Goal: Information Seeking & Learning: Learn about a topic

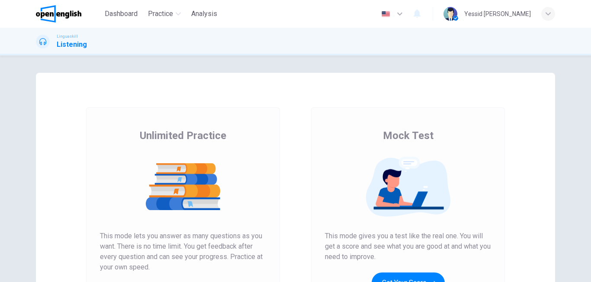
scroll to position [130, 0]
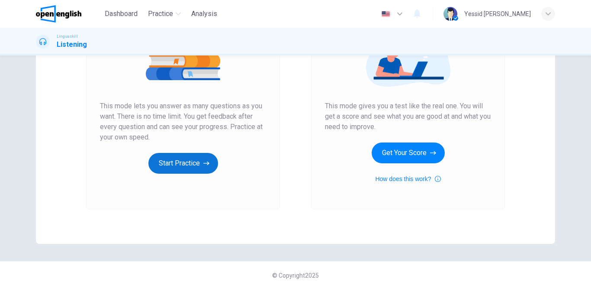
click at [199, 160] on button "Start Practice" at bounding box center [183, 163] width 70 height 21
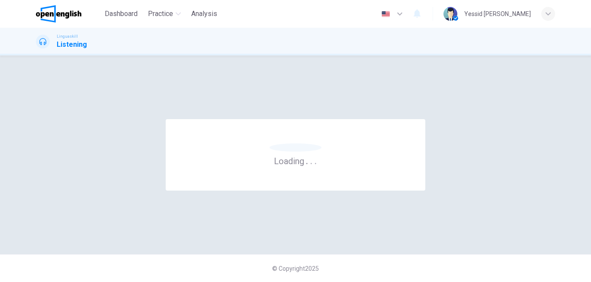
scroll to position [0, 0]
drag, startPoint x: 204, startPoint y: 159, endPoint x: 244, endPoint y: 259, distance: 107.9
click at [242, 253] on div "Worth the wait . . . © Copyright 2025" at bounding box center [295, 168] width 591 height 226
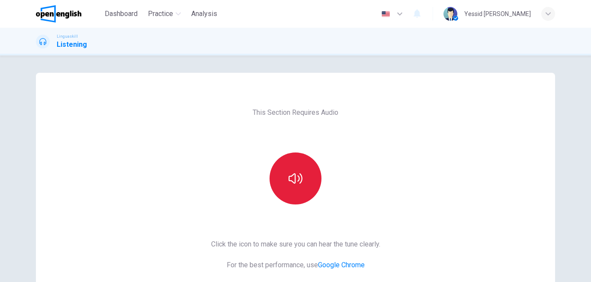
click at [295, 187] on button "button" at bounding box center [296, 178] width 52 height 52
click at [297, 179] on icon "button" at bounding box center [296, 178] width 14 height 10
click at [299, 180] on icon "button" at bounding box center [296, 178] width 14 height 10
click at [299, 180] on icon "button" at bounding box center [296, 178] width 14 height 14
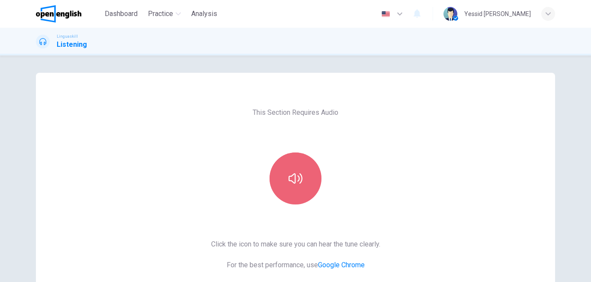
click at [299, 168] on button "button" at bounding box center [296, 178] width 52 height 52
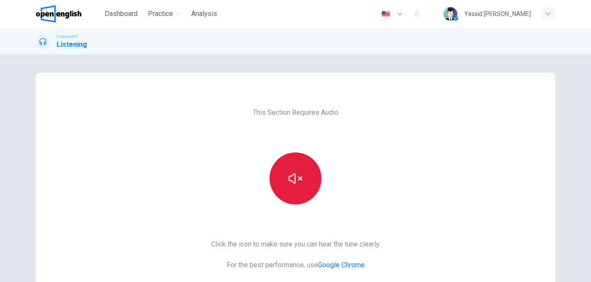
click at [299, 174] on icon "button" at bounding box center [296, 178] width 14 height 14
click at [359, 164] on div "This Section Requires Audio Click the icon to make sure you can hear the tune c…" at bounding box center [295, 223] width 183 height 301
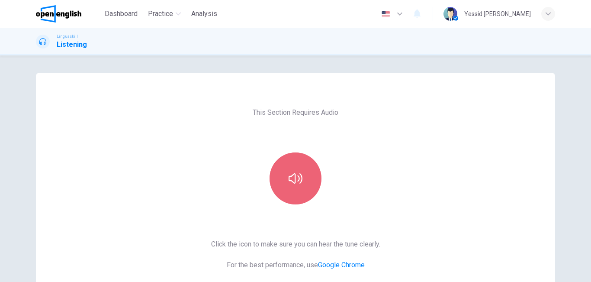
click at [293, 179] on icon "button" at bounding box center [296, 178] width 14 height 10
click at [298, 180] on icon "button" at bounding box center [296, 178] width 14 height 14
click at [300, 178] on button "button" at bounding box center [296, 178] width 52 height 52
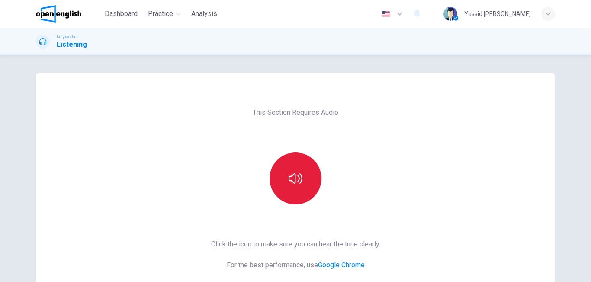
click at [300, 180] on button "button" at bounding box center [296, 178] width 52 height 52
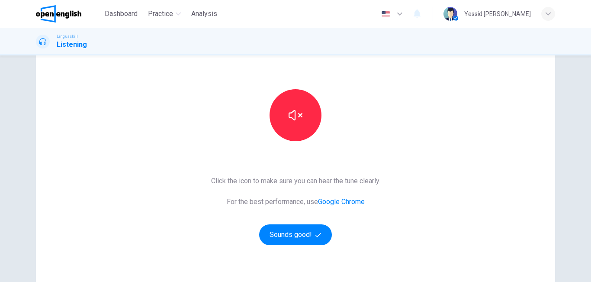
scroll to position [130, 0]
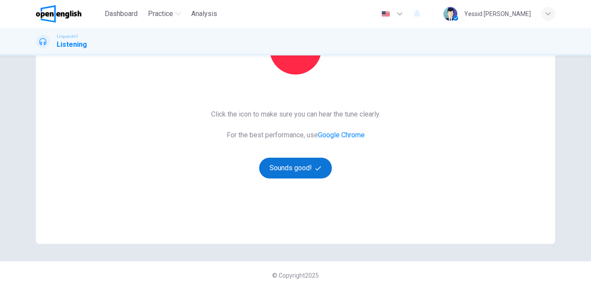
click at [295, 162] on button "Sounds good!" at bounding box center [295, 167] width 73 height 21
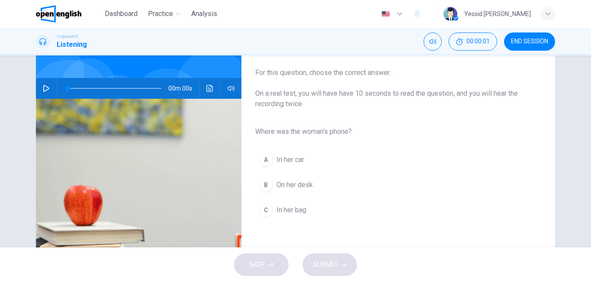
scroll to position [0, 0]
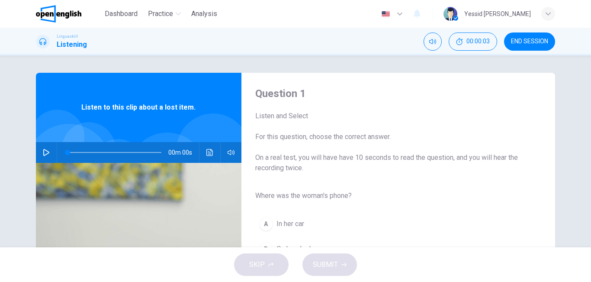
click at [43, 152] on icon "button" at bounding box center [46, 152] width 7 height 7
drag, startPoint x: 41, startPoint y: 152, endPoint x: 48, endPoint y: 161, distance: 12.0
click at [48, 161] on div "00m 00s" at bounding box center [138, 152] width 205 height 21
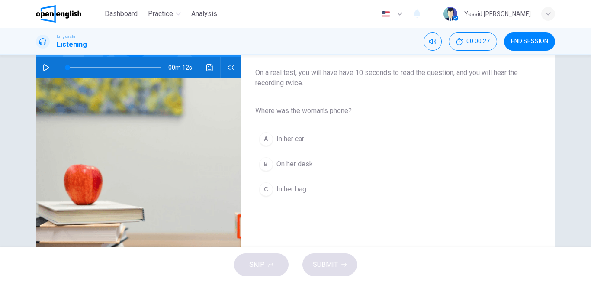
scroll to position [87, 0]
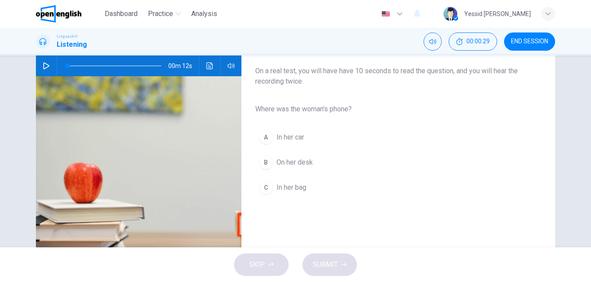
click at [43, 65] on icon "button" at bounding box center [46, 65] width 7 height 7
click at [297, 182] on span "In her bag" at bounding box center [291, 187] width 30 height 10
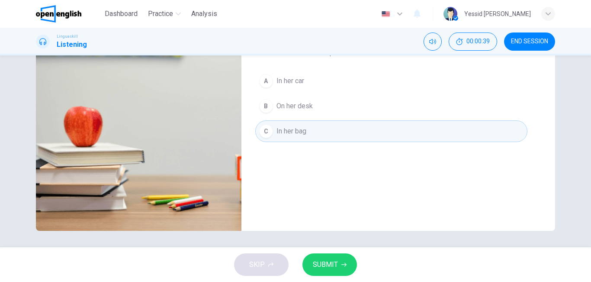
scroll to position [144, 0]
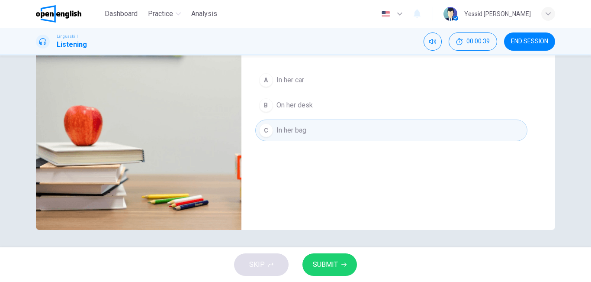
click at [326, 258] on span "SUBMIT" at bounding box center [325, 264] width 25 height 12
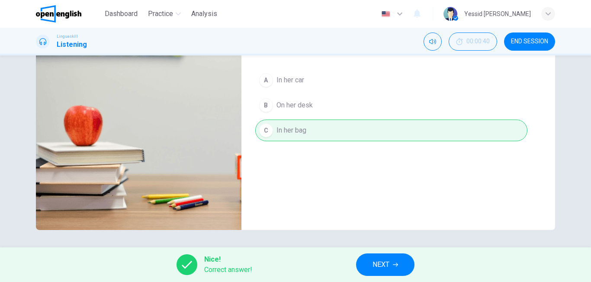
type input "*"
click at [383, 267] on span "NEXT" at bounding box center [380, 264] width 17 height 12
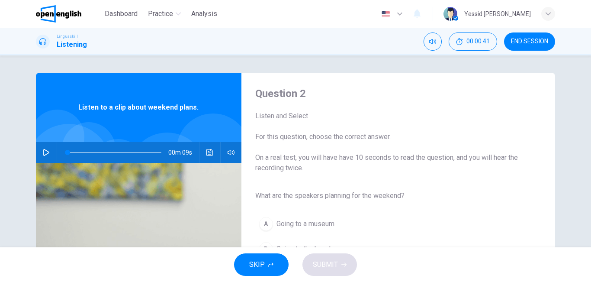
click at [48, 150] on button "button" at bounding box center [46, 152] width 14 height 21
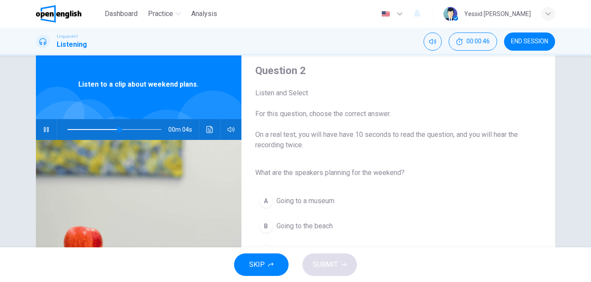
scroll to position [43, 0]
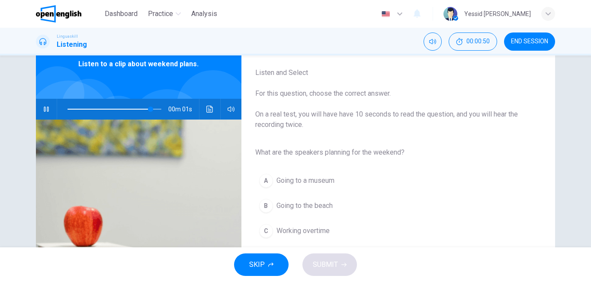
type input "*"
click at [304, 211] on button "B Going to the beach" at bounding box center [391, 206] width 272 height 22
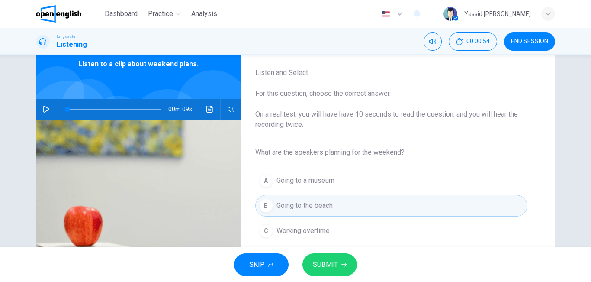
click at [336, 260] on span "SUBMIT" at bounding box center [325, 264] width 25 height 12
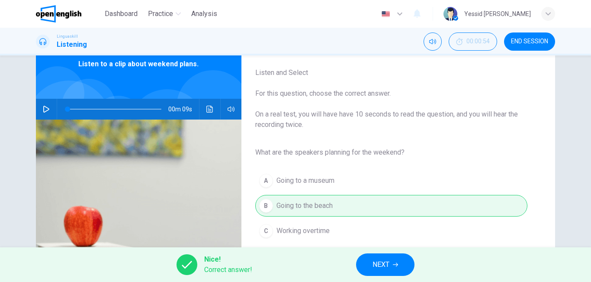
click at [381, 266] on span "NEXT" at bounding box center [380, 264] width 17 height 12
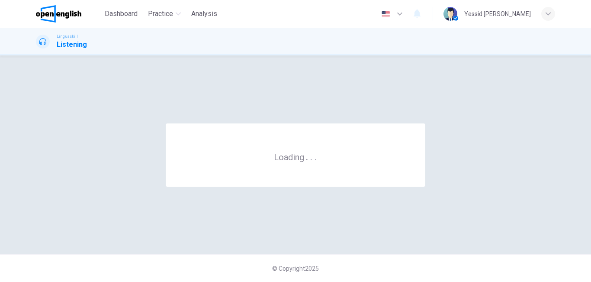
scroll to position [0, 0]
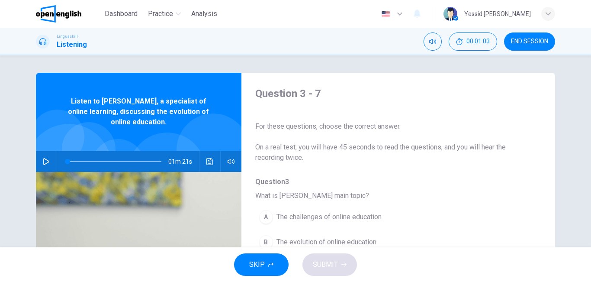
click at [43, 161] on icon "button" at bounding box center [46, 161] width 7 height 7
type input "*"
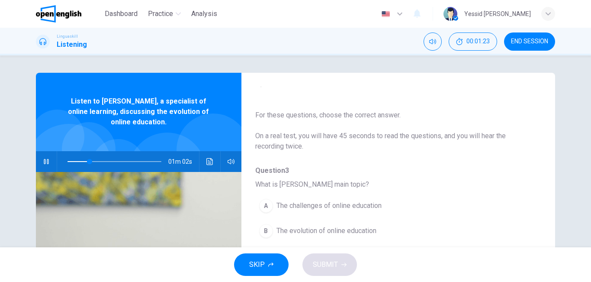
scroll to position [43, 0]
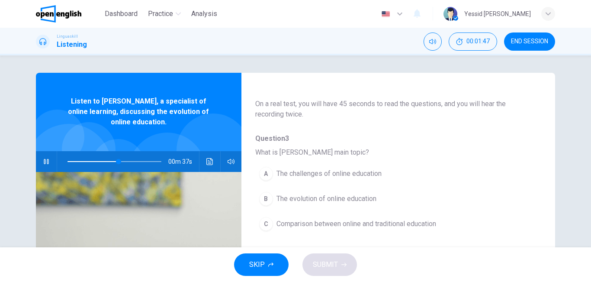
click at [354, 221] on span "Comparison between online and traditional education" at bounding box center [356, 223] width 160 height 10
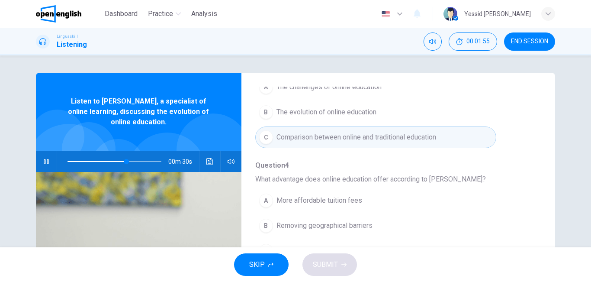
scroll to position [173, 0]
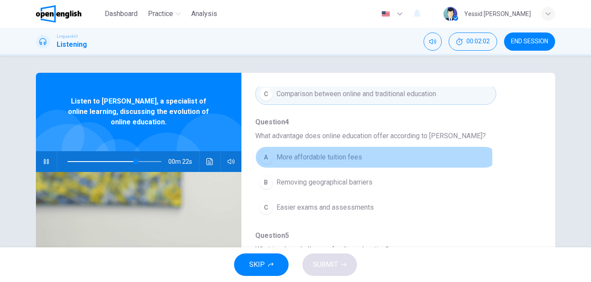
click at [351, 157] on span "More affordable tuition fees" at bounding box center [319, 157] width 86 height 10
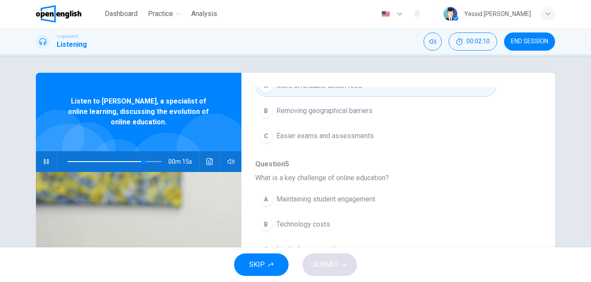
scroll to position [260, 0]
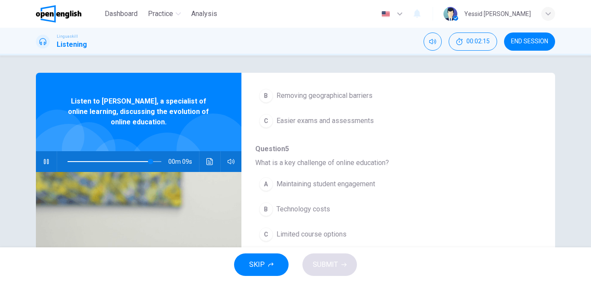
click at [302, 208] on span "Technology costs" at bounding box center [303, 209] width 54 height 10
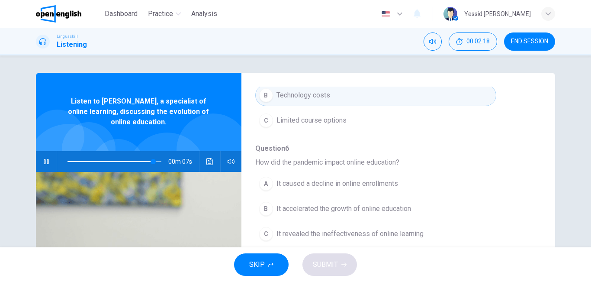
scroll to position [330, 0]
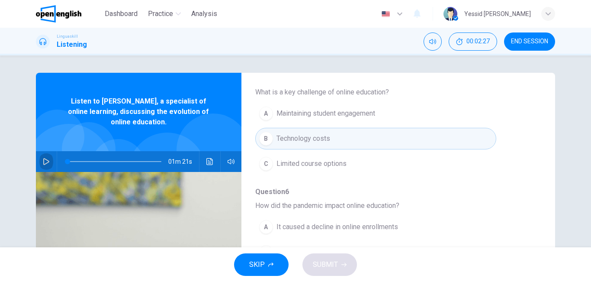
click at [47, 162] on button "button" at bounding box center [46, 161] width 14 height 21
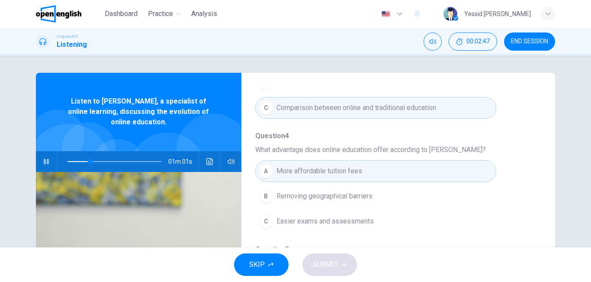
scroll to position [157, 0]
click at [316, 197] on span "Removing geographical barriers" at bounding box center [324, 198] width 96 height 10
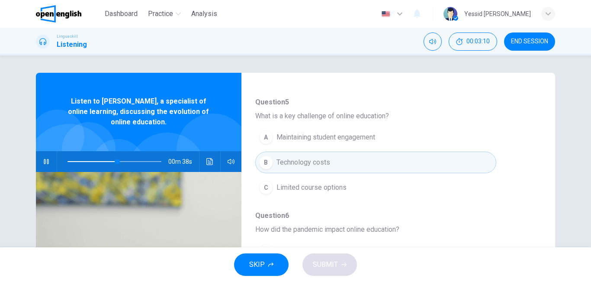
scroll to position [287, 0]
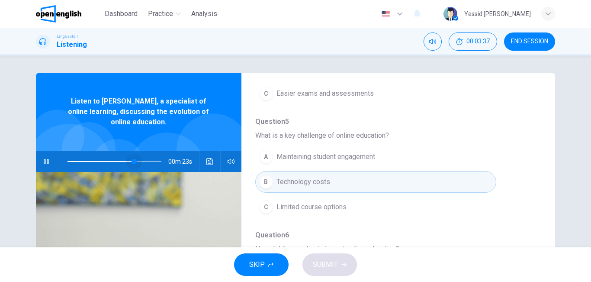
click at [132, 164] on span at bounding box center [114, 161] width 94 height 12
click at [121, 159] on span at bounding box center [114, 161] width 94 height 12
click at [319, 156] on span "Maintaining student engagement" at bounding box center [325, 156] width 99 height 10
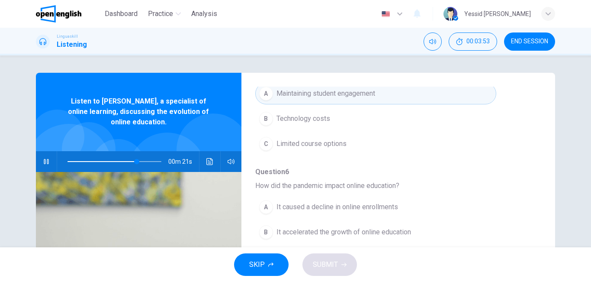
scroll to position [373, 0]
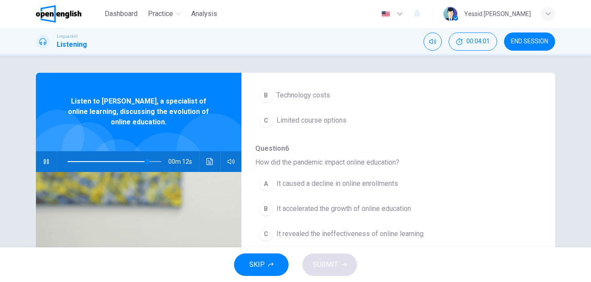
click at [305, 209] on span "It accelerated the growth of online education" at bounding box center [343, 208] width 135 height 10
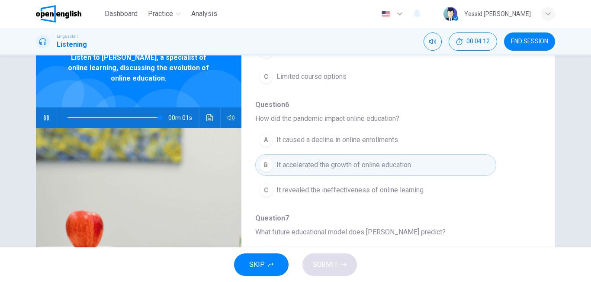
scroll to position [43, 0]
click at [134, 119] on span at bounding box center [114, 118] width 94 height 12
click at [44, 116] on icon "button" at bounding box center [46, 118] width 6 height 7
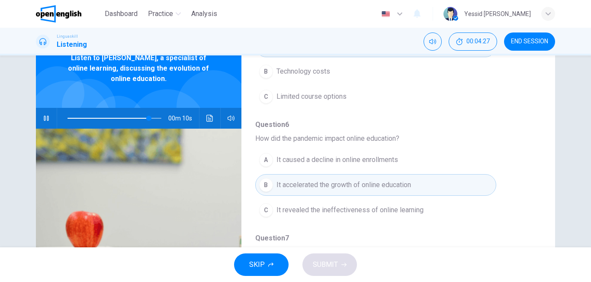
scroll to position [373, 0]
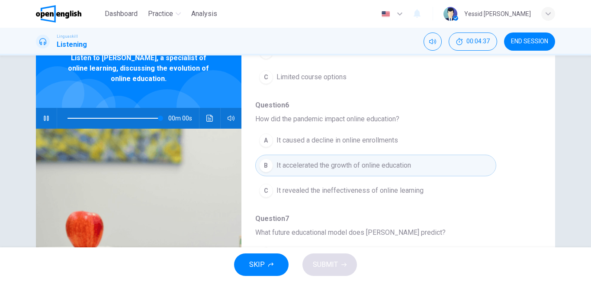
type input "*"
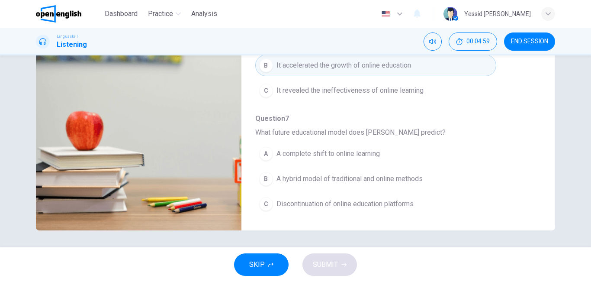
scroll to position [144, 0]
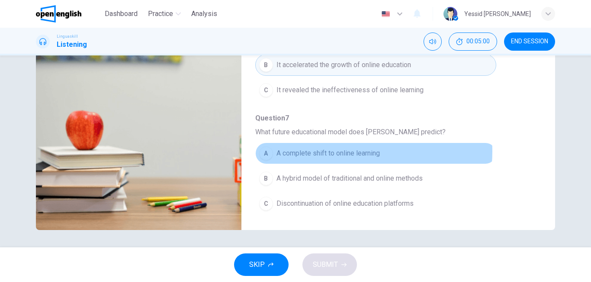
click at [335, 151] on span "A complete shift to online learning" at bounding box center [327, 153] width 103 height 10
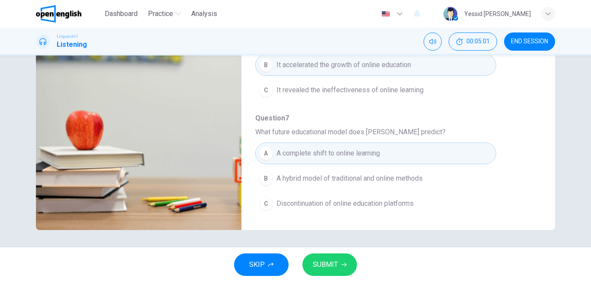
click at [330, 268] on span "SUBMIT" at bounding box center [325, 264] width 25 height 12
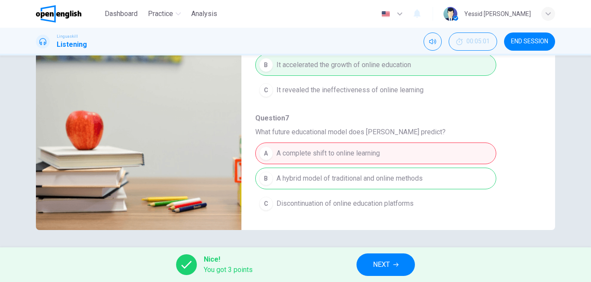
click at [369, 266] on button "NEXT" at bounding box center [385, 264] width 58 height 22
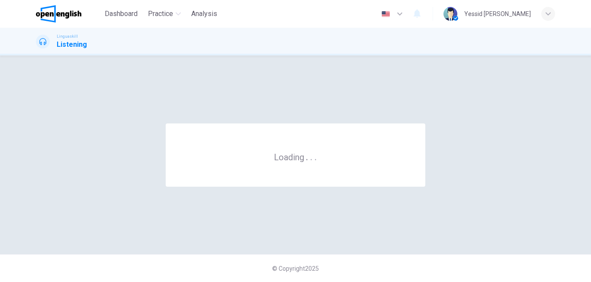
scroll to position [0, 0]
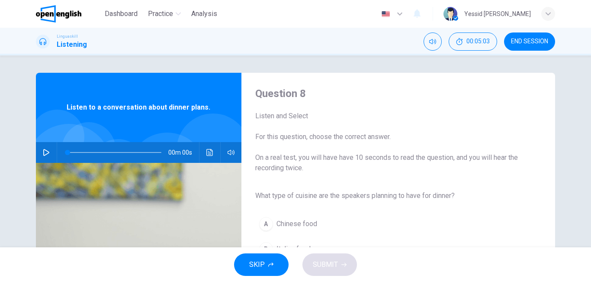
click at [39, 153] on button "button" at bounding box center [46, 152] width 14 height 21
click at [44, 153] on icon "button" at bounding box center [46, 152] width 7 height 7
click at [39, 154] on button "button" at bounding box center [46, 152] width 14 height 21
type input "*"
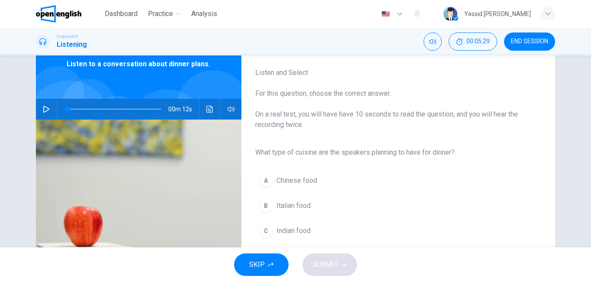
scroll to position [87, 0]
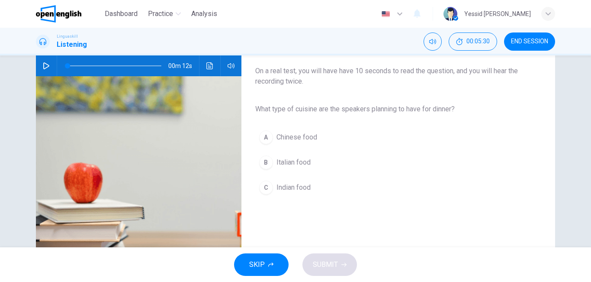
click at [265, 163] on div "B" at bounding box center [266, 162] width 14 height 14
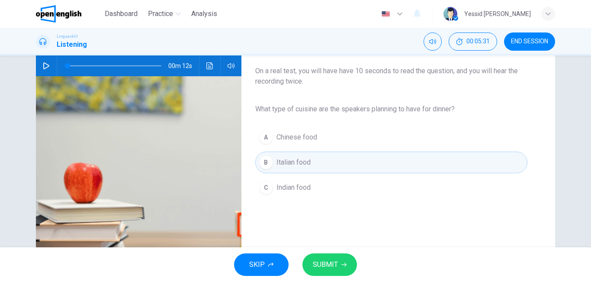
click at [323, 258] on button "SUBMIT" at bounding box center [329, 264] width 55 height 22
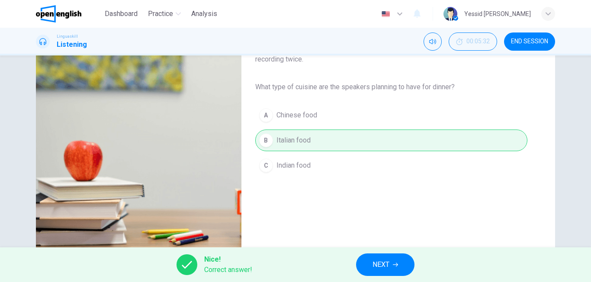
scroll to position [130, 0]
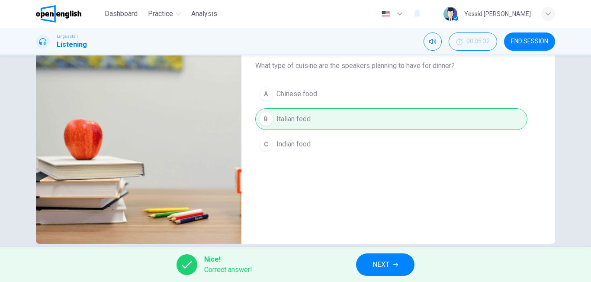
click at [380, 256] on button "NEXT" at bounding box center [385, 264] width 58 height 22
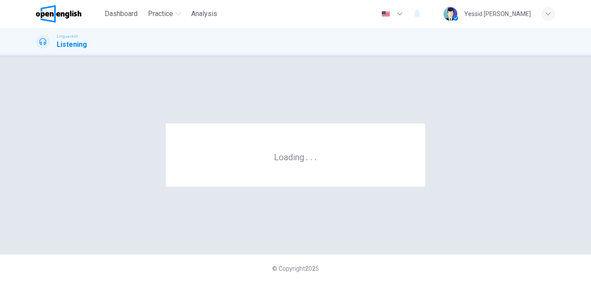
scroll to position [0, 0]
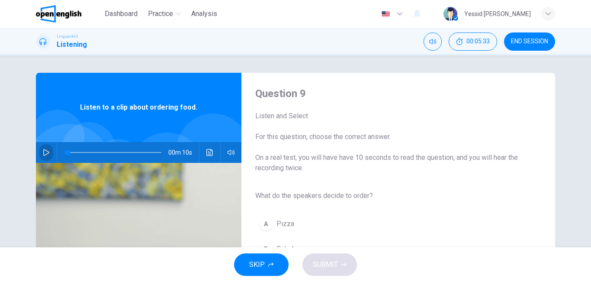
click at [45, 152] on icon "button" at bounding box center [46, 152] width 7 height 7
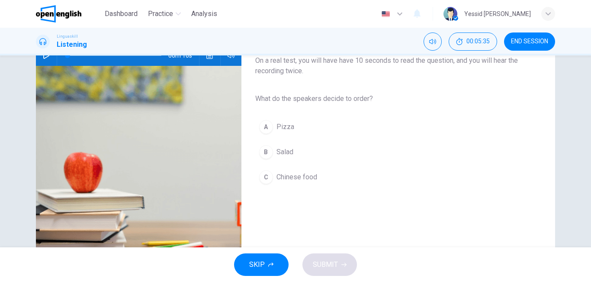
scroll to position [14, 0]
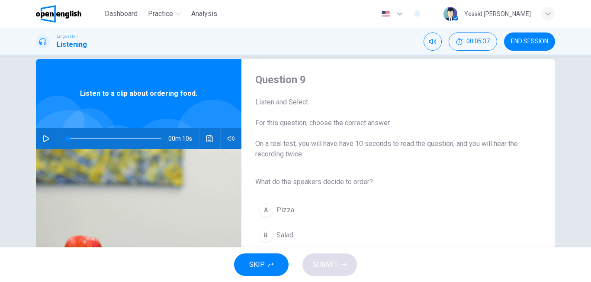
click at [43, 138] on icon "button" at bounding box center [46, 138] width 7 height 7
type input "*"
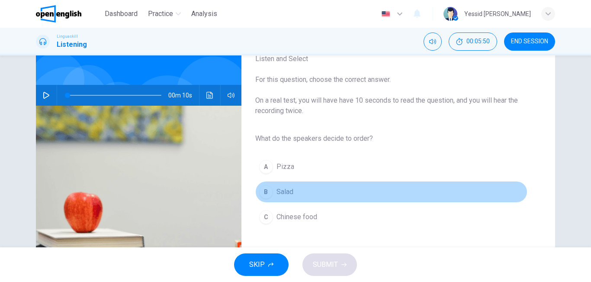
click at [287, 186] on button "B Salad" at bounding box center [391, 192] width 272 height 22
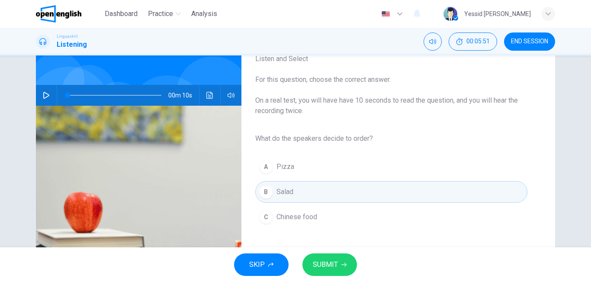
click at [327, 265] on span "SUBMIT" at bounding box center [325, 264] width 25 height 12
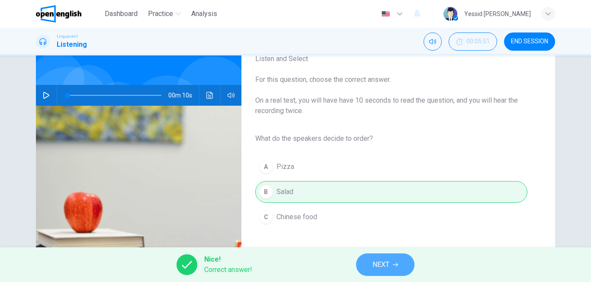
click at [392, 267] on button "NEXT" at bounding box center [385, 264] width 58 height 22
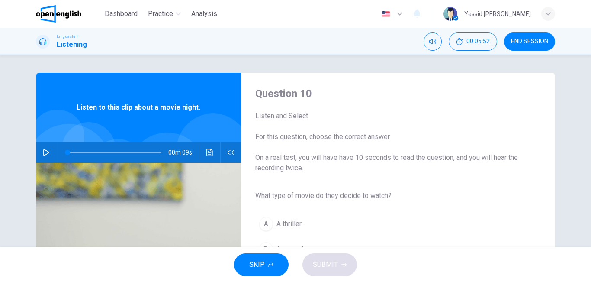
click at [43, 153] on icon "button" at bounding box center [46, 152] width 7 height 7
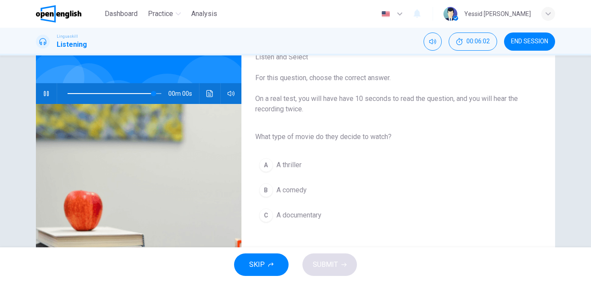
scroll to position [43, 0]
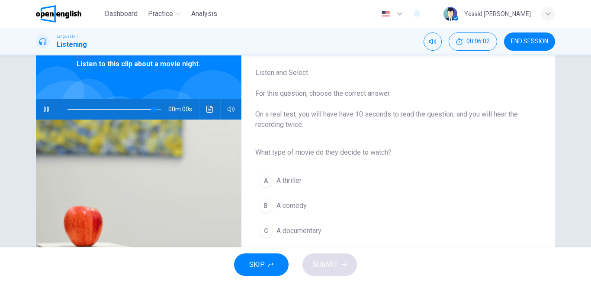
type input "*"
click at [300, 202] on span "A comedy" at bounding box center [291, 205] width 30 height 10
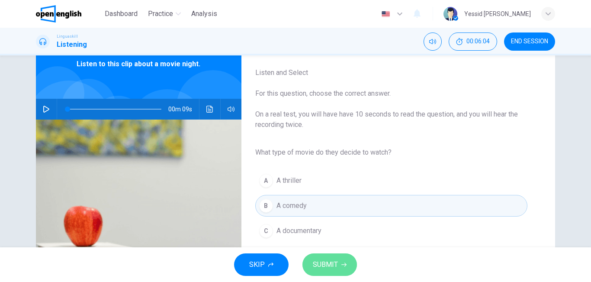
click at [322, 266] on span "SUBMIT" at bounding box center [325, 264] width 25 height 12
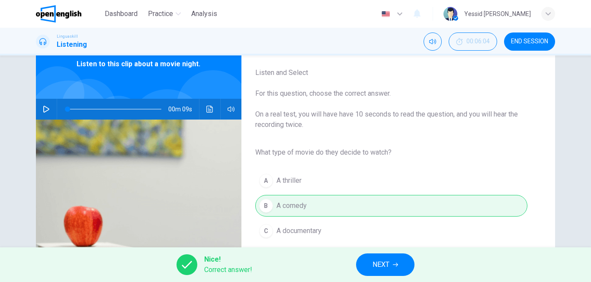
click at [387, 266] on span "NEXT" at bounding box center [380, 264] width 17 height 12
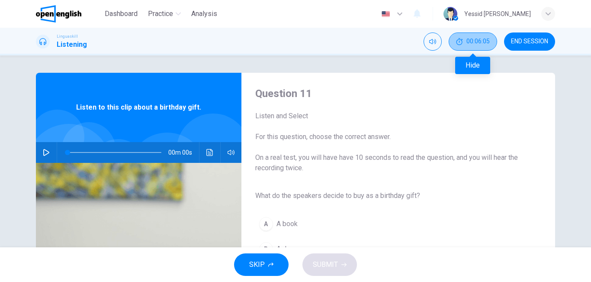
click at [466, 38] on span "00:06:05" at bounding box center [477, 41] width 23 height 7
click at [442, 38] on button "Mute" at bounding box center [433, 41] width 18 height 18
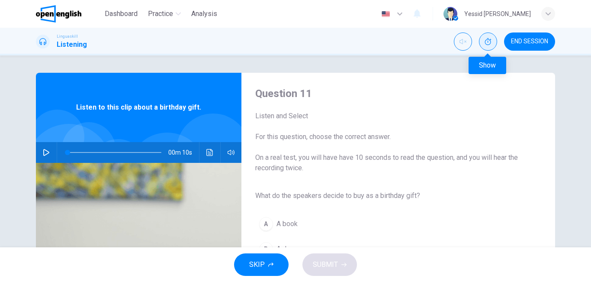
click at [484, 42] on button "Show" at bounding box center [488, 41] width 18 height 18
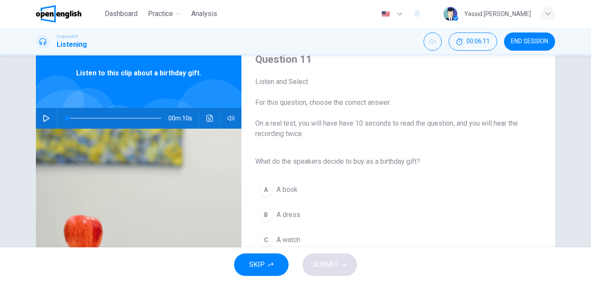
scroll to position [43, 0]
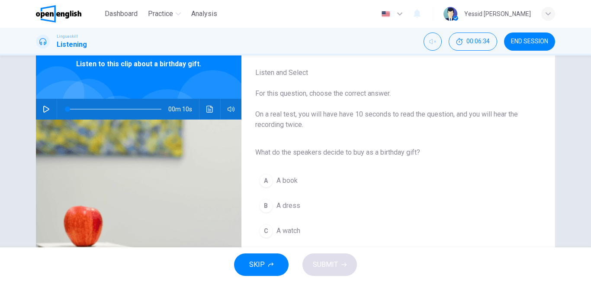
click at [44, 108] on icon "button" at bounding box center [46, 109] width 7 height 7
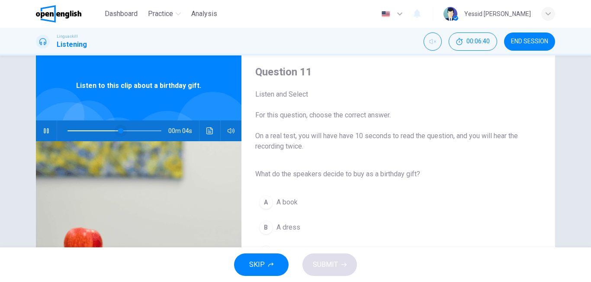
scroll to position [0, 0]
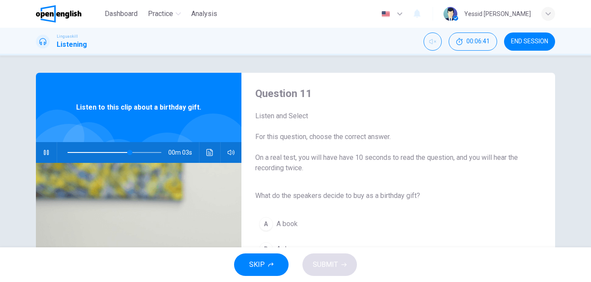
click at [43, 150] on icon "button" at bounding box center [46, 152] width 7 height 7
click at [67, 151] on span at bounding box center [114, 152] width 94 height 12
click at [47, 154] on icon "button" at bounding box center [46, 152] width 7 height 7
type input "*"
click at [50, 154] on button "button" at bounding box center [46, 152] width 14 height 21
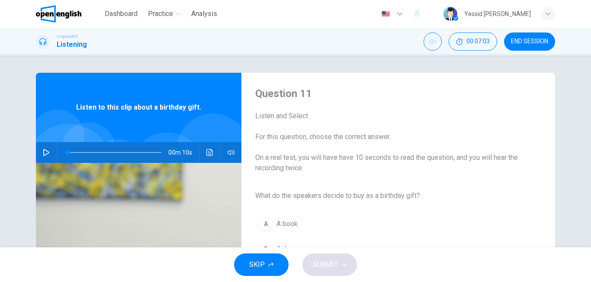
click at [43, 154] on icon "button" at bounding box center [46, 152] width 7 height 7
click at [229, 151] on icon "button" at bounding box center [231, 152] width 7 height 7
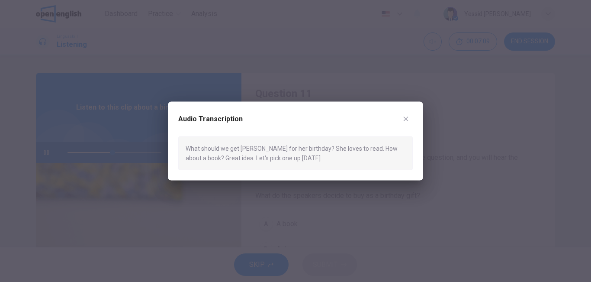
click at [216, 170] on div "Audio Transcription What should we get Emily for her birthday? She loves to rea…" at bounding box center [295, 140] width 255 height 79
drag, startPoint x: 218, startPoint y: 170, endPoint x: 224, endPoint y: 170, distance: 6.1
click at [224, 170] on div "What should we get Emily for her birthday? She loves to read. How about a book?…" at bounding box center [295, 153] width 234 height 34
click at [230, 148] on div "What should we get Emily for her birthday? She loves to read. How about a book?…" at bounding box center [295, 153] width 234 height 34
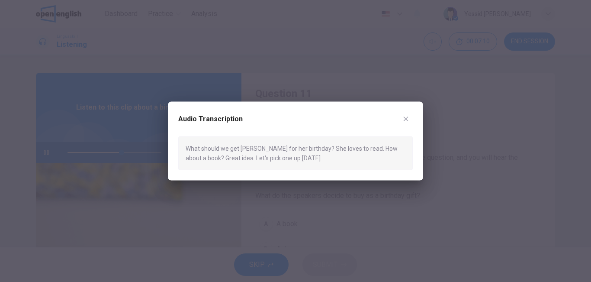
click at [230, 148] on div "What should we get Emily for her birthday? She loves to read. How about a book?…" at bounding box center [295, 153] width 234 height 34
drag, startPoint x: 213, startPoint y: 170, endPoint x: 232, endPoint y: 170, distance: 18.6
click at [232, 170] on div "Audio Transcription What should we get Emily for her birthday? She loves to rea…" at bounding box center [295, 140] width 255 height 79
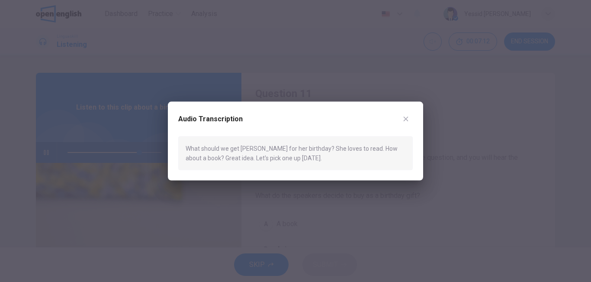
click at [232, 170] on div "Audio Transcription What should we get Emily for her birthday? She loves to rea…" at bounding box center [295, 140] width 255 height 79
click at [191, 108] on div "Audio Transcription What should we get Emily for her birthday? She loves to rea…" at bounding box center [295, 140] width 255 height 79
click at [212, 169] on div "What should we get Emily for her birthday? She loves to read. How about a book?…" at bounding box center [295, 153] width 234 height 34
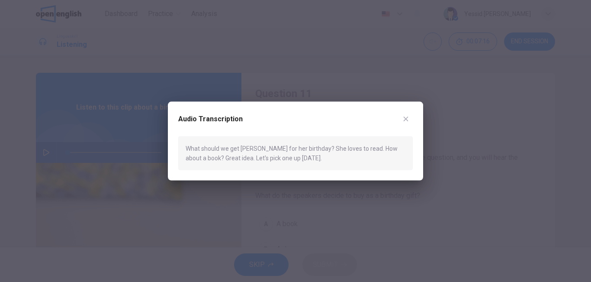
click at [220, 169] on div "What should we get Emily for her birthday? She loves to read. How about a book?…" at bounding box center [295, 153] width 234 height 34
click at [230, 169] on div "What should we get Emily for her birthday? She loves to read. How about a book?…" at bounding box center [295, 153] width 234 height 34
click at [218, 131] on div "Audio Transcription" at bounding box center [295, 124] width 234 height 24
click at [365, 83] on div at bounding box center [295, 141] width 591 height 282
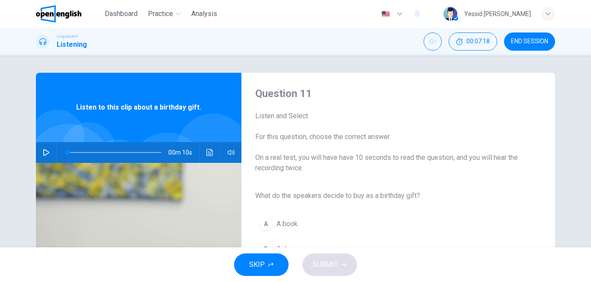
click at [311, 135] on span "For this question, choose the correct answer." at bounding box center [391, 137] width 272 height 10
click at [284, 160] on span "On a real test, you will have have 10 seconds to read the question, and you wil…" at bounding box center [391, 162] width 272 height 21
click at [106, 130] on div "Listen to this clip about a birthday gift." at bounding box center [138, 107] width 205 height 69
click at [43, 149] on icon "button" at bounding box center [46, 152] width 7 height 7
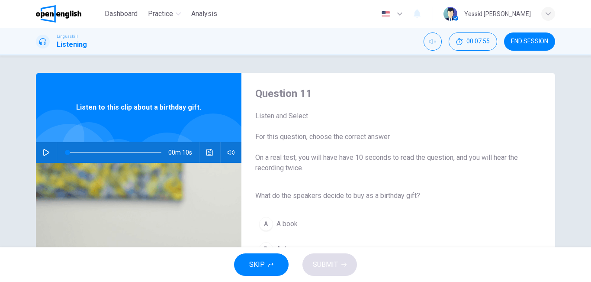
click at [498, 217] on button "A A book" at bounding box center [391, 224] width 272 height 22
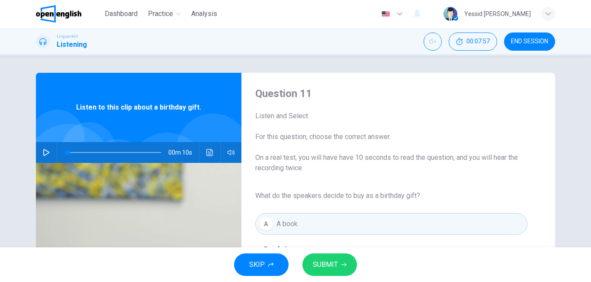
click at [44, 150] on icon "button" at bounding box center [46, 152] width 6 height 7
click at [45, 151] on icon "button" at bounding box center [46, 152] width 6 height 7
click at [84, 153] on span at bounding box center [114, 152] width 94 height 12
click at [228, 166] on span at bounding box center [229, 170] width 32 height 12
type input "**"
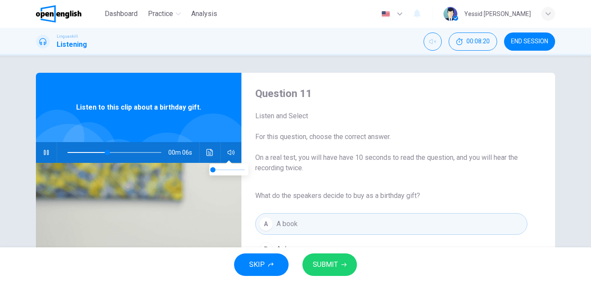
type input "*"
click at [44, 151] on icon "button" at bounding box center [46, 152] width 5 height 5
click at [42, 148] on button "button" at bounding box center [46, 152] width 14 height 21
click at [67, 148] on span at bounding box center [114, 152] width 94 height 12
click at [67, 151] on span at bounding box center [114, 152] width 94 height 12
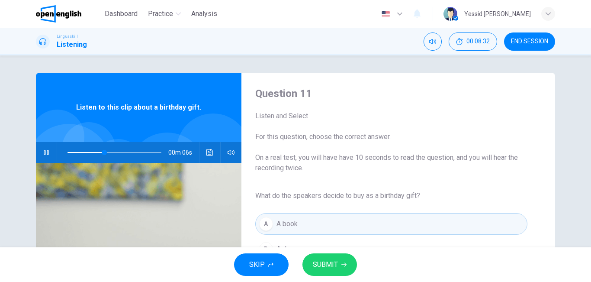
scroll to position [43, 0]
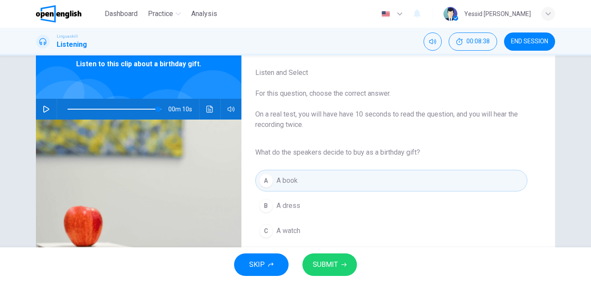
type input "*"
click at [342, 261] on button "SUBMIT" at bounding box center [329, 264] width 55 height 22
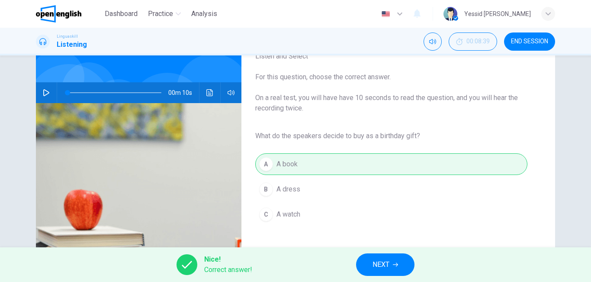
scroll to position [87, 0]
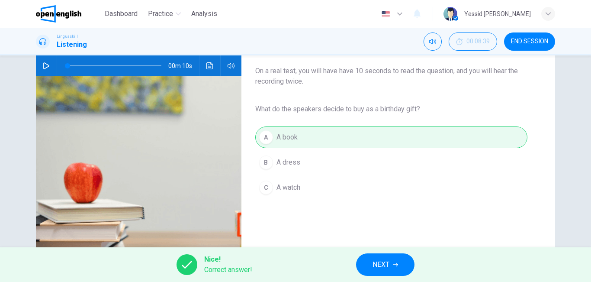
click at [378, 263] on span "NEXT" at bounding box center [380, 264] width 17 height 12
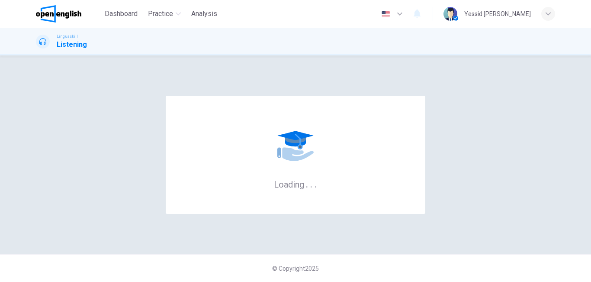
scroll to position [0, 0]
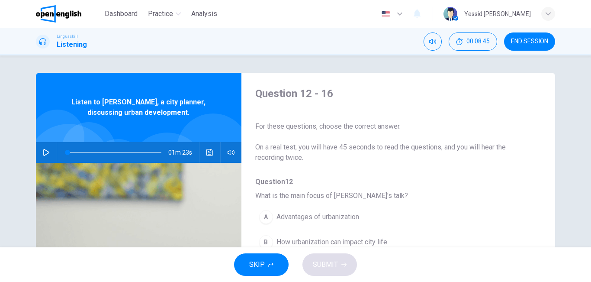
click at [43, 151] on icon "button" at bounding box center [46, 152] width 7 height 7
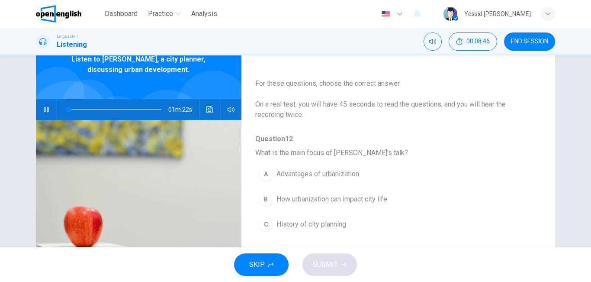
scroll to position [43, 0]
click at [331, 175] on span "Advantages of urbanization" at bounding box center [317, 173] width 83 height 10
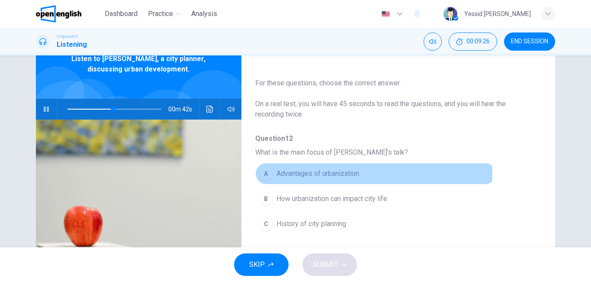
click at [311, 172] on span "Advantages of urbanization" at bounding box center [317, 173] width 83 height 10
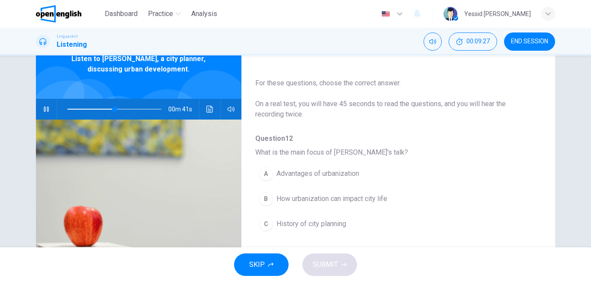
click at [311, 177] on span "Advantages of urbanization" at bounding box center [317, 173] width 83 height 10
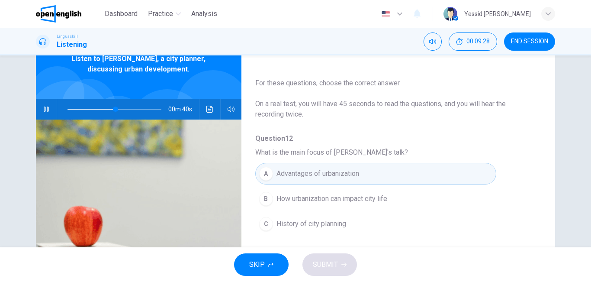
click at [311, 177] on span "Advantages of urbanization" at bounding box center [317, 173] width 83 height 10
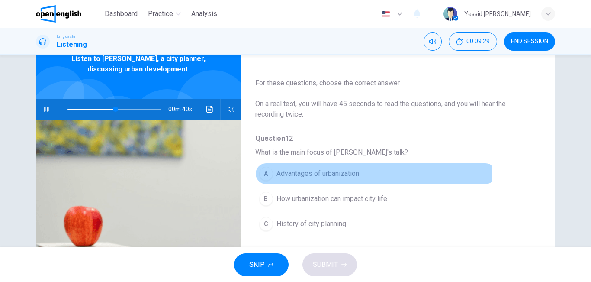
click at [311, 177] on span "Advantages of urbanization" at bounding box center [317, 173] width 83 height 10
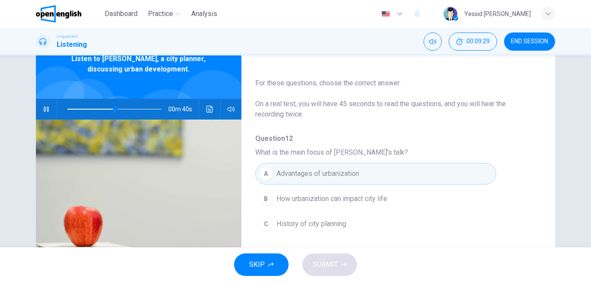
click at [311, 177] on span "Advantages of urbanization" at bounding box center [317, 173] width 83 height 10
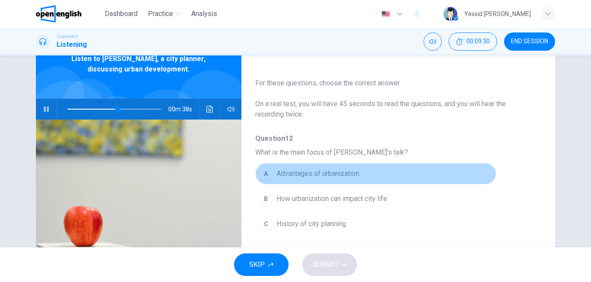
click at [393, 174] on button "A Advantages of urbanization" at bounding box center [375, 174] width 241 height 22
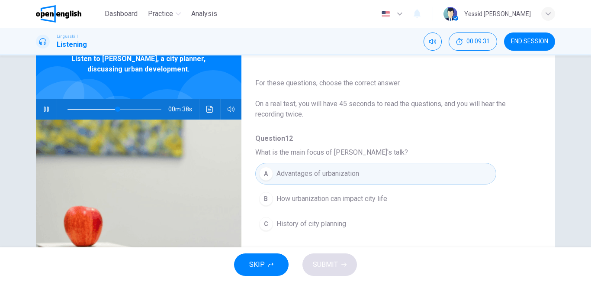
click at [368, 176] on button "A Advantages of urbanization" at bounding box center [375, 174] width 241 height 22
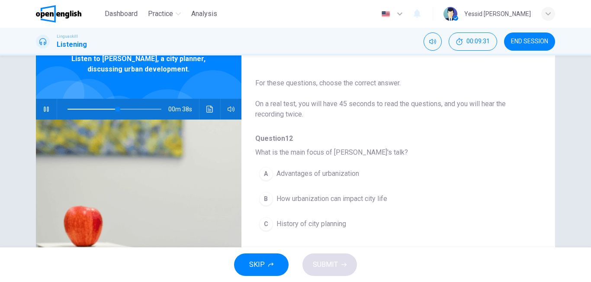
click at [347, 177] on span "Advantages of urbanization" at bounding box center [317, 173] width 83 height 10
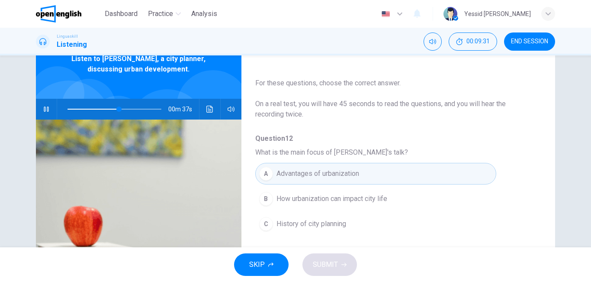
click at [344, 177] on span "Advantages of urbanization" at bounding box center [317, 173] width 83 height 10
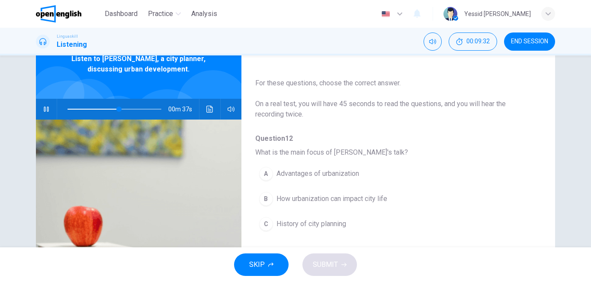
click at [344, 177] on span "Advantages of urbanization" at bounding box center [317, 173] width 83 height 10
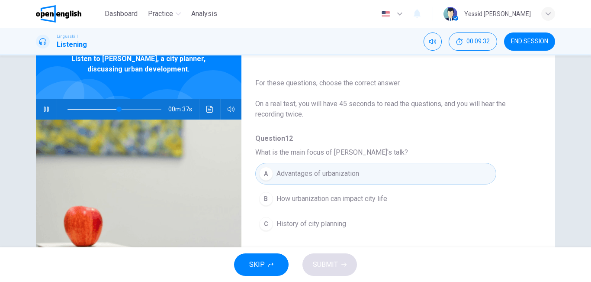
click at [344, 177] on span "Advantages of urbanization" at bounding box center [317, 173] width 83 height 10
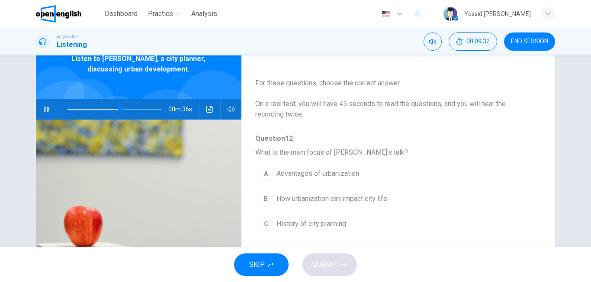
click at [344, 177] on span "Advantages of urbanization" at bounding box center [317, 173] width 83 height 10
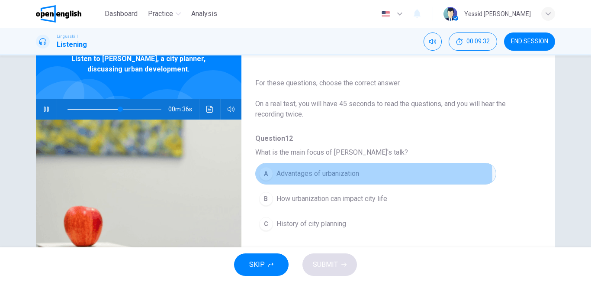
click at [344, 176] on span "Advantages of urbanization" at bounding box center [317, 173] width 83 height 10
click at [330, 170] on span "Advantages of urbanization" at bounding box center [317, 173] width 83 height 10
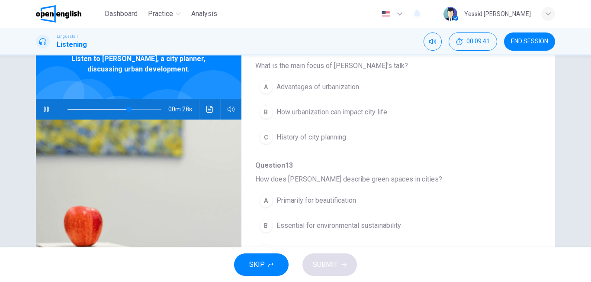
scroll to position [0, 0]
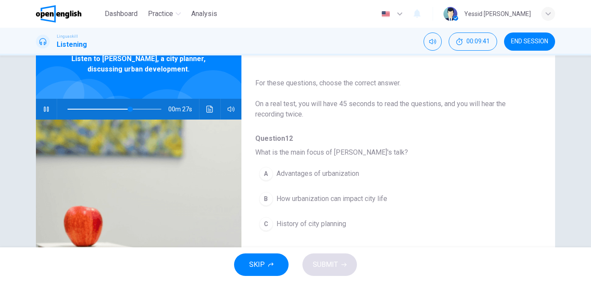
click at [325, 173] on span "Advantages of urbanization" at bounding box center [317, 173] width 83 height 10
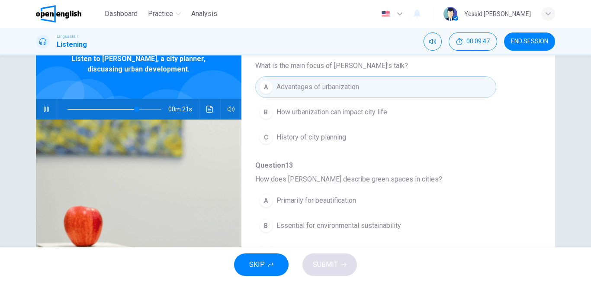
scroll to position [130, 0]
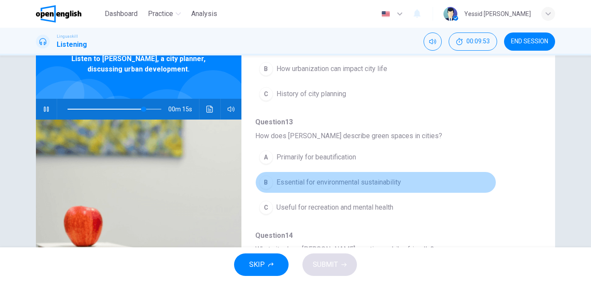
click at [378, 183] on span "Essential for environmental sustainability" at bounding box center [338, 182] width 125 height 10
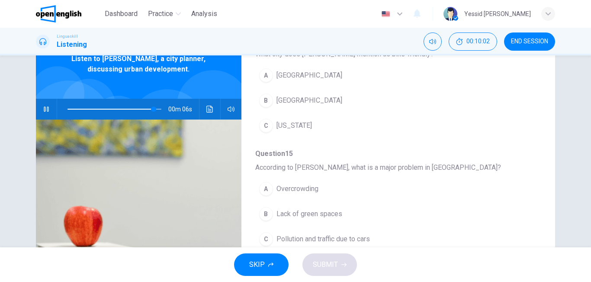
scroll to position [346, 0]
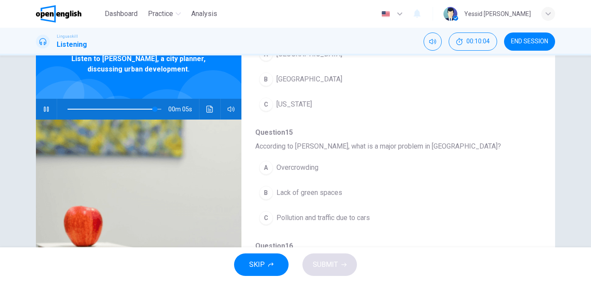
click at [353, 219] on span "Pollution and traffic due to cars" at bounding box center [322, 217] width 93 height 10
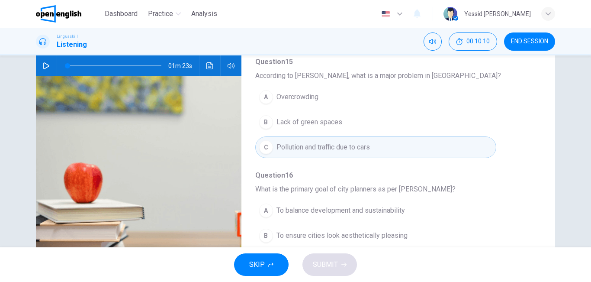
scroll to position [130, 0]
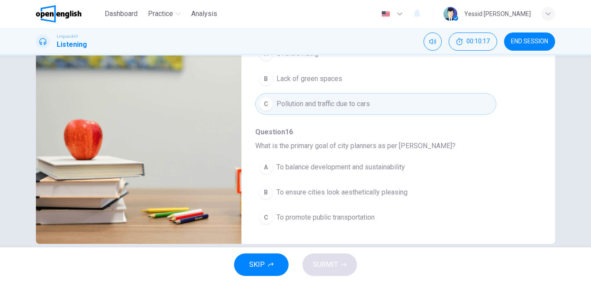
click at [318, 218] on span "To promote public transportation" at bounding box center [325, 217] width 98 height 10
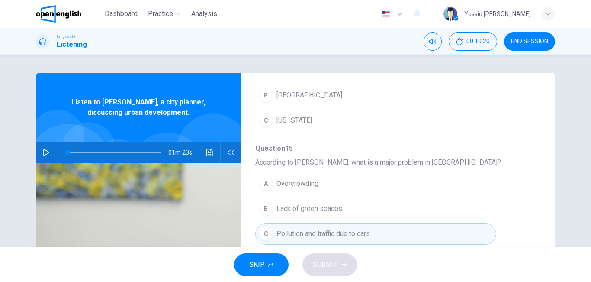
scroll to position [330, 0]
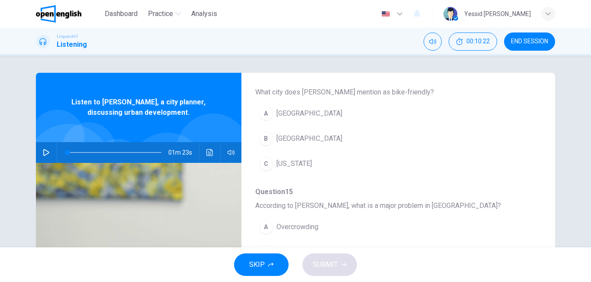
click at [46, 154] on icon "button" at bounding box center [46, 152] width 7 height 7
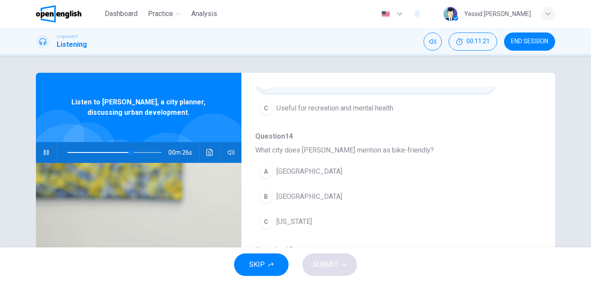
scroll to position [287, 0]
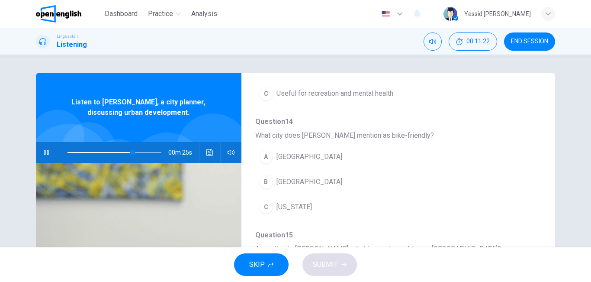
click at [312, 180] on span "[GEOGRAPHIC_DATA]" at bounding box center [309, 182] width 66 height 10
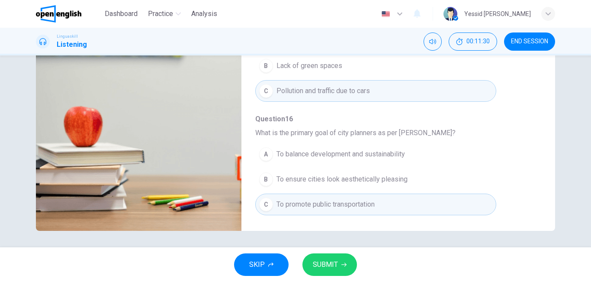
scroll to position [144, 0]
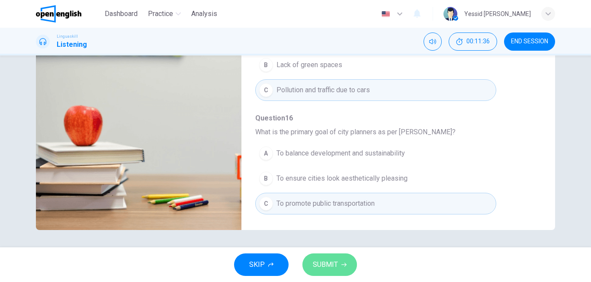
click at [331, 262] on span "SUBMIT" at bounding box center [325, 264] width 25 height 12
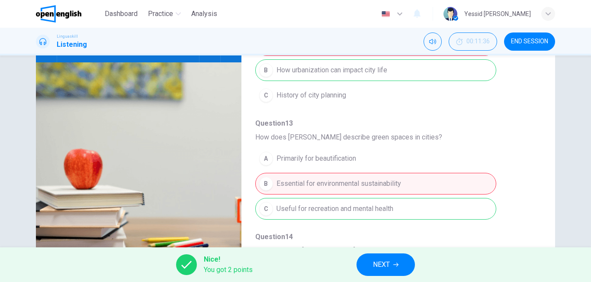
scroll to position [87, 0]
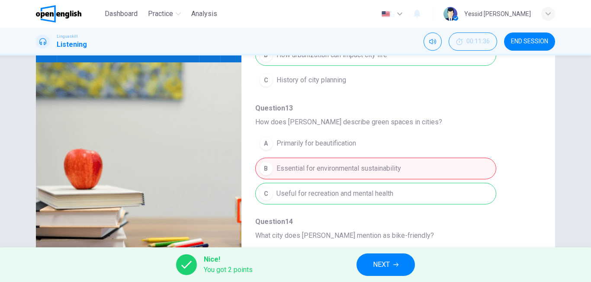
type input "*"
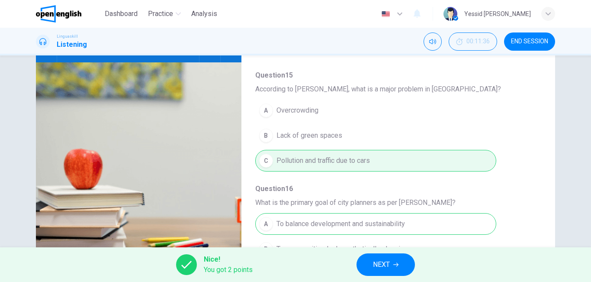
scroll to position [373, 0]
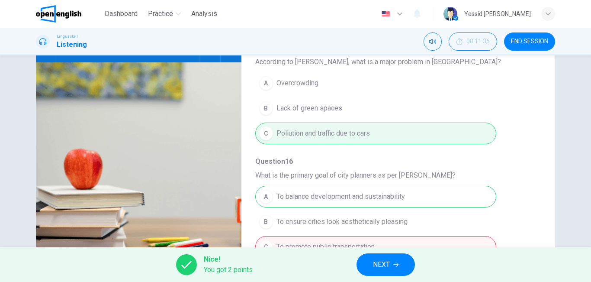
click at [378, 271] on button "NEXT" at bounding box center [385, 264] width 58 height 22
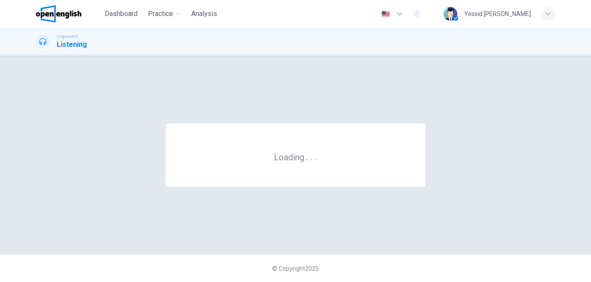
scroll to position [0, 0]
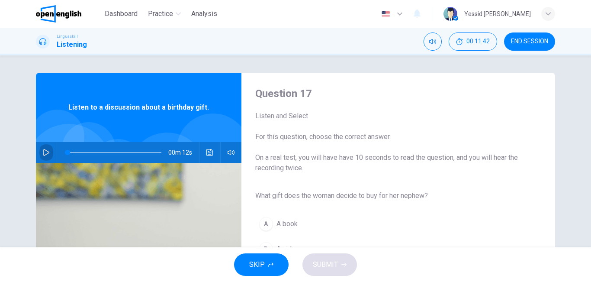
click at [46, 147] on button "button" at bounding box center [46, 152] width 14 height 21
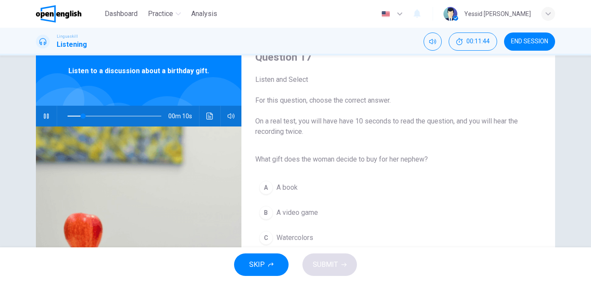
scroll to position [87, 0]
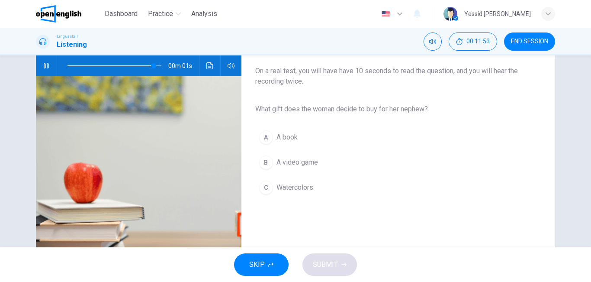
click at [299, 187] on span "Watercolors" at bounding box center [294, 187] width 37 height 10
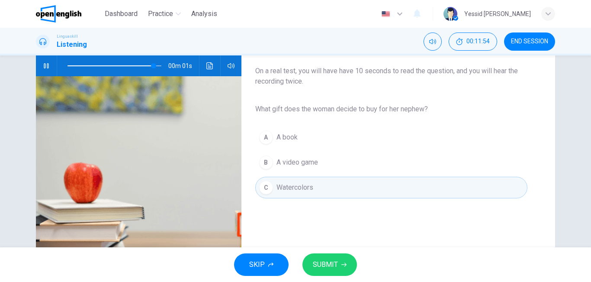
type input "*"
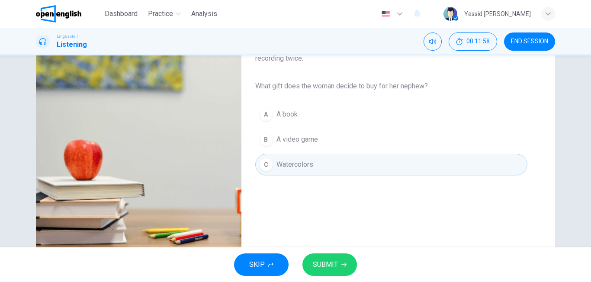
scroll to position [130, 0]
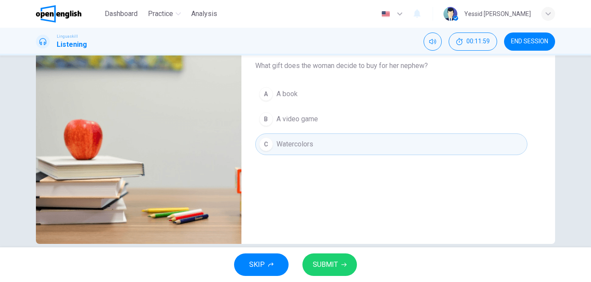
click at [332, 267] on span "SUBMIT" at bounding box center [325, 264] width 25 height 12
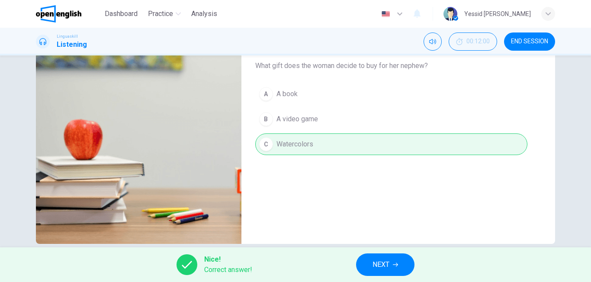
click at [378, 258] on button "NEXT" at bounding box center [385, 264] width 58 height 22
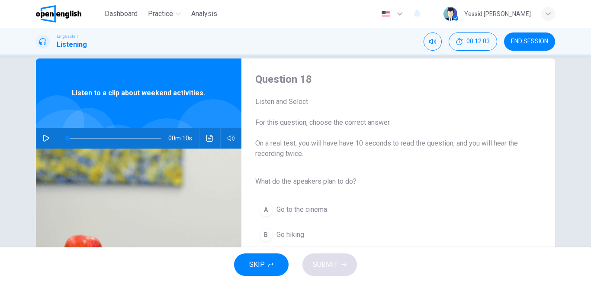
scroll to position [14, 0]
click at [43, 139] on icon "button" at bounding box center [46, 138] width 7 height 7
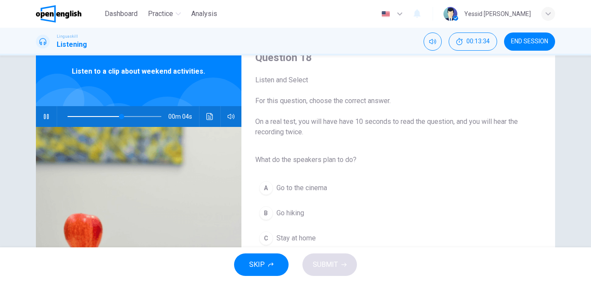
scroll to position [57, 0]
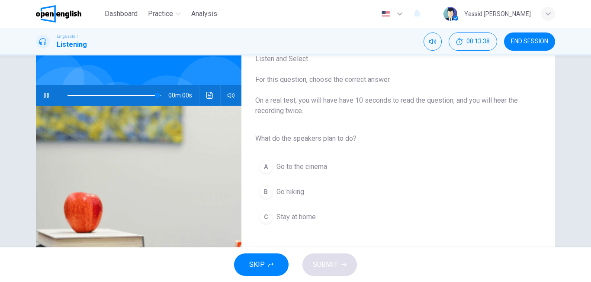
click at [300, 188] on span "Go hiking" at bounding box center [290, 191] width 28 height 10
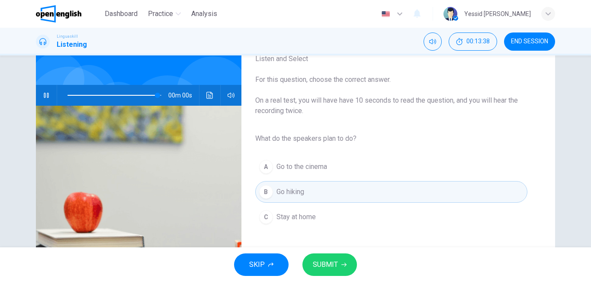
type input "*"
click at [343, 267] on button "SUBMIT" at bounding box center [329, 264] width 55 height 22
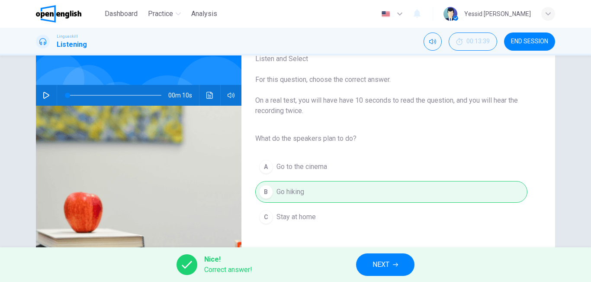
click at [380, 267] on span "NEXT" at bounding box center [380, 264] width 17 height 12
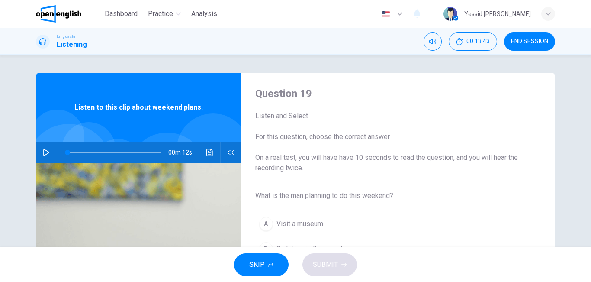
scroll to position [43, 0]
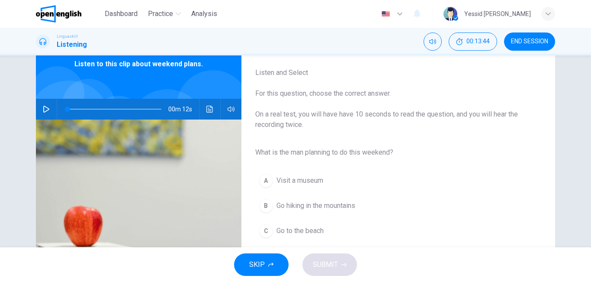
click at [45, 108] on icon "button" at bounding box center [46, 109] width 6 height 7
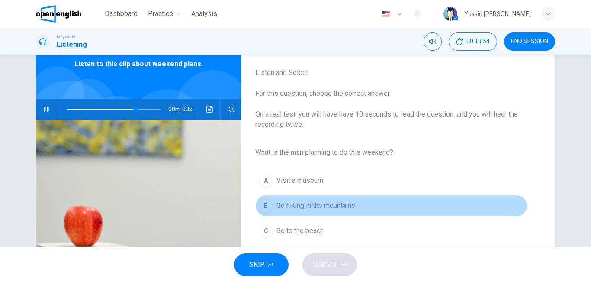
click at [278, 210] on span "Go hiking in the mountains" at bounding box center [315, 205] width 79 height 10
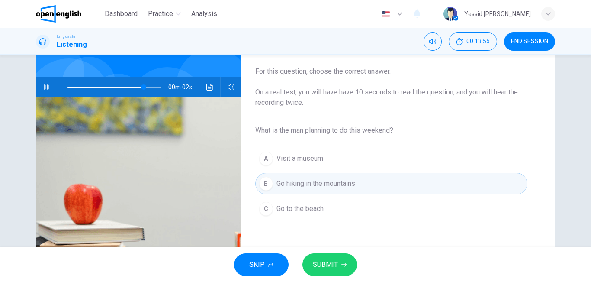
scroll to position [87, 0]
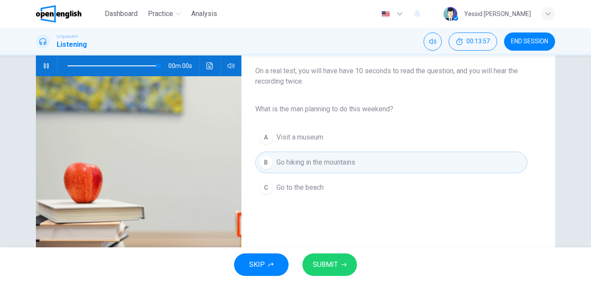
type input "*"
click at [339, 262] on button "SUBMIT" at bounding box center [329, 264] width 55 height 22
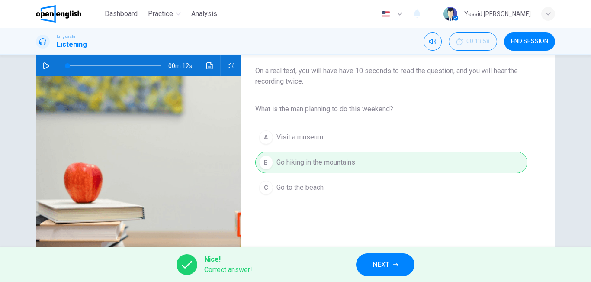
click at [374, 257] on button "NEXT" at bounding box center [385, 264] width 58 height 22
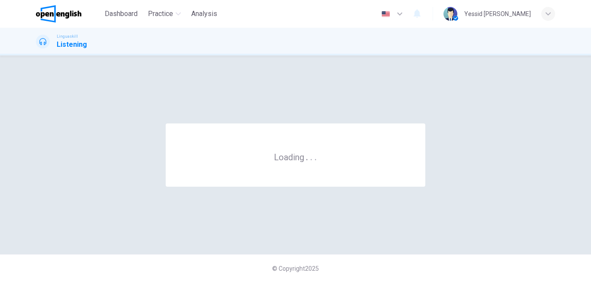
scroll to position [0, 0]
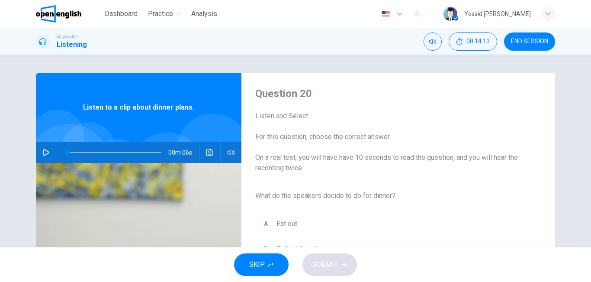
click at [45, 152] on icon "button" at bounding box center [46, 152] width 7 height 7
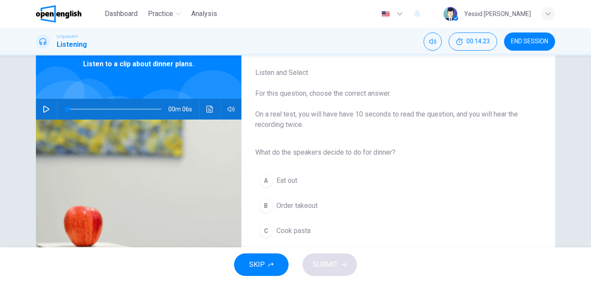
scroll to position [87, 0]
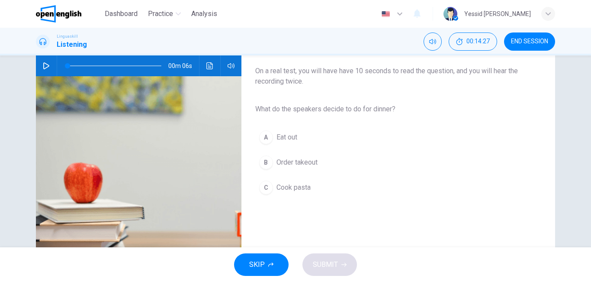
click at [45, 64] on icon "button" at bounding box center [46, 65] width 7 height 7
click at [299, 187] on span "Cook pasta" at bounding box center [293, 187] width 34 height 10
type input "*"
click at [263, 183] on div "C" at bounding box center [266, 187] width 14 height 14
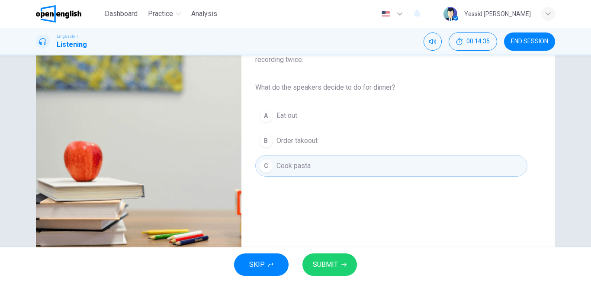
scroll to position [130, 0]
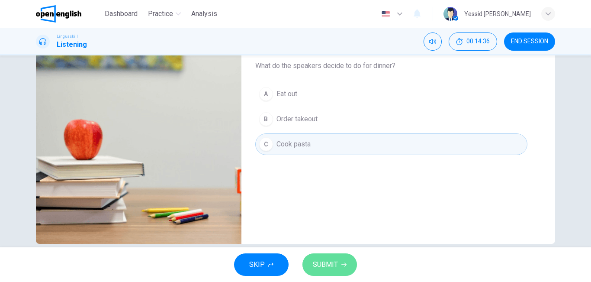
click at [332, 255] on button "SUBMIT" at bounding box center [329, 264] width 55 height 22
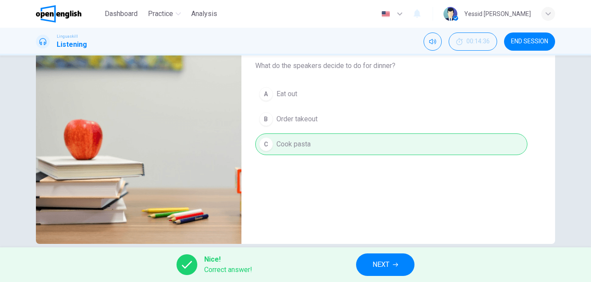
click at [358, 266] on button "NEXT" at bounding box center [385, 264] width 58 height 22
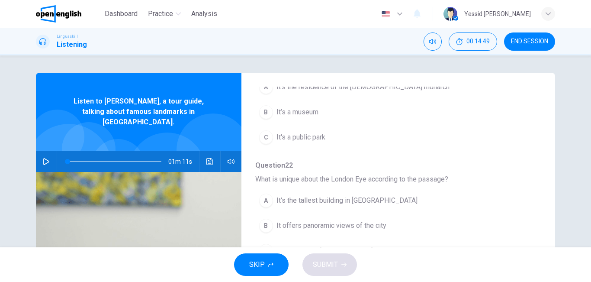
click at [43, 158] on icon "button" at bounding box center [46, 161] width 7 height 7
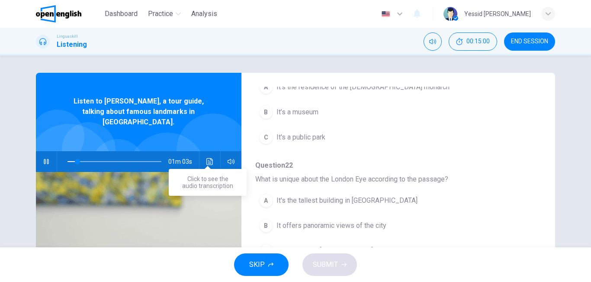
click at [208, 158] on icon "Click to see the audio transcription" at bounding box center [209, 161] width 7 height 7
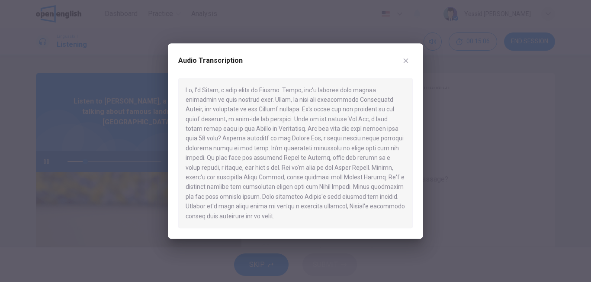
click at [405, 60] on icon "button" at bounding box center [406, 60] width 5 height 5
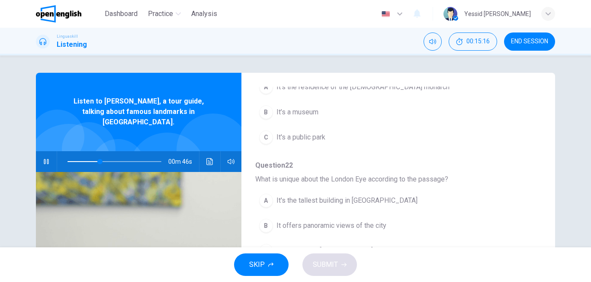
click at [39, 151] on button "button" at bounding box center [46, 161] width 14 height 21
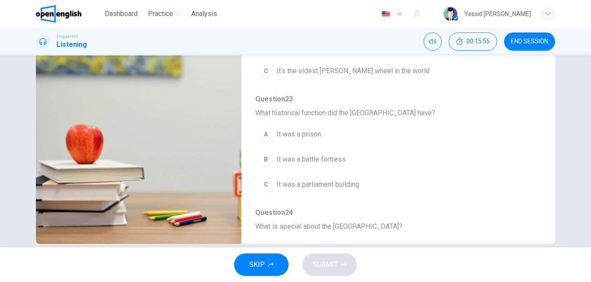
scroll to position [216, 0]
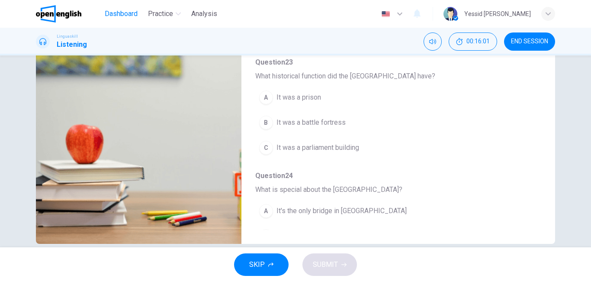
click at [130, 15] on span "Dashboard" at bounding box center [121, 14] width 33 height 10
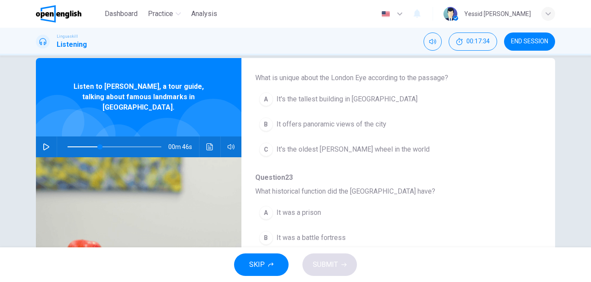
scroll to position [0, 0]
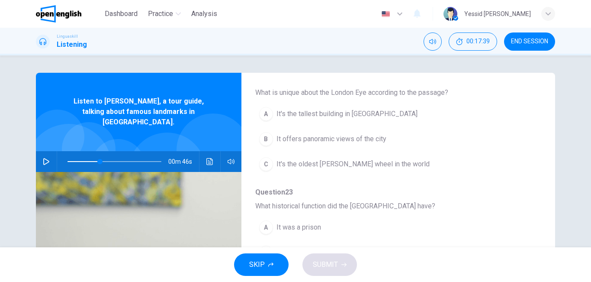
type input "*"
click at [68, 155] on span at bounding box center [114, 161] width 94 height 12
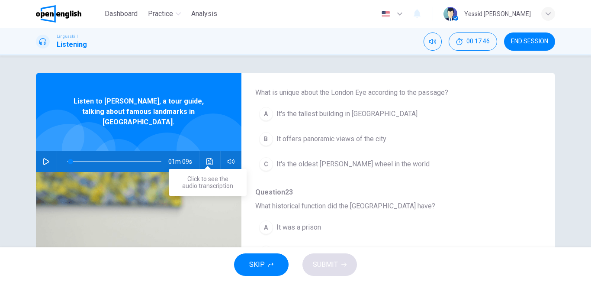
click at [203, 155] on button "Click to see the audio transcription" at bounding box center [210, 161] width 14 height 21
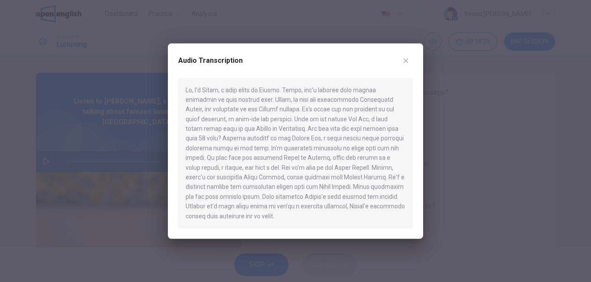
click at [409, 61] on icon "button" at bounding box center [405, 60] width 7 height 7
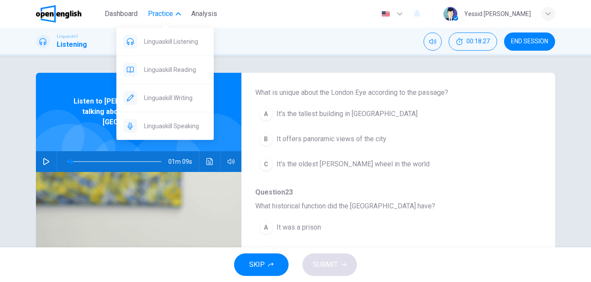
click at [155, 13] on span "Practice" at bounding box center [160, 14] width 25 height 10
drag, startPoint x: 163, startPoint y: 40, endPoint x: 327, endPoint y: 72, distance: 167.5
click at [163, 40] on span "Linguaskill Listening" at bounding box center [175, 41] width 63 height 10
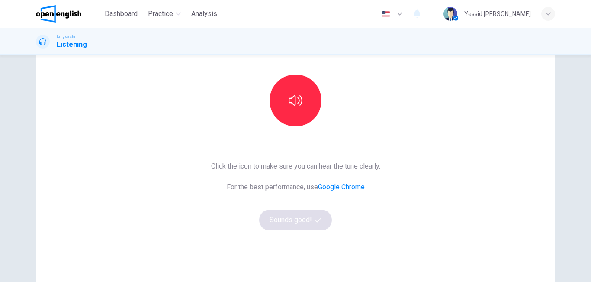
scroll to position [43, 0]
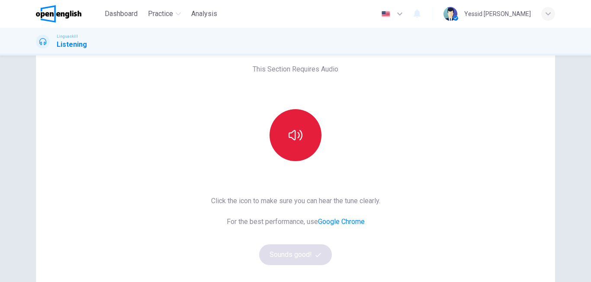
click at [297, 138] on icon "button" at bounding box center [296, 135] width 14 height 14
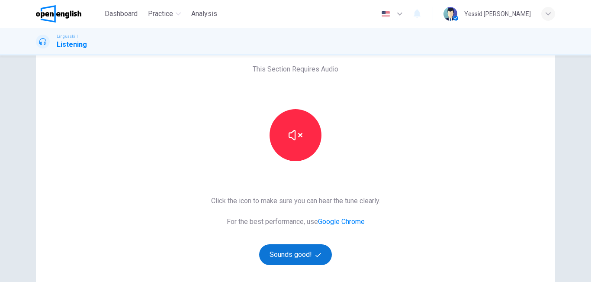
click at [326, 247] on button "Sounds good!" at bounding box center [295, 254] width 73 height 21
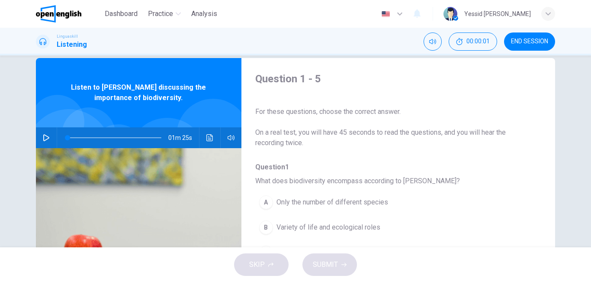
scroll to position [0, 0]
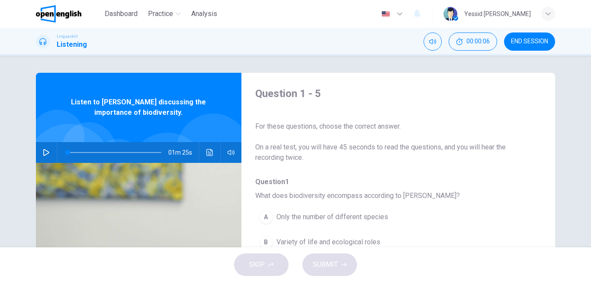
click at [549, 17] on div "button" at bounding box center [548, 14] width 14 height 14
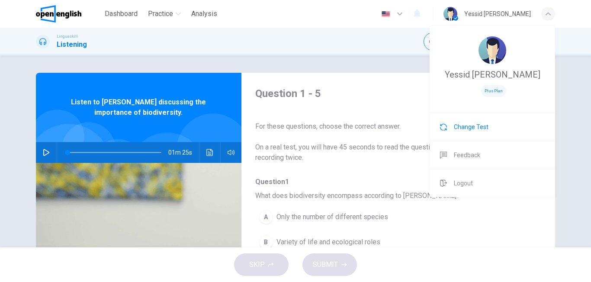
click at [472, 122] on span "Change Test" at bounding box center [471, 127] width 35 height 10
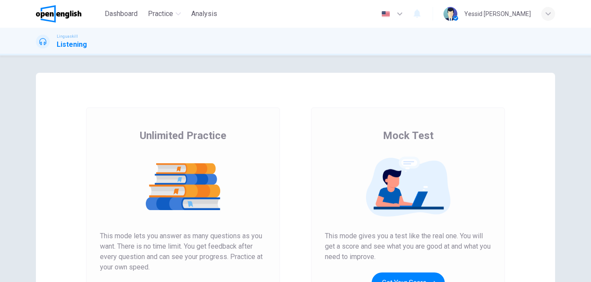
scroll to position [130, 0]
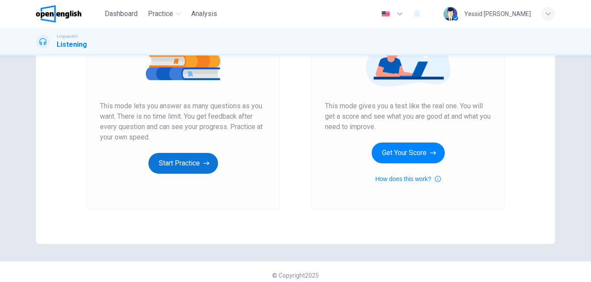
click at [181, 171] on button "Start Practice" at bounding box center [183, 163] width 70 height 21
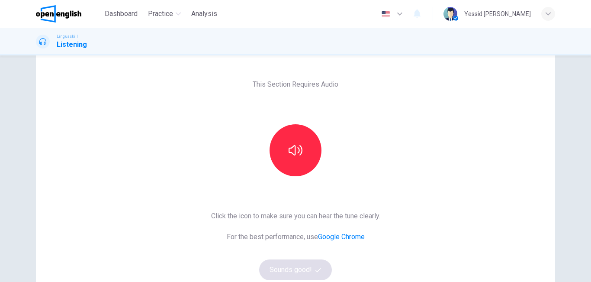
scroll to position [43, 0]
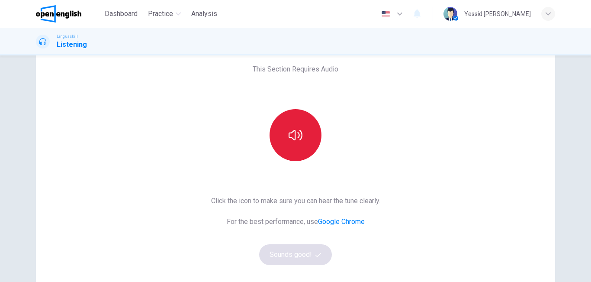
click at [295, 133] on icon "button" at bounding box center [296, 135] width 14 height 14
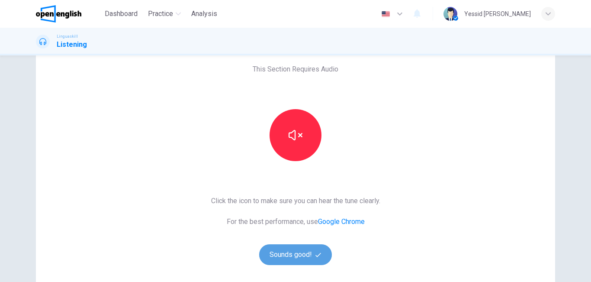
click at [296, 257] on button "Sounds good!" at bounding box center [295, 254] width 73 height 21
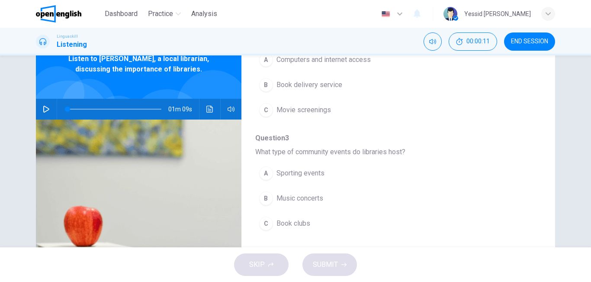
scroll to position [130, 0]
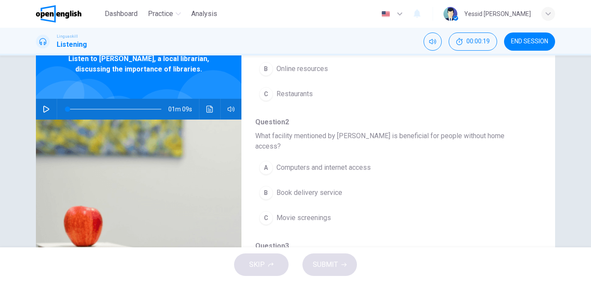
click at [43, 109] on icon "button" at bounding box center [46, 109] width 7 height 7
type input "*"
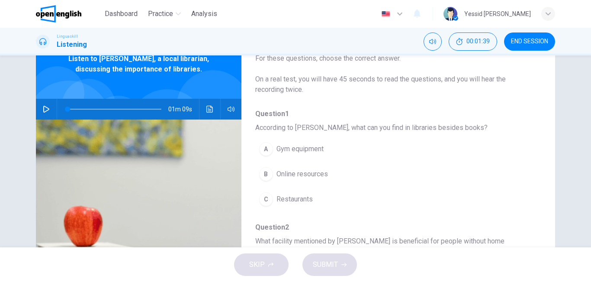
scroll to position [43, 0]
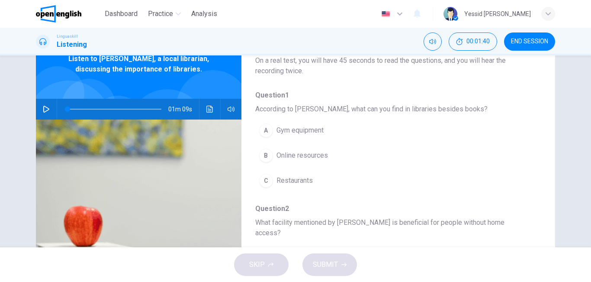
click at [325, 157] on span "Online resources" at bounding box center [301, 155] width 51 height 10
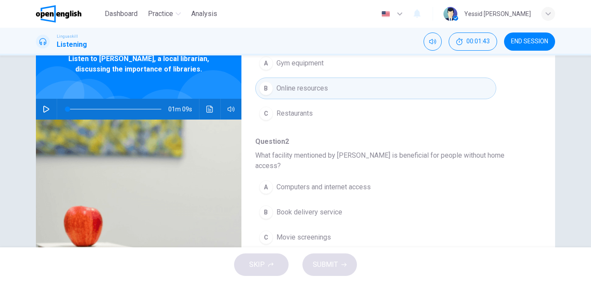
scroll to position [130, 0]
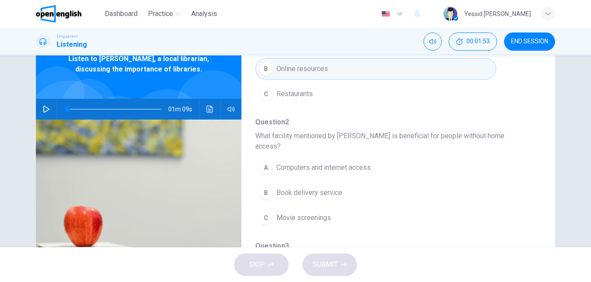
click at [350, 162] on span "Computers and internet access" at bounding box center [323, 167] width 94 height 10
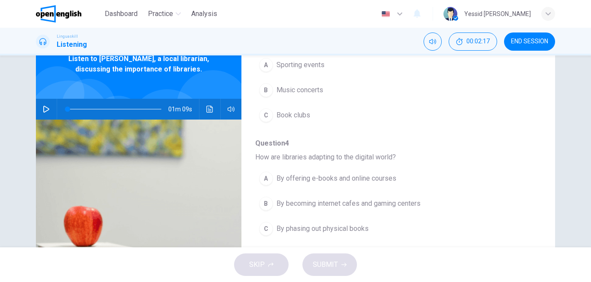
scroll to position [346, 0]
click at [313, 174] on button "A By offering e-books and online courses" at bounding box center [375, 178] width 241 height 22
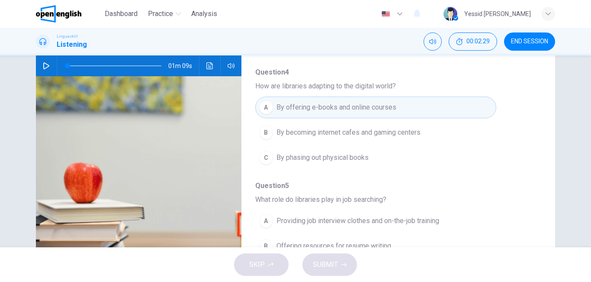
scroll to position [130, 0]
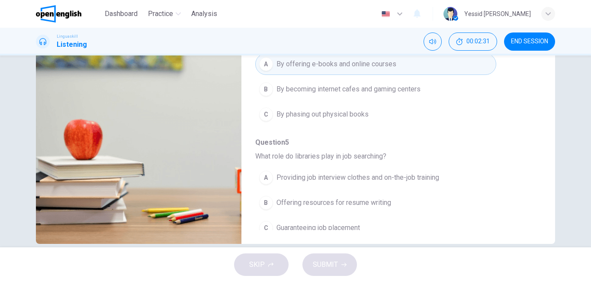
click at [366, 172] on span "Providing job interview clothes and on-the-job training" at bounding box center [357, 177] width 163 height 10
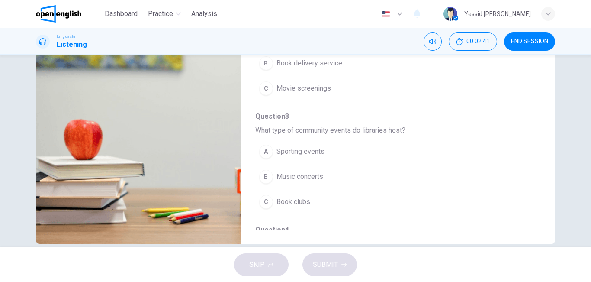
scroll to position [157, 0]
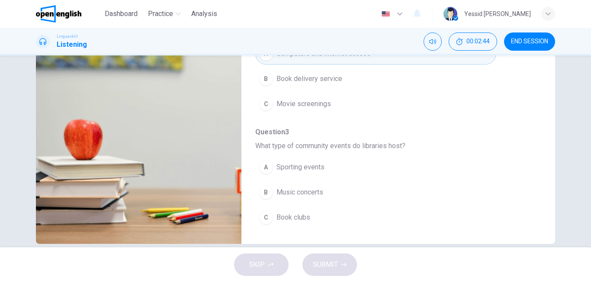
click at [310, 162] on span "Sporting events" at bounding box center [300, 167] width 48 height 10
click at [307, 212] on span "Book clubs" at bounding box center [293, 217] width 34 height 10
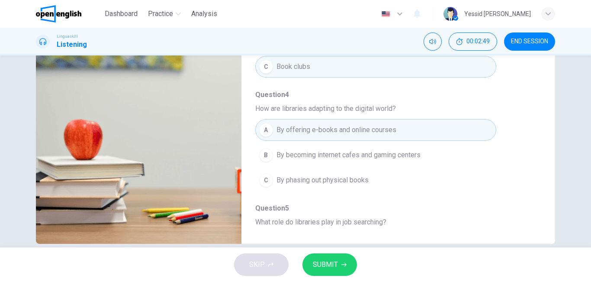
scroll to position [373, 0]
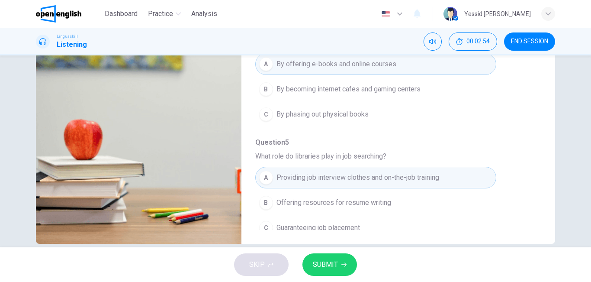
click at [324, 266] on span "SUBMIT" at bounding box center [325, 264] width 25 height 12
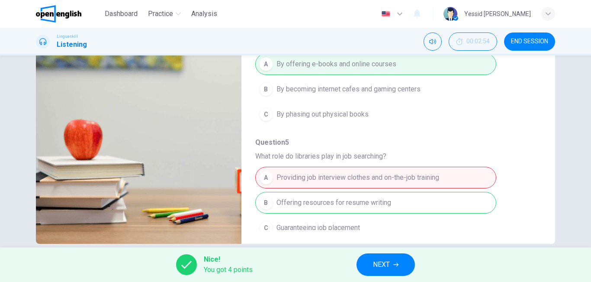
scroll to position [144, 0]
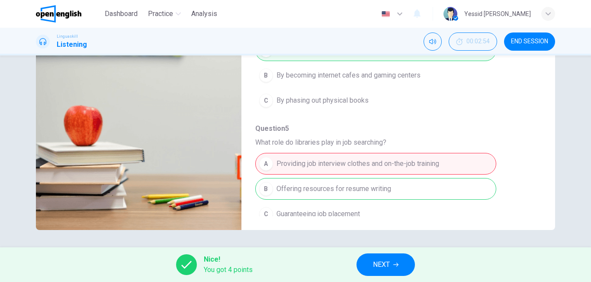
click at [380, 265] on span "NEXT" at bounding box center [381, 264] width 17 height 12
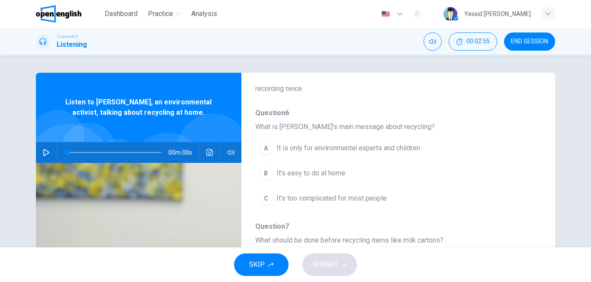
scroll to position [87, 0]
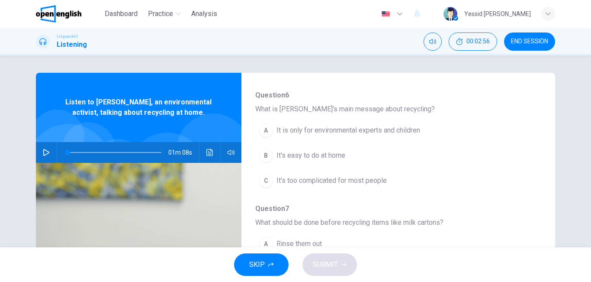
click at [43, 154] on icon "button" at bounding box center [46, 152] width 7 height 7
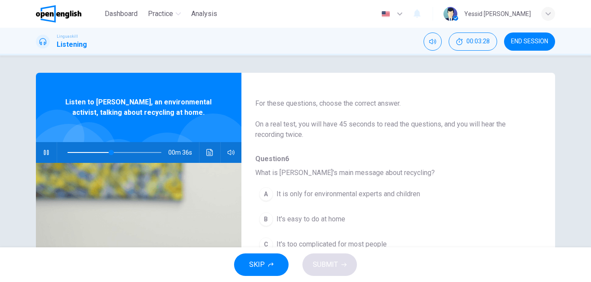
scroll to position [43, 0]
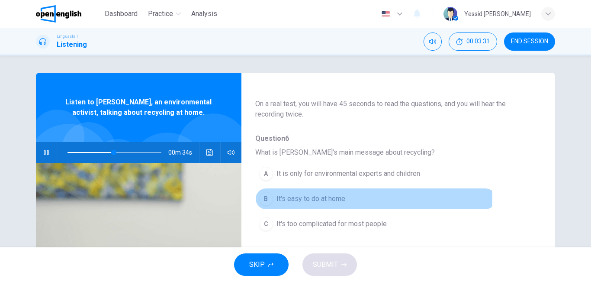
click at [327, 198] on span "It's easy to do at home" at bounding box center [310, 198] width 69 height 10
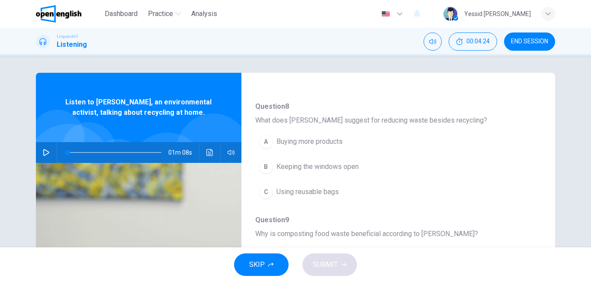
scroll to position [303, 0]
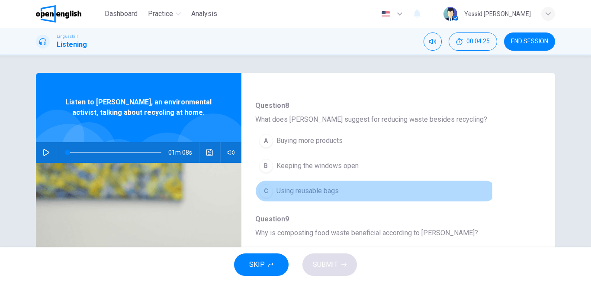
click at [313, 193] on span "Using reusable bags" at bounding box center [307, 191] width 62 height 10
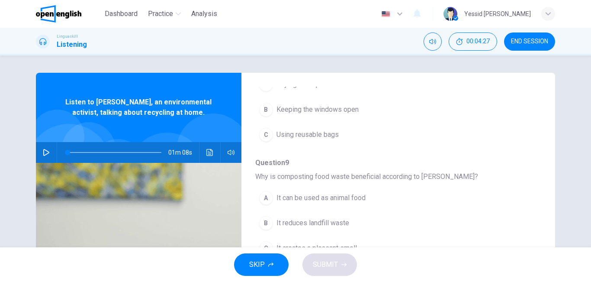
scroll to position [373, 0]
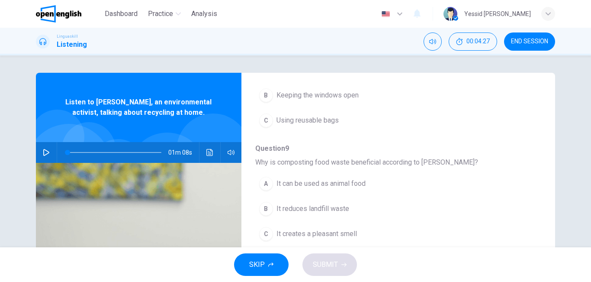
click at [302, 122] on span "Using reusable bags" at bounding box center [307, 120] width 62 height 10
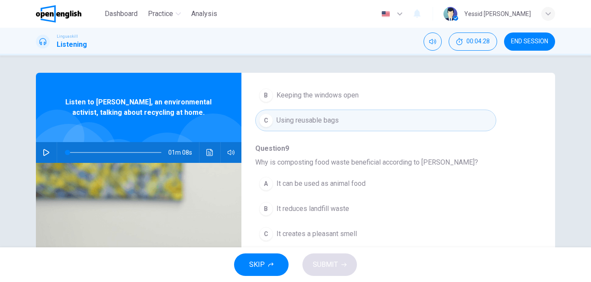
click at [302, 122] on span "Using reusable bags" at bounding box center [307, 120] width 62 height 10
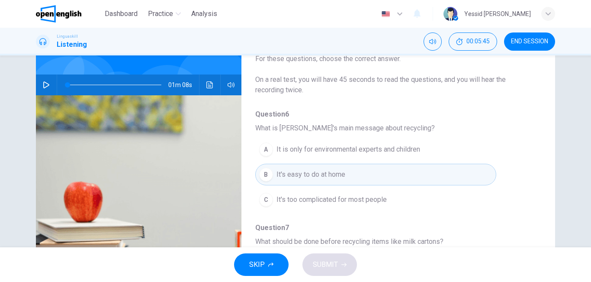
scroll to position [14, 0]
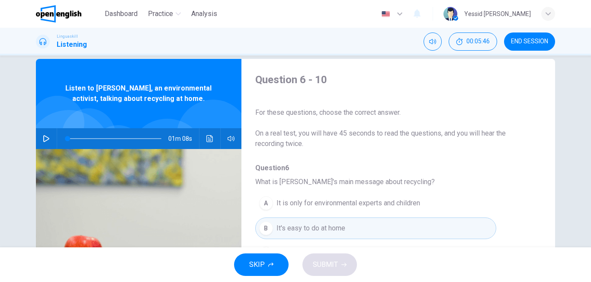
click at [43, 137] on icon "button" at bounding box center [46, 138] width 6 height 7
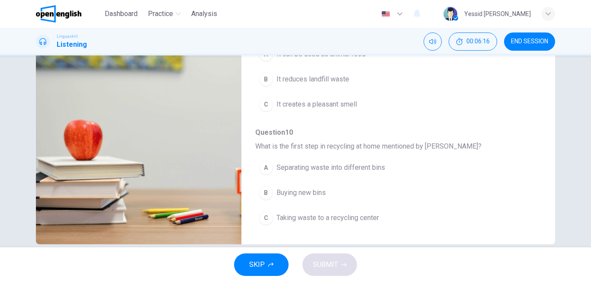
scroll to position [144, 0]
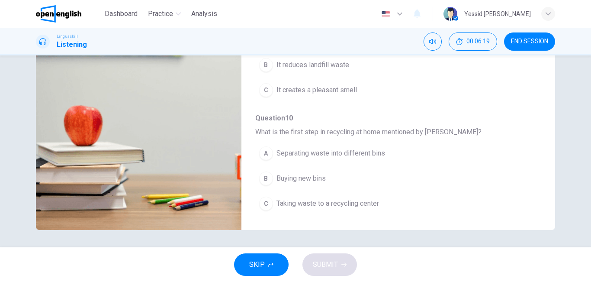
click at [337, 155] on span "Separating waste into different bins" at bounding box center [330, 153] width 109 height 10
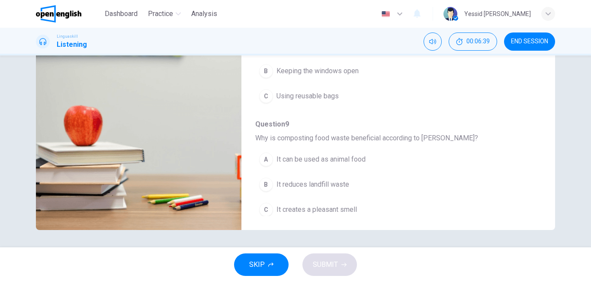
scroll to position [260, 0]
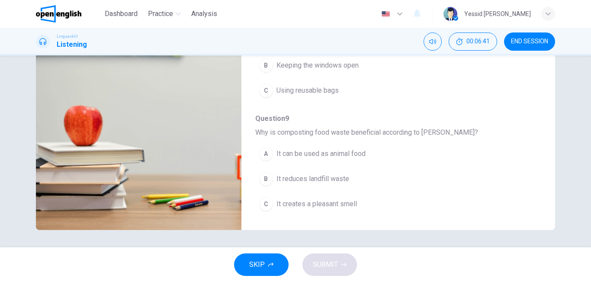
click at [347, 177] on button "B It reduces landfill waste" at bounding box center [375, 179] width 241 height 22
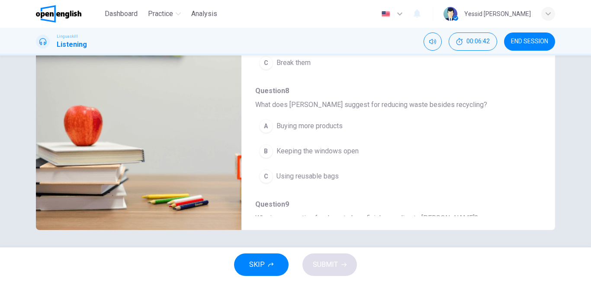
scroll to position [173, 0]
click at [310, 175] on span "Using reusable bags" at bounding box center [307, 177] width 62 height 10
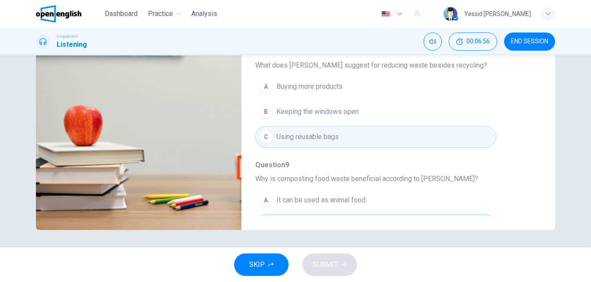
scroll to position [216, 0]
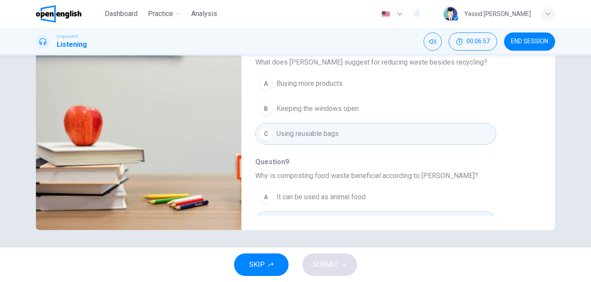
type input "*"
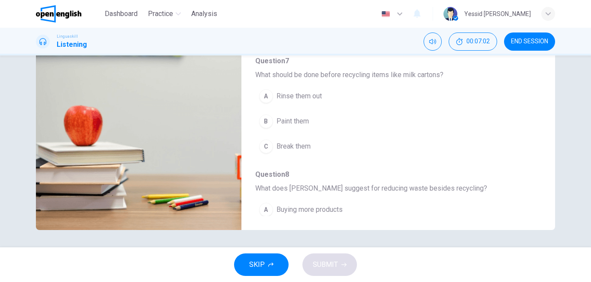
scroll to position [71, 0]
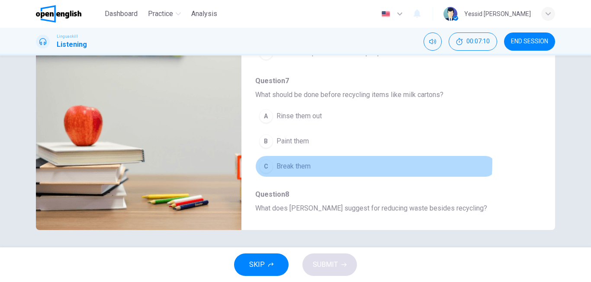
click at [311, 162] on button "C Break them" at bounding box center [375, 166] width 241 height 22
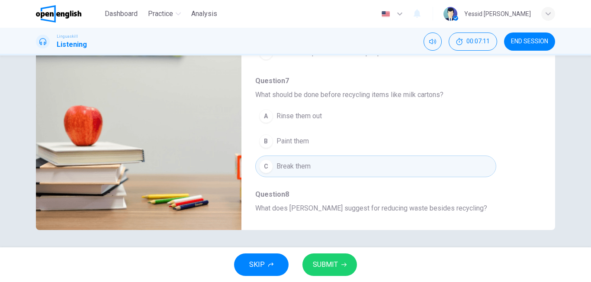
click at [328, 267] on span "SUBMIT" at bounding box center [325, 264] width 25 height 12
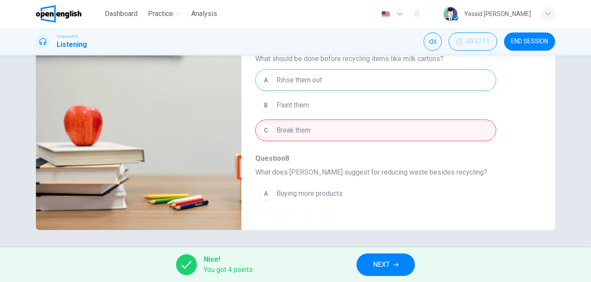
scroll to position [87, 0]
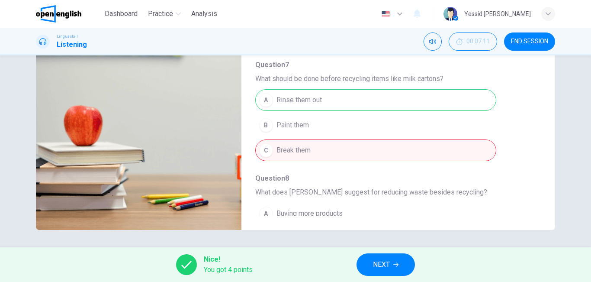
click at [386, 259] on span "NEXT" at bounding box center [381, 264] width 17 height 12
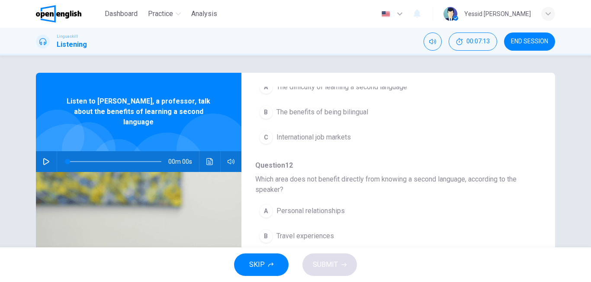
scroll to position [0, 0]
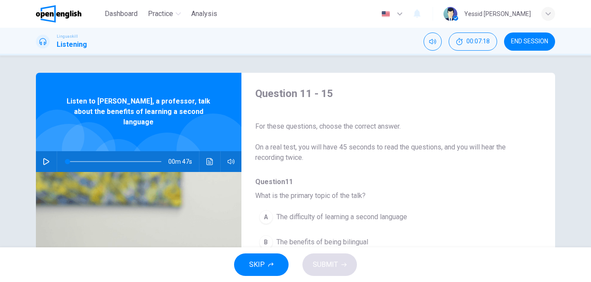
click at [43, 158] on icon "button" at bounding box center [46, 161] width 7 height 7
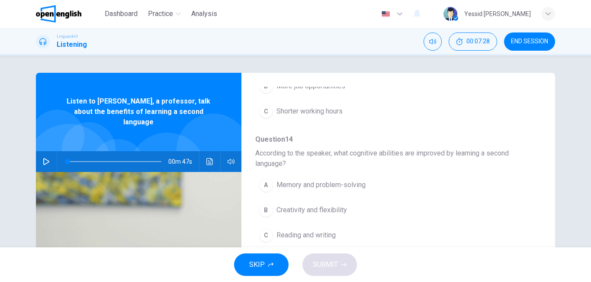
scroll to position [394, 0]
click at [44, 158] on icon "button" at bounding box center [46, 161] width 7 height 7
click at [43, 158] on icon "button" at bounding box center [46, 161] width 7 height 7
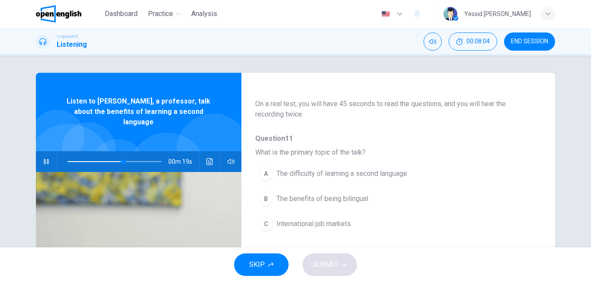
scroll to position [87, 0]
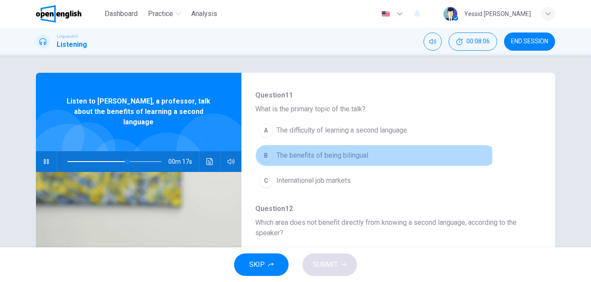
click at [359, 156] on span "The benefits of being bilingual" at bounding box center [322, 155] width 92 height 10
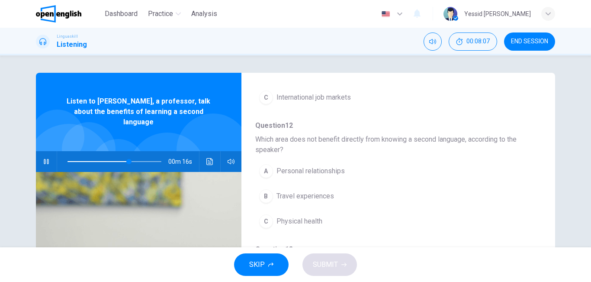
scroll to position [173, 0]
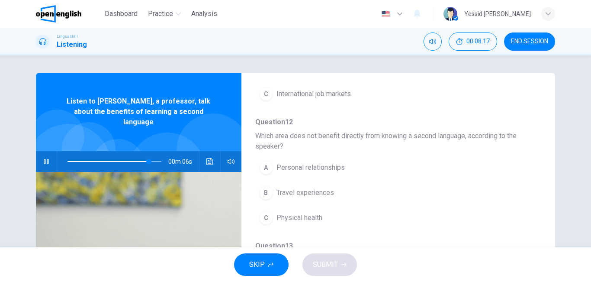
click at [302, 219] on span "Physical health" at bounding box center [299, 217] width 46 height 10
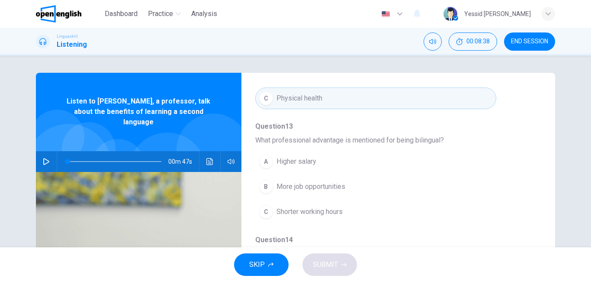
scroll to position [308, 0]
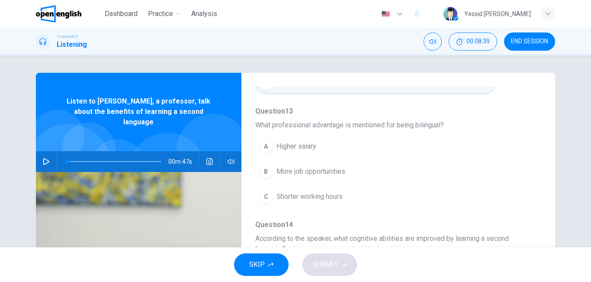
click at [310, 172] on span "More job opportunities" at bounding box center [310, 171] width 69 height 10
click at [291, 171] on span "More job opportunities" at bounding box center [310, 171] width 69 height 10
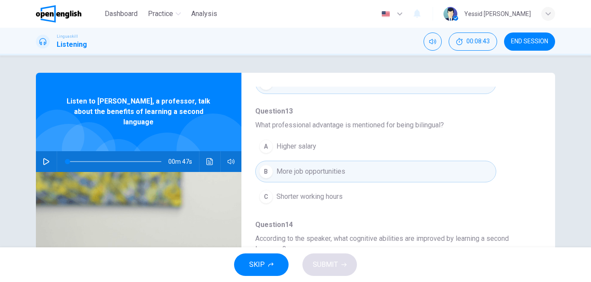
click at [40, 153] on button "button" at bounding box center [46, 161] width 14 height 21
click at [43, 158] on icon "button" at bounding box center [46, 161] width 7 height 7
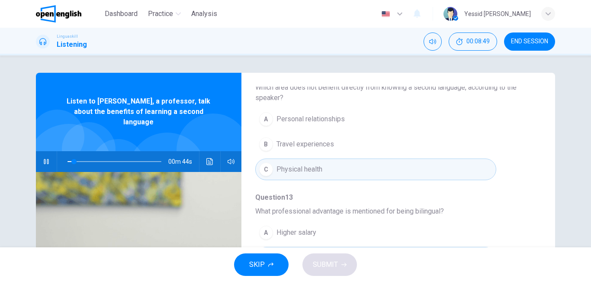
scroll to position [221, 0]
click at [108, 161] on span at bounding box center [114, 161] width 94 height 1
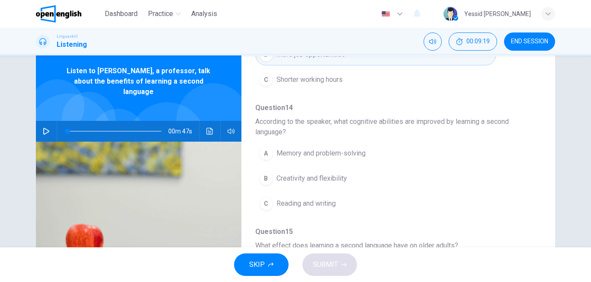
scroll to position [0, 0]
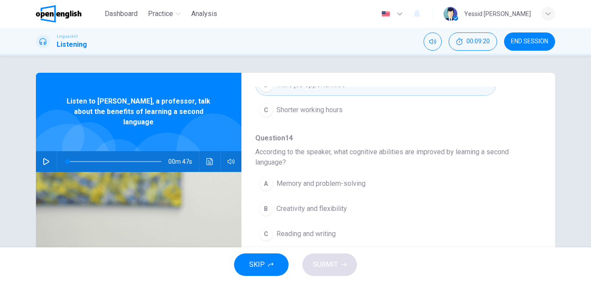
click at [124, 155] on span at bounding box center [114, 161] width 94 height 12
click at [44, 158] on icon "button" at bounding box center [46, 161] width 6 height 7
click at [44, 158] on icon "button" at bounding box center [46, 161] width 7 height 7
click at [45, 158] on icon "button" at bounding box center [46, 161] width 7 height 7
click at [324, 183] on span "Memory and problem-solving" at bounding box center [320, 183] width 89 height 10
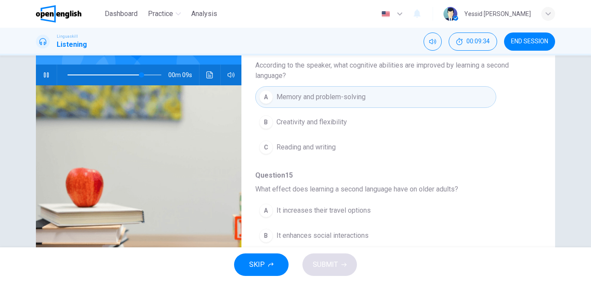
scroll to position [130, 0]
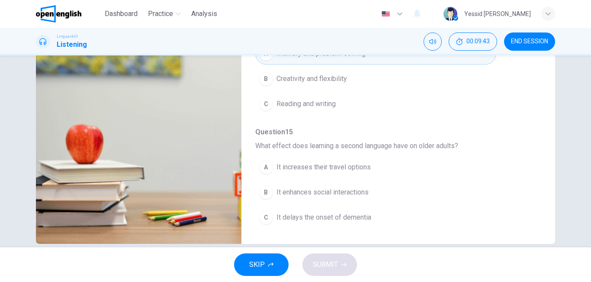
type input "*"
click at [347, 166] on span "It increases their travel options" at bounding box center [323, 167] width 94 height 10
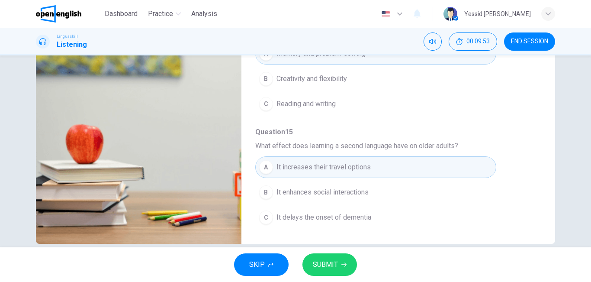
click at [359, 191] on span "It enhances social interactions" at bounding box center [322, 192] width 92 height 10
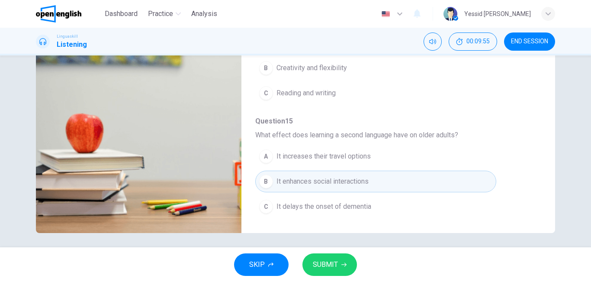
scroll to position [144, 0]
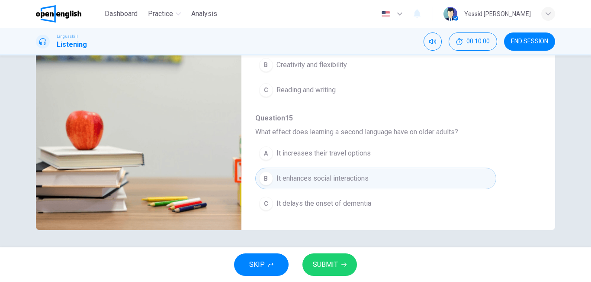
click at [328, 263] on span "SUBMIT" at bounding box center [325, 264] width 25 height 12
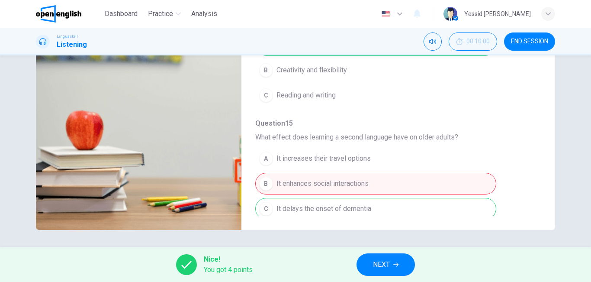
scroll to position [389, 0]
click at [385, 267] on span "NEXT" at bounding box center [381, 264] width 17 height 12
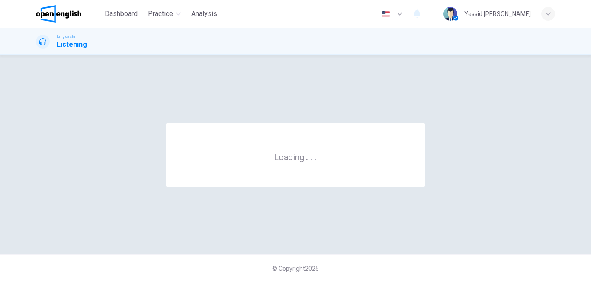
scroll to position [0, 0]
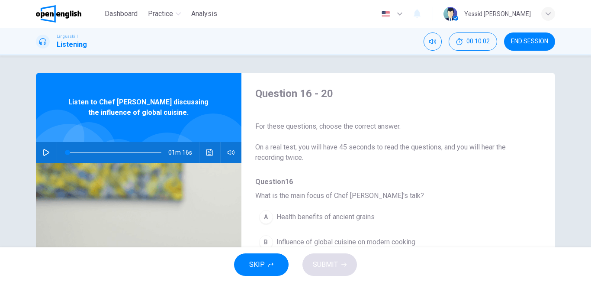
click at [43, 154] on icon "button" at bounding box center [46, 152] width 6 height 7
click at [204, 156] on button "Click to see the audio transcription" at bounding box center [210, 152] width 14 height 21
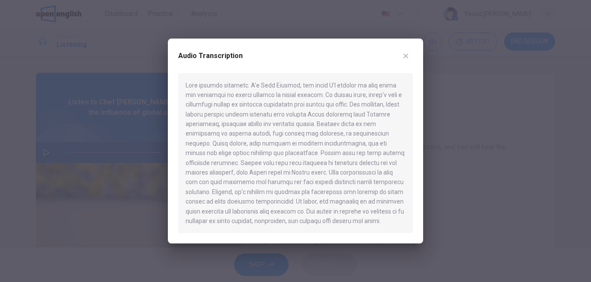
click at [403, 56] on icon "button" at bounding box center [405, 55] width 7 height 7
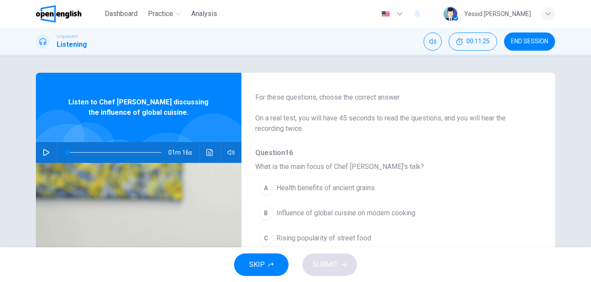
scroll to position [43, 0]
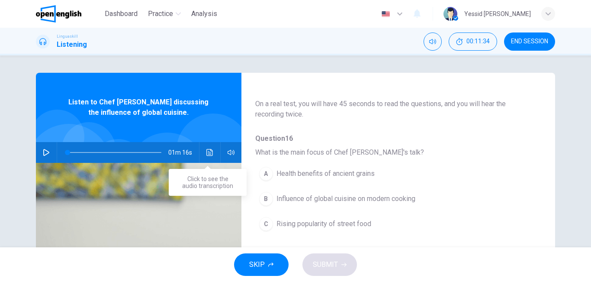
click at [206, 152] on icon "Click to see the audio transcription" at bounding box center [209, 152] width 7 height 7
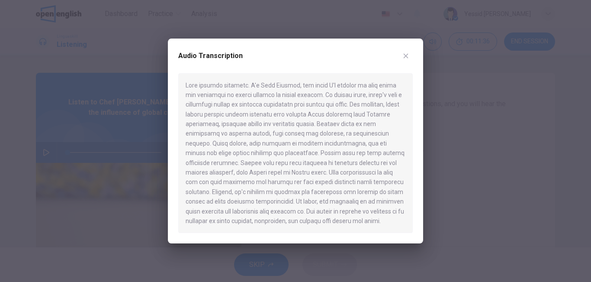
click at [407, 60] on button "button" at bounding box center [406, 56] width 14 height 14
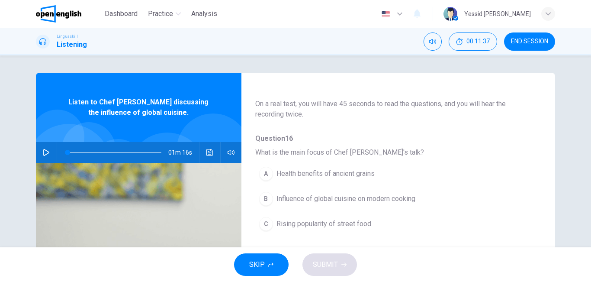
click at [43, 153] on icon "button" at bounding box center [46, 152] width 7 height 7
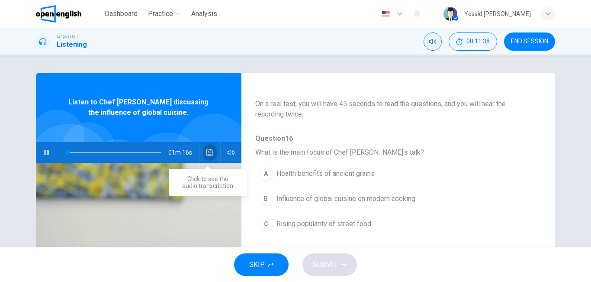
click at [207, 156] on button "Click to see the audio transcription" at bounding box center [210, 152] width 14 height 21
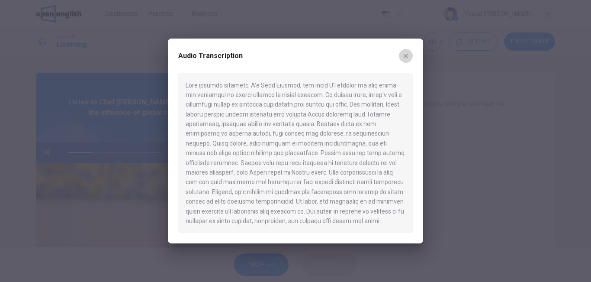
click at [408, 55] on icon "button" at bounding box center [405, 55] width 7 height 7
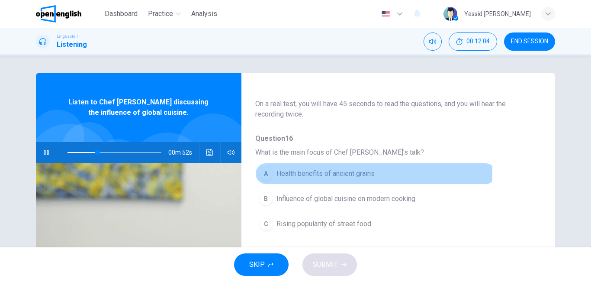
click at [337, 171] on span "Health benefits of ancient grains" at bounding box center [325, 173] width 98 height 10
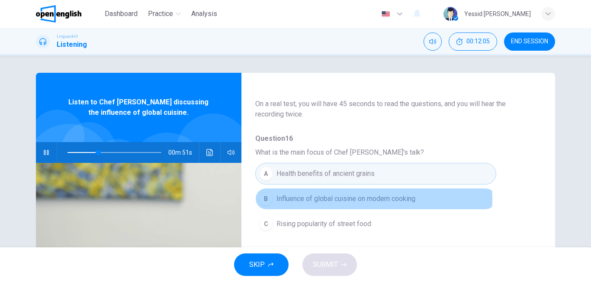
click at [344, 199] on span "Influence of global cuisine on modern cooking" at bounding box center [345, 198] width 139 height 10
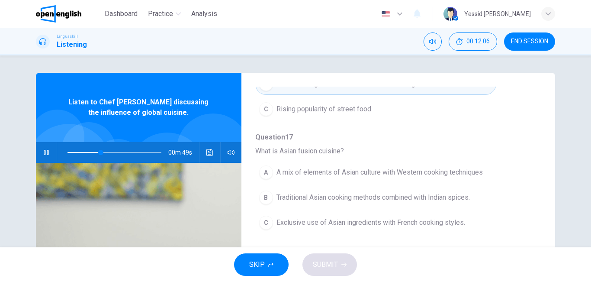
scroll to position [173, 0]
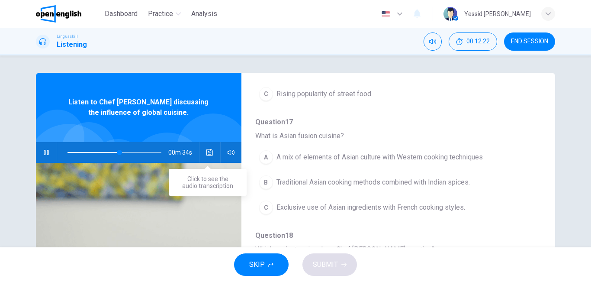
click at [207, 155] on icon "Click to see the audio transcription" at bounding box center [209, 152] width 6 height 7
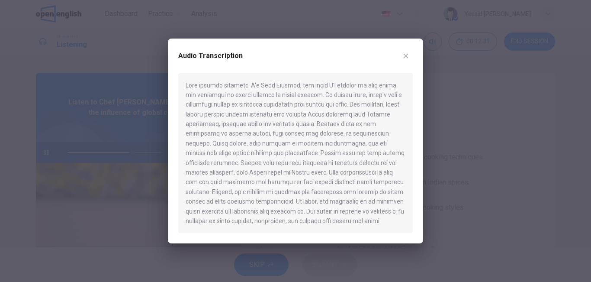
click at [404, 56] on icon "button" at bounding box center [405, 55] width 7 height 7
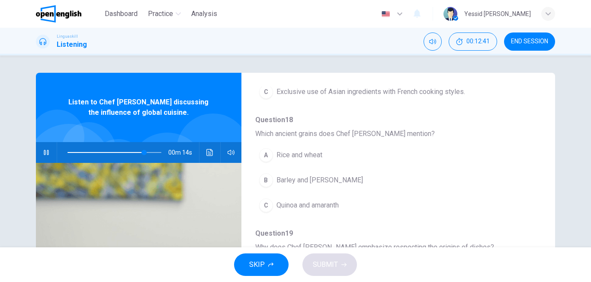
scroll to position [303, 0]
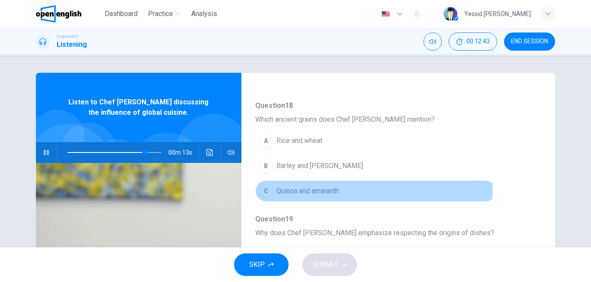
click at [324, 187] on span "Quinoa and amaranth" at bounding box center [307, 191] width 62 height 10
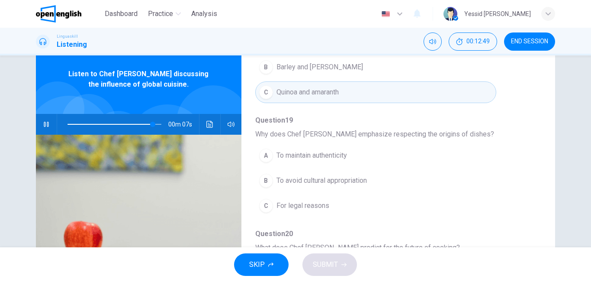
scroll to position [43, 0]
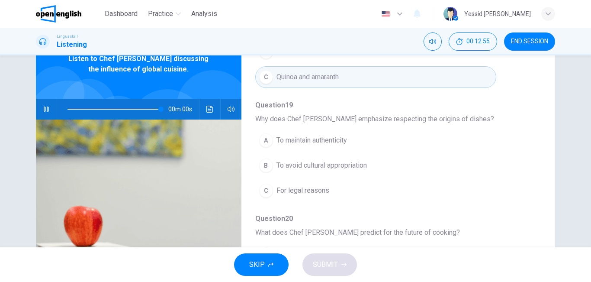
type input "*"
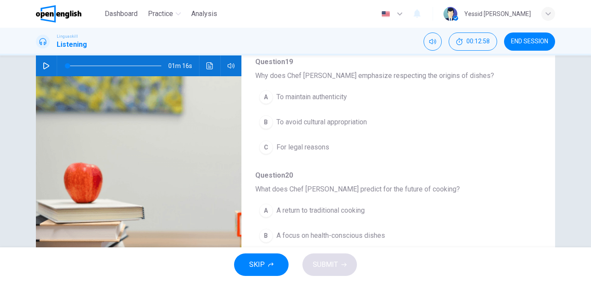
scroll to position [130, 0]
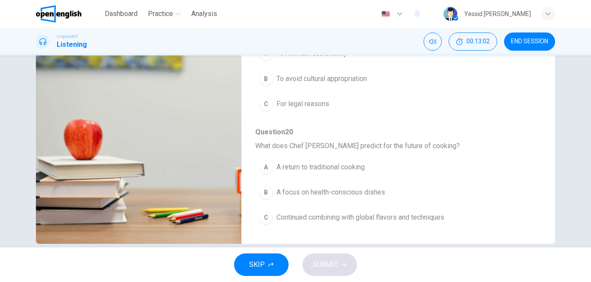
click at [333, 219] on span "Continued combining with global flavors and techniques" at bounding box center [360, 217] width 168 height 10
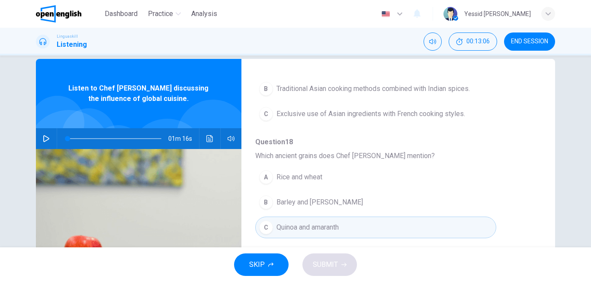
scroll to position [200, 0]
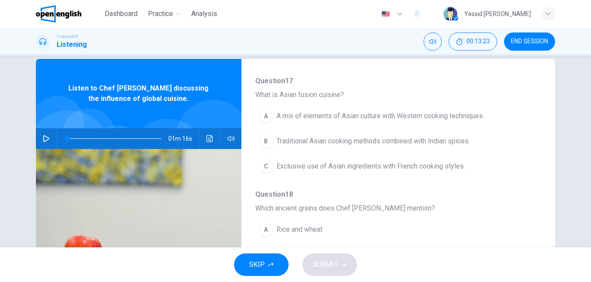
click at [315, 116] on span "A mix of elements of Asian culture with Western cooking techniques" at bounding box center [379, 116] width 206 height 10
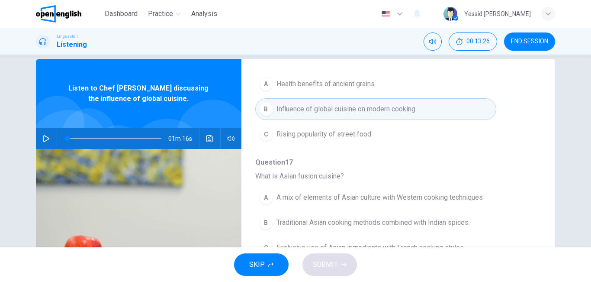
scroll to position [157, 0]
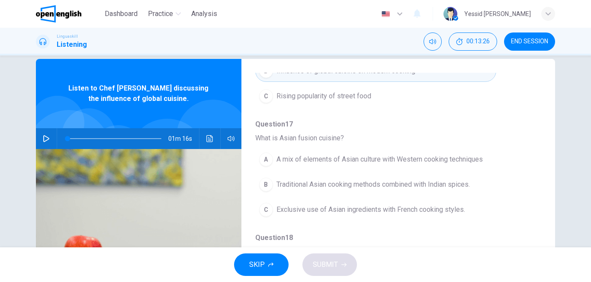
click at [327, 160] on span "A mix of elements of Asian culture with Western cooking techniques" at bounding box center [379, 159] width 206 height 10
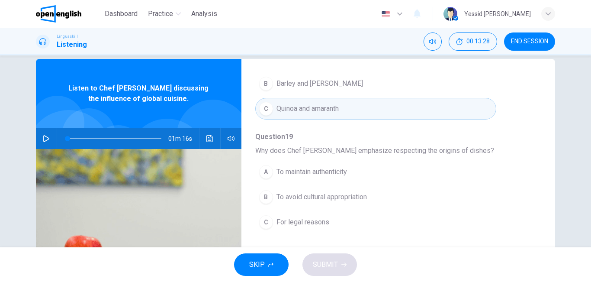
scroll to position [373, 0]
click at [291, 170] on span "To maintain authenticity" at bounding box center [311, 169] width 71 height 10
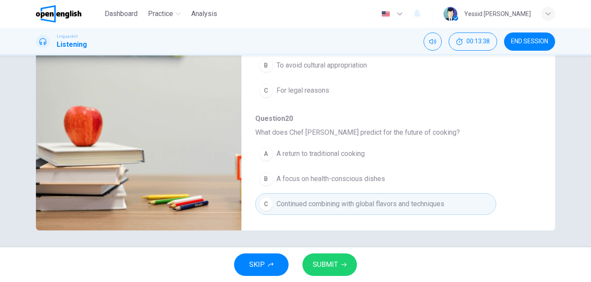
scroll to position [144, 0]
click at [323, 263] on span "SUBMIT" at bounding box center [325, 264] width 25 height 12
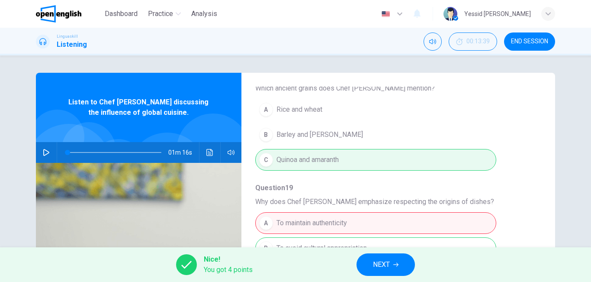
scroll to position [373, 0]
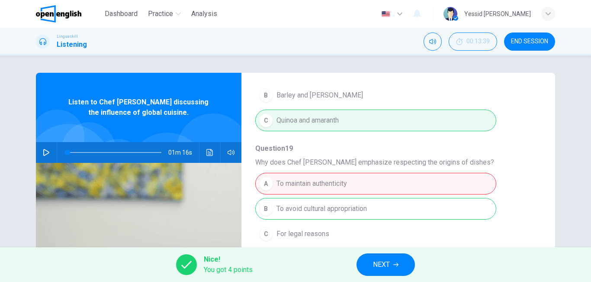
click at [387, 262] on span "NEXT" at bounding box center [381, 264] width 17 height 12
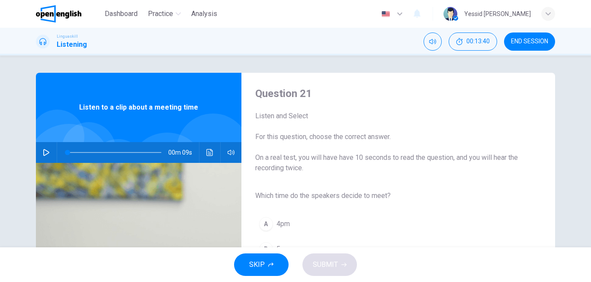
click at [46, 151] on icon "button" at bounding box center [46, 152] width 6 height 7
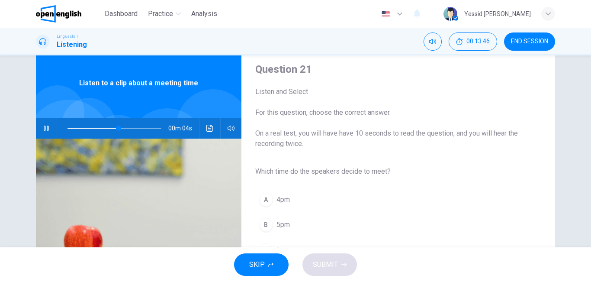
scroll to position [43, 0]
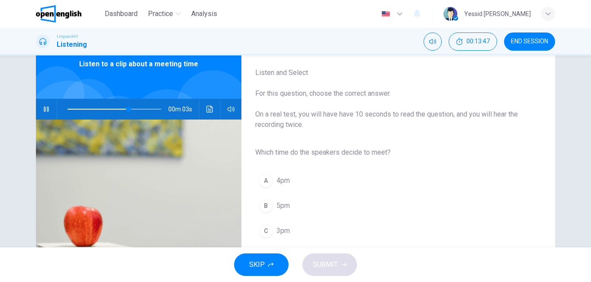
click at [285, 228] on span "3pm" at bounding box center [282, 230] width 13 height 10
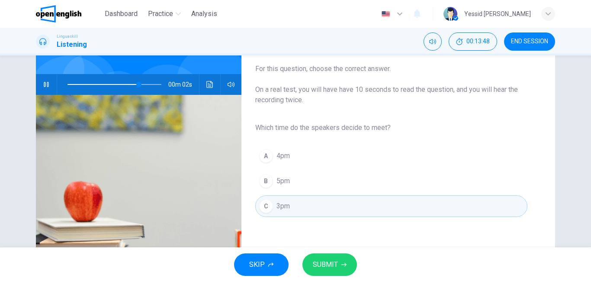
scroll to position [87, 0]
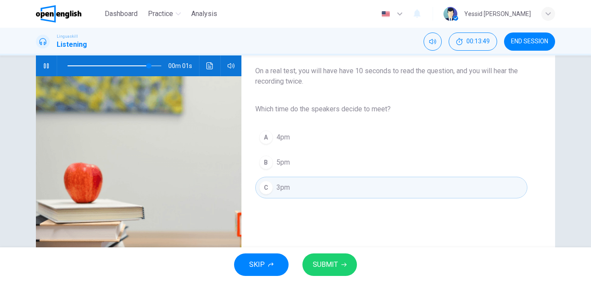
click at [346, 252] on div "SKIP SUBMIT" at bounding box center [295, 264] width 591 height 35
click at [345, 253] on button "SUBMIT" at bounding box center [329, 264] width 55 height 22
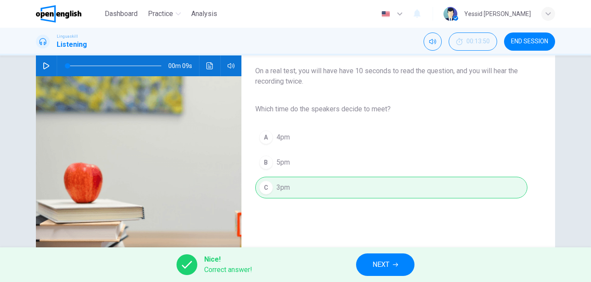
click at [360, 263] on button "NEXT" at bounding box center [385, 264] width 58 height 22
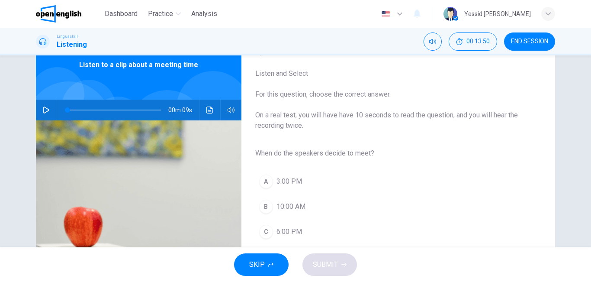
scroll to position [0, 0]
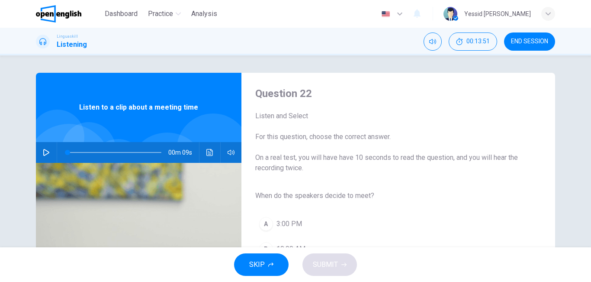
click at [47, 152] on icon "button" at bounding box center [46, 152] width 6 height 7
click at [47, 152] on icon "button" at bounding box center [46, 152] width 7 height 7
click at [45, 155] on icon "button" at bounding box center [46, 152] width 7 height 7
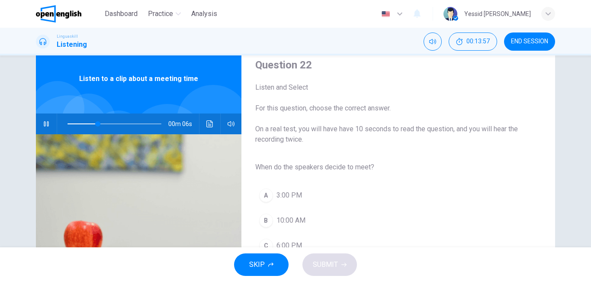
scroll to position [43, 0]
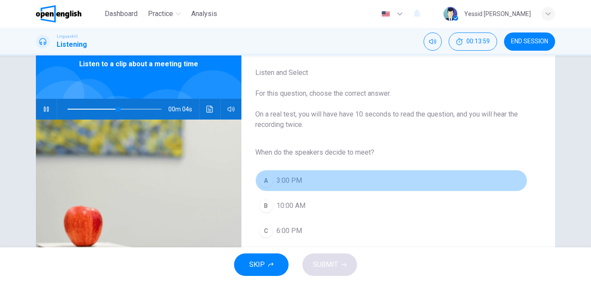
click at [295, 180] on span "3:00 PM" at bounding box center [289, 180] width 26 height 10
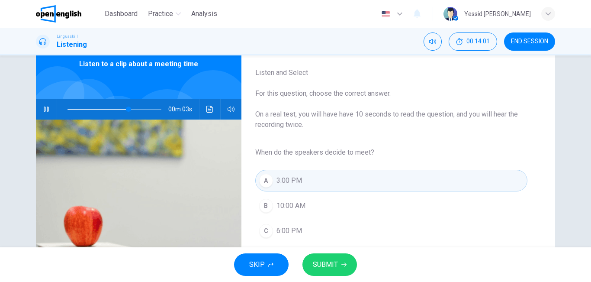
scroll to position [87, 0]
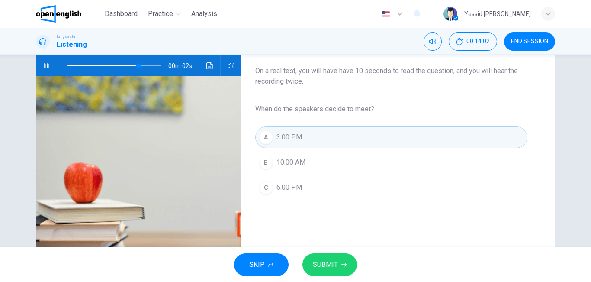
click at [323, 262] on span "SUBMIT" at bounding box center [325, 264] width 25 height 12
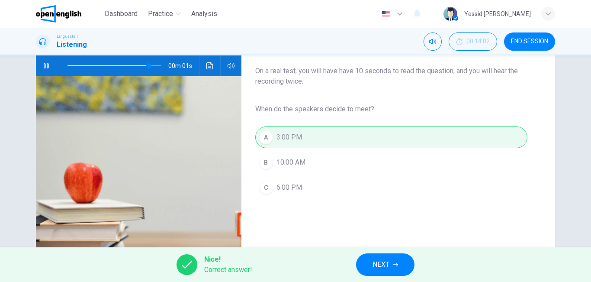
type input "*"
click at [376, 266] on span "NEXT" at bounding box center [380, 264] width 17 height 12
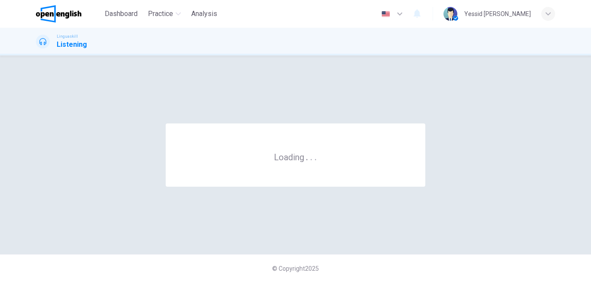
scroll to position [0, 0]
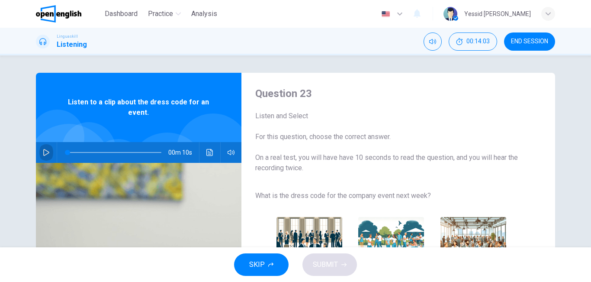
click at [39, 155] on button "button" at bounding box center [46, 152] width 14 height 21
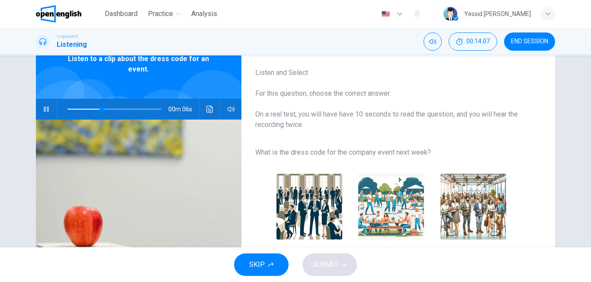
scroll to position [87, 0]
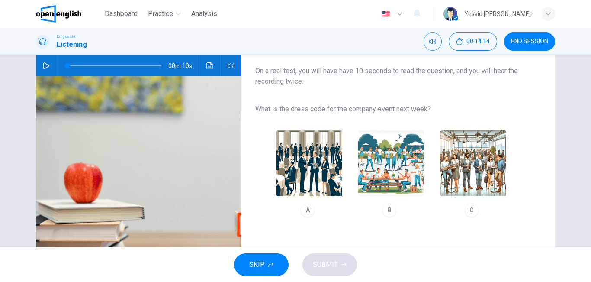
click at [45, 66] on icon "button" at bounding box center [46, 65] width 7 height 7
click at [107, 64] on span at bounding box center [114, 66] width 94 height 12
click at [96, 65] on span at bounding box center [114, 66] width 94 height 12
click at [80, 65] on span at bounding box center [114, 66] width 94 height 12
click at [305, 154] on img "button" at bounding box center [309, 163] width 66 height 66
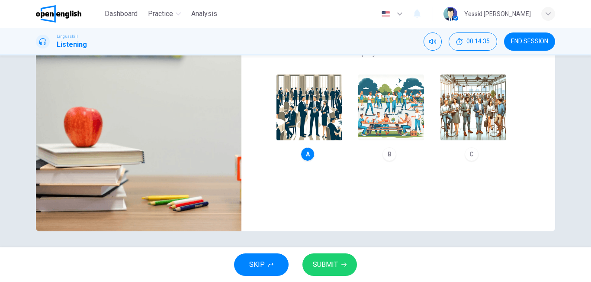
scroll to position [144, 0]
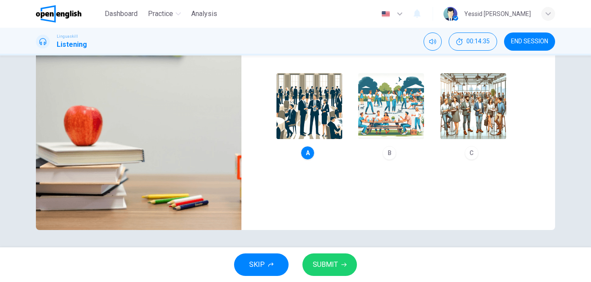
click at [335, 261] on span "SUBMIT" at bounding box center [325, 264] width 25 height 12
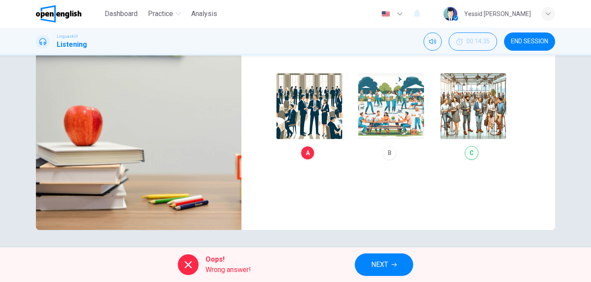
type input "*"
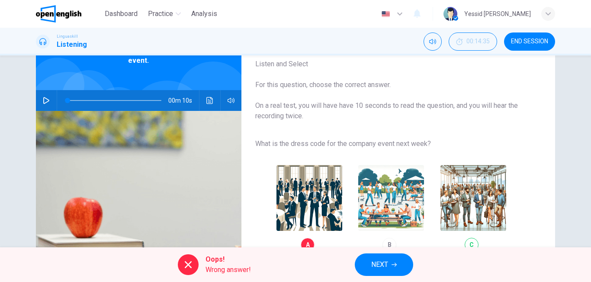
scroll to position [14, 0]
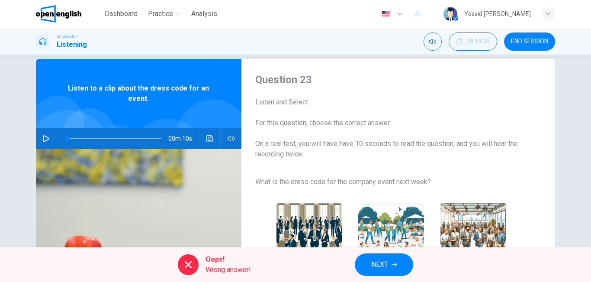
click at [476, 210] on div "A B C" at bounding box center [391, 246] width 272 height 98
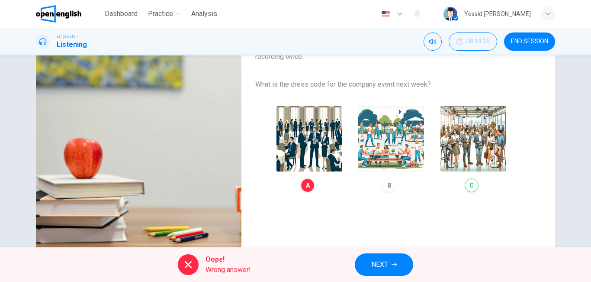
scroll to position [144, 0]
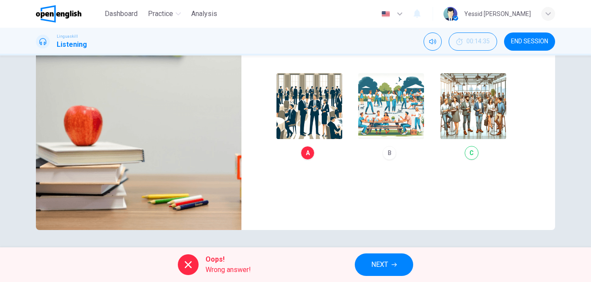
click at [392, 258] on button "NEXT" at bounding box center [384, 264] width 58 height 22
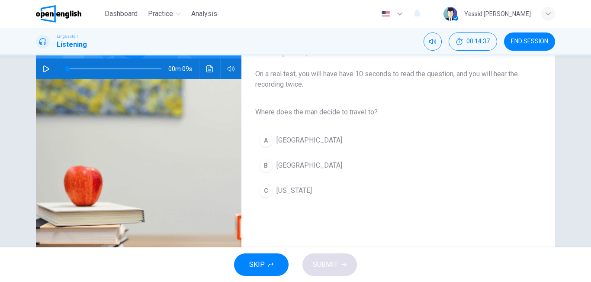
scroll to position [87, 0]
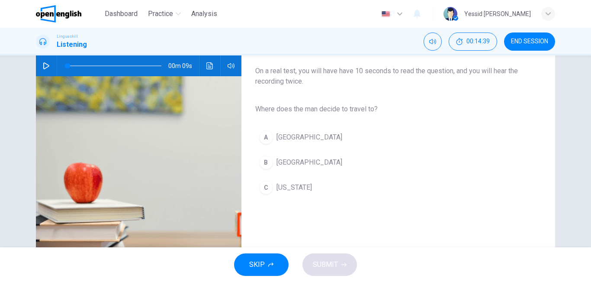
click at [45, 67] on icon "button" at bounding box center [46, 65] width 6 height 7
type input "*"
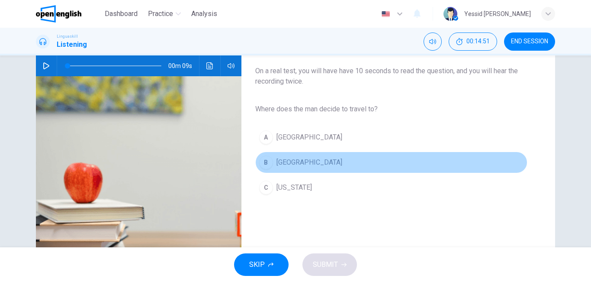
click at [260, 157] on div "B" at bounding box center [266, 162] width 14 height 14
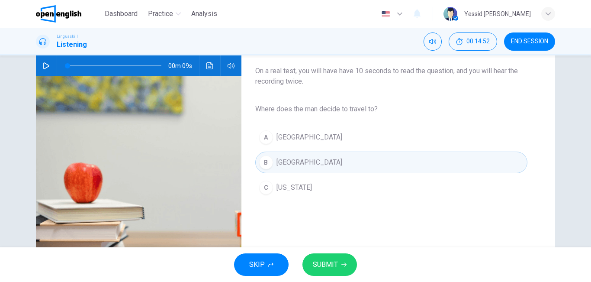
click at [333, 261] on span "SUBMIT" at bounding box center [325, 264] width 25 height 12
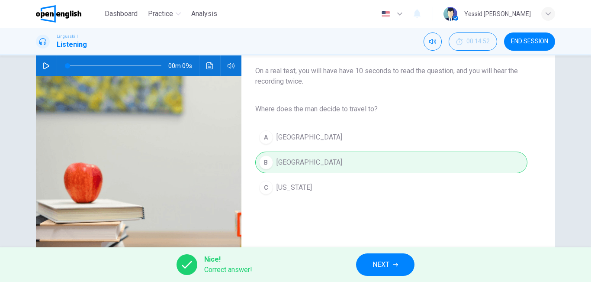
click at [368, 265] on button "NEXT" at bounding box center [385, 264] width 58 height 22
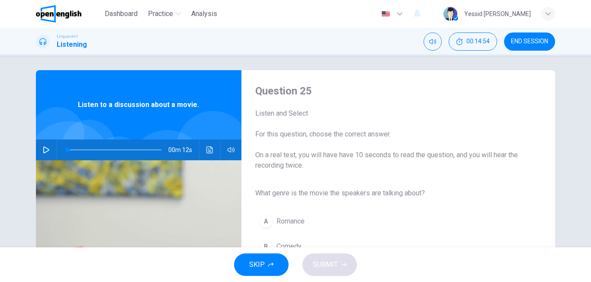
scroll to position [0, 0]
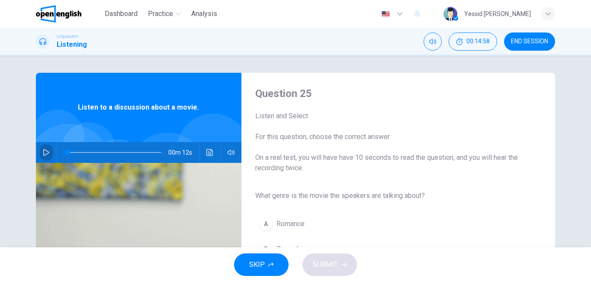
click at [40, 151] on button "button" at bounding box center [46, 152] width 14 height 21
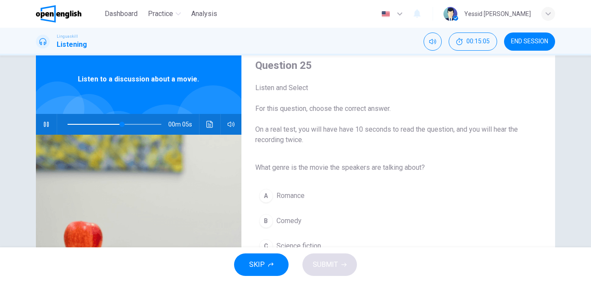
scroll to position [43, 0]
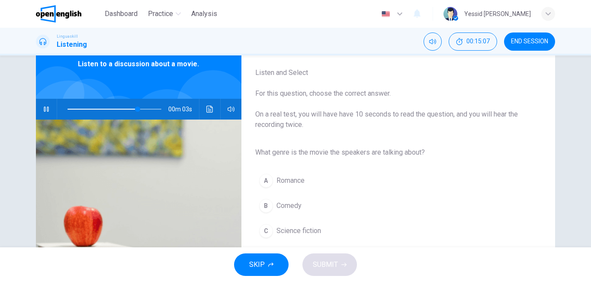
click at [324, 226] on button "C Science fiction" at bounding box center [391, 231] width 272 height 22
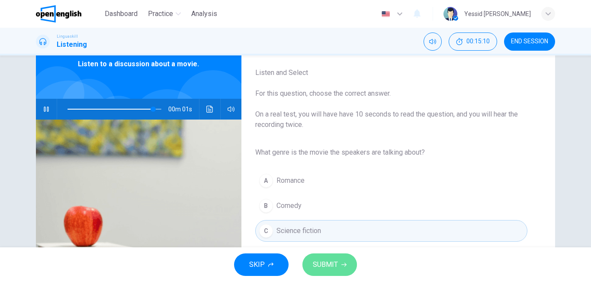
click at [339, 260] on button "SUBMIT" at bounding box center [329, 264] width 55 height 22
type input "*"
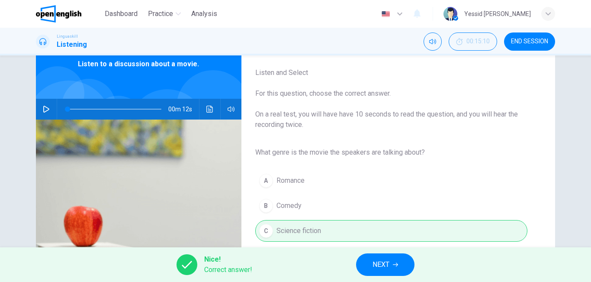
click at [369, 263] on button "NEXT" at bounding box center [385, 264] width 58 height 22
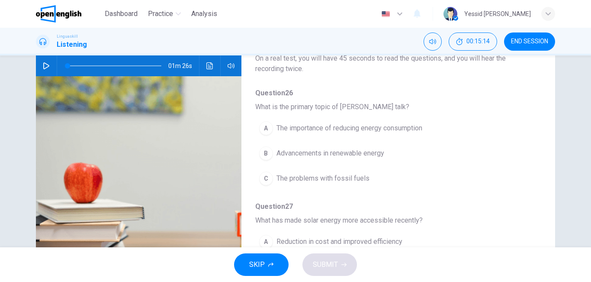
scroll to position [0, 0]
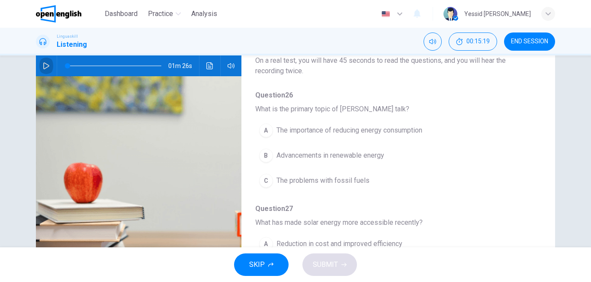
click at [43, 68] on icon "button" at bounding box center [46, 65] width 6 height 7
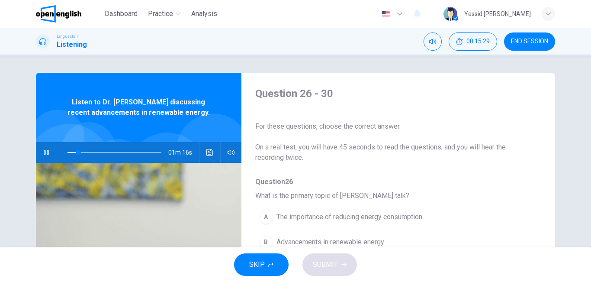
click at [209, 154] on icon "Click to see the audio transcription" at bounding box center [209, 152] width 7 height 7
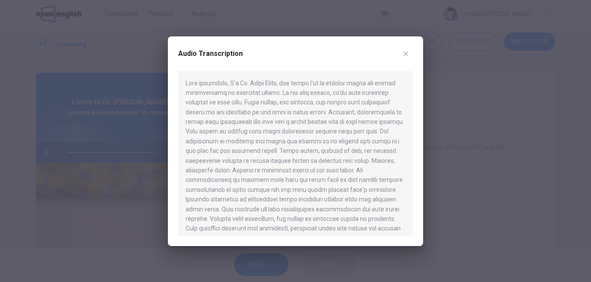
click at [406, 54] on icon "button" at bounding box center [406, 53] width 5 height 5
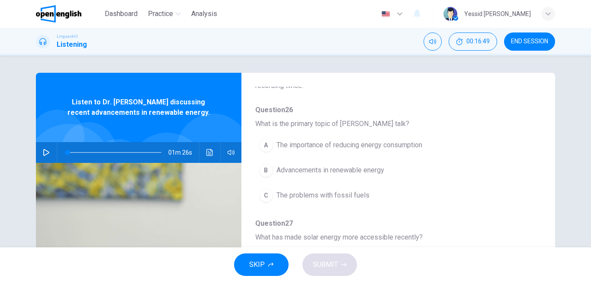
scroll to position [87, 0]
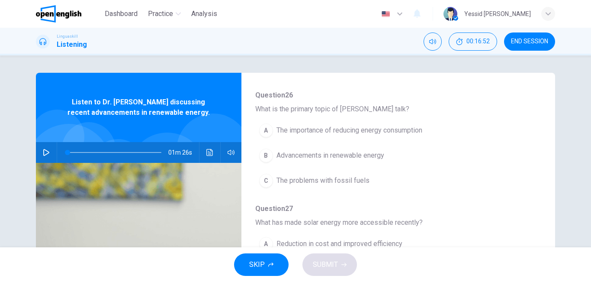
click at [43, 154] on icon "button" at bounding box center [46, 152] width 6 height 7
click at [210, 148] on button "Click to see the audio transcription" at bounding box center [210, 152] width 14 height 21
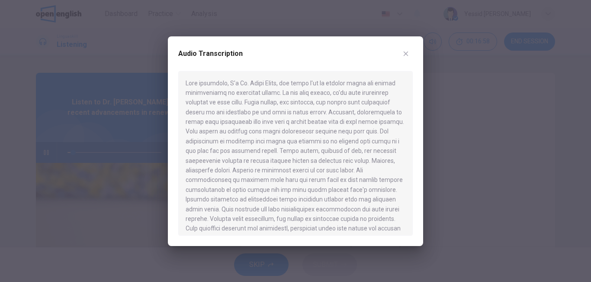
click at [408, 51] on icon "button" at bounding box center [405, 53] width 7 height 7
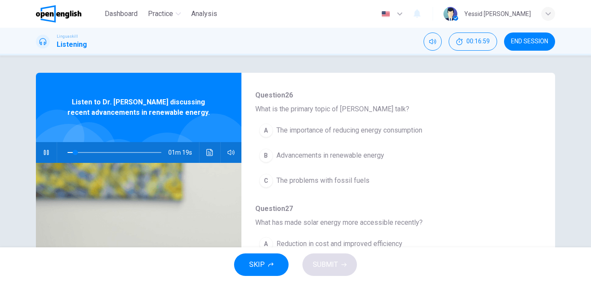
click at [354, 160] on span "Advancements in renewable energy" at bounding box center [330, 155] width 108 height 10
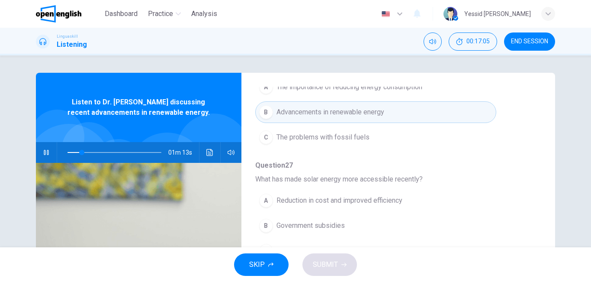
scroll to position [173, 0]
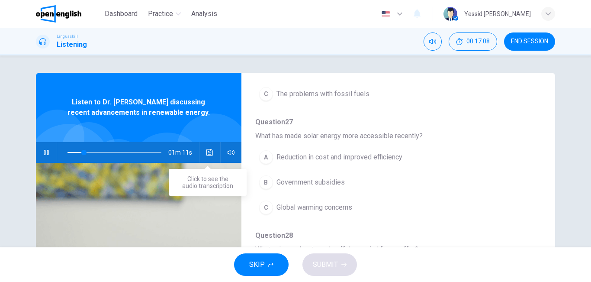
click at [207, 154] on icon "Click to see the audio transcription" at bounding box center [209, 152] width 7 height 7
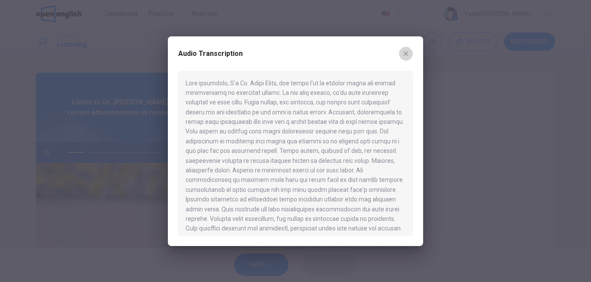
click at [409, 50] on button "button" at bounding box center [406, 54] width 14 height 14
click at [409, 50] on div "Linguaskill Listening 00:17:11 END SESSION" at bounding box center [295, 41] width 547 height 18
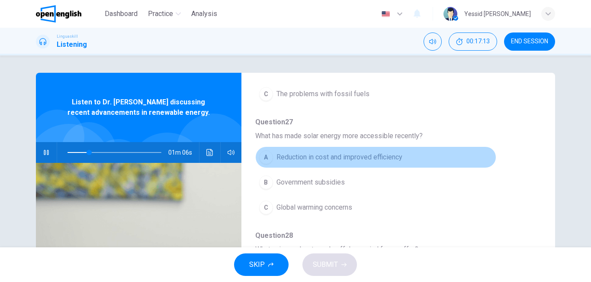
click at [407, 152] on button "A Reduction in cost and improved efficiency" at bounding box center [375, 157] width 241 height 22
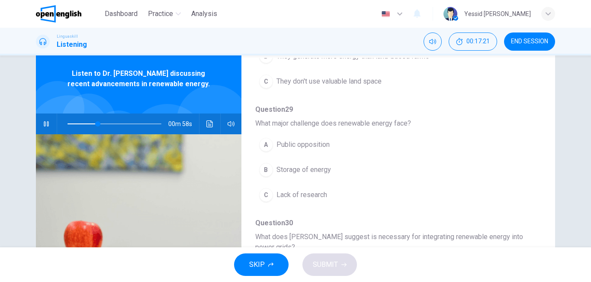
scroll to position [43, 0]
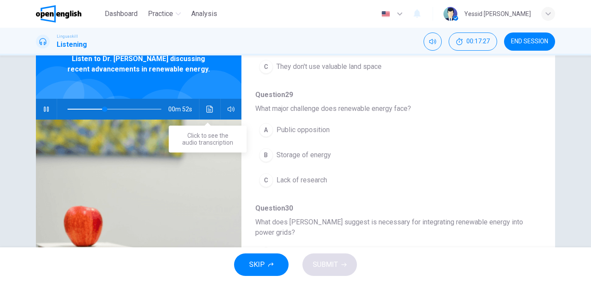
click at [210, 106] on icon "Click to see the audio transcription" at bounding box center [209, 109] width 7 height 7
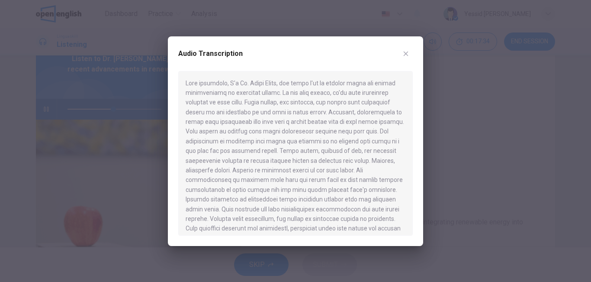
click at [408, 50] on icon "button" at bounding box center [405, 53] width 7 height 7
click at [408, 50] on div "Linguaskill Listening 00:17:34 END SESSION" at bounding box center [295, 41] width 547 height 18
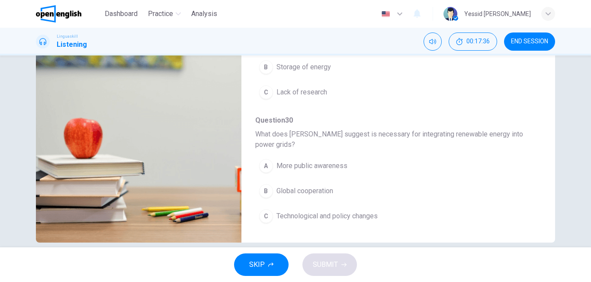
scroll to position [144, 0]
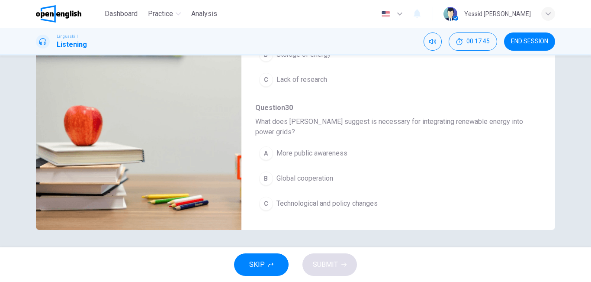
click at [349, 201] on span "Technological and policy changes" at bounding box center [326, 203] width 101 height 10
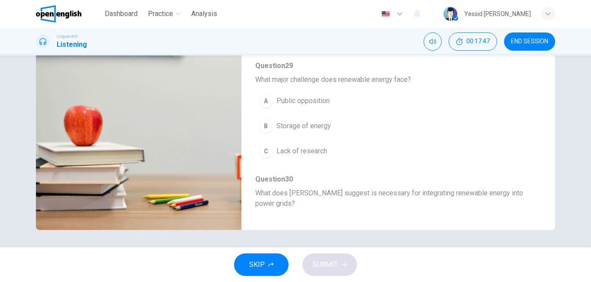
scroll to position [297, 0]
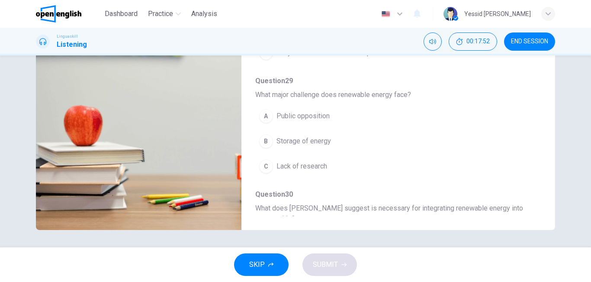
click at [310, 137] on span "Storage of energy" at bounding box center [303, 141] width 55 height 10
click at [308, 140] on span "Storage of energy" at bounding box center [303, 141] width 55 height 10
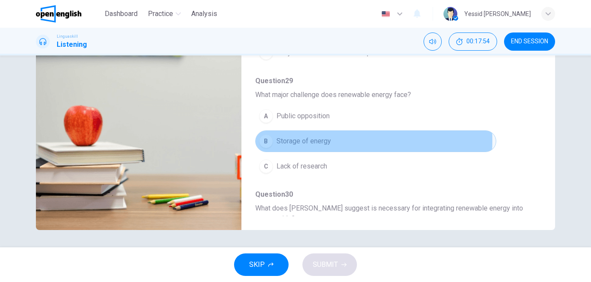
click at [308, 140] on span "Storage of energy" at bounding box center [303, 141] width 55 height 10
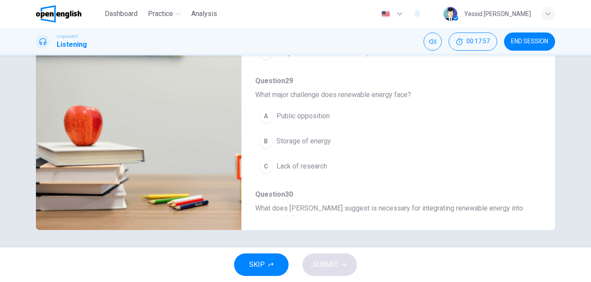
click at [313, 141] on span "Storage of energy" at bounding box center [303, 141] width 55 height 10
click at [268, 139] on div "B" at bounding box center [266, 141] width 14 height 14
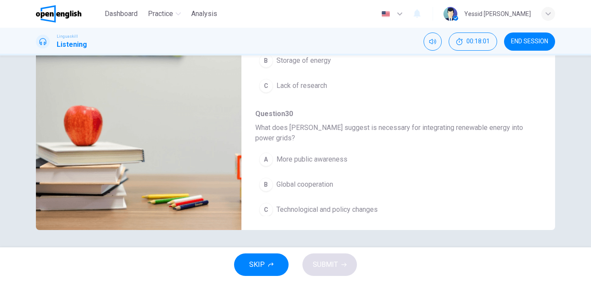
scroll to position [384, 0]
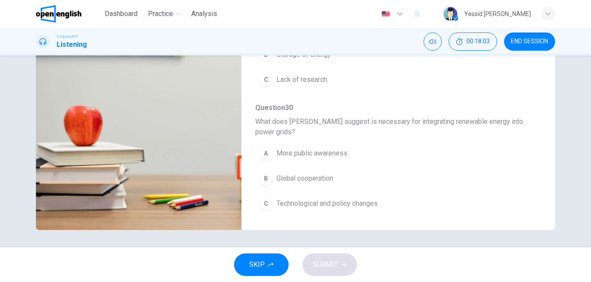
click at [292, 199] on span "Technological and policy changes" at bounding box center [326, 203] width 101 height 10
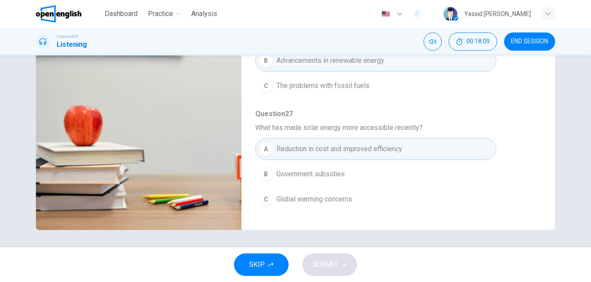
scroll to position [167, 0]
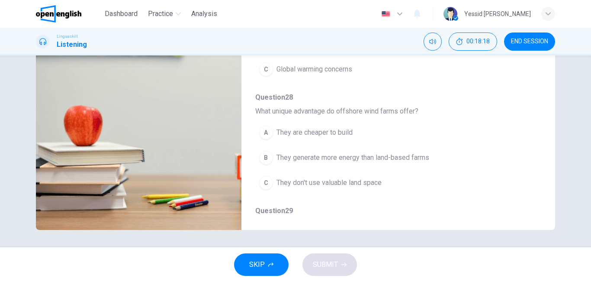
type input "*"
click at [267, 159] on div "B" at bounding box center [266, 158] width 14 height 14
click at [286, 158] on span "They generate more energy than land-based farms" at bounding box center [352, 157] width 153 height 10
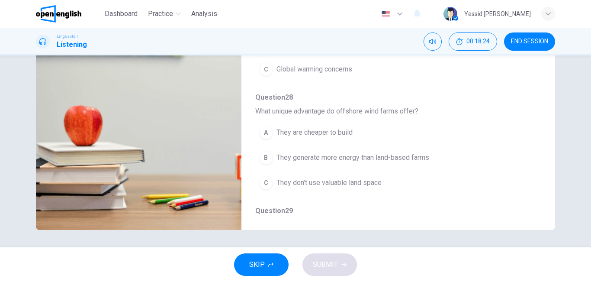
click at [288, 158] on span "They generate more energy than land-based farms" at bounding box center [352, 157] width 153 height 10
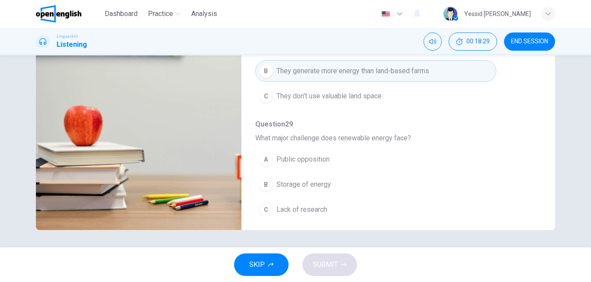
scroll to position [297, 0]
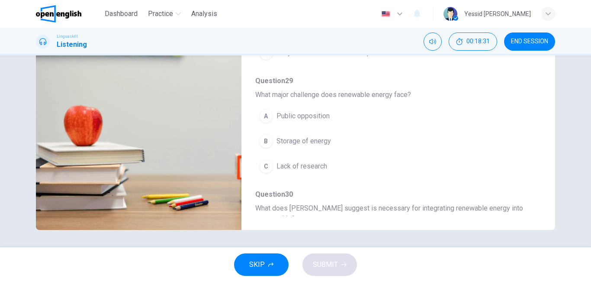
click at [313, 141] on span "Storage of energy" at bounding box center [303, 141] width 55 height 10
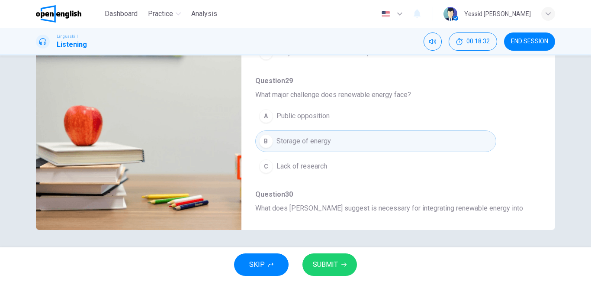
click at [337, 259] on button "SUBMIT" at bounding box center [329, 264] width 55 height 22
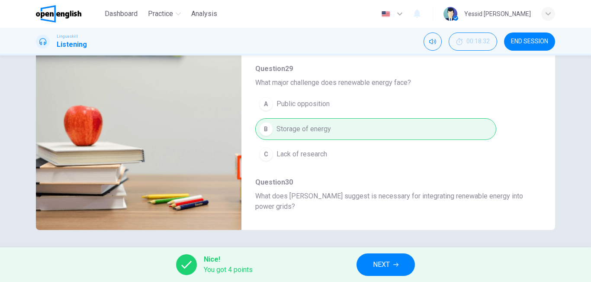
scroll to position [211, 0]
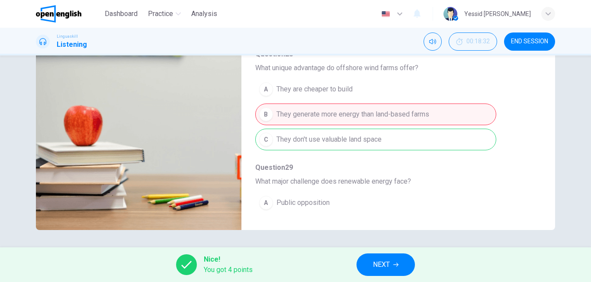
click at [382, 265] on span "NEXT" at bounding box center [381, 264] width 17 height 12
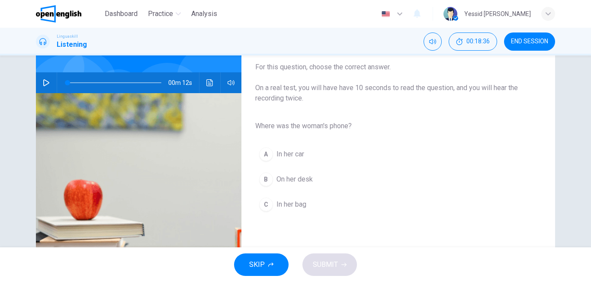
scroll to position [0, 0]
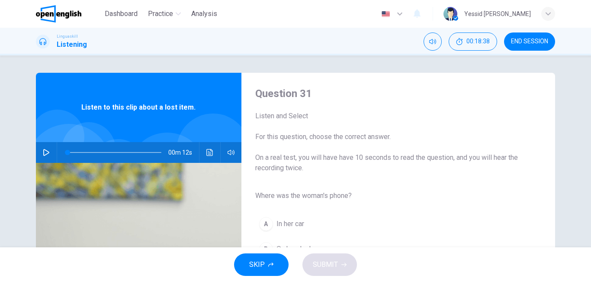
click at [43, 154] on icon "button" at bounding box center [46, 152] width 7 height 7
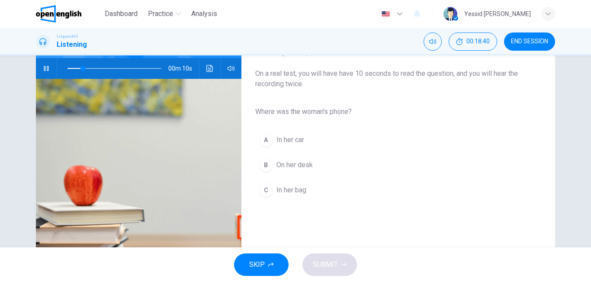
scroll to position [87, 0]
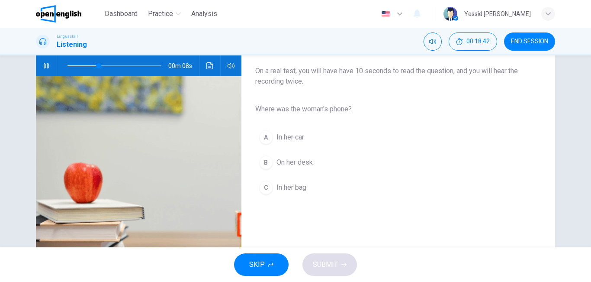
click at [285, 188] on span "In her bag" at bounding box center [291, 187] width 30 height 10
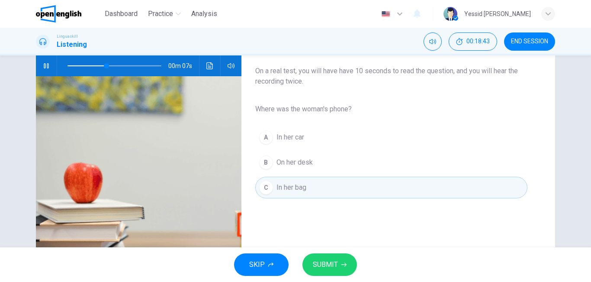
click at [331, 259] on span "SUBMIT" at bounding box center [325, 264] width 25 height 12
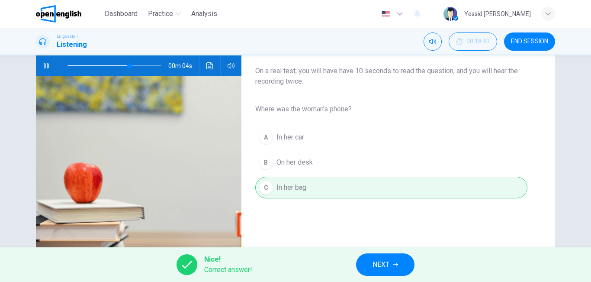
type input "**"
click at [391, 263] on button "NEXT" at bounding box center [385, 264] width 58 height 22
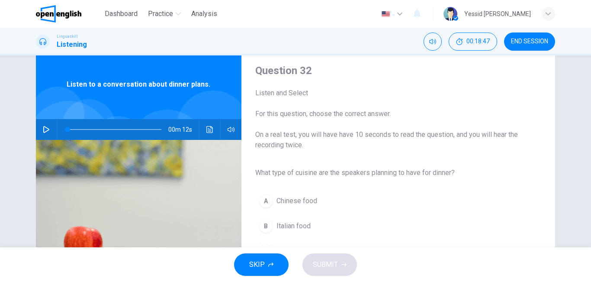
scroll to position [43, 0]
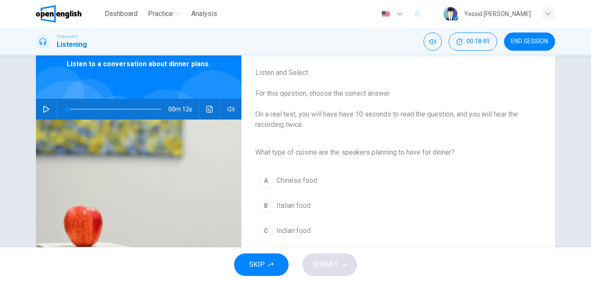
click at [287, 205] on span "Italian food" at bounding box center [293, 205] width 34 height 10
click at [292, 201] on span "Italian food" at bounding box center [293, 205] width 34 height 10
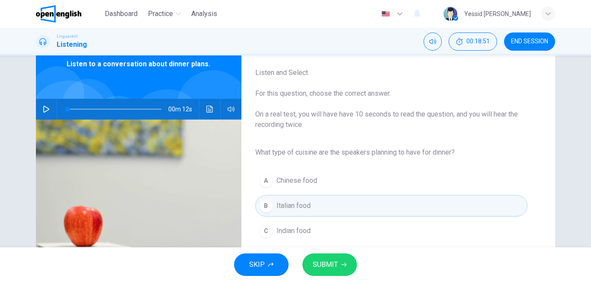
click at [316, 255] on button "SUBMIT" at bounding box center [329, 264] width 55 height 22
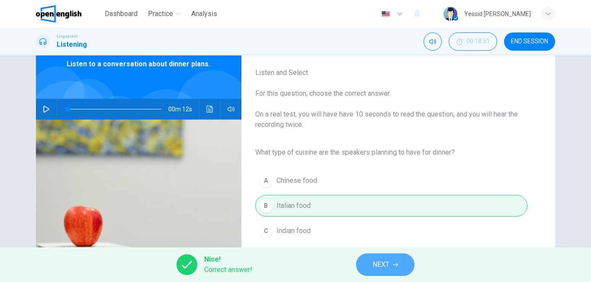
click at [385, 260] on span "NEXT" at bounding box center [380, 264] width 17 height 12
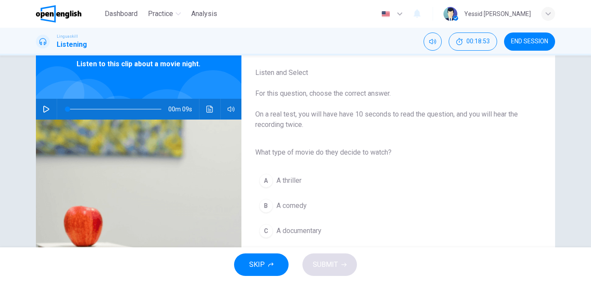
click at [44, 107] on icon "button" at bounding box center [46, 109] width 6 height 7
click at [284, 204] on span "A comedy" at bounding box center [291, 205] width 30 height 10
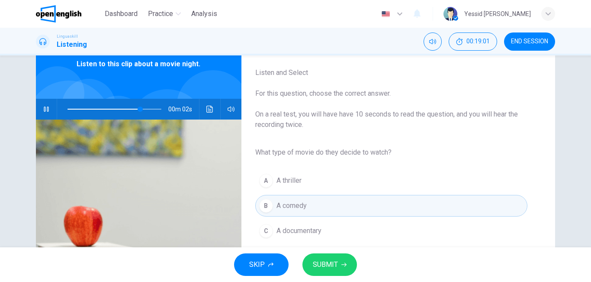
click at [339, 263] on button "SUBMIT" at bounding box center [329, 264] width 55 height 22
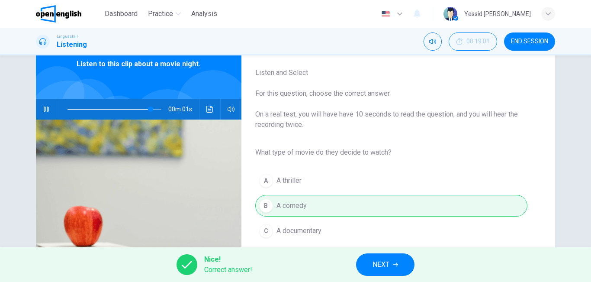
type input "**"
click at [359, 261] on button "NEXT" at bounding box center [385, 264] width 58 height 22
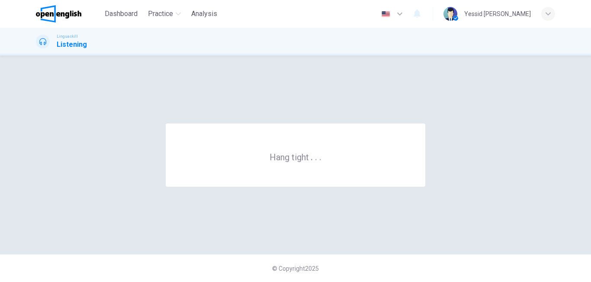
click at [295, 164] on div "Hang tight . . ." at bounding box center [296, 154] width 260 height 63
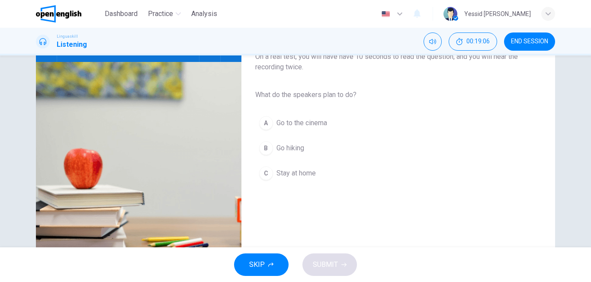
scroll to position [87, 0]
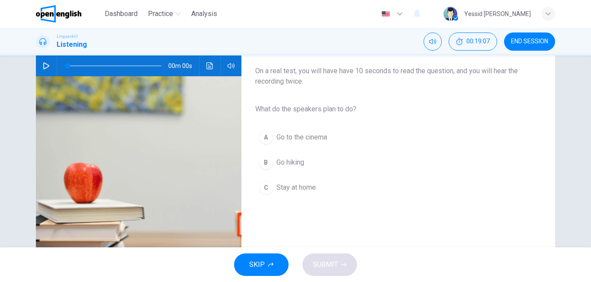
click at [44, 63] on icon "button" at bounding box center [46, 65] width 7 height 7
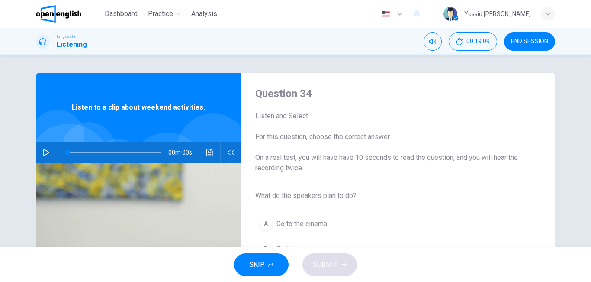
click at [47, 151] on icon "button" at bounding box center [46, 152] width 7 height 7
click at [43, 157] on button "button" at bounding box center [46, 152] width 14 height 21
click at [43, 152] on icon "button" at bounding box center [46, 152] width 7 height 7
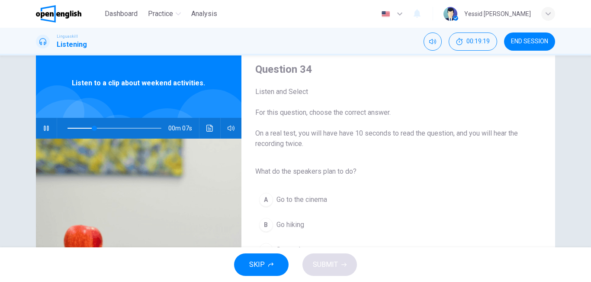
scroll to position [43, 0]
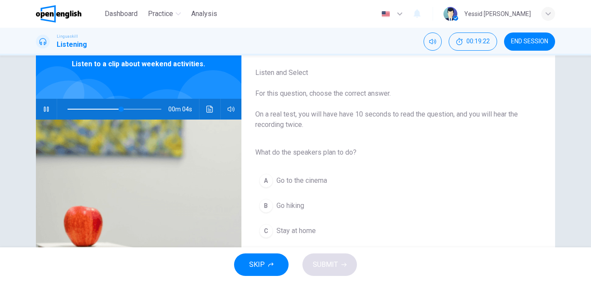
click at [276, 204] on span "Go hiking" at bounding box center [290, 205] width 28 height 10
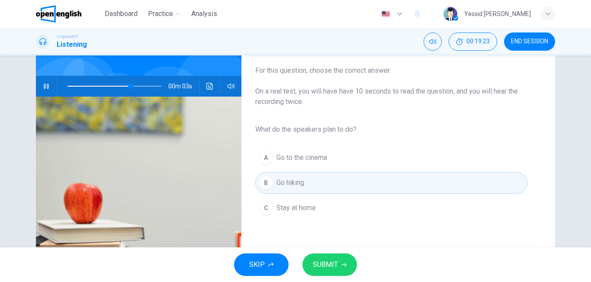
scroll to position [87, 0]
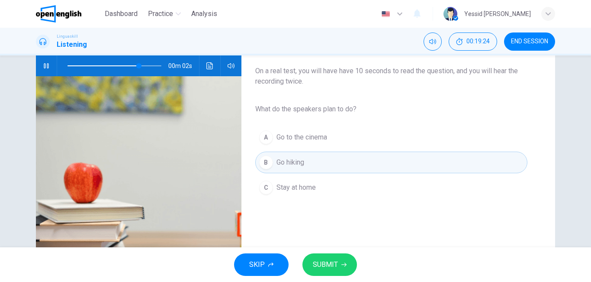
click at [316, 269] on span "SUBMIT" at bounding box center [325, 264] width 25 height 12
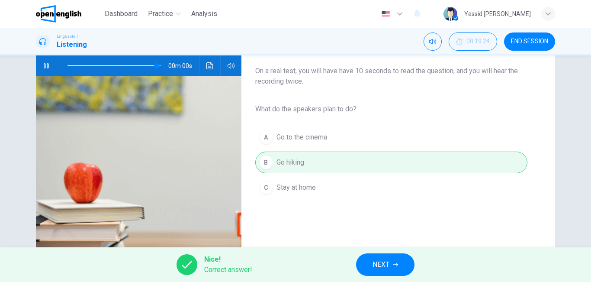
type input "*"
click at [381, 263] on span "NEXT" at bounding box center [380, 264] width 17 height 12
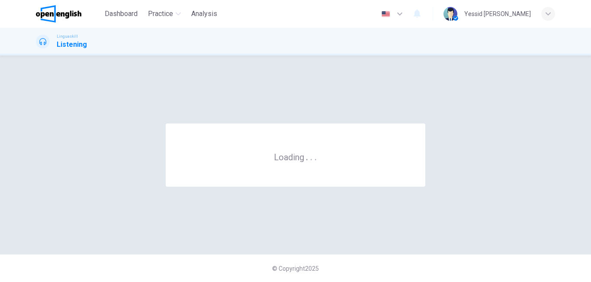
scroll to position [0, 0]
click at [381, 263] on div "© Copyright 2025" at bounding box center [295, 268] width 591 height 28
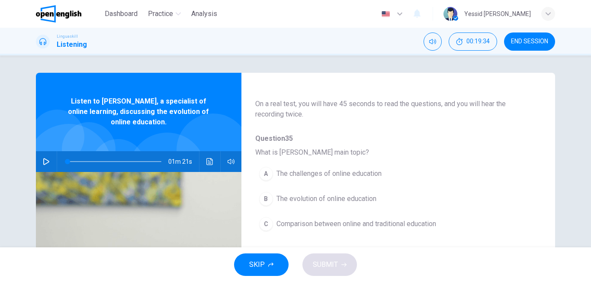
scroll to position [87, 0]
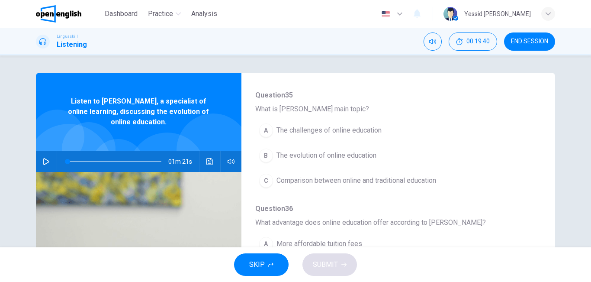
click at [279, 156] on span "The evolution of online education" at bounding box center [326, 155] width 100 height 10
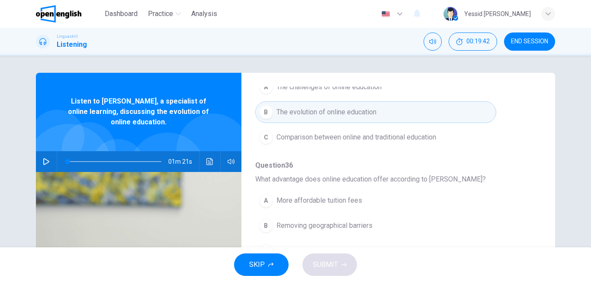
scroll to position [173, 0]
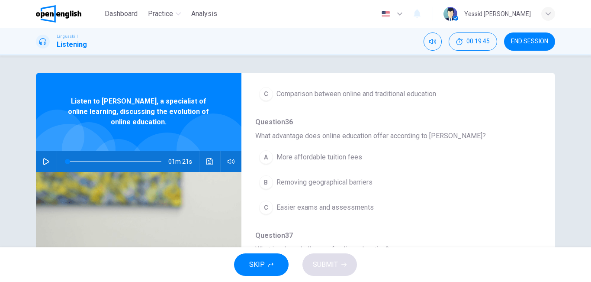
click at [272, 180] on button "B Removing geographical barriers" at bounding box center [375, 182] width 241 height 22
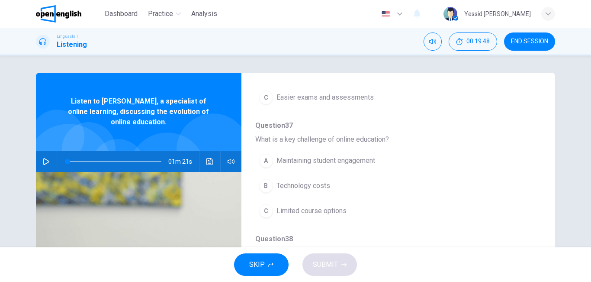
scroll to position [303, 0]
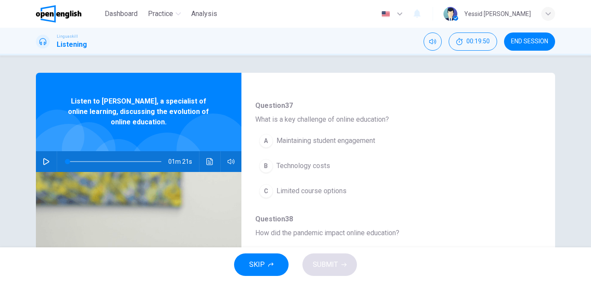
click at [303, 137] on span "Maintaining student engagement" at bounding box center [325, 140] width 99 height 10
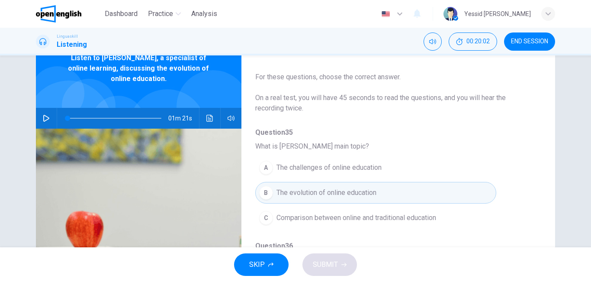
scroll to position [0, 0]
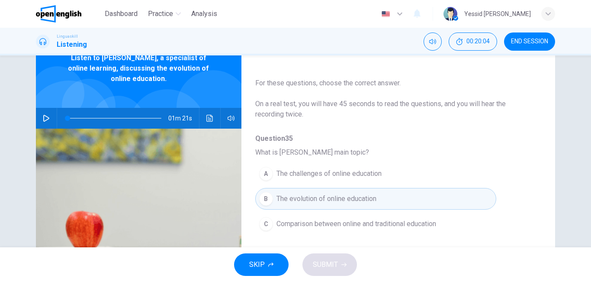
click at [43, 119] on icon "button" at bounding box center [46, 118] width 7 height 7
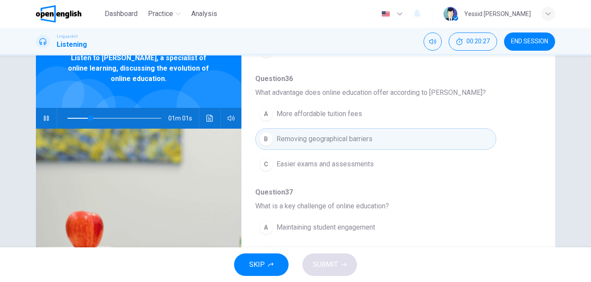
scroll to position [216, 0]
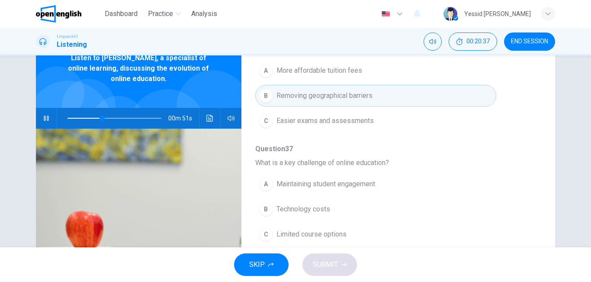
click at [302, 184] on span "Maintaining student engagement" at bounding box center [325, 184] width 99 height 10
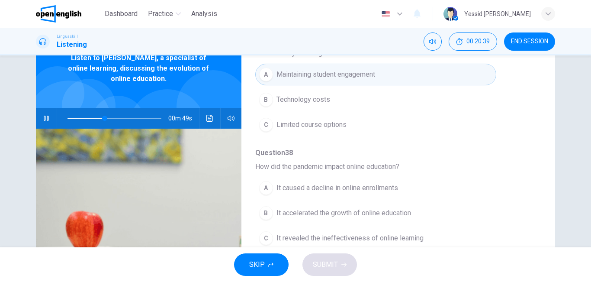
scroll to position [346, 0]
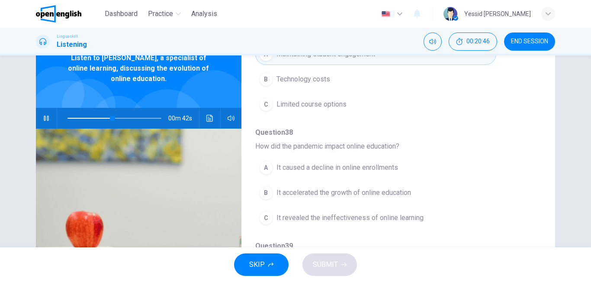
click at [340, 193] on span "It accelerated the growth of online education" at bounding box center [343, 192] width 135 height 10
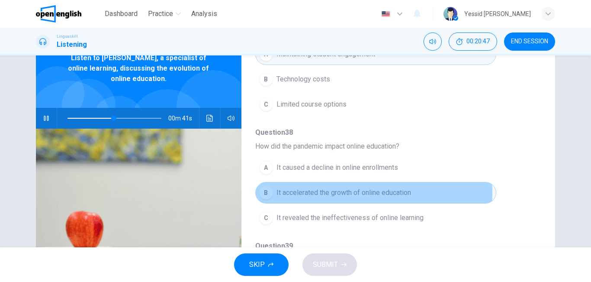
click at [340, 193] on span "It accelerated the growth of online education" at bounding box center [343, 192] width 135 height 10
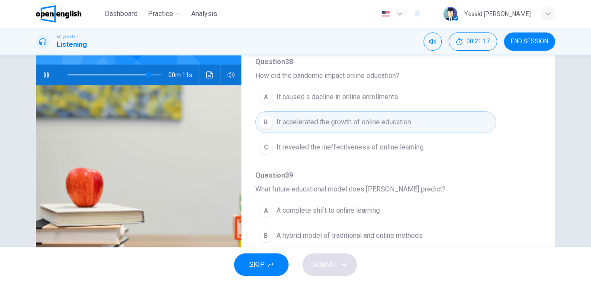
scroll to position [130, 0]
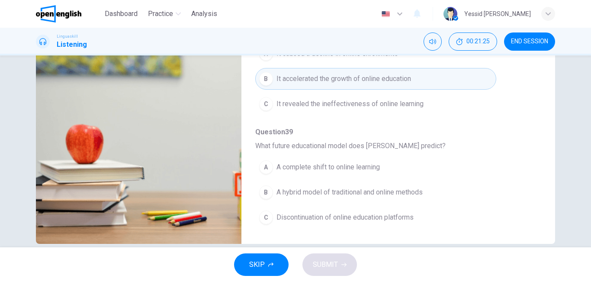
click at [351, 166] on span "A complete shift to online learning" at bounding box center [327, 167] width 103 height 10
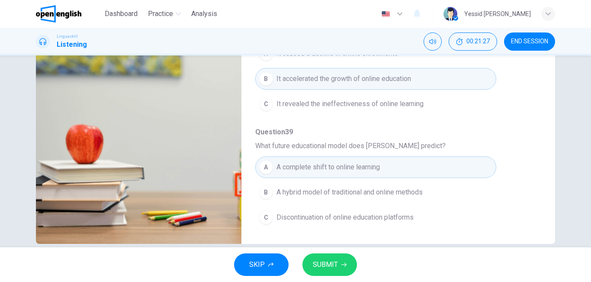
type input "*"
click at [331, 263] on span "SUBMIT" at bounding box center [325, 264] width 25 height 12
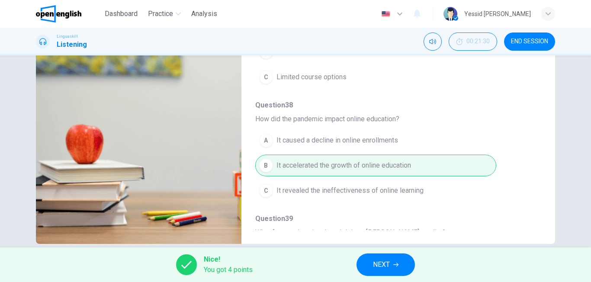
scroll to position [373, 0]
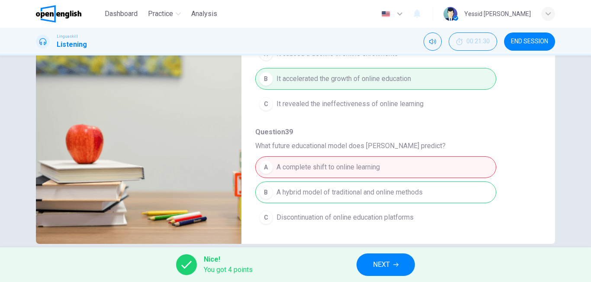
click at [376, 266] on span "NEXT" at bounding box center [381, 264] width 17 height 12
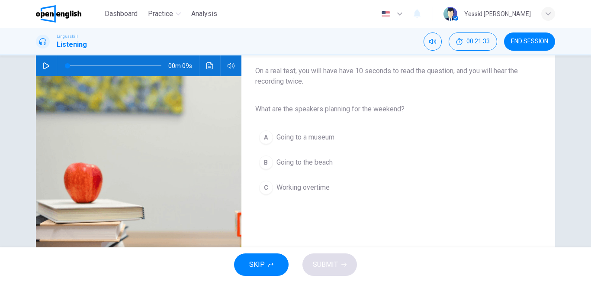
scroll to position [43, 0]
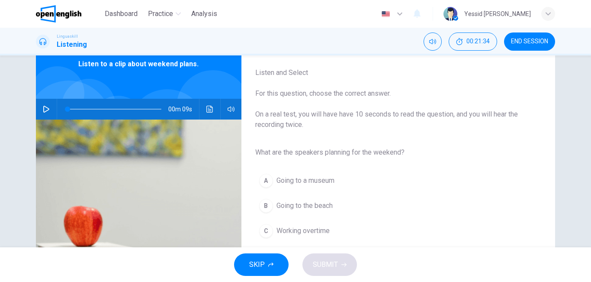
click at [47, 109] on icon "button" at bounding box center [46, 109] width 6 height 7
click at [304, 205] on span "Going to the beach" at bounding box center [304, 205] width 56 height 10
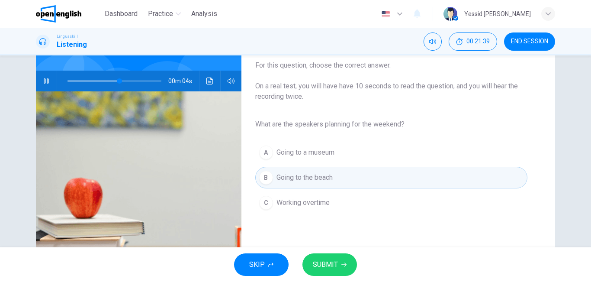
scroll to position [87, 0]
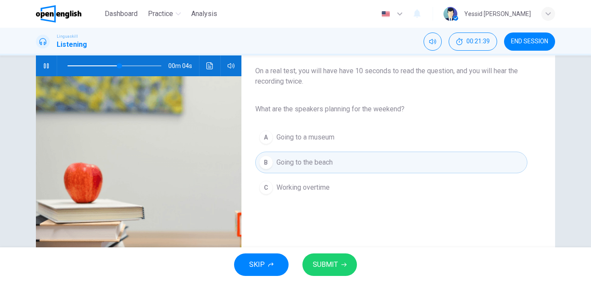
click at [319, 260] on span "SUBMIT" at bounding box center [325, 264] width 25 height 12
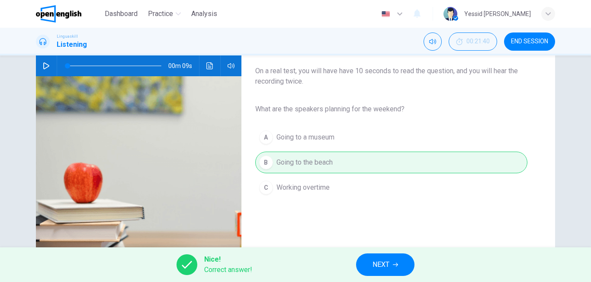
type input "*"
click at [386, 266] on span "NEXT" at bounding box center [380, 264] width 17 height 12
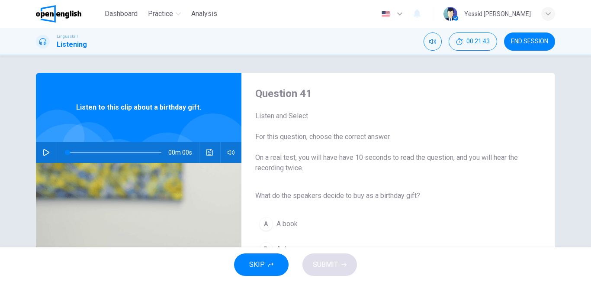
click at [43, 150] on icon "button" at bounding box center [46, 152] width 6 height 7
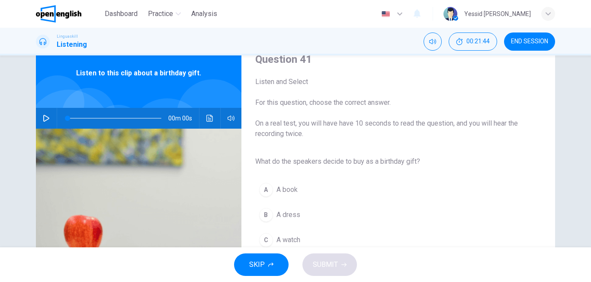
scroll to position [87, 0]
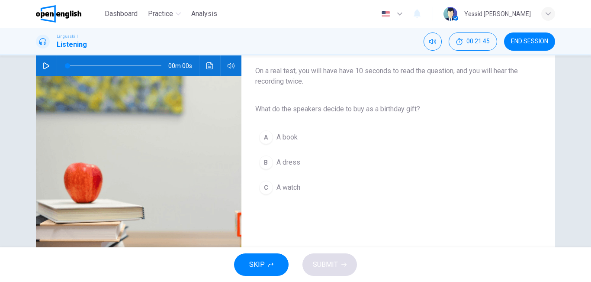
click at [43, 67] on icon "button" at bounding box center [46, 65] width 7 height 7
click at [43, 66] on icon "button" at bounding box center [46, 65] width 7 height 7
click at [43, 68] on icon "button" at bounding box center [46, 65] width 6 height 7
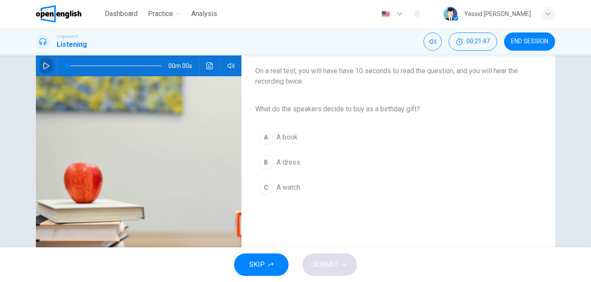
click at [43, 68] on icon "button" at bounding box center [46, 65] width 6 height 7
click at [43, 66] on icon "button" at bounding box center [46, 65] width 7 height 7
click at [44, 67] on icon "button" at bounding box center [46, 65] width 7 height 7
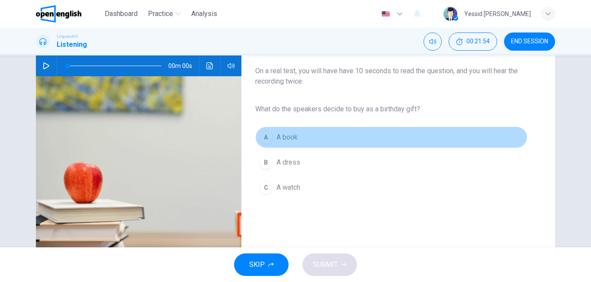
click at [286, 138] on span "A book" at bounding box center [286, 137] width 21 height 10
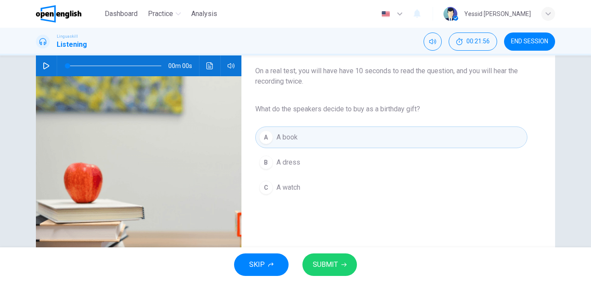
click at [334, 266] on span "SUBMIT" at bounding box center [325, 264] width 25 height 12
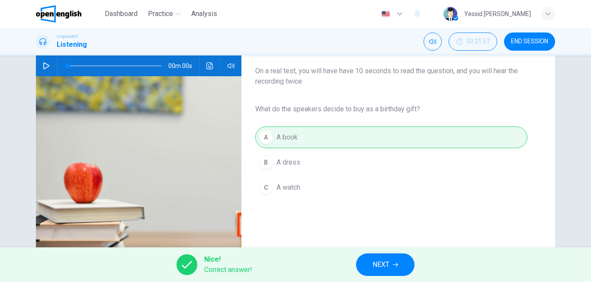
click at [379, 266] on span "NEXT" at bounding box center [380, 264] width 17 height 12
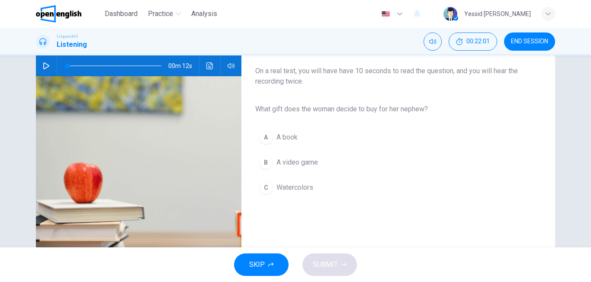
click at [271, 186] on button "C Watercolors" at bounding box center [391, 188] width 272 height 22
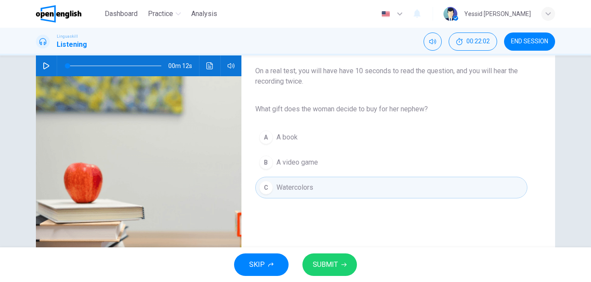
click at [319, 269] on span "SUBMIT" at bounding box center [325, 264] width 25 height 12
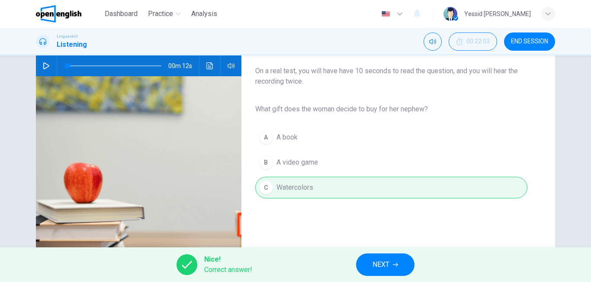
click at [394, 260] on button "NEXT" at bounding box center [385, 264] width 58 height 22
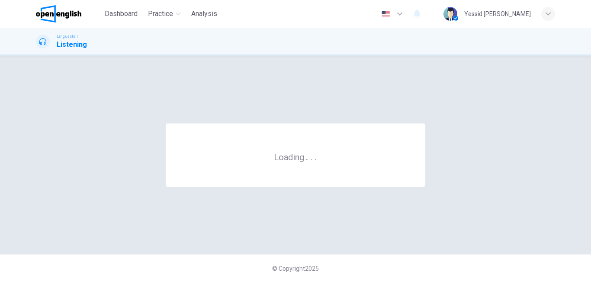
click at [394, 260] on div "© Copyright 2025" at bounding box center [295, 268] width 591 height 28
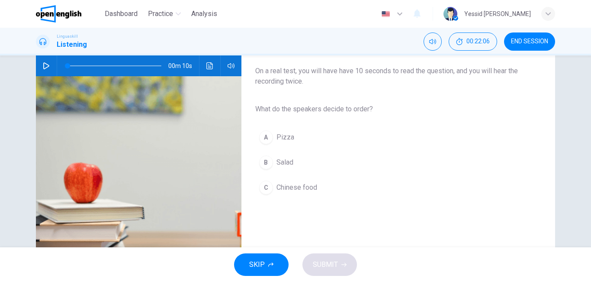
click at [266, 161] on div "B" at bounding box center [266, 162] width 14 height 14
click at [272, 163] on button "B Salad" at bounding box center [391, 162] width 272 height 22
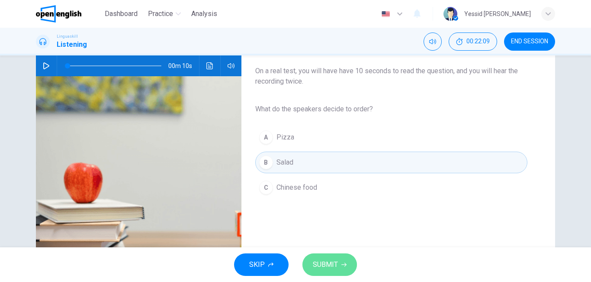
click at [322, 260] on span "SUBMIT" at bounding box center [325, 264] width 25 height 12
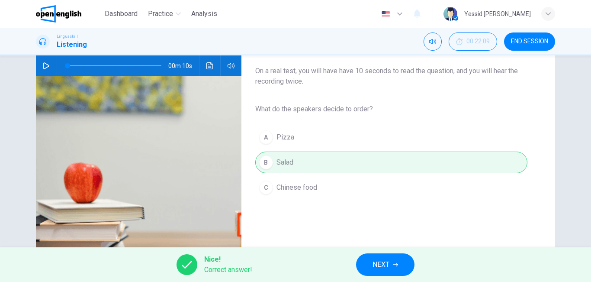
click at [391, 262] on button "NEXT" at bounding box center [385, 264] width 58 height 22
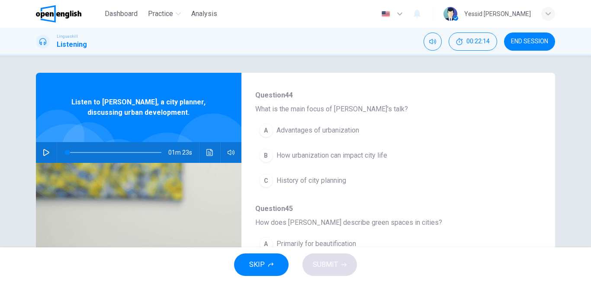
click at [277, 153] on span "How urbanization can impact city life" at bounding box center [331, 155] width 111 height 10
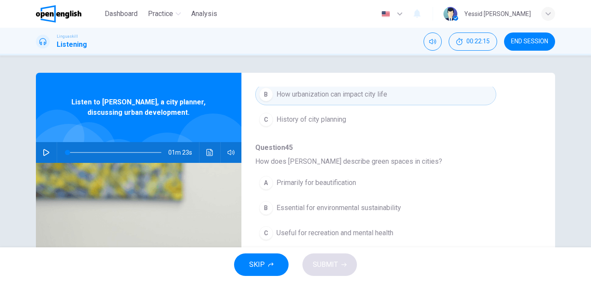
scroll to position [173, 0]
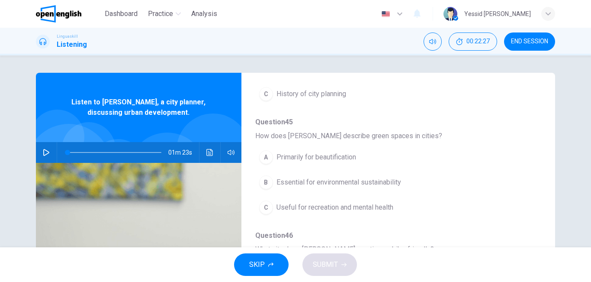
click at [286, 209] on span "Useful for recreation and mental health" at bounding box center [334, 207] width 117 height 10
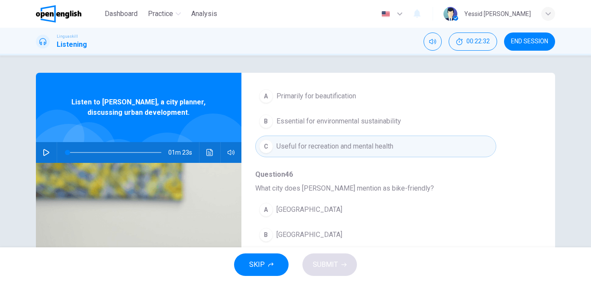
scroll to position [260, 0]
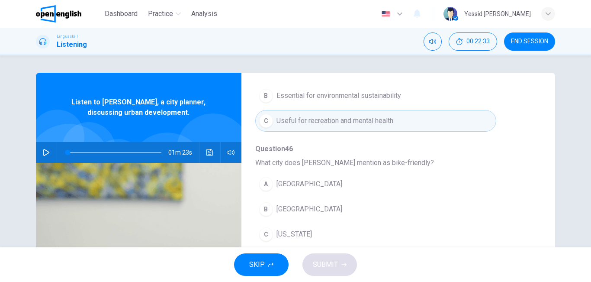
click at [297, 212] on span "[GEOGRAPHIC_DATA]" at bounding box center [309, 209] width 66 height 10
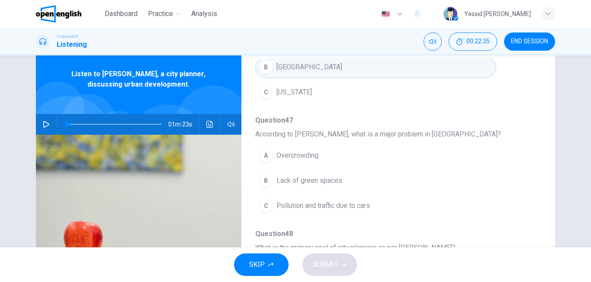
scroll to position [43, 0]
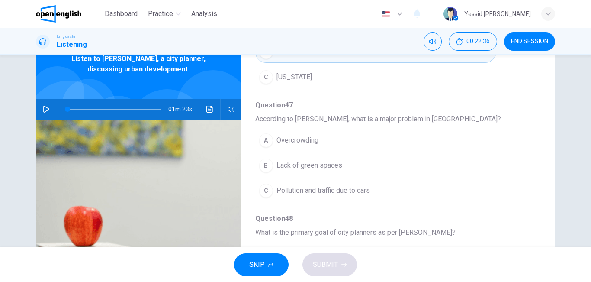
click at [313, 189] on span "Pollution and traffic due to cars" at bounding box center [322, 190] width 93 height 10
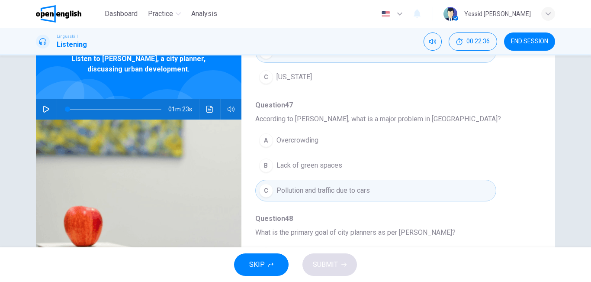
click at [313, 189] on span "Pollution and traffic due to cars" at bounding box center [322, 190] width 93 height 10
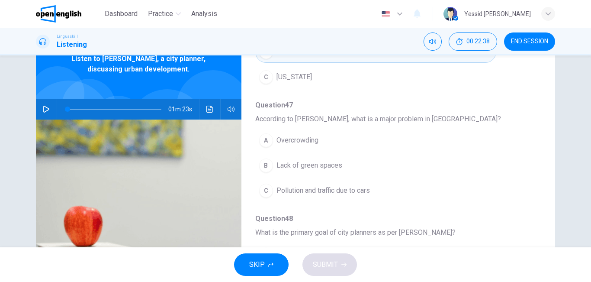
click at [314, 187] on span "Pollution and traffic due to cars" at bounding box center [322, 190] width 93 height 10
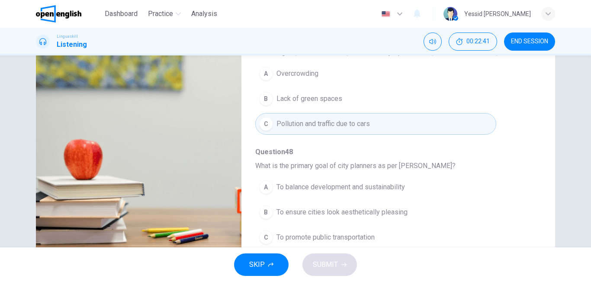
scroll to position [130, 0]
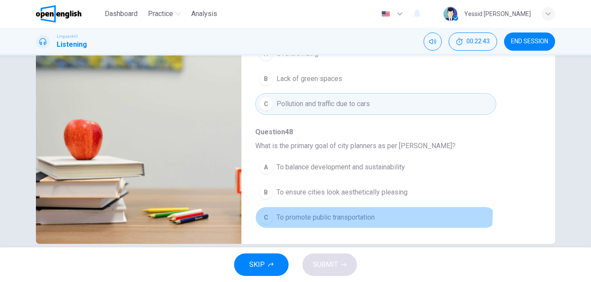
click at [318, 212] on button "C To promote public transportation" at bounding box center [375, 217] width 241 height 22
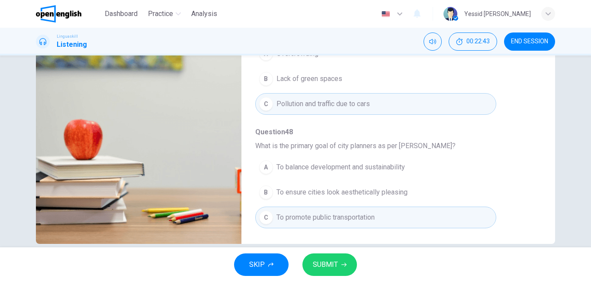
click at [322, 254] on button "SUBMIT" at bounding box center [329, 264] width 55 height 22
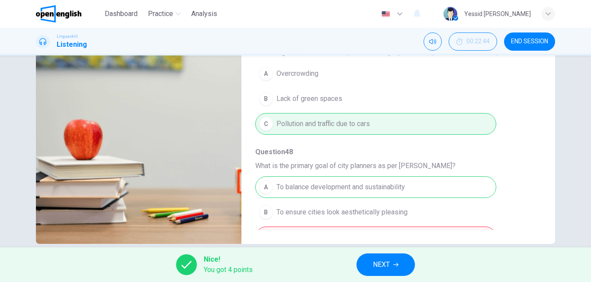
scroll to position [373, 0]
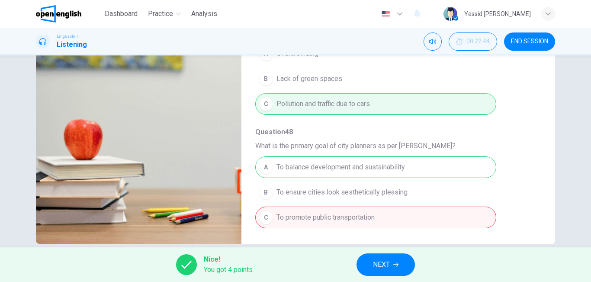
click at [385, 267] on span "NEXT" at bounding box center [381, 264] width 17 height 12
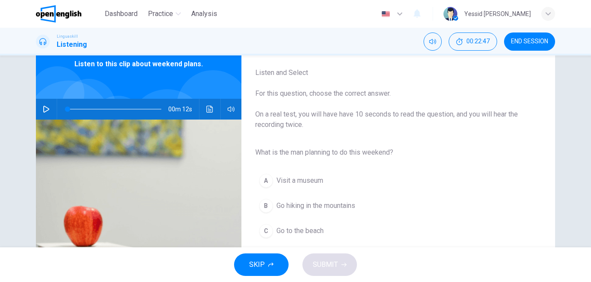
scroll to position [87, 0]
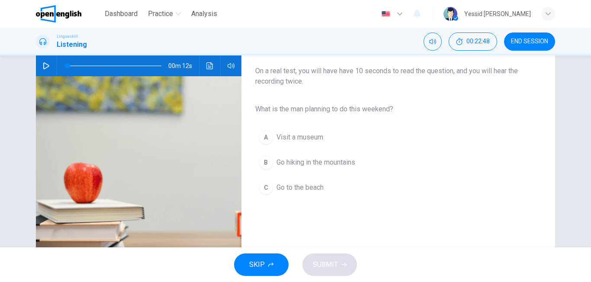
click at [288, 161] on span "Go hiking in the mountains" at bounding box center [315, 162] width 79 height 10
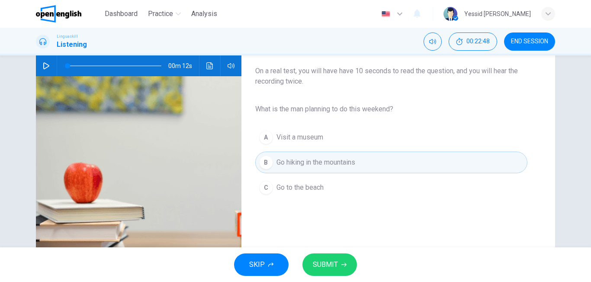
click at [342, 265] on icon "button" at bounding box center [343, 264] width 5 height 5
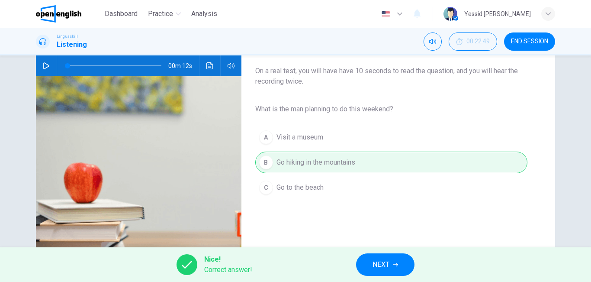
click at [369, 259] on button "NEXT" at bounding box center [385, 264] width 58 height 22
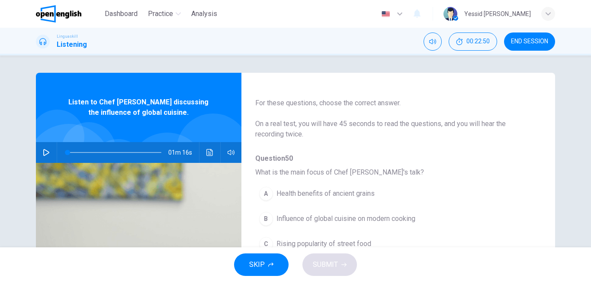
scroll to position [43, 0]
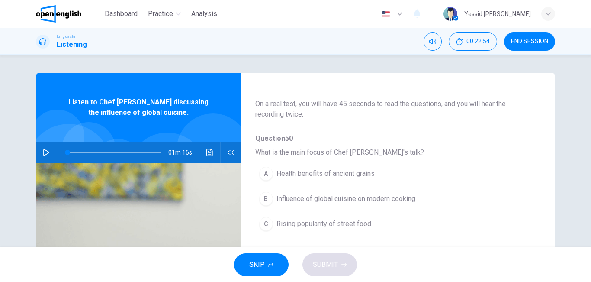
click at [326, 195] on span "Influence of global cuisine on modern cooking" at bounding box center [345, 198] width 139 height 10
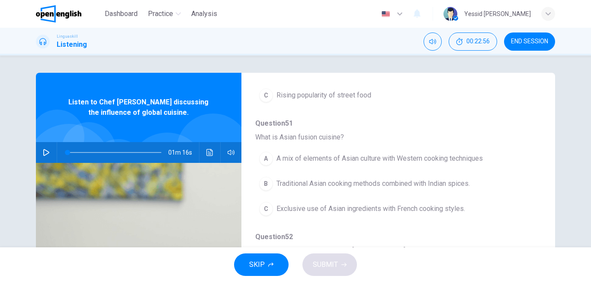
scroll to position [173, 0]
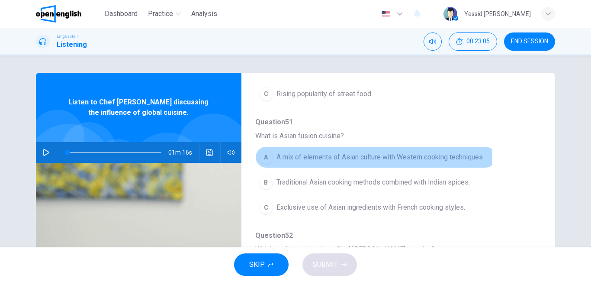
click at [327, 154] on span "A mix of elements of Asian culture with Western cooking techniques" at bounding box center [379, 157] width 206 height 10
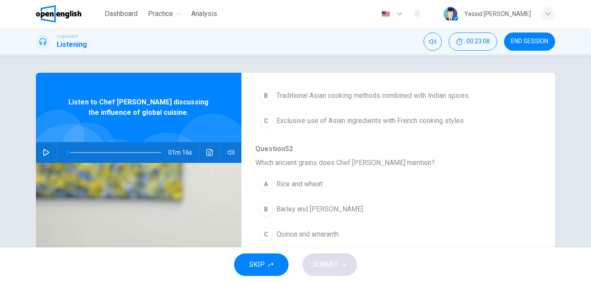
scroll to position [303, 0]
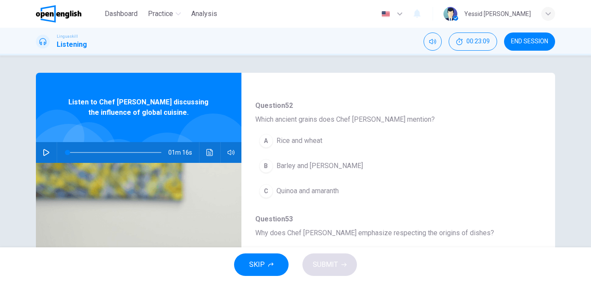
click at [314, 193] on span "Quinoa and amaranth" at bounding box center [307, 191] width 62 height 10
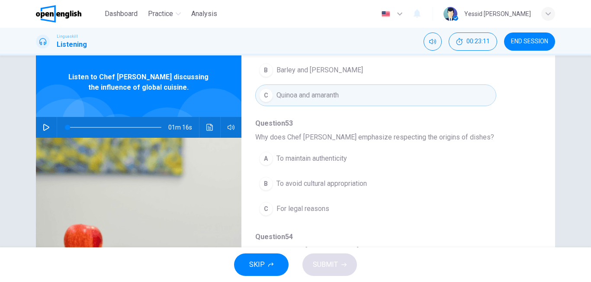
scroll to position [43, 0]
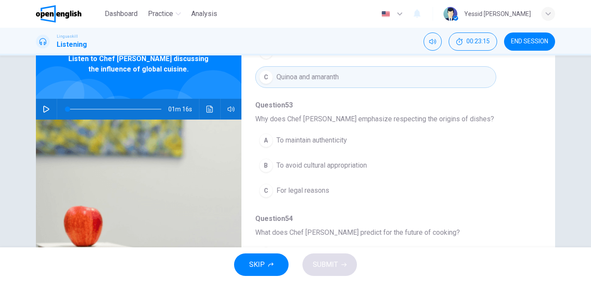
click at [338, 142] on span "To maintain authenticity" at bounding box center [311, 140] width 71 height 10
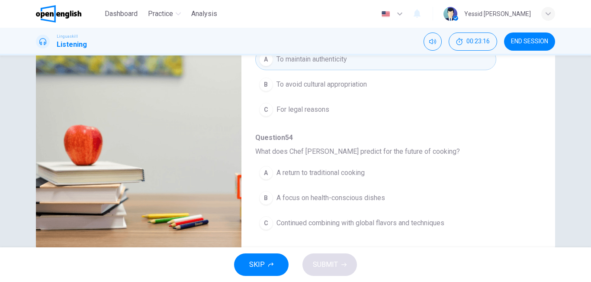
scroll to position [144, 0]
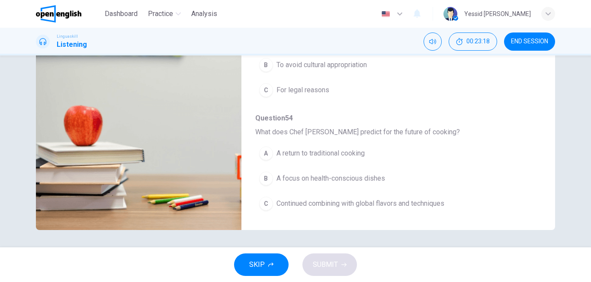
click at [340, 203] on span "Continued combining with global flavors and techniques" at bounding box center [360, 203] width 168 height 10
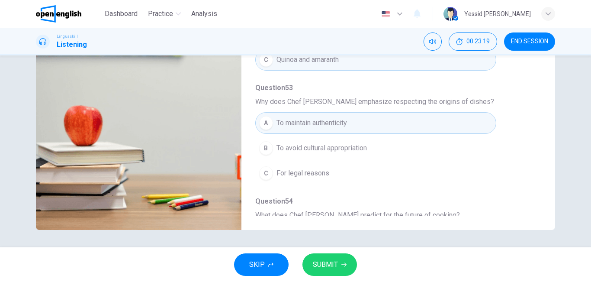
scroll to position [287, 0]
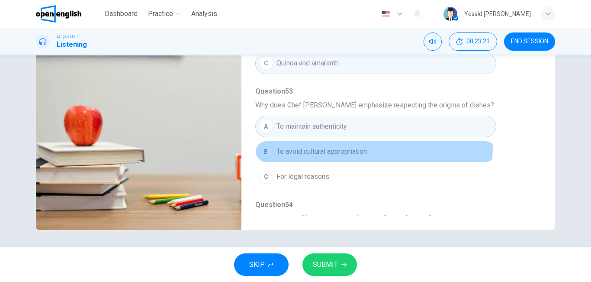
click at [351, 146] on span "To avoid cultural appropriation" at bounding box center [321, 151] width 90 height 10
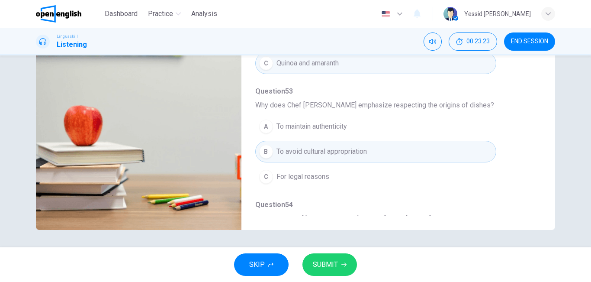
click at [338, 254] on button "SUBMIT" at bounding box center [329, 264] width 55 height 22
click at [338, 254] on div "SKIP SUBMIT" at bounding box center [295, 264] width 591 height 35
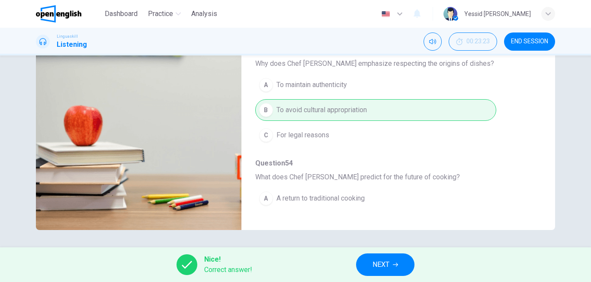
scroll to position [373, 0]
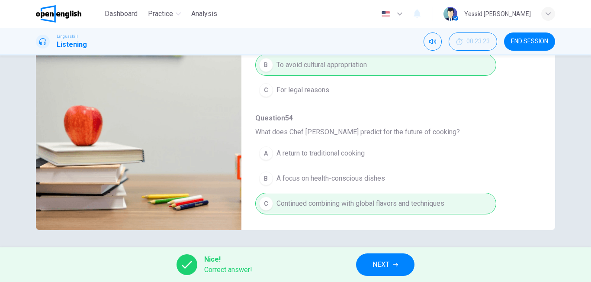
click at [379, 263] on span "NEXT" at bounding box center [380, 264] width 17 height 12
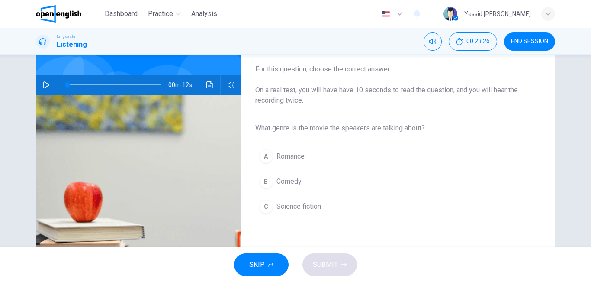
scroll to position [87, 0]
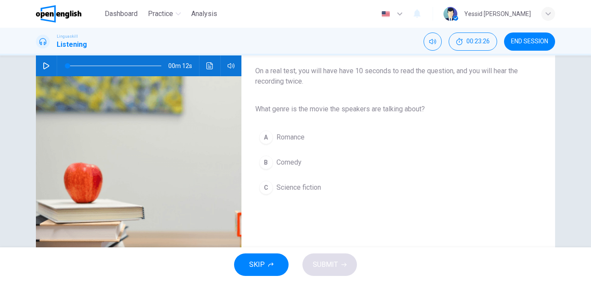
click at [306, 185] on span "Science fiction" at bounding box center [298, 187] width 45 height 10
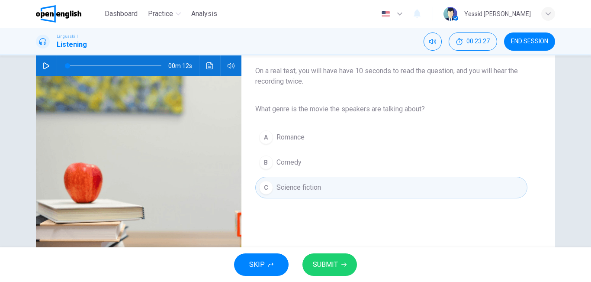
click at [322, 264] on span "SUBMIT" at bounding box center [325, 264] width 25 height 12
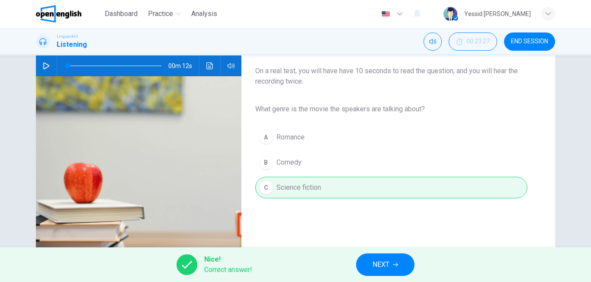
click at [376, 270] on span "NEXT" at bounding box center [380, 264] width 17 height 12
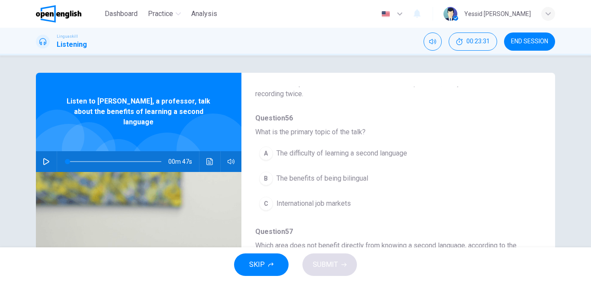
scroll to position [43, 0]
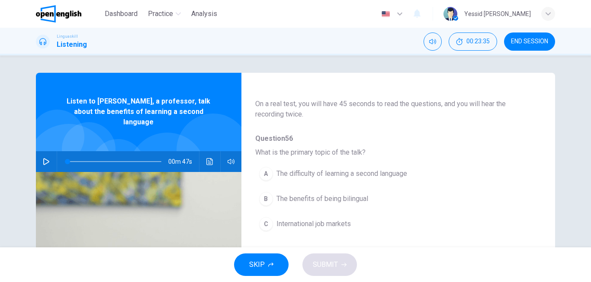
click at [361, 192] on button "B The benefits of being bilingual" at bounding box center [375, 199] width 241 height 22
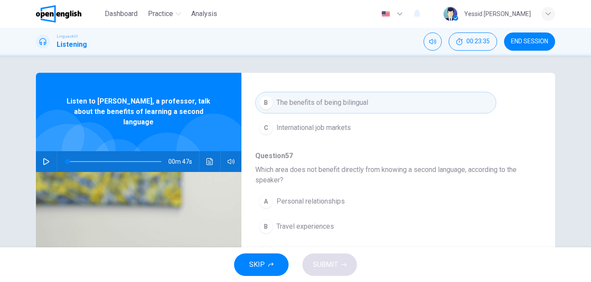
scroll to position [173, 0]
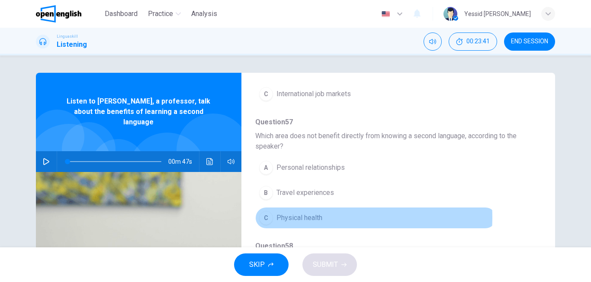
click at [315, 217] on span "Physical health" at bounding box center [299, 217] width 46 height 10
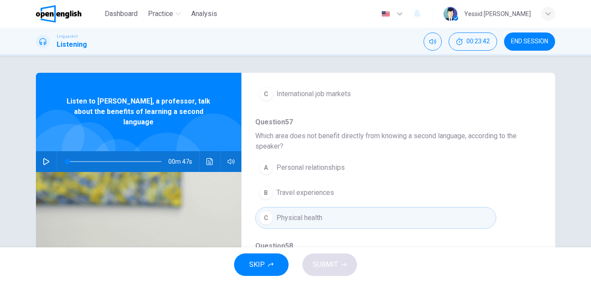
scroll to position [260, 0]
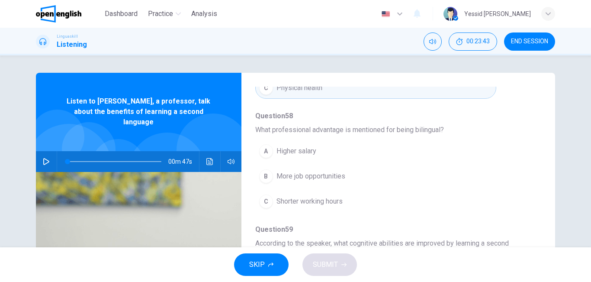
click at [356, 178] on button "B More job opportunities" at bounding box center [375, 176] width 241 height 22
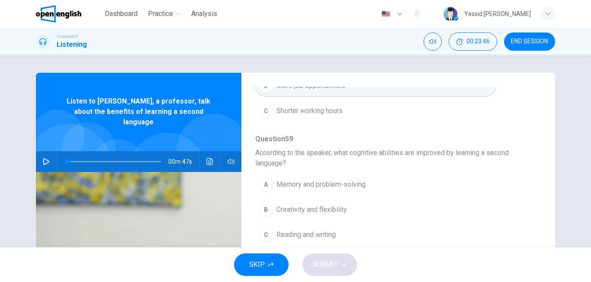
scroll to position [394, 0]
click at [359, 183] on span "Memory and problem-solving" at bounding box center [320, 183] width 89 height 10
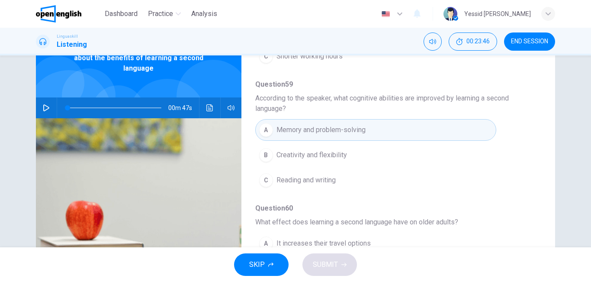
scroll to position [130, 0]
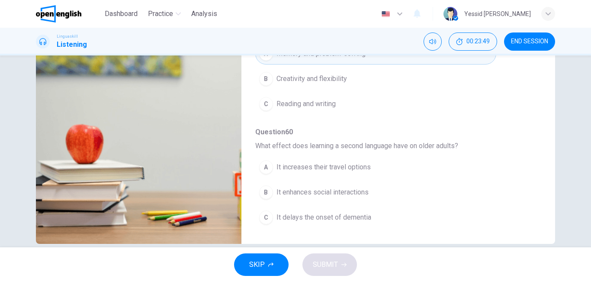
click at [348, 219] on span "It delays the onset of dementia" at bounding box center [323, 217] width 95 height 10
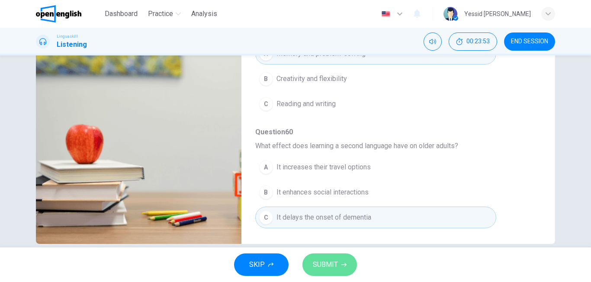
click at [335, 266] on span "SUBMIT" at bounding box center [325, 264] width 25 height 12
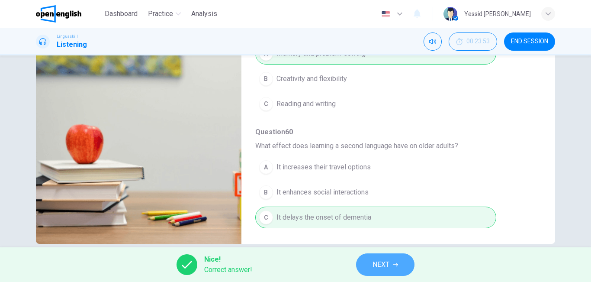
click at [382, 267] on span "NEXT" at bounding box center [380, 264] width 17 height 12
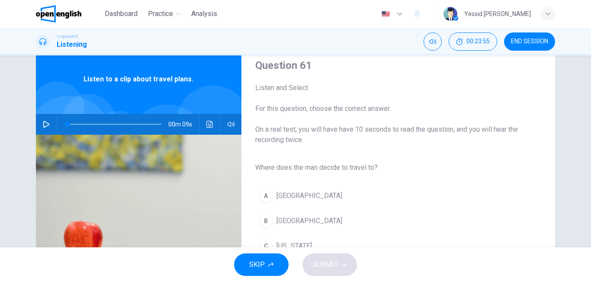
scroll to position [43, 0]
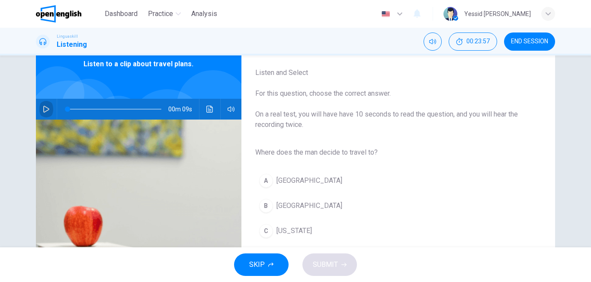
click at [45, 107] on icon "button" at bounding box center [46, 109] width 7 height 7
click at [285, 205] on span "[GEOGRAPHIC_DATA]" at bounding box center [309, 205] width 66 height 10
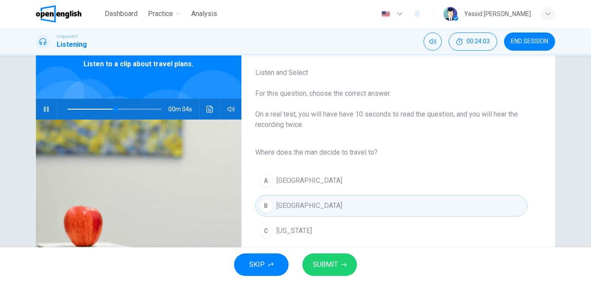
click at [334, 268] on span "SUBMIT" at bounding box center [325, 264] width 25 height 12
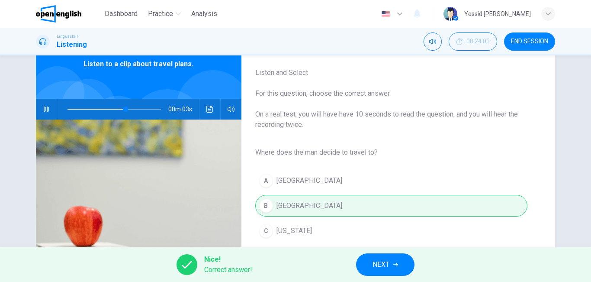
type input "**"
click at [362, 271] on button "NEXT" at bounding box center [385, 264] width 58 height 22
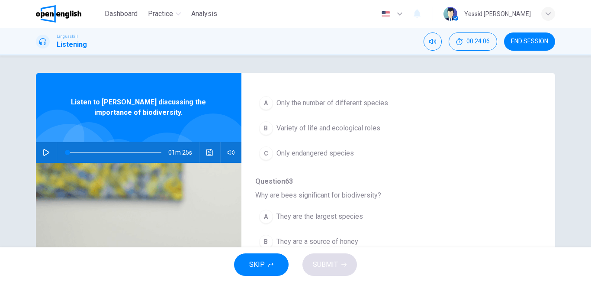
scroll to position [27, 0]
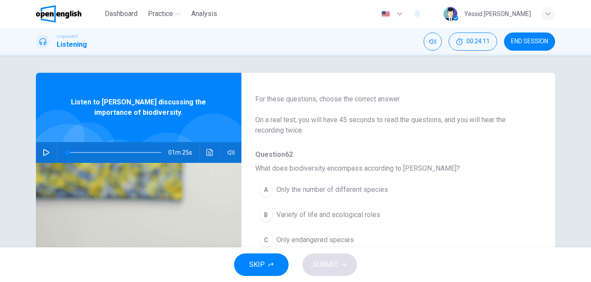
click at [43, 153] on icon "button" at bounding box center [46, 152] width 6 height 7
click at [43, 153] on icon "button" at bounding box center [46, 152] width 7 height 7
click at [43, 151] on icon "button" at bounding box center [46, 152] width 7 height 7
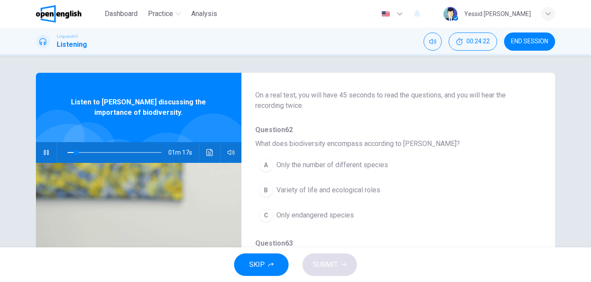
scroll to position [71, 0]
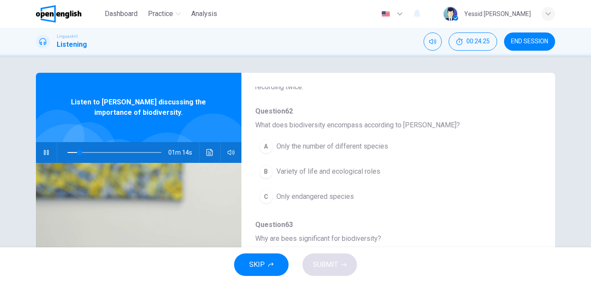
click at [369, 172] on span "Variety of life and ecological roles" at bounding box center [328, 171] width 104 height 10
click at [326, 173] on span "Variety of life and ecological roles" at bounding box center [328, 171] width 104 height 10
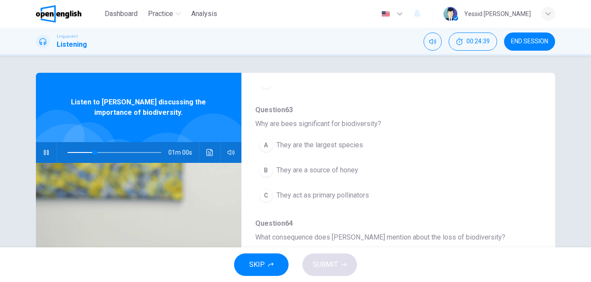
scroll to position [200, 0]
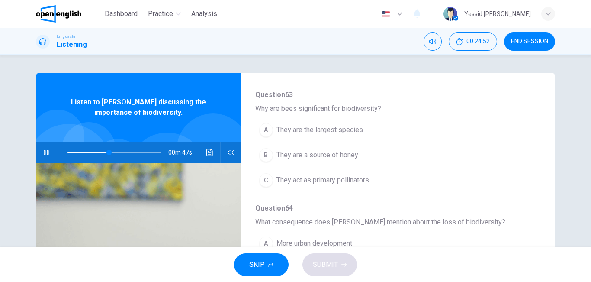
click at [69, 150] on span at bounding box center [114, 152] width 94 height 12
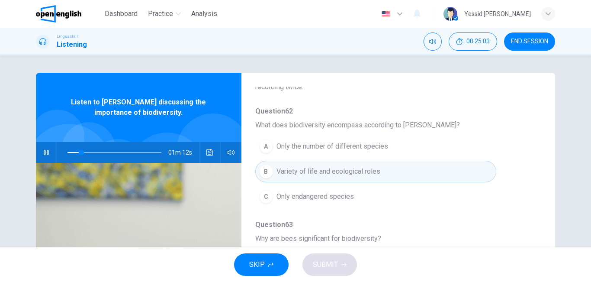
scroll to position [114, 0]
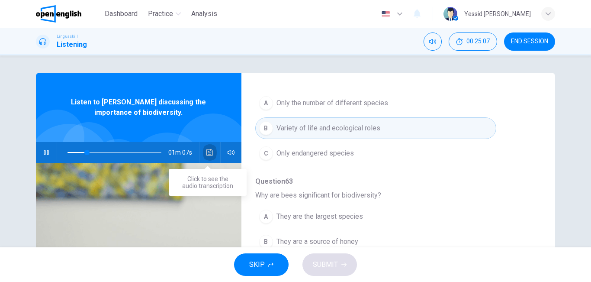
click at [206, 151] on icon "Click to see the audio transcription" at bounding box center [209, 152] width 7 height 7
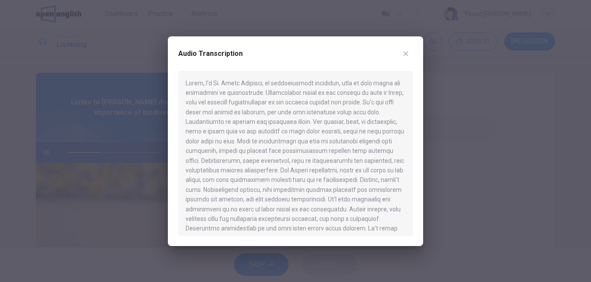
click at [404, 54] on icon "button" at bounding box center [405, 53] width 7 height 7
click at [404, 54] on div "Linguaskill Listening 00:25:22 END SESSION" at bounding box center [295, 42] width 591 height 28
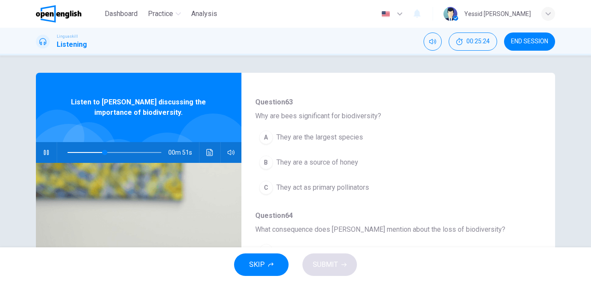
scroll to position [200, 0]
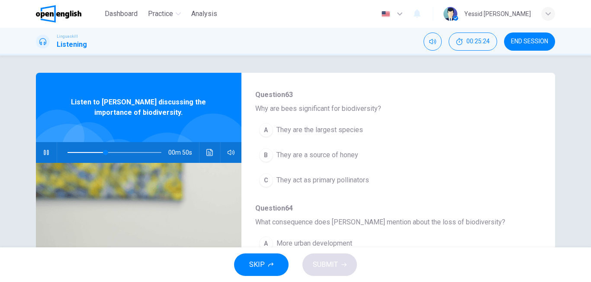
click at [358, 179] on span "They act as primary pollinators" at bounding box center [322, 180] width 93 height 10
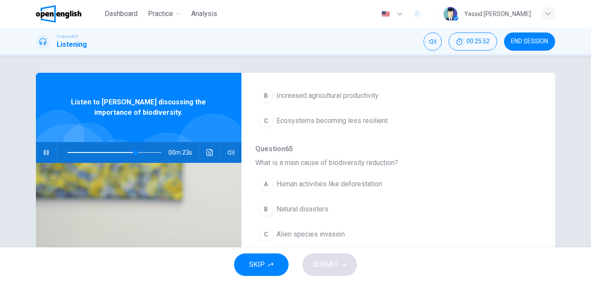
scroll to position [373, 0]
click at [93, 150] on span at bounding box center [114, 152] width 94 height 12
click at [319, 120] on span "Ecosystems becoming less resilient" at bounding box center [331, 120] width 111 height 10
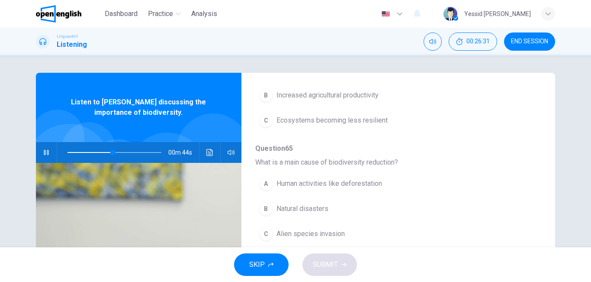
click at [315, 120] on span "Ecosystems becoming less resilient" at bounding box center [331, 120] width 111 height 10
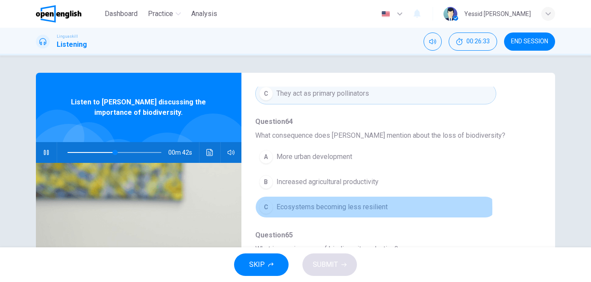
click at [292, 208] on span "Ecosystems becoming less resilient" at bounding box center [331, 207] width 111 height 10
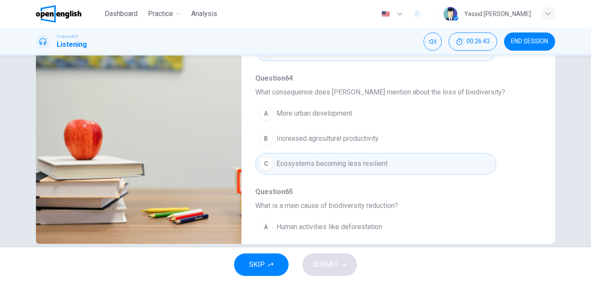
scroll to position [244, 0]
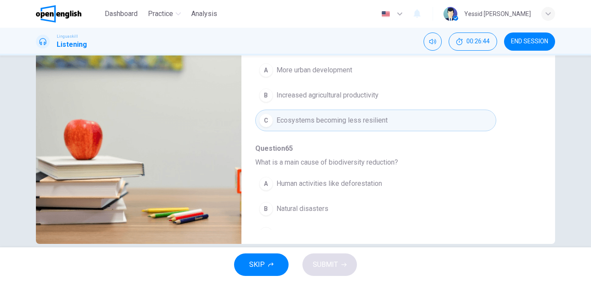
click at [313, 183] on span "Human activities like deforestation" at bounding box center [329, 183] width 106 height 10
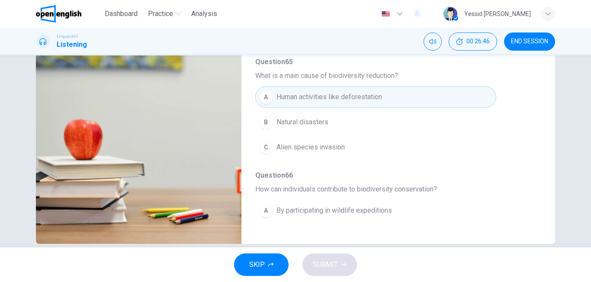
scroll to position [373, 0]
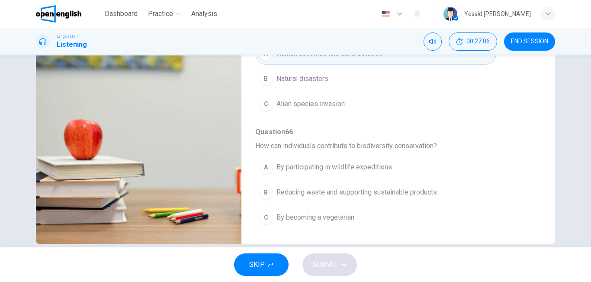
click at [334, 196] on span "Reducing waste and supporting sustainable products" at bounding box center [356, 192] width 160 height 10
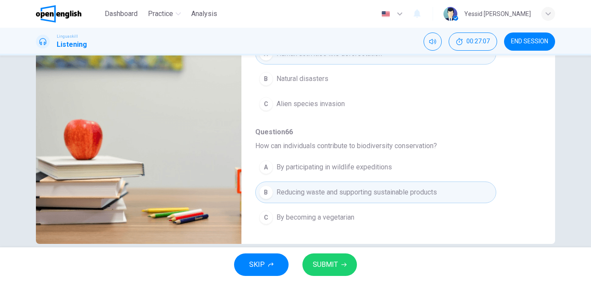
click at [331, 257] on button "SUBMIT" at bounding box center [329, 264] width 55 height 22
click at [331, 257] on div "SKIP SUBMIT" at bounding box center [295, 264] width 591 height 35
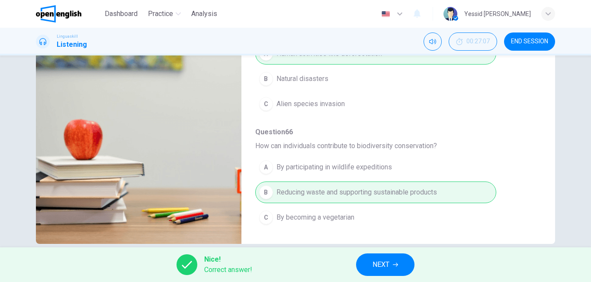
type input "**"
click at [377, 269] on span "NEXT" at bounding box center [380, 264] width 17 height 12
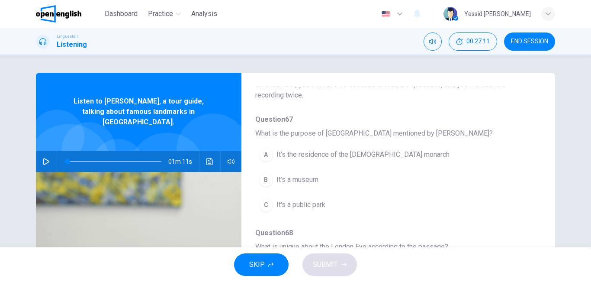
scroll to position [0, 0]
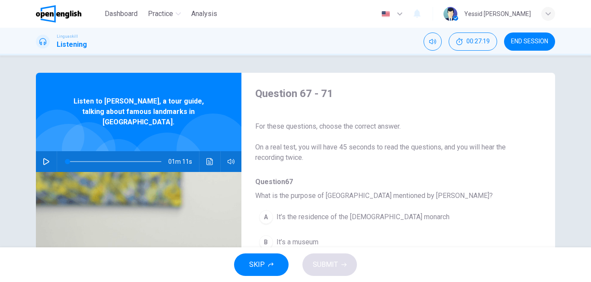
click at [44, 151] on button "button" at bounding box center [46, 161] width 14 height 21
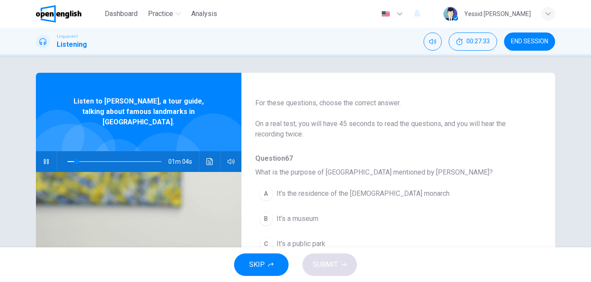
scroll to position [43, 0]
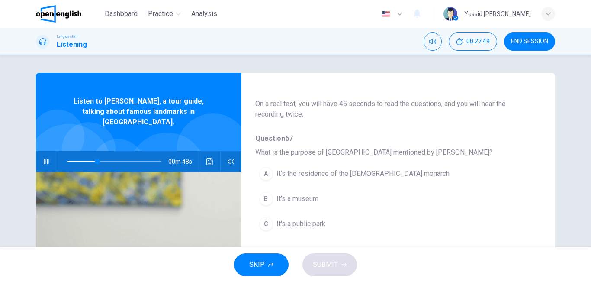
click at [67, 161] on span at bounding box center [82, 161] width 30 height 1
click at [346, 169] on span "It’s the residence of the [DEMOGRAPHIC_DATA] monarch" at bounding box center [362, 173] width 173 height 10
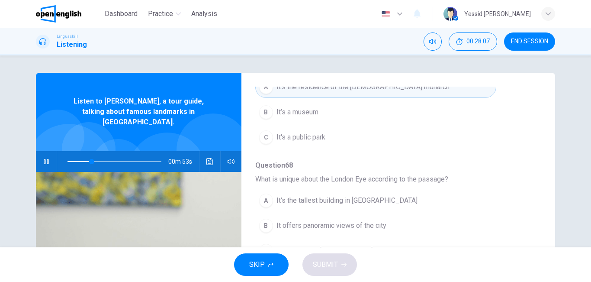
scroll to position [173, 0]
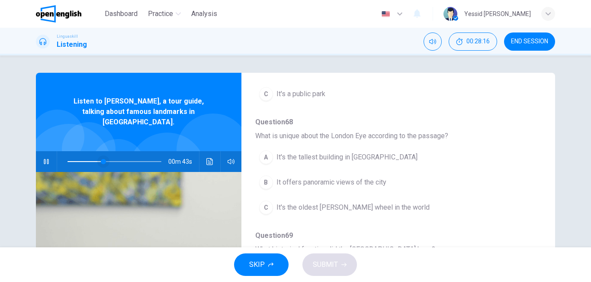
click at [101, 159] on span at bounding box center [103, 161] width 5 height 5
drag, startPoint x: 86, startPoint y: 151, endPoint x: 53, endPoint y: 153, distance: 32.9
click at [53, 153] on div "01m 11s" at bounding box center [138, 161] width 205 height 21
click at [44, 158] on icon "button" at bounding box center [46, 161] width 7 height 7
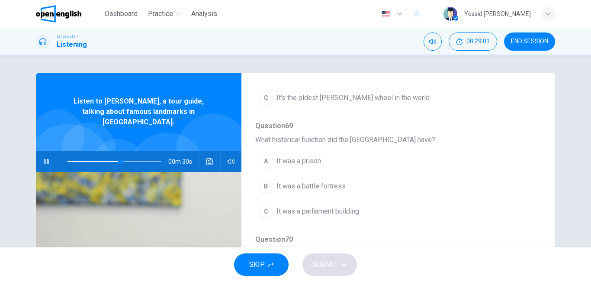
scroll to position [303, 0]
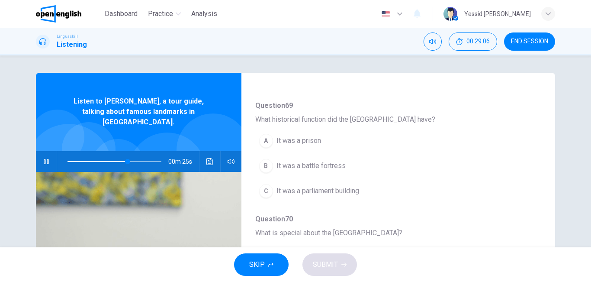
click at [298, 143] on span "It was a prison" at bounding box center [298, 140] width 45 height 10
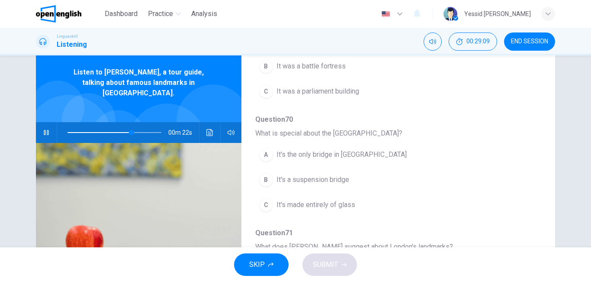
scroll to position [43, 0]
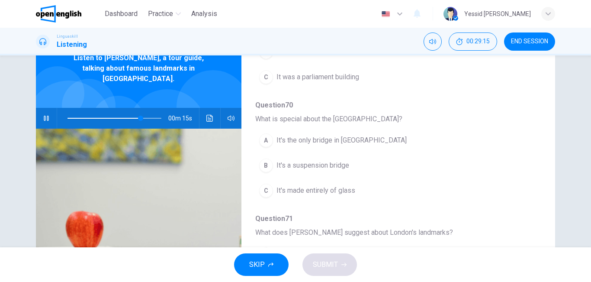
click at [317, 142] on span "It's the only bridge in [GEOGRAPHIC_DATA]" at bounding box center [341, 140] width 130 height 10
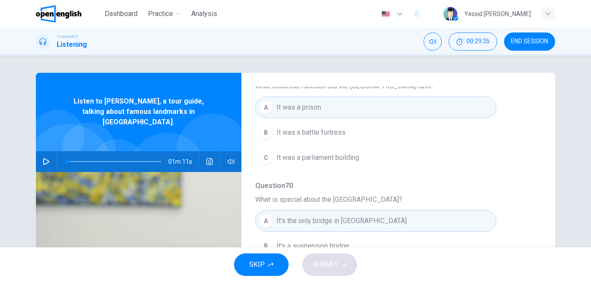
scroll to position [287, 0]
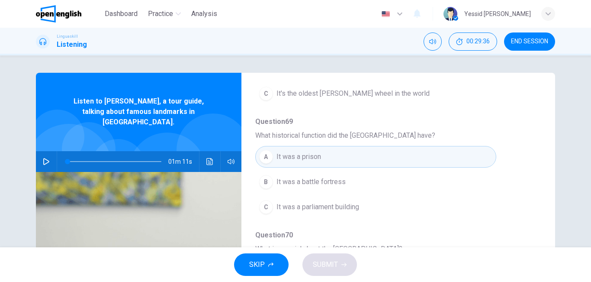
click at [43, 158] on icon "button" at bounding box center [46, 161] width 7 height 7
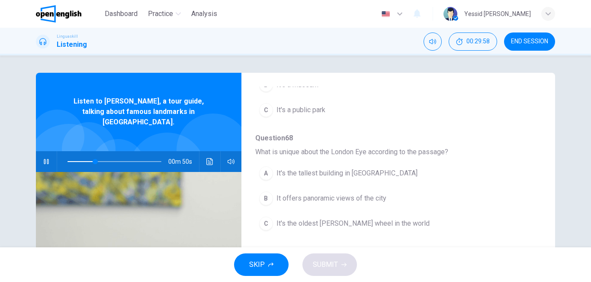
scroll to position [200, 0]
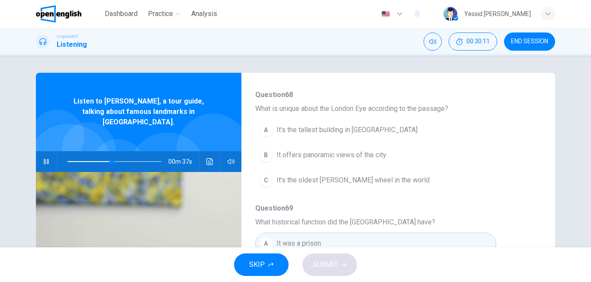
click at [371, 153] on span "It offers panoramic views of the city" at bounding box center [331, 155] width 110 height 10
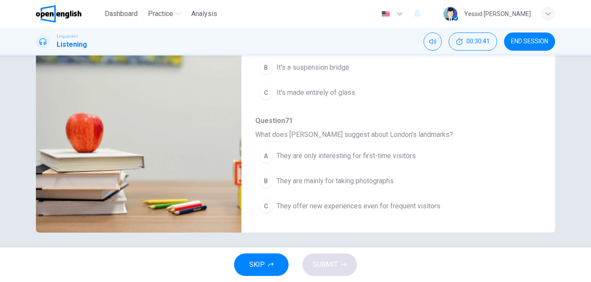
scroll to position [144, 0]
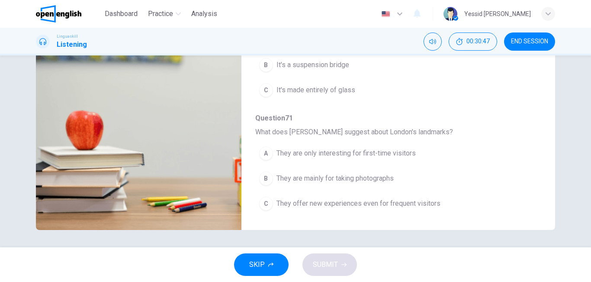
type input "*"
click at [380, 204] on span "They offer new experiences even for frequent visitors" at bounding box center [358, 203] width 164 height 10
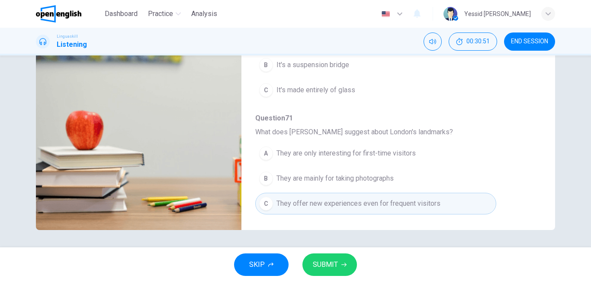
click at [338, 261] on button "SUBMIT" at bounding box center [329, 264] width 55 height 22
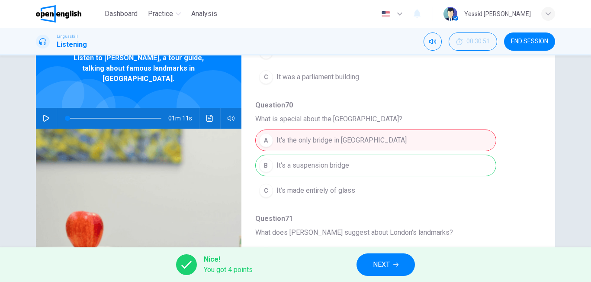
scroll to position [14, 0]
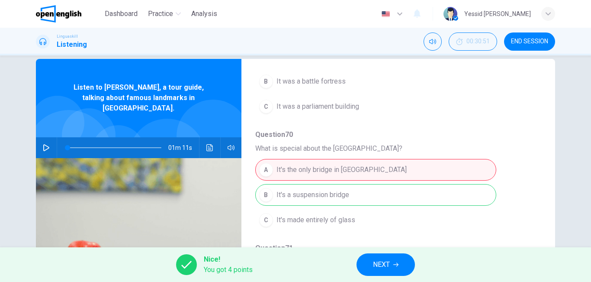
click at [392, 263] on button "NEXT" at bounding box center [385, 264] width 58 height 22
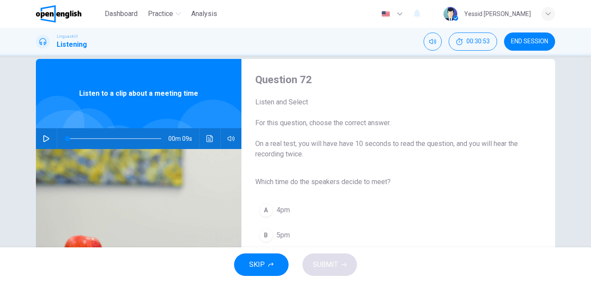
click at [45, 133] on button "button" at bounding box center [46, 138] width 14 height 21
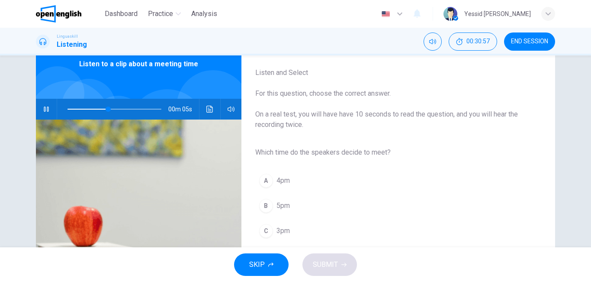
scroll to position [57, 0]
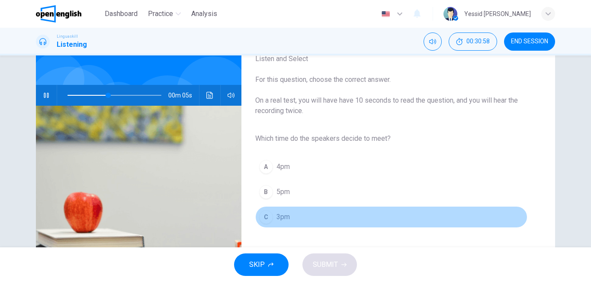
click at [287, 219] on span "3pm" at bounding box center [282, 217] width 13 height 10
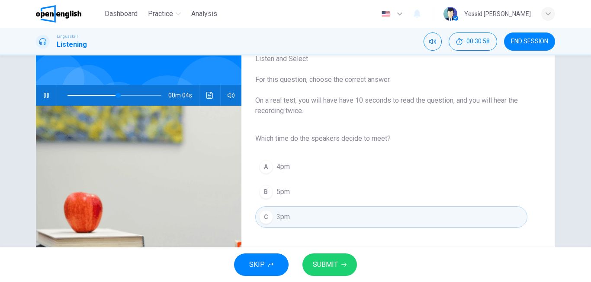
click at [337, 266] on span "SUBMIT" at bounding box center [325, 264] width 25 height 12
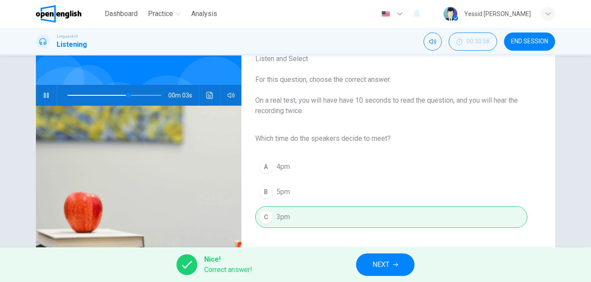
click at [376, 267] on span "NEXT" at bounding box center [380, 264] width 17 height 12
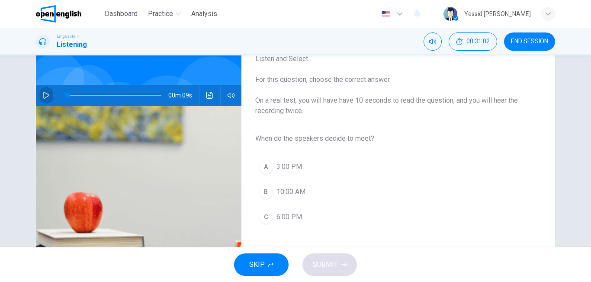
click at [44, 96] on icon "button" at bounding box center [46, 95] width 7 height 7
click at [281, 167] on span "3:00 PM" at bounding box center [289, 166] width 26 height 10
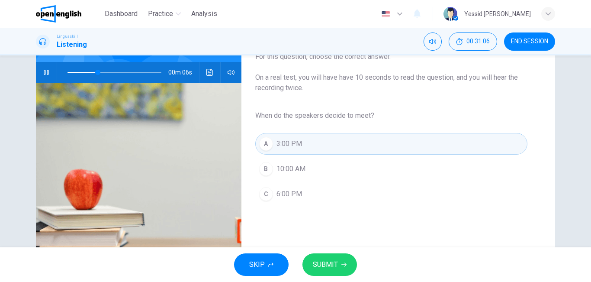
scroll to position [100, 0]
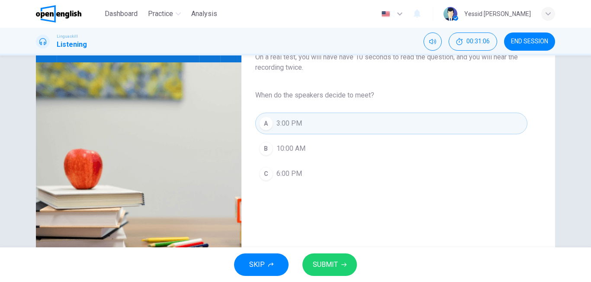
click at [350, 247] on div "Question 73 Listen and Select For this question, choose the correct answer. On …" at bounding box center [391, 122] width 300 height 273
click at [348, 256] on button "SUBMIT" at bounding box center [329, 264] width 55 height 22
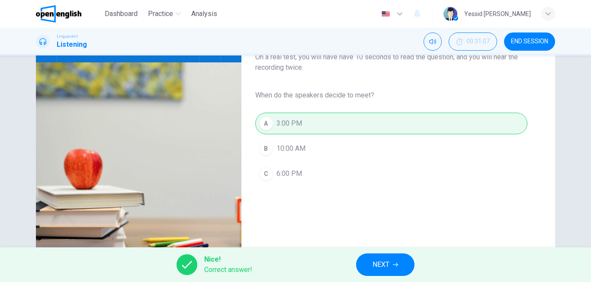
type input "**"
click at [398, 261] on button "NEXT" at bounding box center [385, 264] width 58 height 22
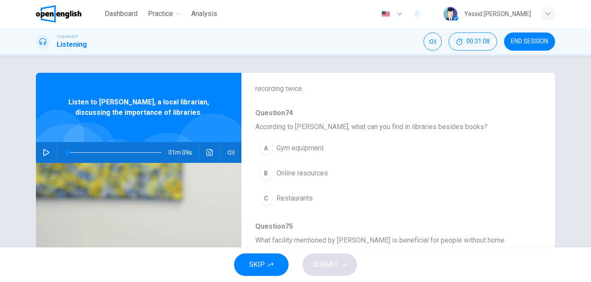
scroll to position [87, 0]
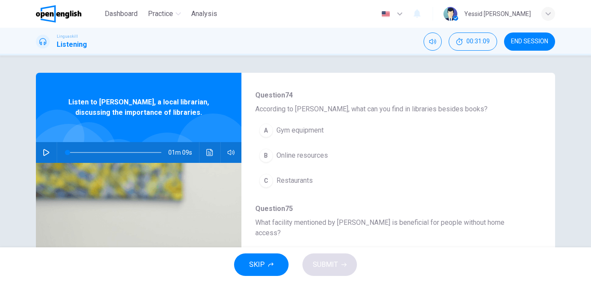
click at [45, 151] on icon "button" at bounding box center [46, 152] width 6 height 7
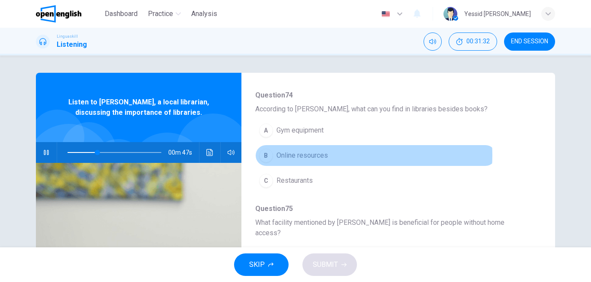
click at [323, 155] on span "Online resources" at bounding box center [301, 155] width 51 height 10
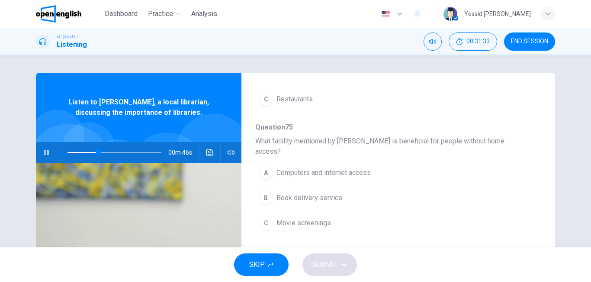
scroll to position [173, 0]
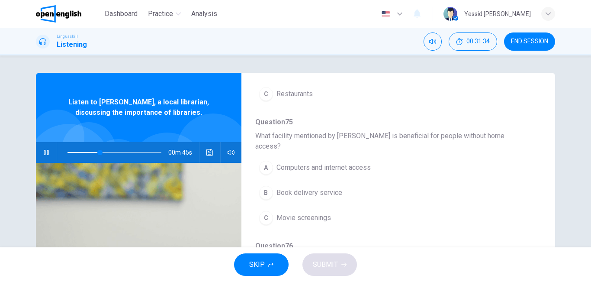
click at [360, 162] on span "Computers and internet access" at bounding box center [323, 167] width 94 height 10
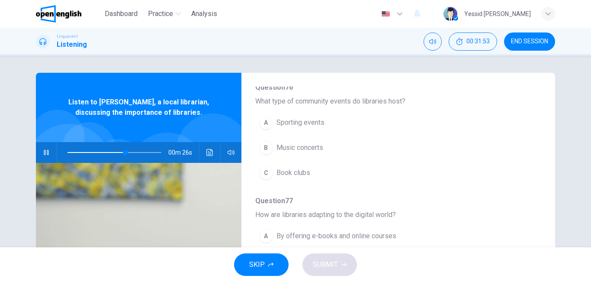
scroll to position [346, 0]
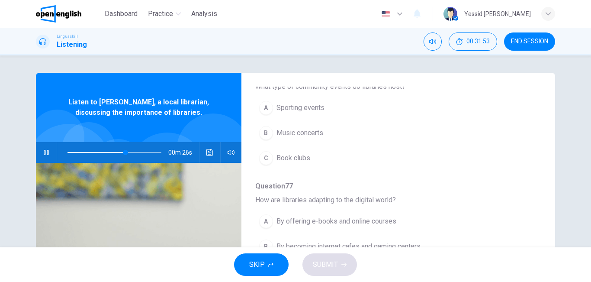
click at [278, 147] on button "C Book clubs" at bounding box center [375, 158] width 241 height 22
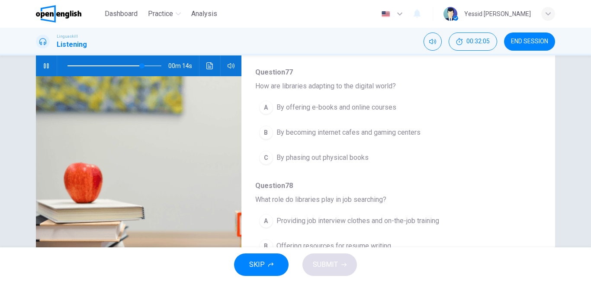
scroll to position [130, 0]
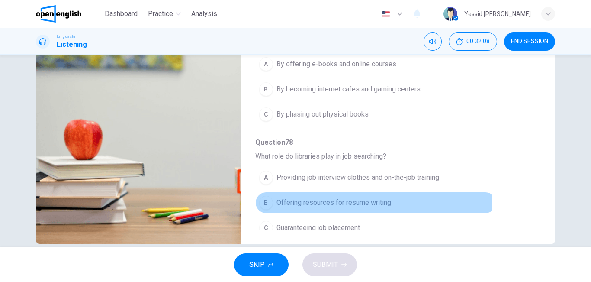
click at [345, 197] on span "Offering resources for resume writing" at bounding box center [333, 202] width 115 height 10
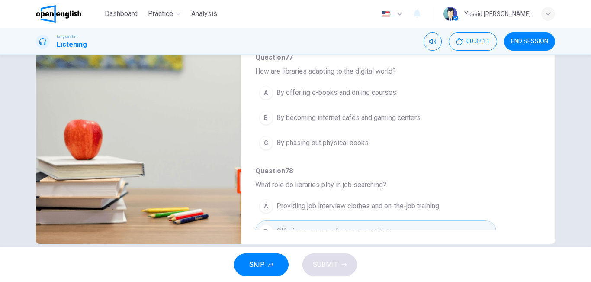
scroll to position [330, 0]
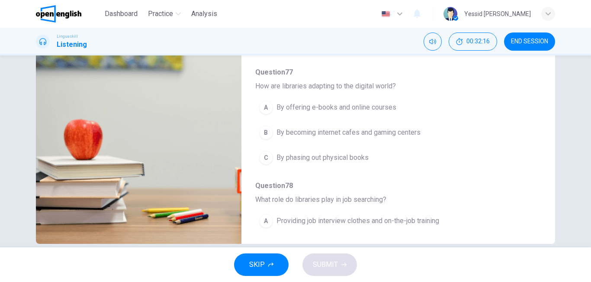
click at [359, 102] on span "By offering e-books and online courses" at bounding box center [336, 107] width 120 height 10
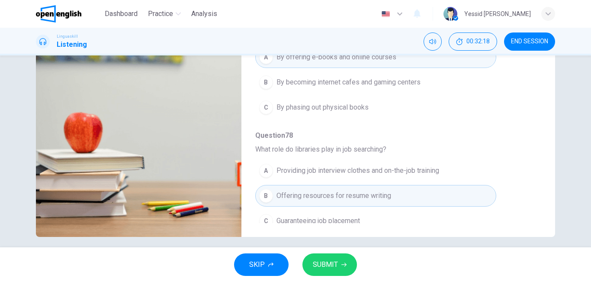
scroll to position [144, 0]
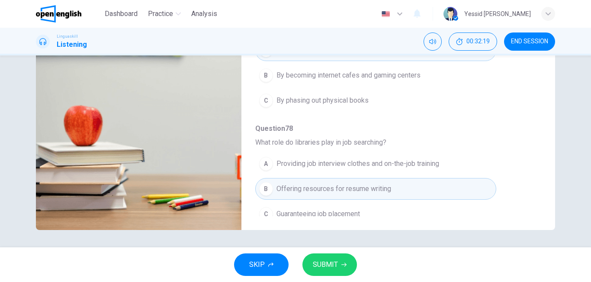
type input "*"
click at [316, 267] on span "SUBMIT" at bounding box center [325, 264] width 25 height 12
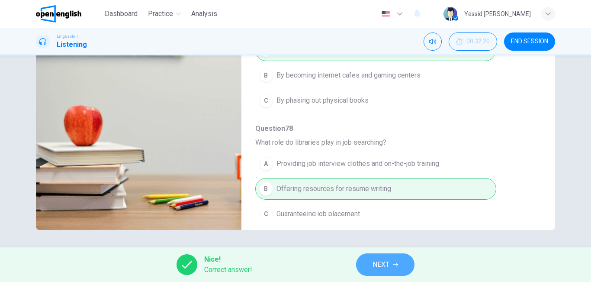
click at [370, 260] on button "NEXT" at bounding box center [385, 264] width 58 height 22
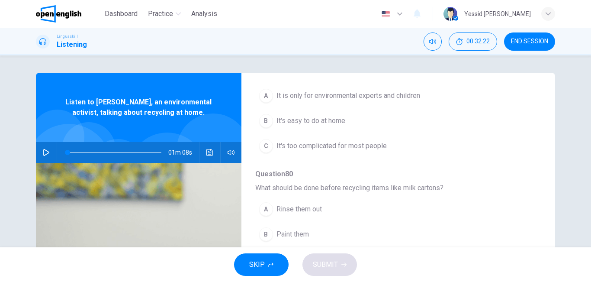
scroll to position [43, 0]
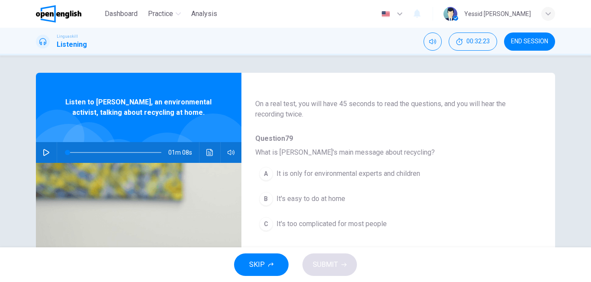
click at [40, 155] on button "button" at bounding box center [46, 152] width 14 height 21
click at [315, 201] on span "It's easy to do at home" at bounding box center [310, 198] width 69 height 10
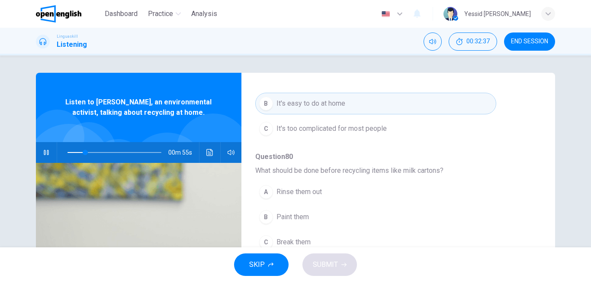
scroll to position [173, 0]
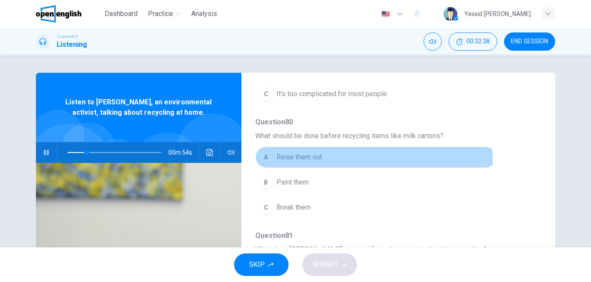
click at [314, 163] on button "A Rinse them out" at bounding box center [375, 157] width 241 height 22
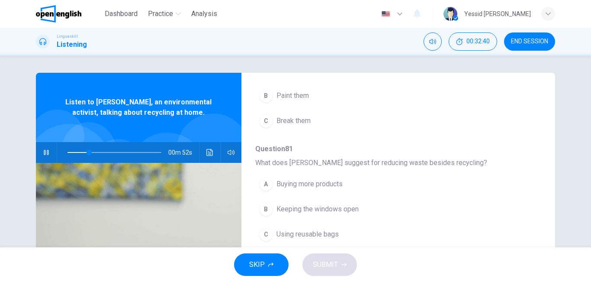
scroll to position [303, 0]
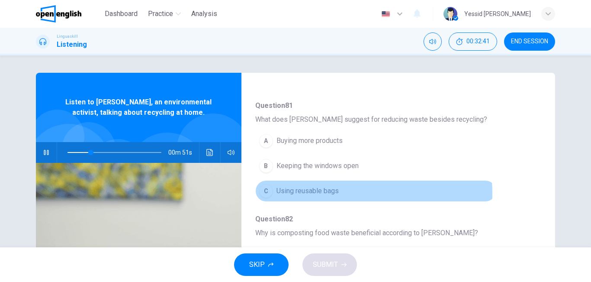
click at [340, 193] on button "C Using reusable bags" at bounding box center [375, 191] width 241 height 22
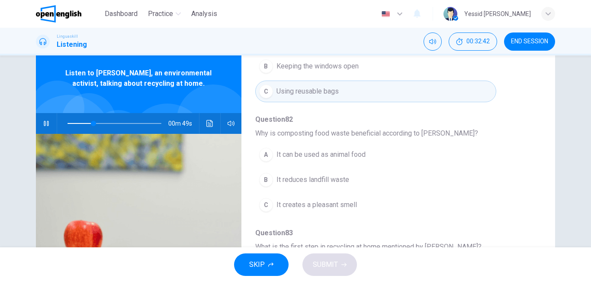
scroll to position [43, 0]
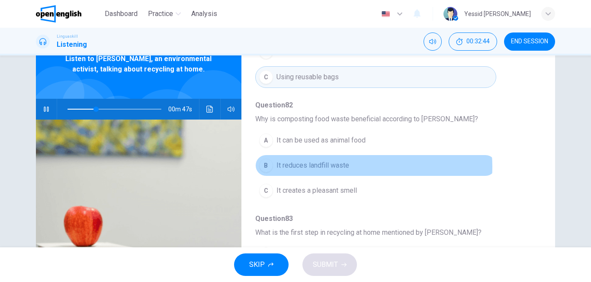
click at [344, 167] on span "It reduces landfill waste" at bounding box center [312, 165] width 73 height 10
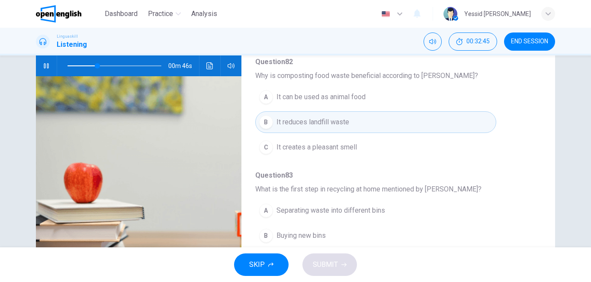
scroll to position [130, 0]
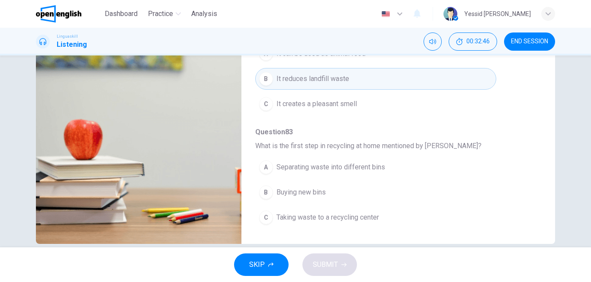
click at [345, 168] on span "Separating waste into different bins" at bounding box center [330, 167] width 109 height 10
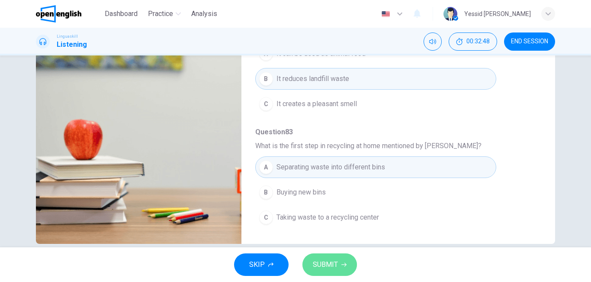
click at [343, 262] on icon "button" at bounding box center [343, 264] width 5 height 5
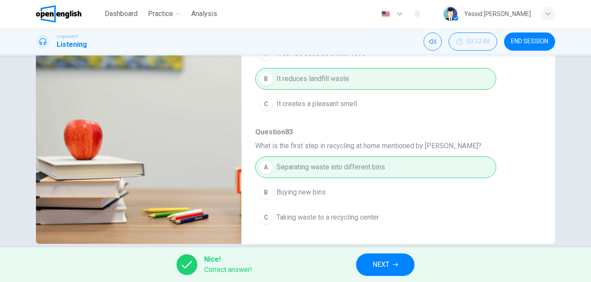
type input "**"
click at [376, 263] on span "NEXT" at bounding box center [380, 264] width 17 height 12
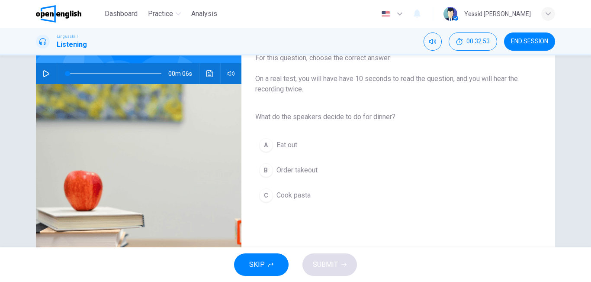
scroll to position [87, 0]
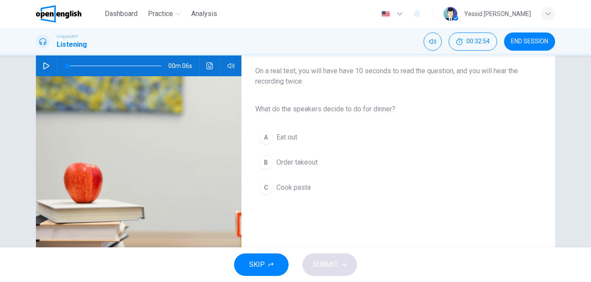
click at [277, 193] on button "C Cook pasta" at bounding box center [391, 188] width 272 height 22
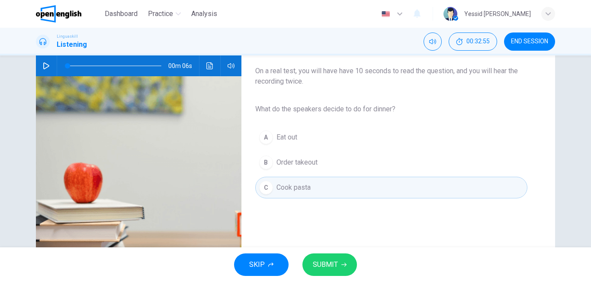
click at [316, 273] on button "SUBMIT" at bounding box center [329, 264] width 55 height 22
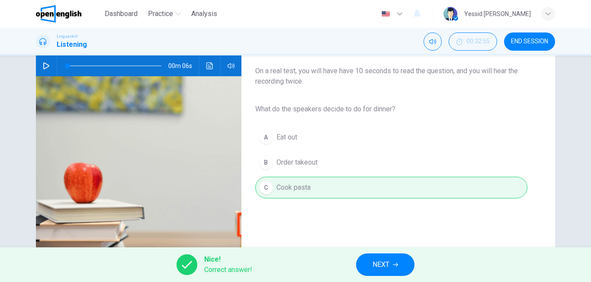
click at [366, 260] on button "NEXT" at bounding box center [385, 264] width 58 height 22
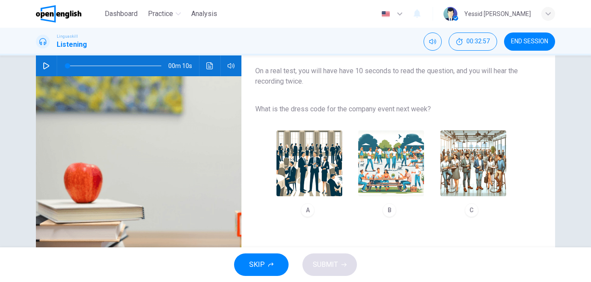
click at [489, 164] on img "button" at bounding box center [473, 163] width 66 height 66
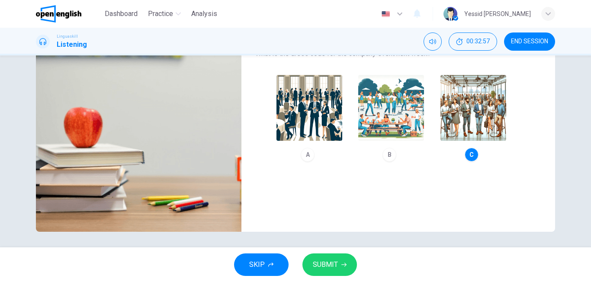
scroll to position [144, 0]
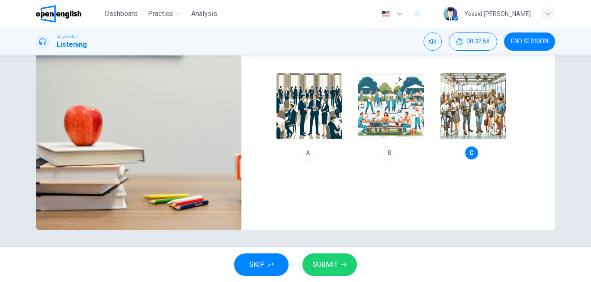
click at [348, 262] on button "SUBMIT" at bounding box center [329, 264] width 55 height 22
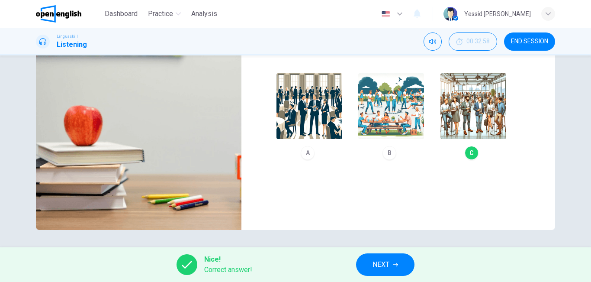
click at [387, 263] on span "NEXT" at bounding box center [380, 264] width 17 height 12
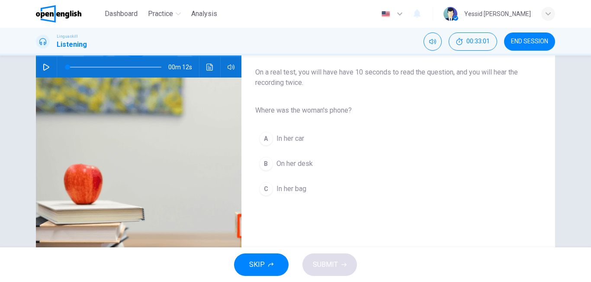
scroll to position [87, 0]
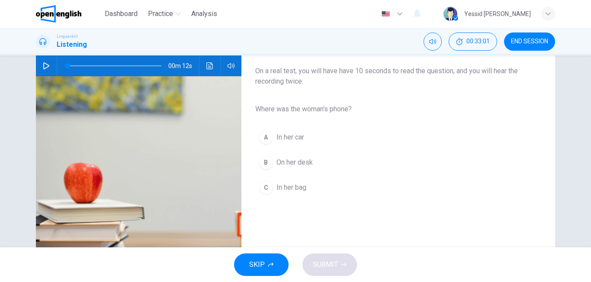
click at [299, 183] on span "In her bag" at bounding box center [291, 187] width 30 height 10
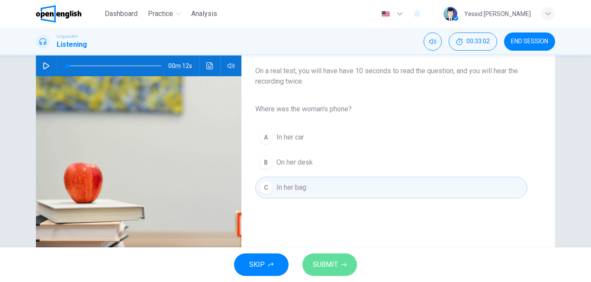
click at [320, 261] on span "SUBMIT" at bounding box center [325, 264] width 25 height 12
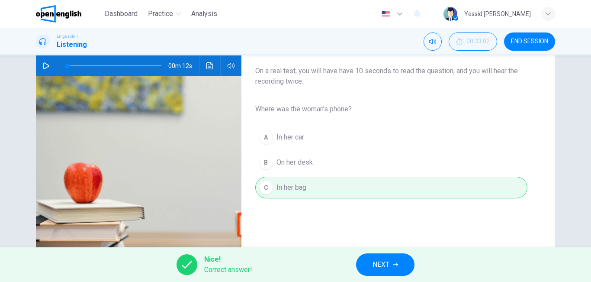
click at [363, 261] on button "NEXT" at bounding box center [385, 264] width 58 height 22
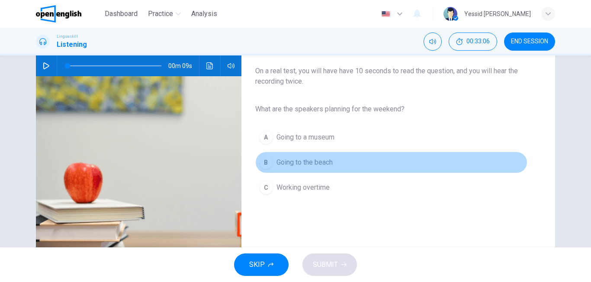
click at [301, 161] on span "Going to the beach" at bounding box center [304, 162] width 56 height 10
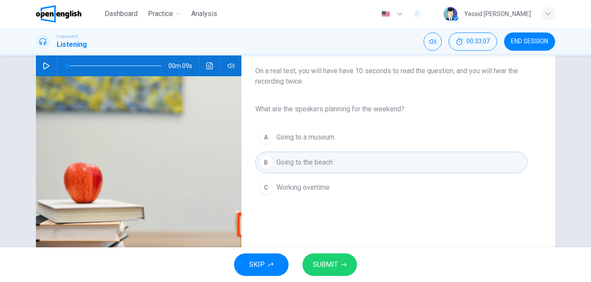
click at [343, 262] on icon "button" at bounding box center [343, 264] width 5 height 5
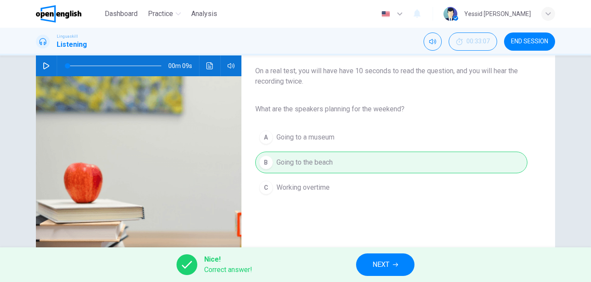
click at [372, 268] on span "NEXT" at bounding box center [380, 264] width 17 height 12
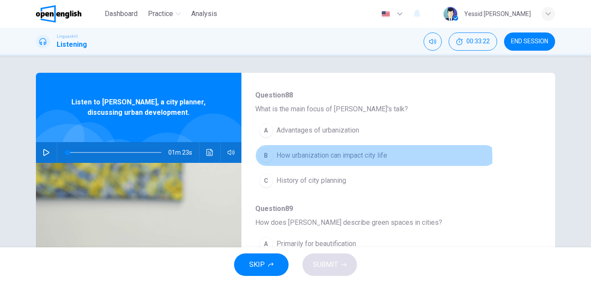
click at [327, 158] on span "How urbanization can impact city life" at bounding box center [331, 155] width 111 height 10
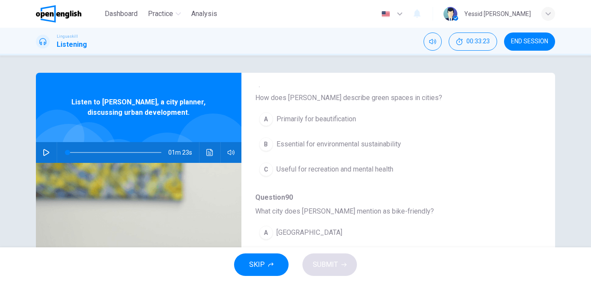
scroll to position [216, 0]
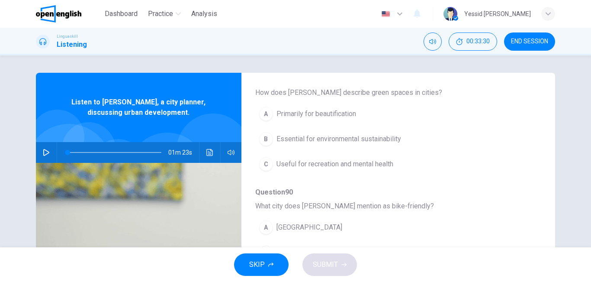
click at [348, 159] on span "Useful for recreation and mental health" at bounding box center [334, 164] width 117 height 10
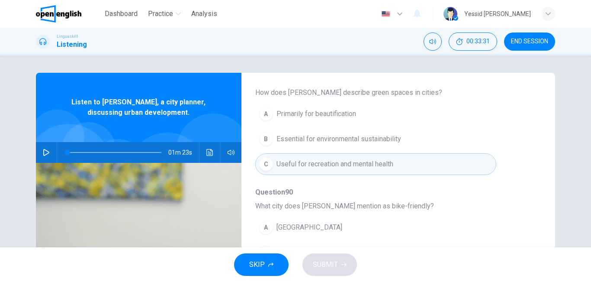
scroll to position [303, 0]
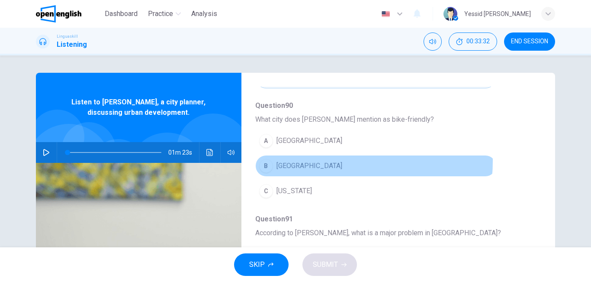
click at [312, 160] on span "[GEOGRAPHIC_DATA]" at bounding box center [309, 165] width 66 height 10
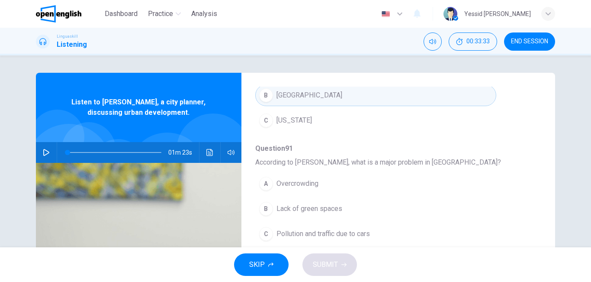
scroll to position [43, 0]
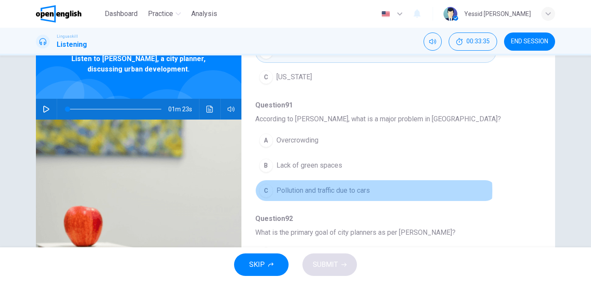
click at [371, 190] on button "C Pollution and traffic due to cars" at bounding box center [375, 191] width 241 height 22
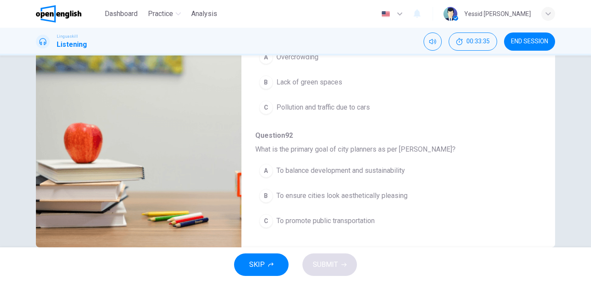
scroll to position [130, 0]
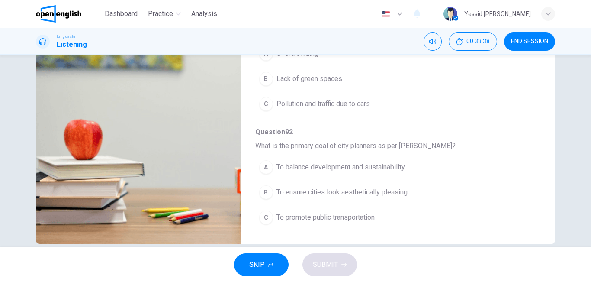
click at [378, 169] on span "To balance development and sustainability" at bounding box center [340, 167] width 128 height 10
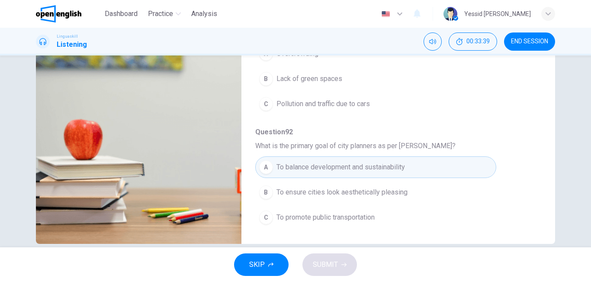
click at [347, 168] on span "To balance development and sustainability" at bounding box center [340, 167] width 128 height 10
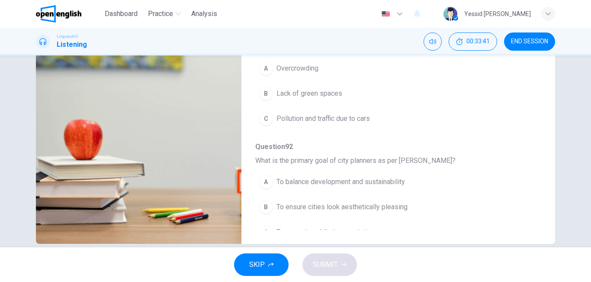
scroll to position [373, 0]
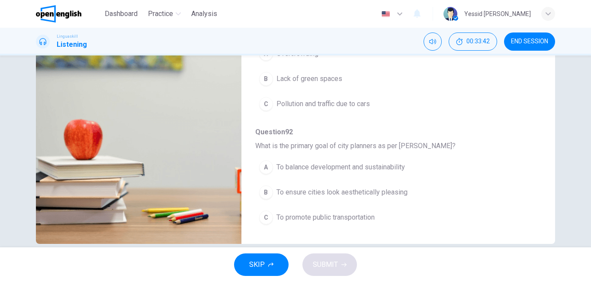
click at [331, 103] on span "Pollution and traffic due to cars" at bounding box center [322, 104] width 93 height 10
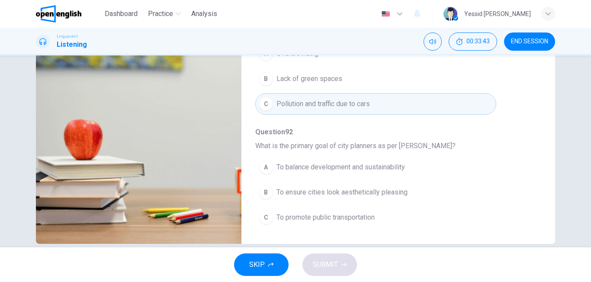
click at [324, 161] on button "A To balance development and sustainability" at bounding box center [375, 167] width 241 height 22
click at [336, 259] on span "SUBMIT" at bounding box center [325, 264] width 25 height 12
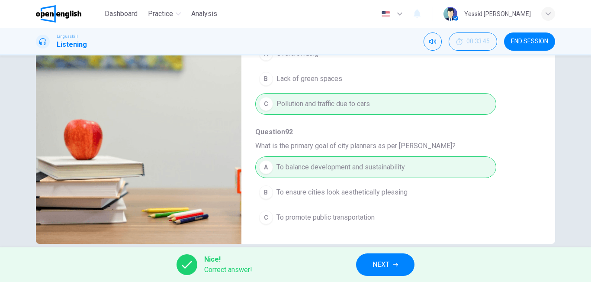
click at [382, 265] on span "NEXT" at bounding box center [380, 264] width 17 height 12
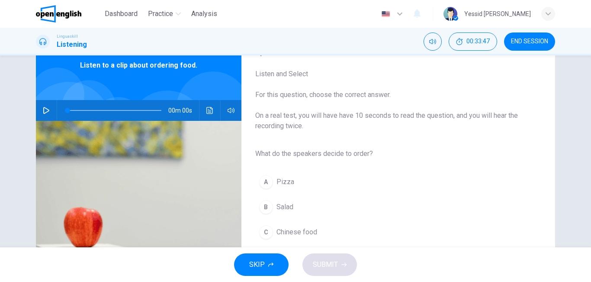
scroll to position [87, 0]
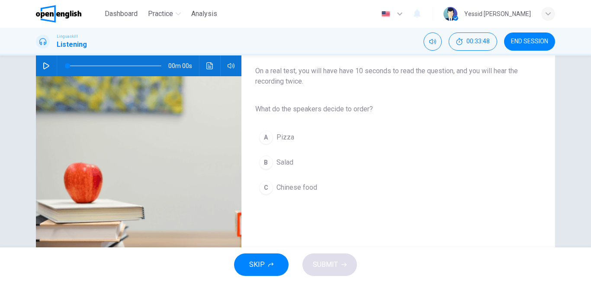
click at [264, 156] on div "B" at bounding box center [266, 162] width 14 height 14
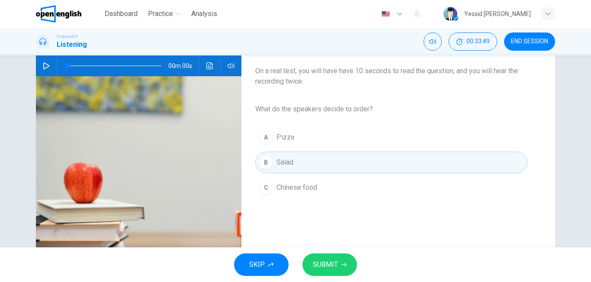
click at [317, 273] on button "SUBMIT" at bounding box center [329, 264] width 55 height 22
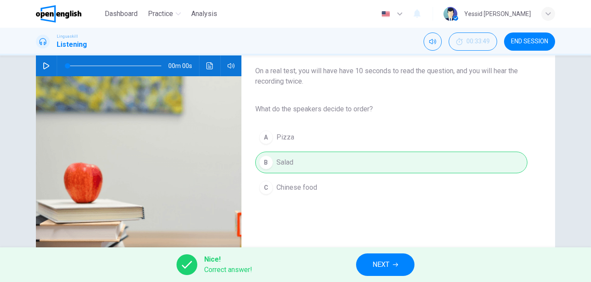
click at [374, 265] on span "NEXT" at bounding box center [380, 264] width 17 height 12
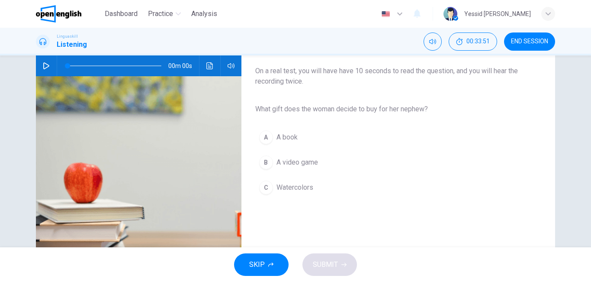
click at [293, 194] on button "C Watercolors" at bounding box center [391, 188] width 272 height 22
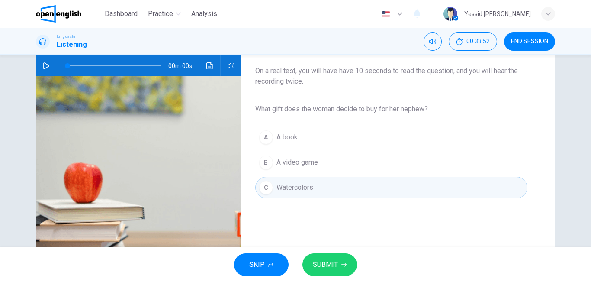
click at [320, 265] on span "SUBMIT" at bounding box center [325, 264] width 25 height 12
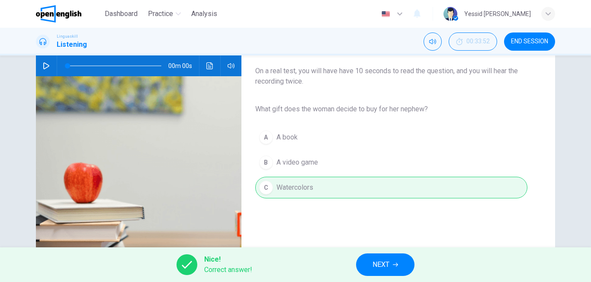
click at [388, 262] on span "NEXT" at bounding box center [380, 264] width 17 height 12
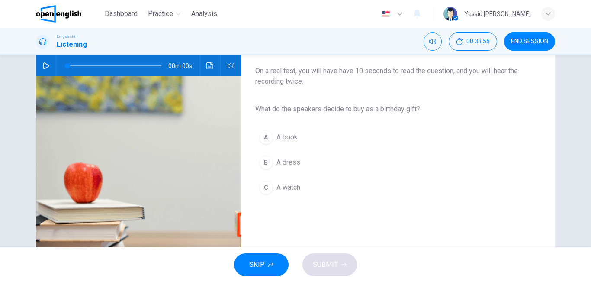
click at [284, 140] on span "A book" at bounding box center [286, 137] width 21 height 10
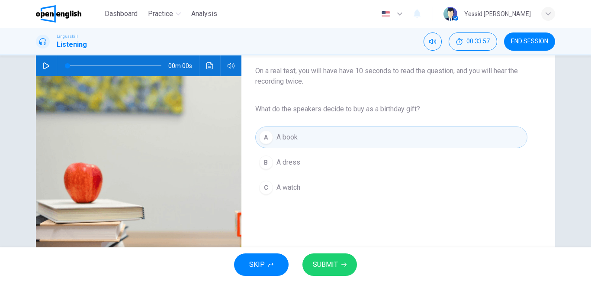
click at [324, 262] on span "SUBMIT" at bounding box center [325, 264] width 25 height 12
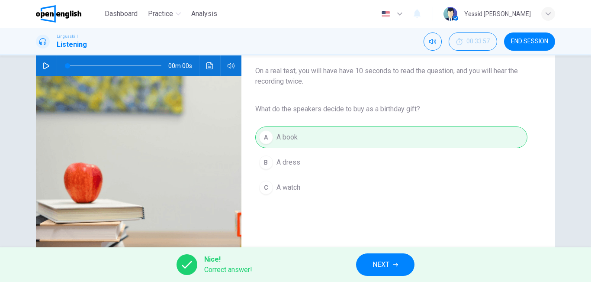
click at [382, 263] on span "NEXT" at bounding box center [380, 264] width 17 height 12
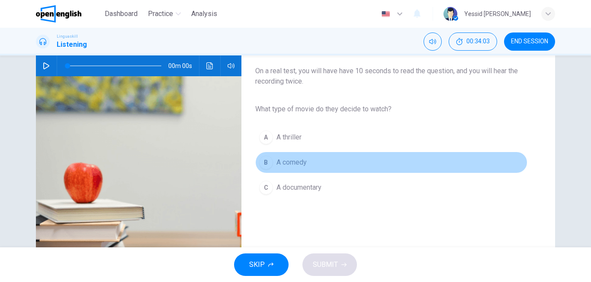
click at [295, 162] on span "A comedy" at bounding box center [291, 162] width 30 height 10
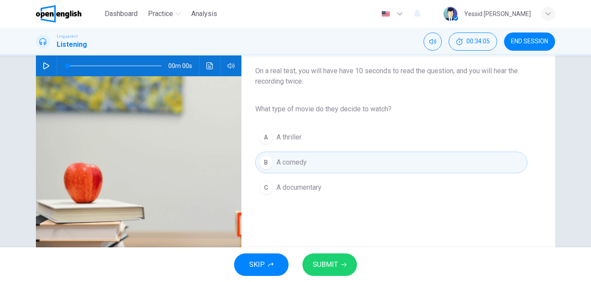
click at [327, 250] on div "SKIP SUBMIT" at bounding box center [295, 264] width 591 height 35
click at [330, 264] on span "SUBMIT" at bounding box center [325, 264] width 25 height 12
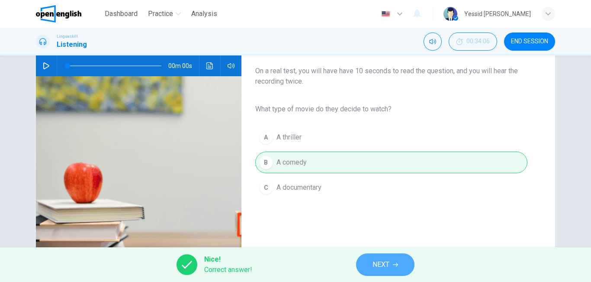
click at [374, 263] on span "NEXT" at bounding box center [380, 264] width 17 height 12
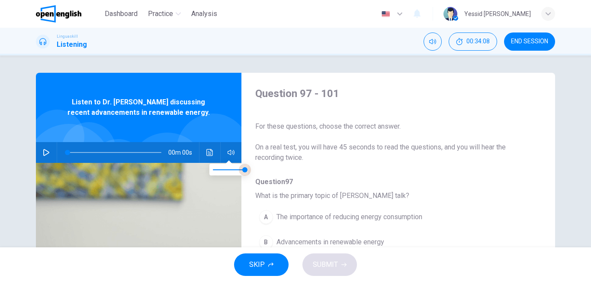
click at [242, 167] on span at bounding box center [244, 169] width 5 height 5
click at [45, 153] on icon "button" at bounding box center [46, 152] width 7 height 7
click at [45, 150] on icon "button" at bounding box center [46, 152] width 7 height 7
click at [45, 153] on icon "button" at bounding box center [46, 152] width 7 height 7
click at [43, 154] on icon "button" at bounding box center [46, 152] width 7 height 7
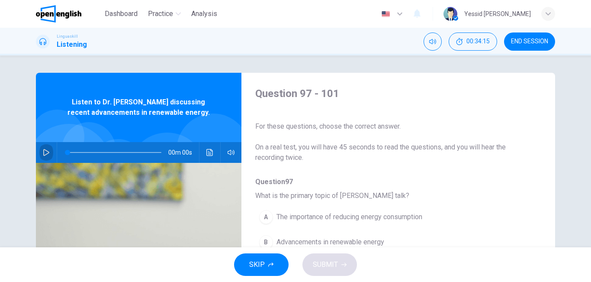
click at [44, 152] on icon "button" at bounding box center [46, 152] width 7 height 7
click at [47, 154] on icon "button" at bounding box center [46, 152] width 7 height 7
click at [323, 158] on span "On a real test, you will have 45 seconds to read the questions, and you will he…" at bounding box center [391, 152] width 272 height 21
click at [43, 151] on icon "button" at bounding box center [46, 152] width 7 height 7
click at [43, 153] on icon "button" at bounding box center [46, 152] width 7 height 7
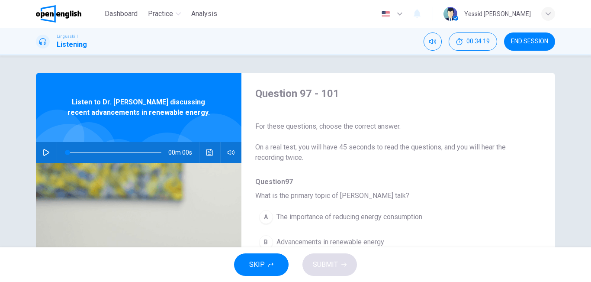
click at [43, 153] on icon "button" at bounding box center [46, 152] width 7 height 7
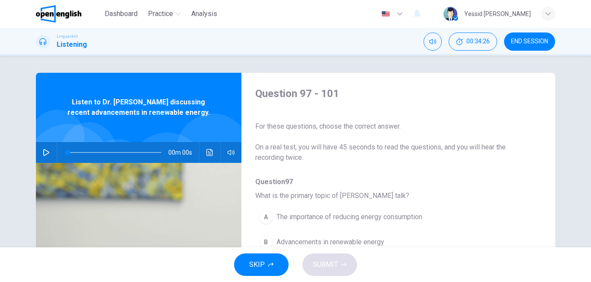
scroll to position [43, 0]
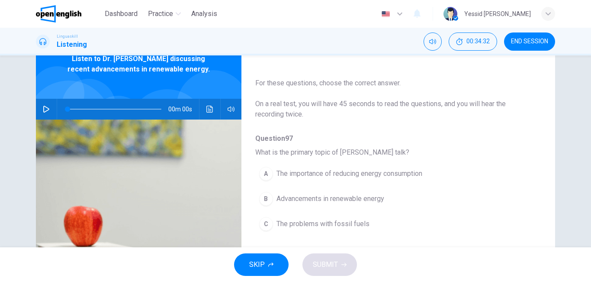
click at [45, 107] on icon "button" at bounding box center [46, 109] width 7 height 7
click at [46, 110] on icon "button" at bounding box center [46, 109] width 6 height 7
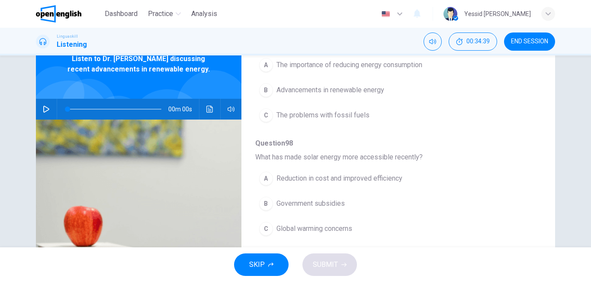
scroll to position [87, 0]
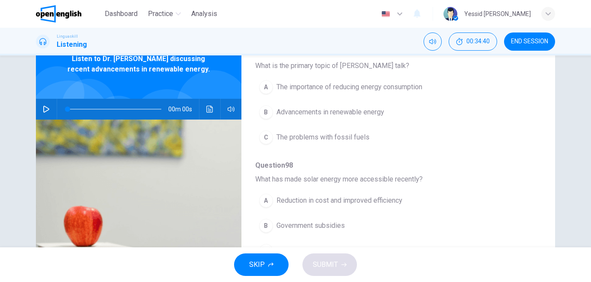
click at [43, 109] on icon "button" at bounding box center [46, 109] width 7 height 7
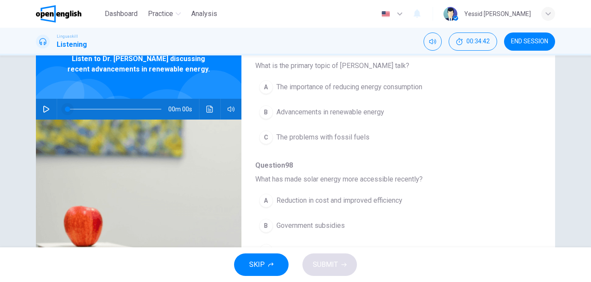
click at [70, 110] on span at bounding box center [67, 108] width 5 height 5
click at [71, 110] on span at bounding box center [73, 108] width 5 height 5
drag, startPoint x: 71, startPoint y: 110, endPoint x: 67, endPoint y: 109, distance: 4.3
click at [71, 109] on span at bounding box center [73, 108] width 5 height 5
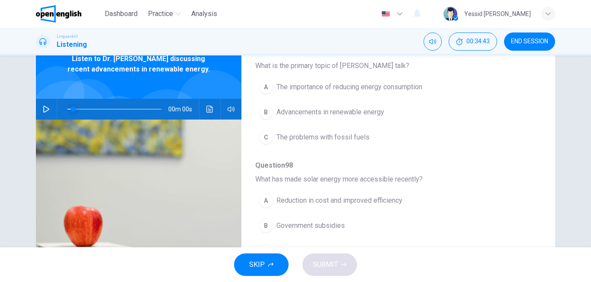
click at [71, 109] on span at bounding box center [73, 108] width 5 height 5
type input "*"
click at [45, 107] on icon "button" at bounding box center [46, 109] width 7 height 7
click at [45, 107] on icon "button" at bounding box center [46, 109] width 6 height 7
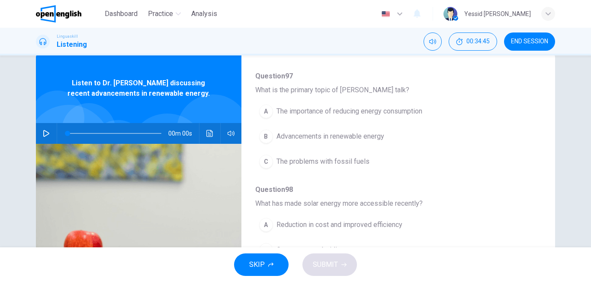
scroll to position [0, 0]
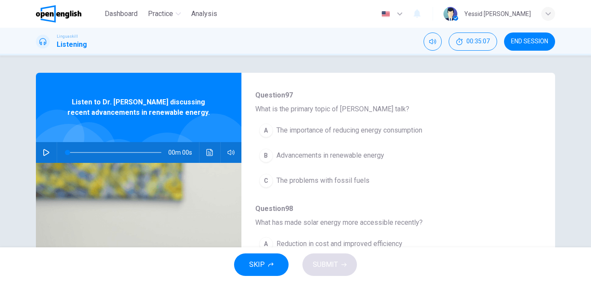
click at [43, 153] on icon "button" at bounding box center [46, 152] width 7 height 7
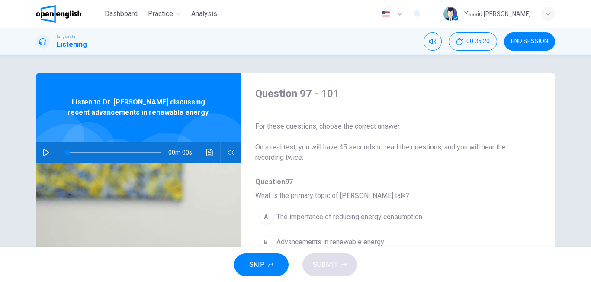
click at [47, 152] on icon "button" at bounding box center [46, 152] width 6 height 7
click at [207, 154] on icon "Click to see the audio transcription" at bounding box center [209, 152] width 7 height 7
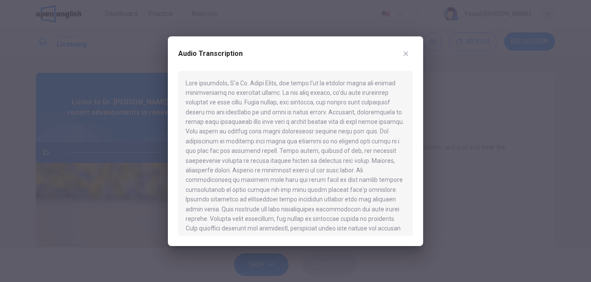
click at [409, 51] on button "button" at bounding box center [406, 54] width 14 height 14
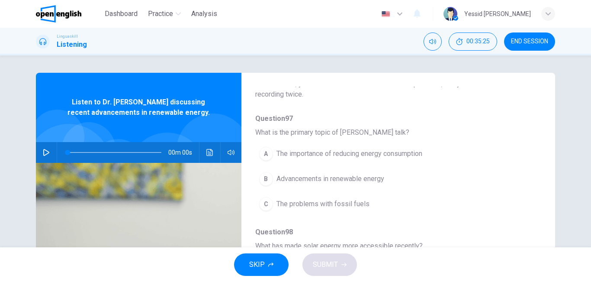
scroll to position [87, 0]
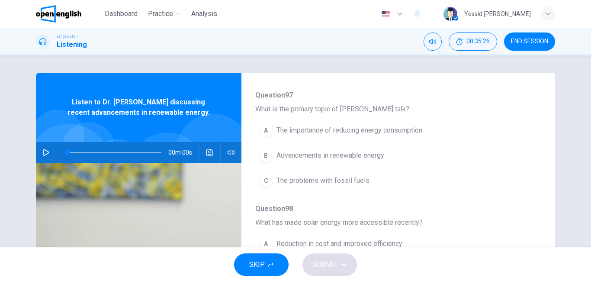
click at [382, 157] on span "Advancements in renewable energy" at bounding box center [330, 155] width 108 height 10
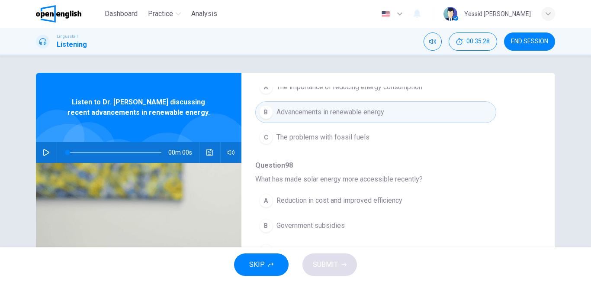
scroll to position [173, 0]
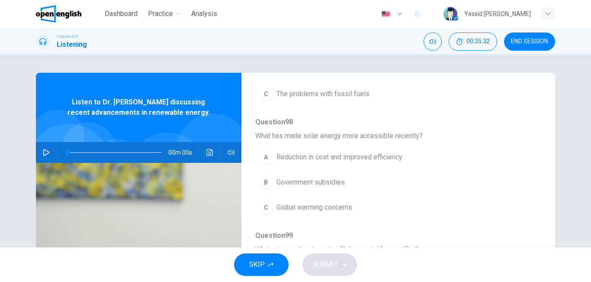
click at [369, 154] on span "Reduction in cost and improved efficiency" at bounding box center [339, 157] width 126 height 10
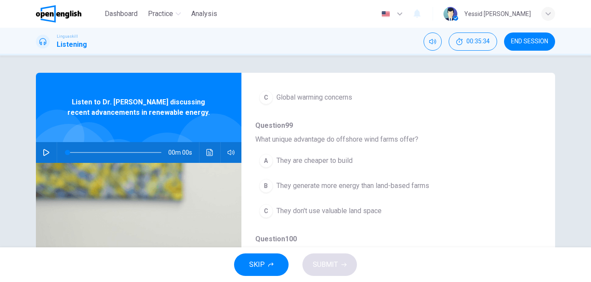
scroll to position [303, 0]
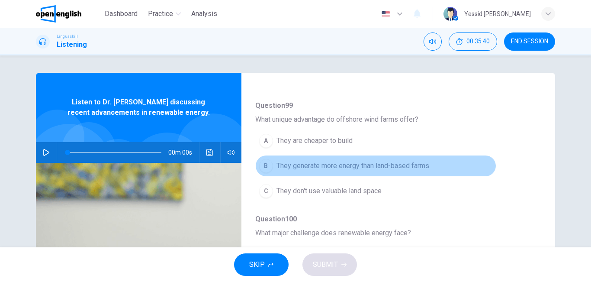
click at [397, 167] on span "They generate more energy than land-based farms" at bounding box center [352, 165] width 153 height 10
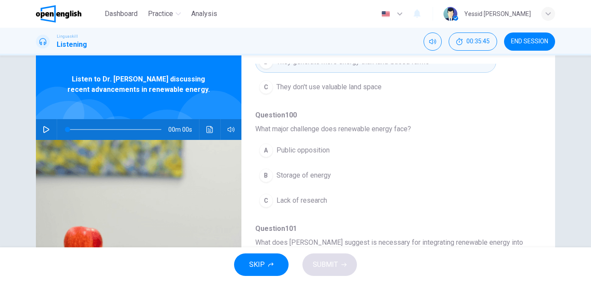
scroll to position [43, 0]
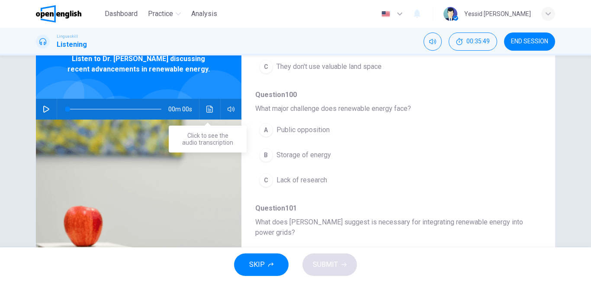
click at [211, 107] on button "Click to see the audio transcription" at bounding box center [210, 109] width 14 height 21
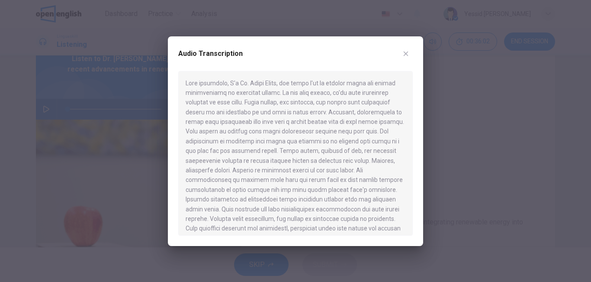
click at [405, 54] on icon "button" at bounding box center [405, 53] width 7 height 7
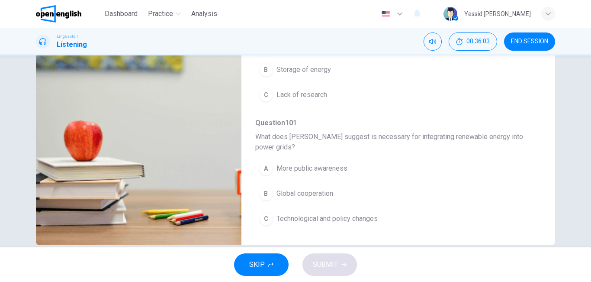
scroll to position [144, 0]
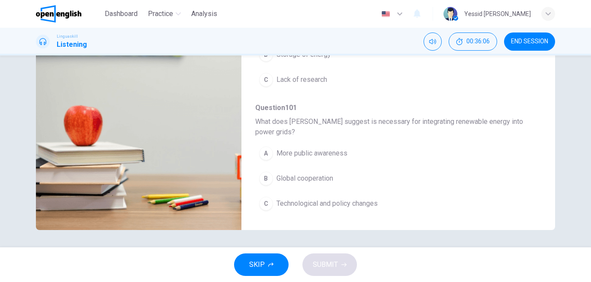
click at [359, 205] on span "Technological and policy changes" at bounding box center [326, 203] width 101 height 10
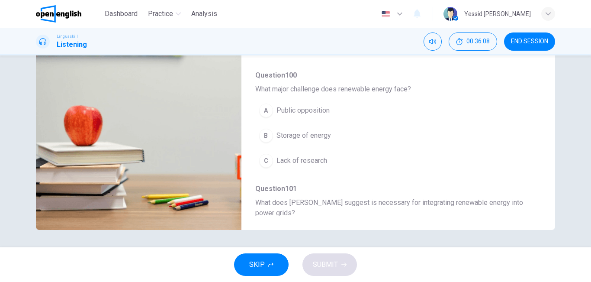
scroll to position [297, 0]
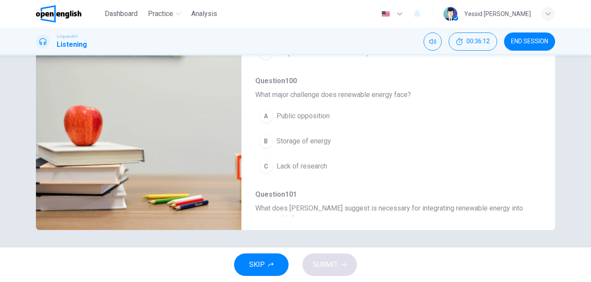
click at [316, 141] on span "Storage of energy" at bounding box center [303, 141] width 55 height 10
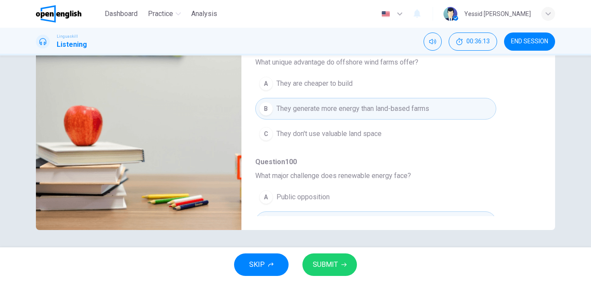
scroll to position [211, 0]
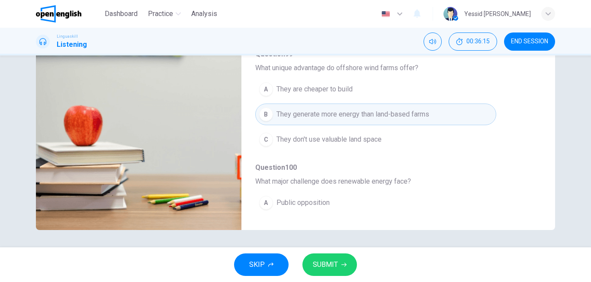
click at [340, 263] on button "SUBMIT" at bounding box center [329, 264] width 55 height 22
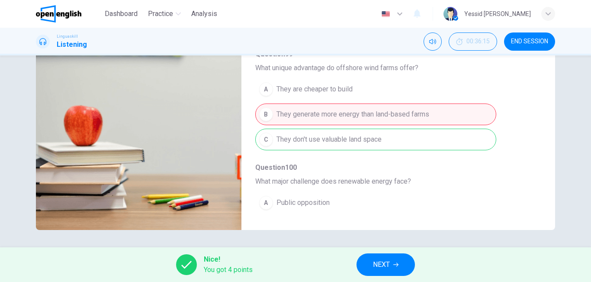
click at [372, 141] on div "A They are cheaper to build B They generate more energy than land-based farms C…" at bounding box center [391, 114] width 272 height 75
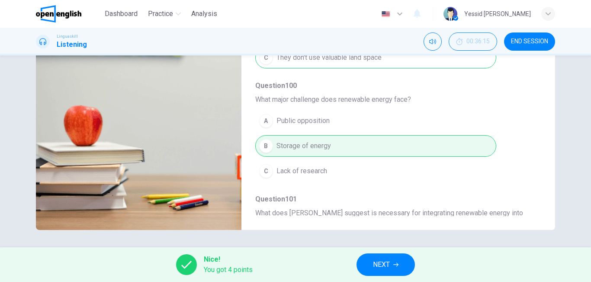
scroll to position [297, 0]
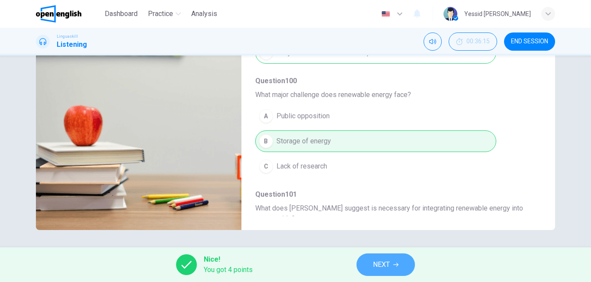
click at [376, 266] on span "NEXT" at bounding box center [381, 264] width 17 height 12
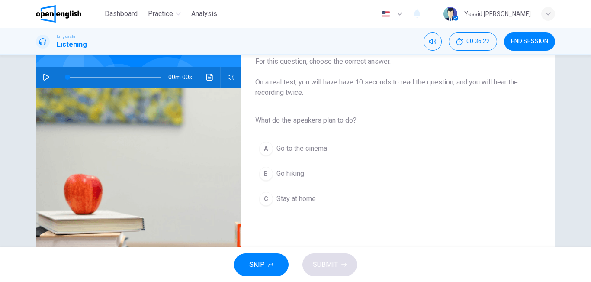
scroll to position [87, 0]
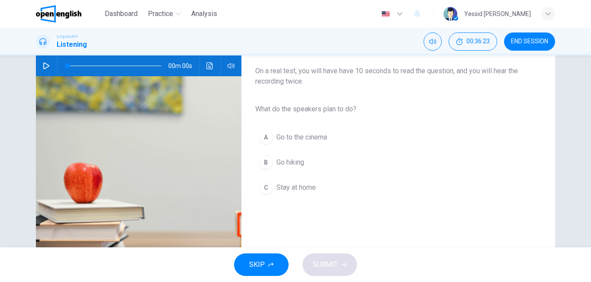
click at [282, 163] on span "Go hiking" at bounding box center [290, 162] width 28 height 10
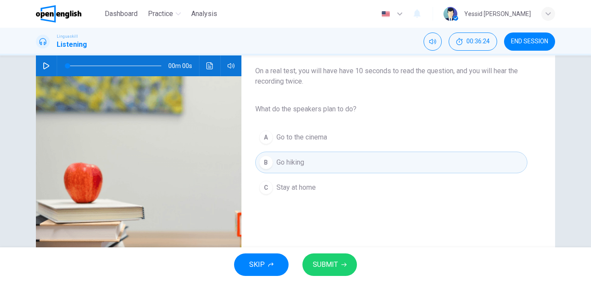
click at [343, 266] on icon "button" at bounding box center [343, 264] width 5 height 5
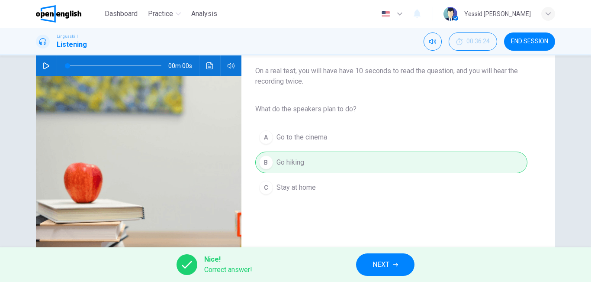
click at [380, 268] on span "NEXT" at bounding box center [380, 264] width 17 height 12
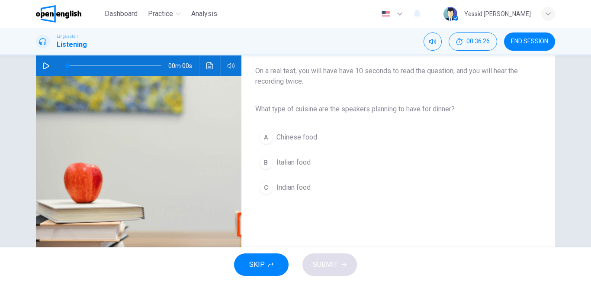
click at [281, 155] on button "B Italian food" at bounding box center [391, 162] width 272 height 22
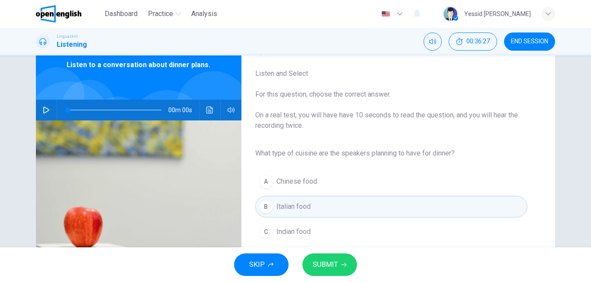
scroll to position [0, 0]
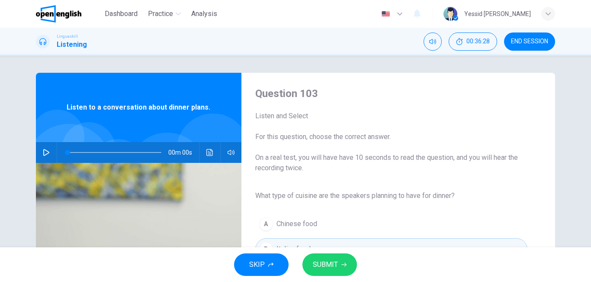
click at [325, 260] on span "SUBMIT" at bounding box center [325, 264] width 25 height 12
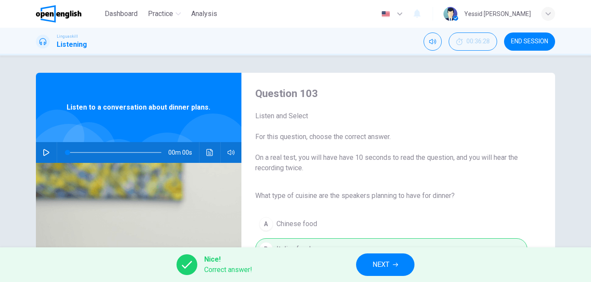
click at [371, 260] on button "NEXT" at bounding box center [385, 264] width 58 height 22
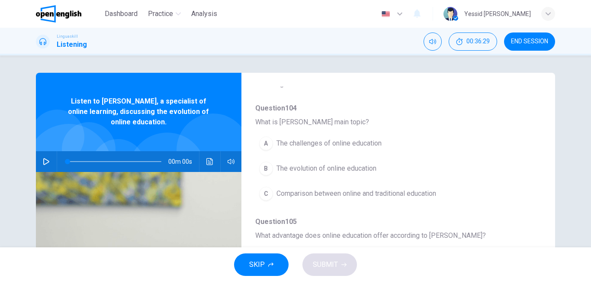
scroll to position [87, 0]
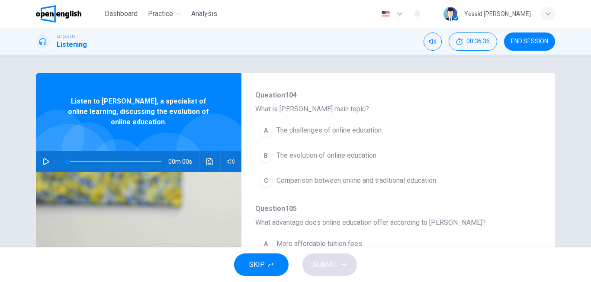
click at [307, 131] on span "The challenges of online education" at bounding box center [328, 130] width 105 height 10
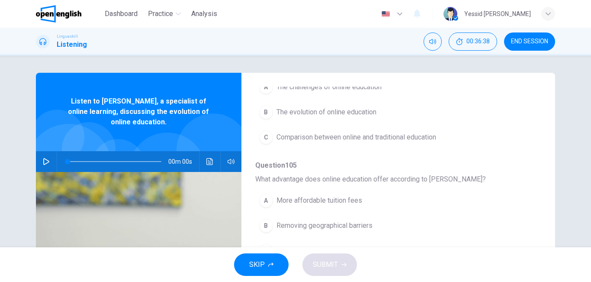
click at [316, 87] on span "The challenges of online education" at bounding box center [328, 87] width 105 height 10
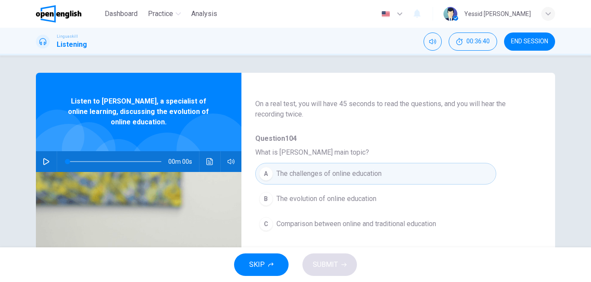
scroll to position [173, 0]
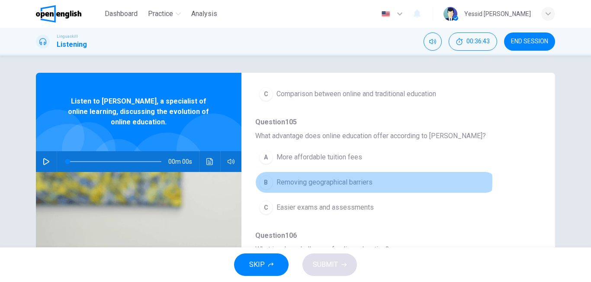
click at [354, 180] on span "Removing geographical barriers" at bounding box center [324, 182] width 96 height 10
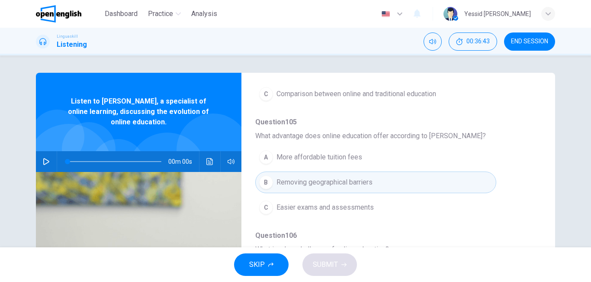
scroll to position [303, 0]
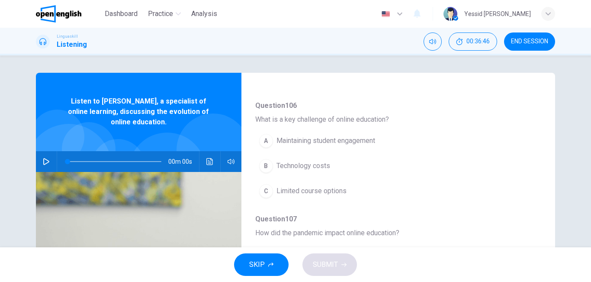
click at [344, 139] on span "Maintaining student engagement" at bounding box center [325, 140] width 99 height 10
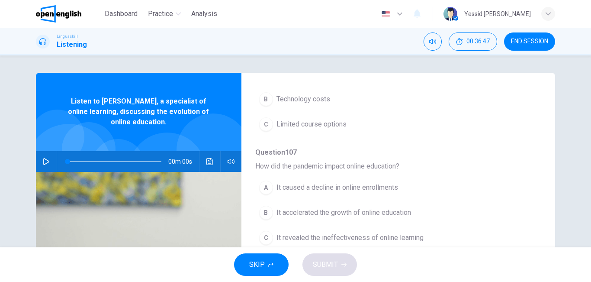
scroll to position [373, 0]
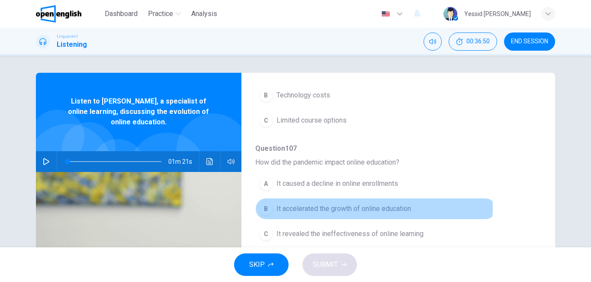
click at [371, 207] on span "It accelerated the growth of online education" at bounding box center [343, 208] width 135 height 10
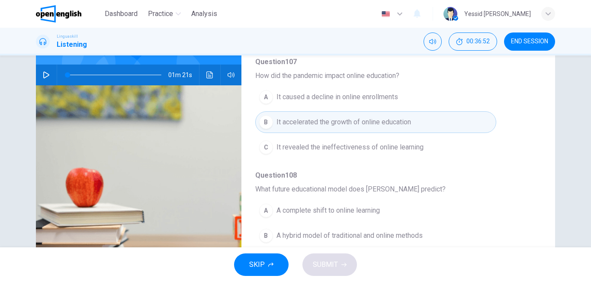
scroll to position [130, 0]
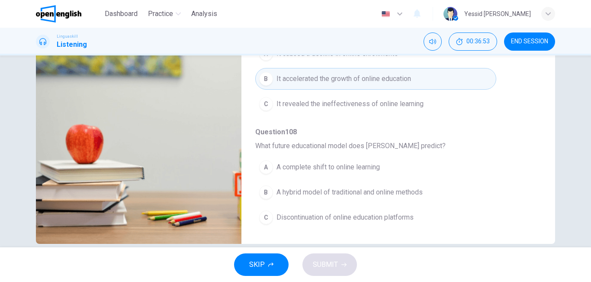
click at [395, 185] on button "B A hybrid model of traditional and online methods" at bounding box center [375, 192] width 241 height 22
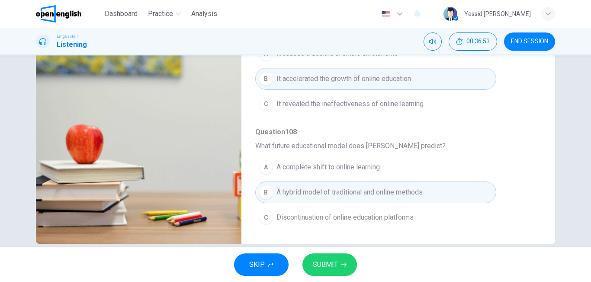
click at [346, 272] on button "SUBMIT" at bounding box center [329, 264] width 55 height 22
click at [346, 272] on div "SKIP SUBMIT" at bounding box center [295, 264] width 591 height 35
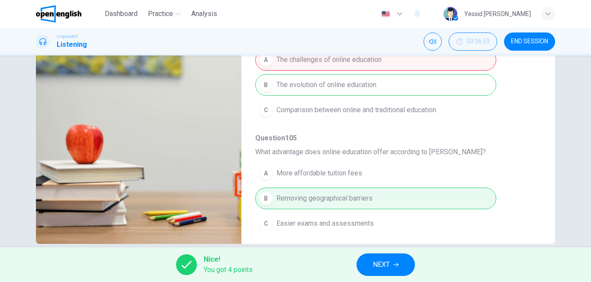
scroll to position [0, 0]
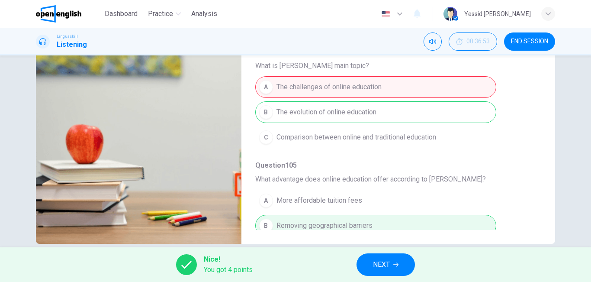
click at [380, 264] on span "NEXT" at bounding box center [381, 264] width 17 height 12
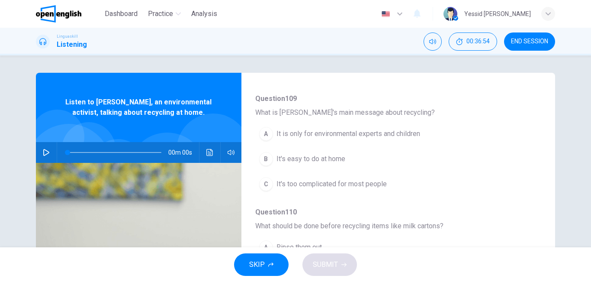
scroll to position [87, 0]
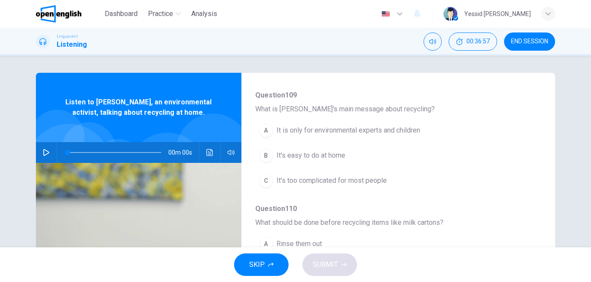
click at [309, 154] on span "It's easy to do at home" at bounding box center [310, 155] width 69 height 10
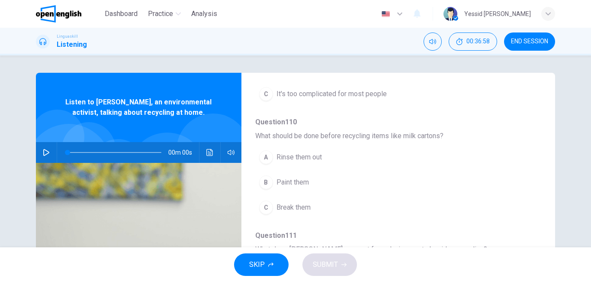
click at [315, 159] on span "Rinse them out" at bounding box center [298, 157] width 45 height 10
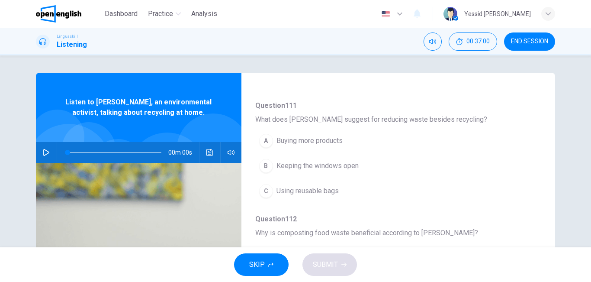
click at [342, 191] on button "C Using reusable bags" at bounding box center [375, 191] width 241 height 22
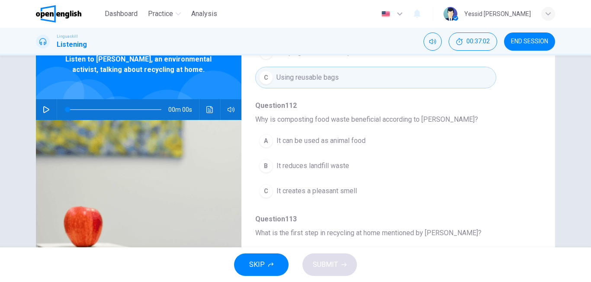
scroll to position [43, 0]
click at [318, 166] on span "It reduces landfill waste" at bounding box center [312, 165] width 73 height 10
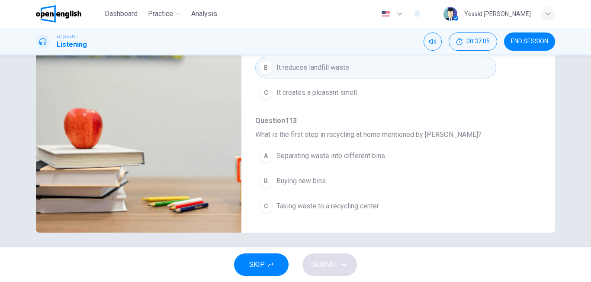
scroll to position [144, 0]
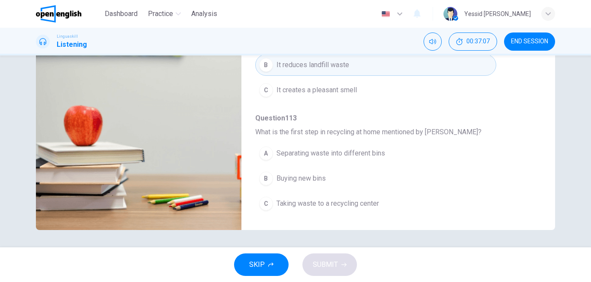
click at [338, 153] on span "Separating waste into different bins" at bounding box center [330, 153] width 109 height 10
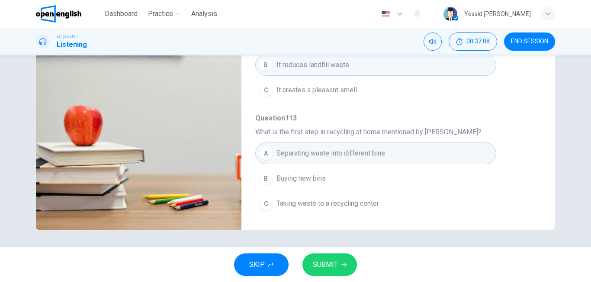
click at [339, 263] on button "SUBMIT" at bounding box center [329, 264] width 55 height 22
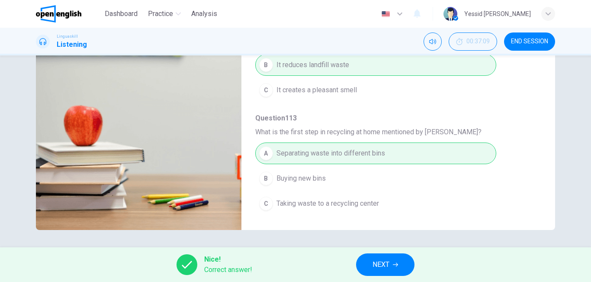
click at [382, 264] on span "NEXT" at bounding box center [380, 264] width 17 height 12
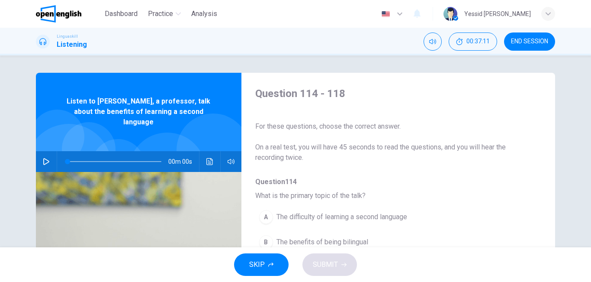
scroll to position [43, 0]
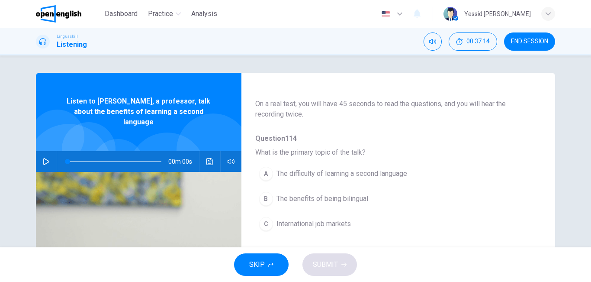
click at [323, 190] on button "B The benefits of being bilingual" at bounding box center [375, 199] width 241 height 22
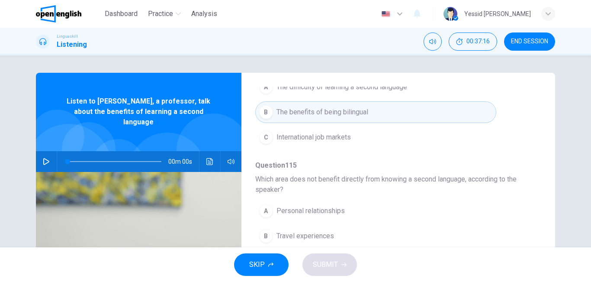
scroll to position [173, 0]
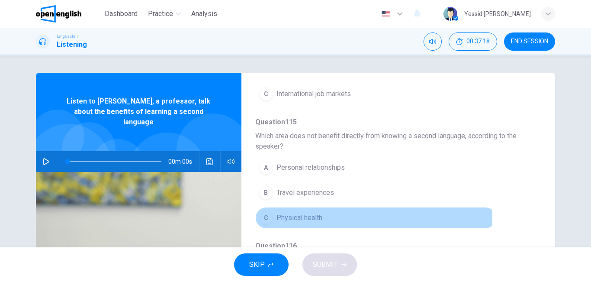
click at [316, 217] on span "Physical health" at bounding box center [299, 217] width 46 height 10
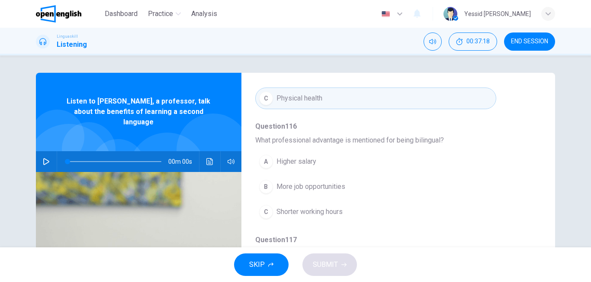
scroll to position [303, 0]
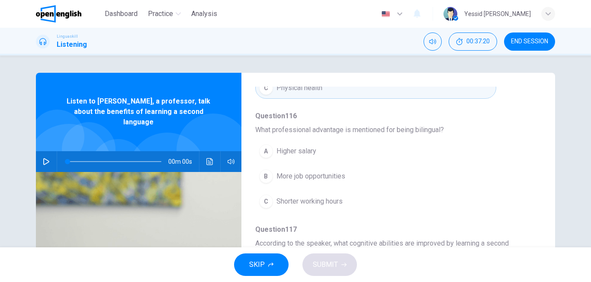
click at [344, 179] on span "More job opportunities" at bounding box center [310, 176] width 69 height 10
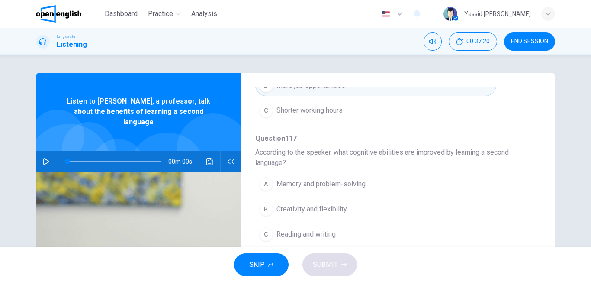
scroll to position [394, 0]
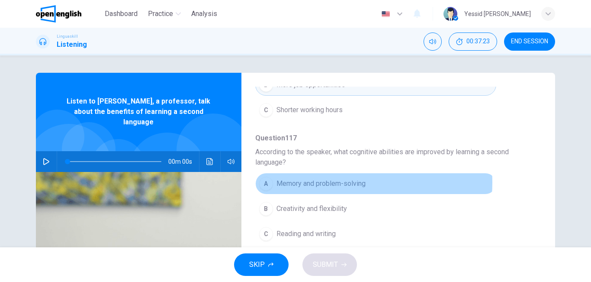
click at [342, 182] on span "Memory and problem-solving" at bounding box center [320, 183] width 89 height 10
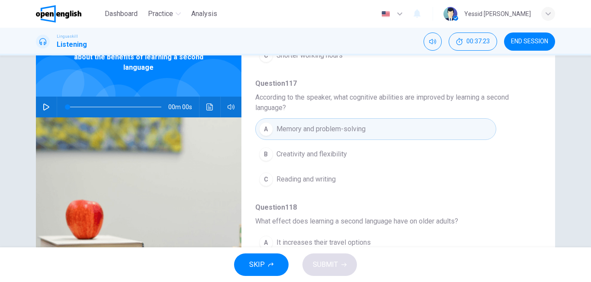
scroll to position [130, 0]
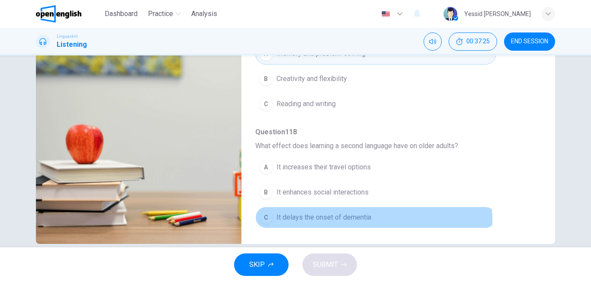
click at [302, 221] on span "It delays the onset of dementia" at bounding box center [323, 217] width 95 height 10
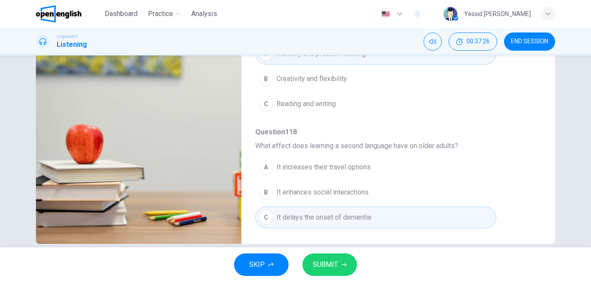
click at [322, 268] on span "SUBMIT" at bounding box center [325, 264] width 25 height 12
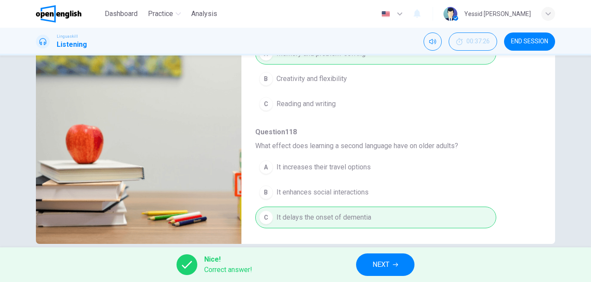
click at [394, 260] on button "NEXT" at bounding box center [385, 264] width 58 height 22
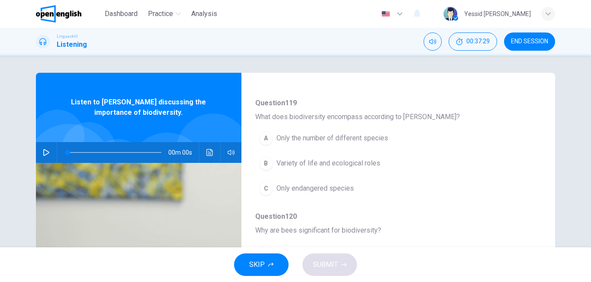
scroll to position [87, 0]
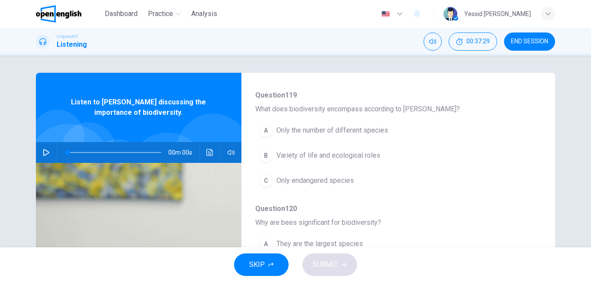
click at [357, 155] on span "Variety of life and ecological roles" at bounding box center [328, 155] width 104 height 10
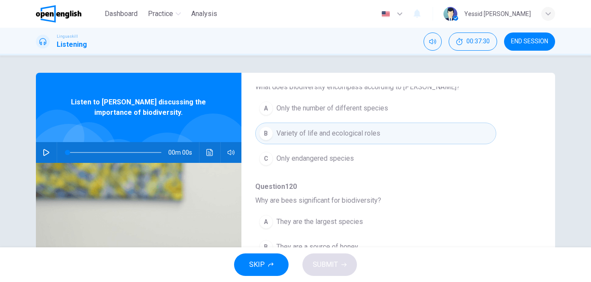
scroll to position [173, 0]
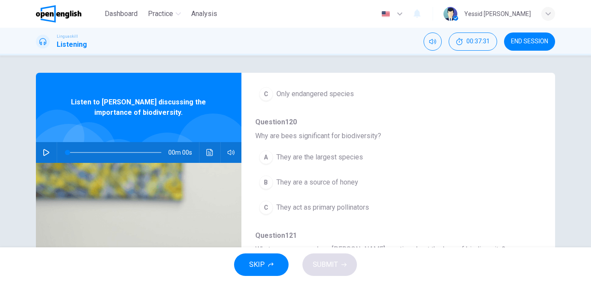
click at [45, 147] on button "button" at bounding box center [46, 152] width 14 height 21
click at [44, 151] on icon "button" at bounding box center [46, 152] width 7 height 7
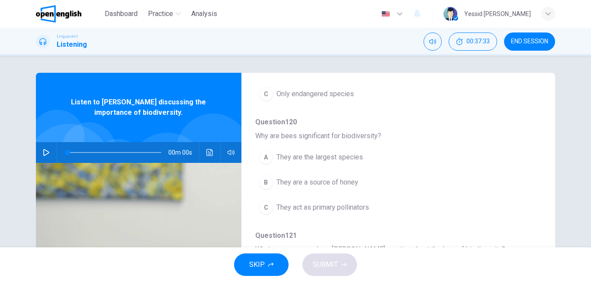
click at [44, 151] on icon "button" at bounding box center [46, 152] width 7 height 7
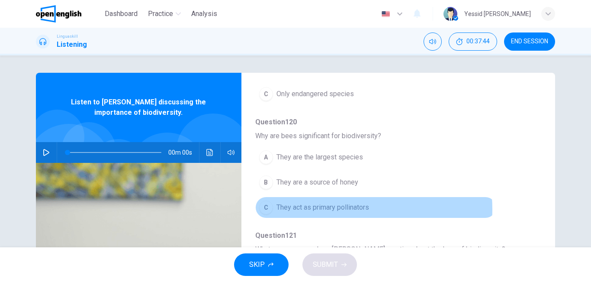
click at [331, 209] on span "They act as primary pollinators" at bounding box center [322, 207] width 93 height 10
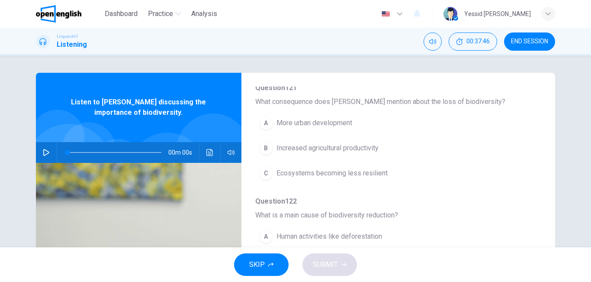
scroll to position [346, 0]
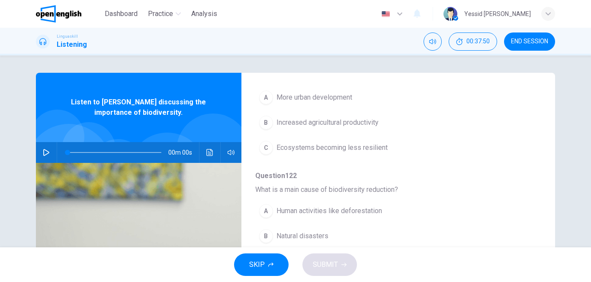
click at [334, 153] on button "C Ecosystems becoming less resilient" at bounding box center [375, 148] width 241 height 22
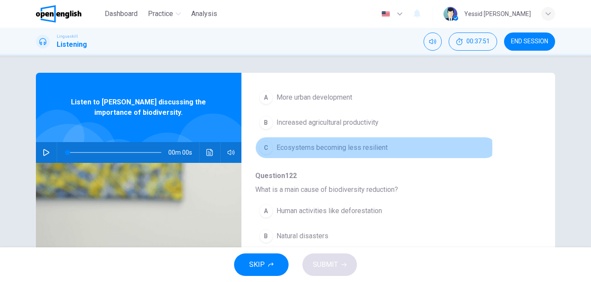
click at [341, 148] on span "Ecosystems becoming less resilient" at bounding box center [331, 147] width 111 height 10
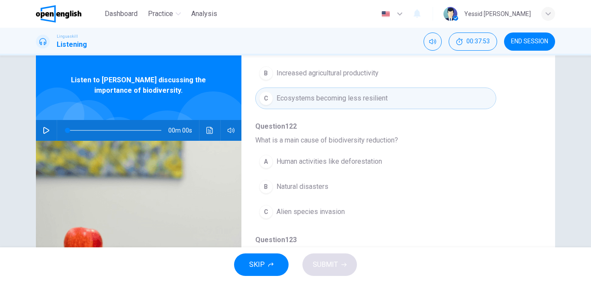
scroll to position [43, 0]
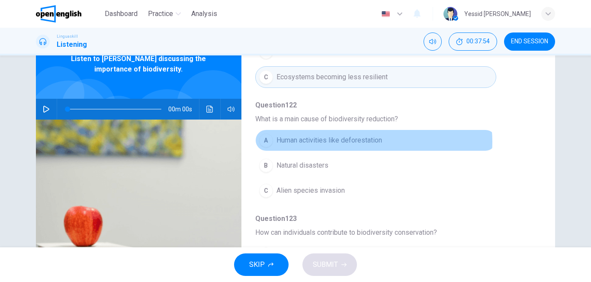
click at [359, 141] on span "Human activities like deforestation" at bounding box center [329, 140] width 106 height 10
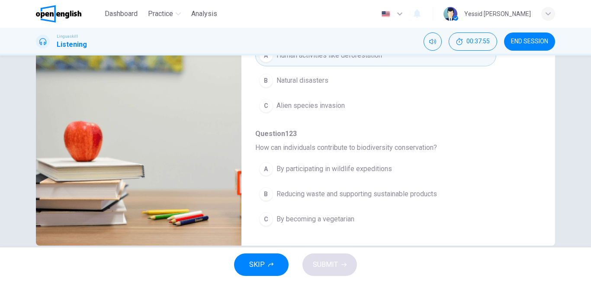
scroll to position [130, 0]
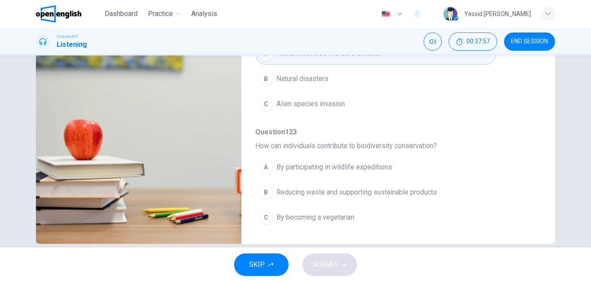
click at [371, 189] on span "Reducing waste and supporting sustainable products" at bounding box center [356, 192] width 160 height 10
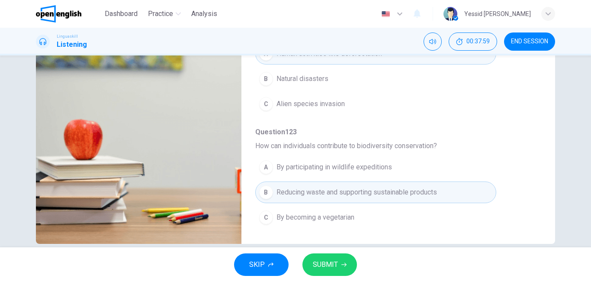
click at [351, 252] on div "SKIP SUBMIT" at bounding box center [295, 264] width 591 height 35
click at [341, 263] on icon "button" at bounding box center [343, 264] width 5 height 5
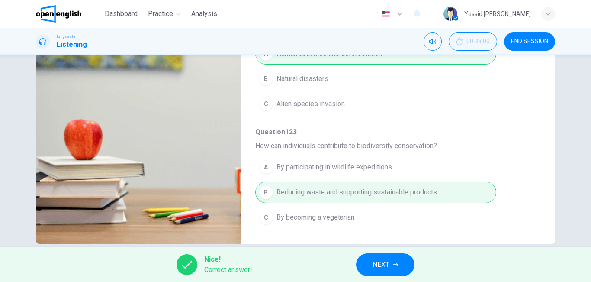
click at [373, 263] on span "NEXT" at bounding box center [380, 264] width 17 height 12
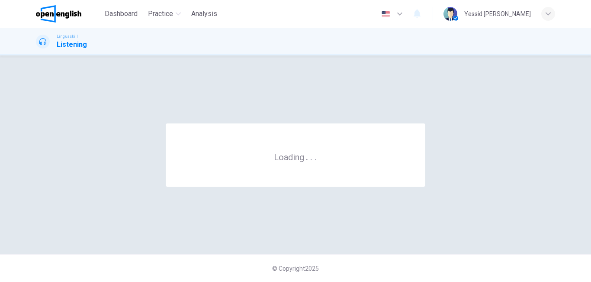
scroll to position [0, 0]
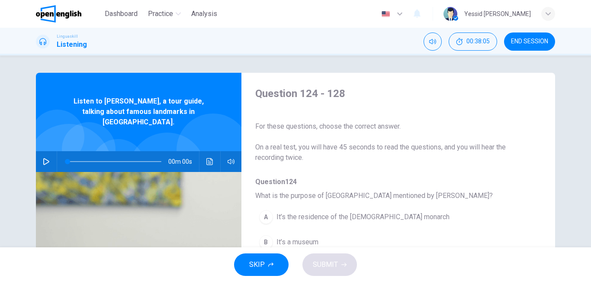
click at [358, 217] on span "It’s the residence of the [DEMOGRAPHIC_DATA] monarch" at bounding box center [362, 217] width 173 height 10
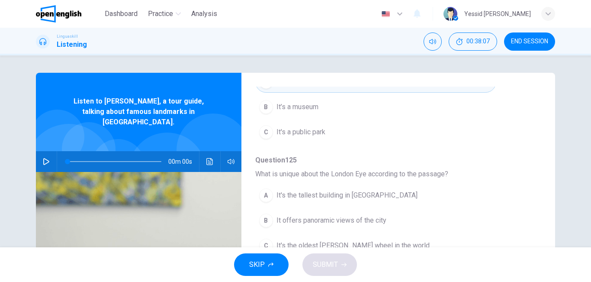
scroll to position [216, 0]
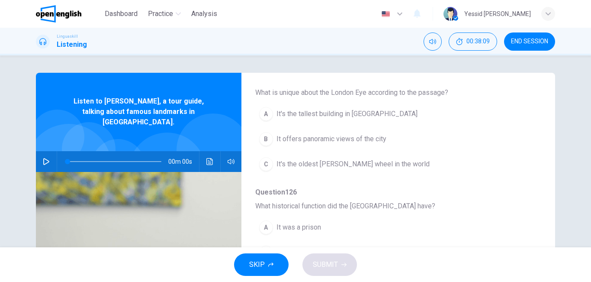
click at [360, 131] on button "B It offers panoramic views of the city" at bounding box center [375, 139] width 241 height 22
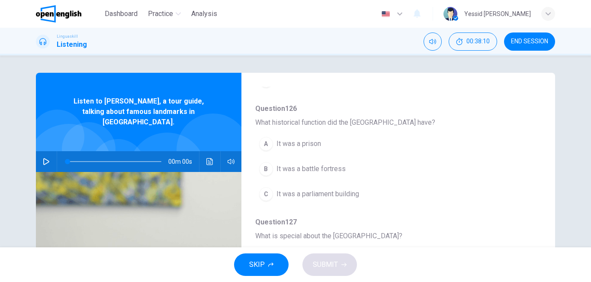
scroll to position [303, 0]
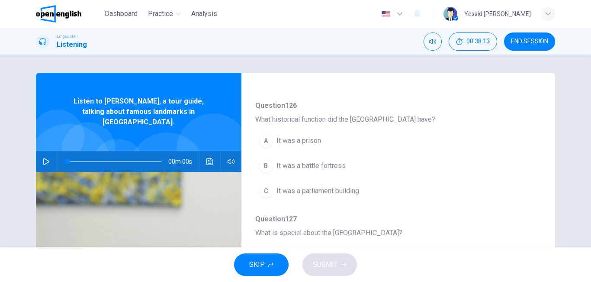
click at [318, 141] on span "It was a prison" at bounding box center [298, 140] width 45 height 10
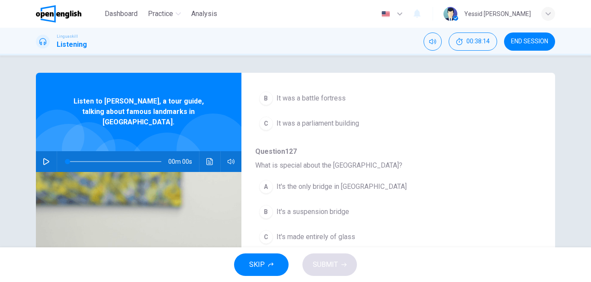
scroll to position [373, 0]
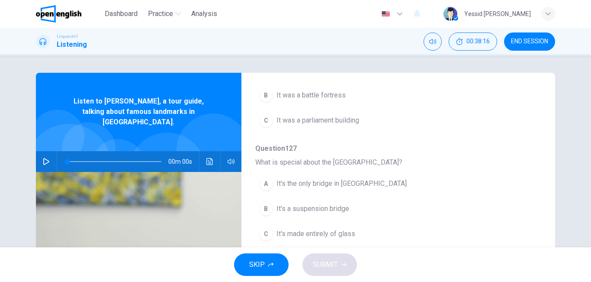
click at [336, 214] on button "B It's a suspension bridge" at bounding box center [375, 209] width 241 height 22
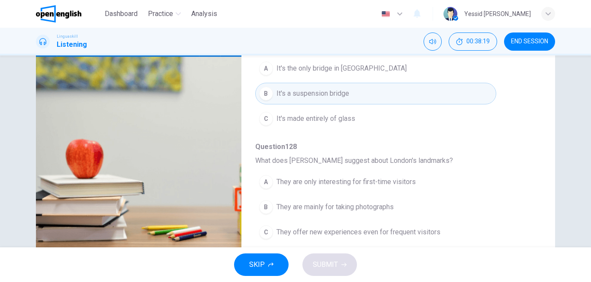
scroll to position [130, 0]
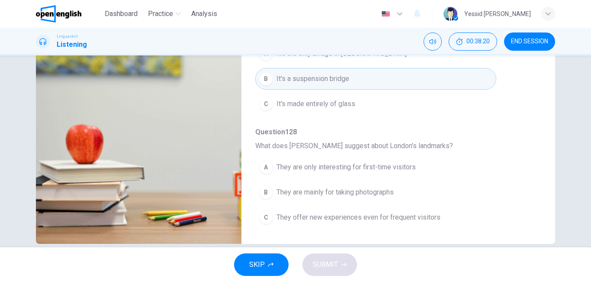
click at [355, 216] on span "They offer new experiences even for frequent visitors" at bounding box center [358, 217] width 164 height 10
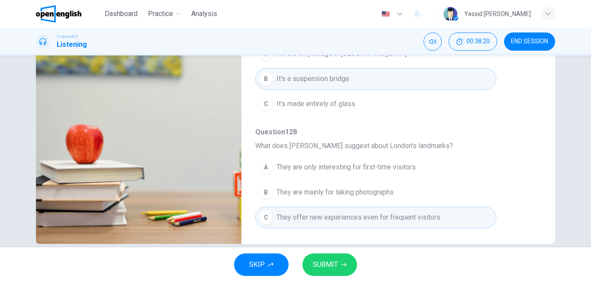
click at [341, 270] on button "SUBMIT" at bounding box center [329, 264] width 55 height 22
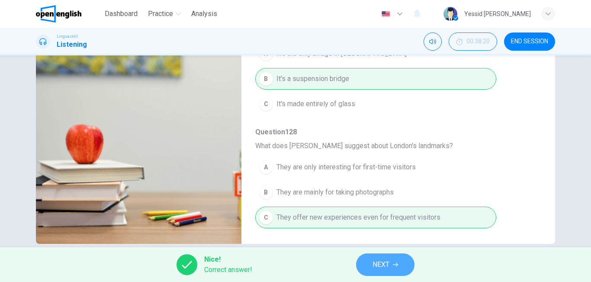
click at [368, 257] on button "NEXT" at bounding box center [385, 264] width 58 height 22
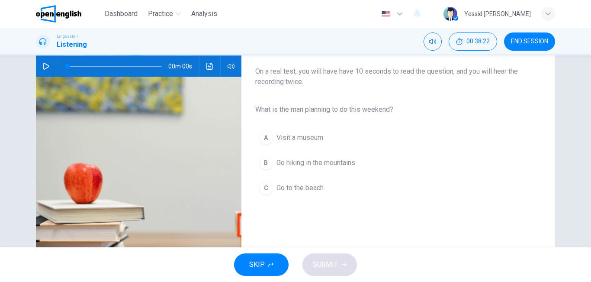
scroll to position [87, 0]
click at [329, 186] on button "C Go to the beach" at bounding box center [391, 188] width 272 height 22
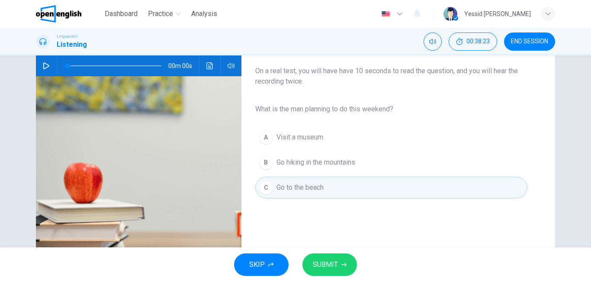
click at [323, 262] on span "SUBMIT" at bounding box center [325, 264] width 25 height 12
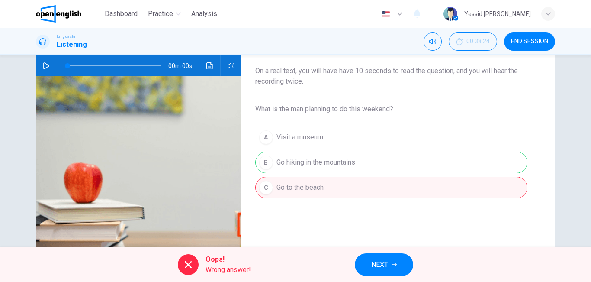
click at [342, 176] on div "A Visit a museum B Go hiking in the mountains C Go to the beach" at bounding box center [391, 162] width 272 height 75
click at [345, 167] on div "A Visit a museum B Go hiking in the mountains C Go to the beach" at bounding box center [391, 162] width 272 height 75
click at [379, 264] on span "NEXT" at bounding box center [379, 264] width 17 height 12
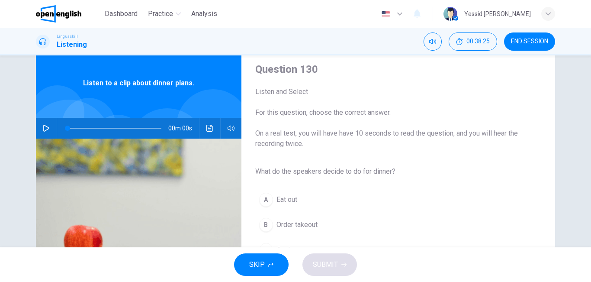
scroll to position [43, 0]
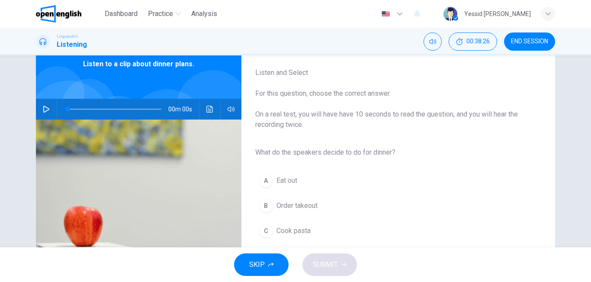
click at [314, 233] on button "C Cook pasta" at bounding box center [391, 231] width 272 height 22
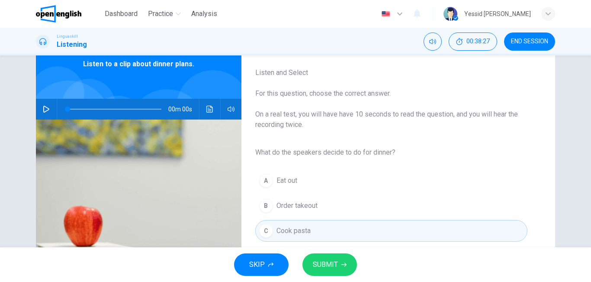
click at [321, 262] on span "SUBMIT" at bounding box center [325, 264] width 25 height 12
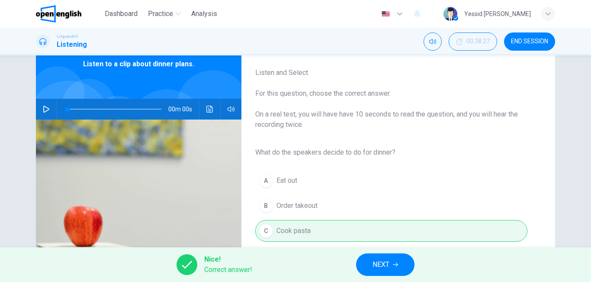
click at [366, 261] on button "NEXT" at bounding box center [385, 264] width 58 height 22
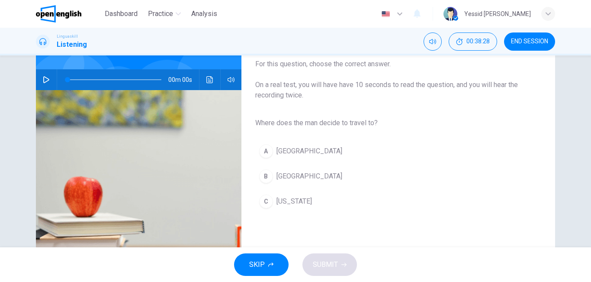
scroll to position [87, 0]
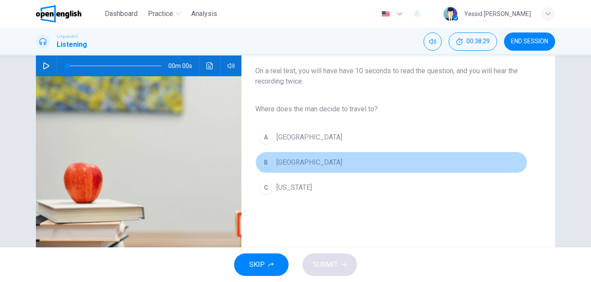
click at [286, 166] on span "[GEOGRAPHIC_DATA]" at bounding box center [309, 162] width 66 height 10
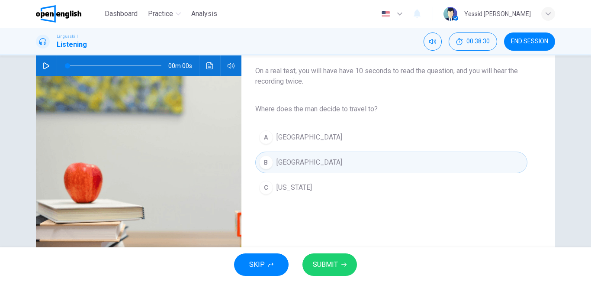
click at [327, 264] on span "SUBMIT" at bounding box center [325, 264] width 25 height 12
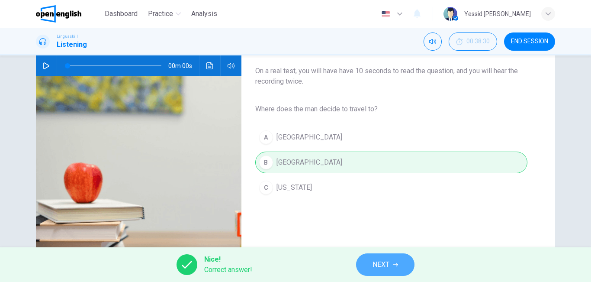
click at [380, 260] on span "NEXT" at bounding box center [380, 264] width 17 height 12
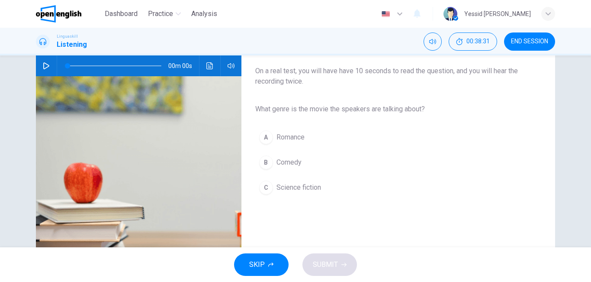
click at [299, 184] on span "Science fiction" at bounding box center [298, 187] width 45 height 10
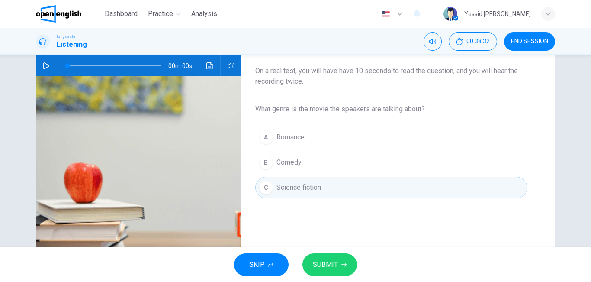
click at [336, 262] on span "SUBMIT" at bounding box center [325, 264] width 25 height 12
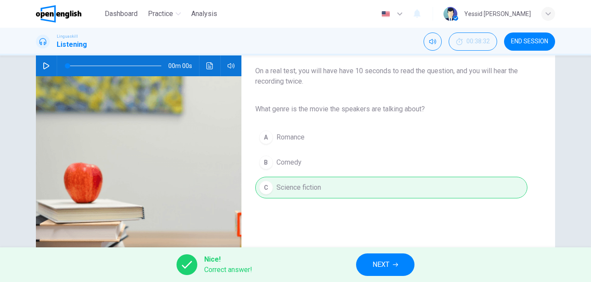
click at [388, 264] on span "NEXT" at bounding box center [380, 264] width 17 height 12
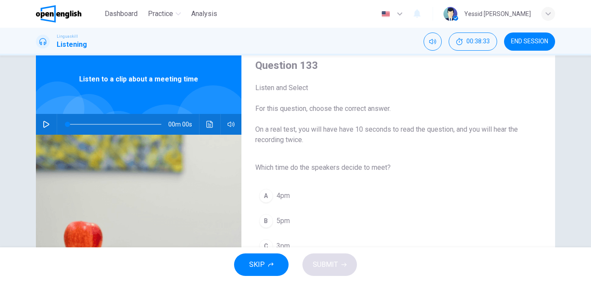
scroll to position [43, 0]
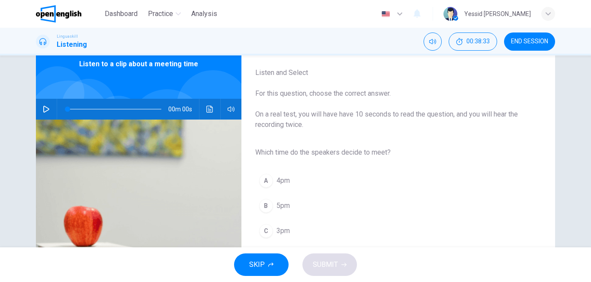
click at [281, 234] on span "3pm" at bounding box center [282, 230] width 13 height 10
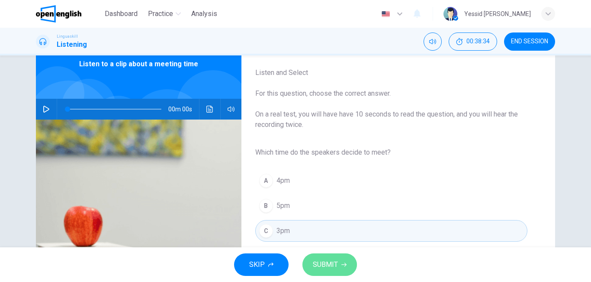
click at [337, 257] on button "SUBMIT" at bounding box center [329, 264] width 55 height 22
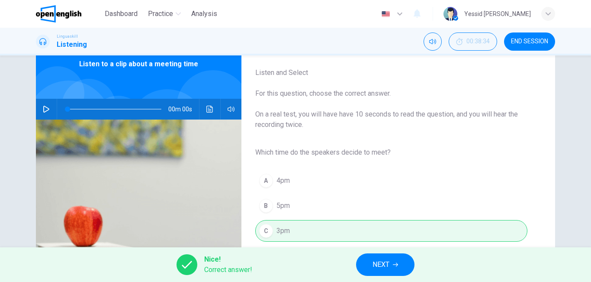
click at [377, 268] on span "NEXT" at bounding box center [380, 264] width 17 height 12
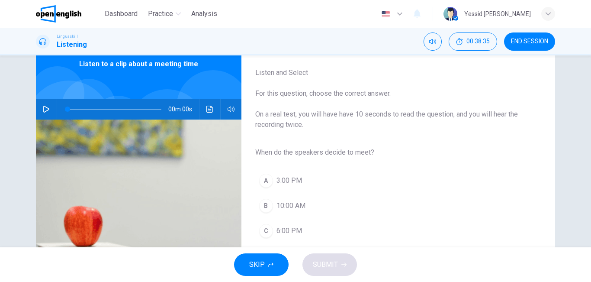
click at [292, 174] on button "A 3:00 PM" at bounding box center [391, 181] width 272 height 22
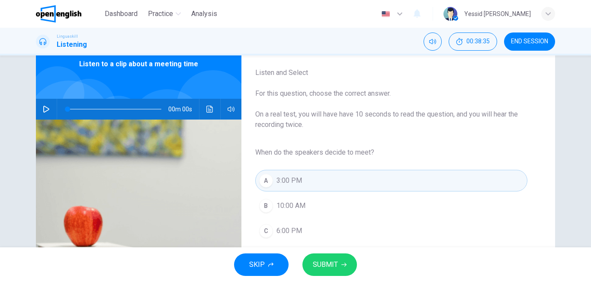
click at [321, 261] on span "SUBMIT" at bounding box center [325, 264] width 25 height 12
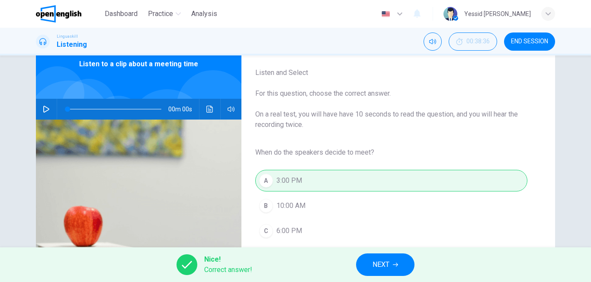
click at [364, 269] on button "NEXT" at bounding box center [385, 264] width 58 height 22
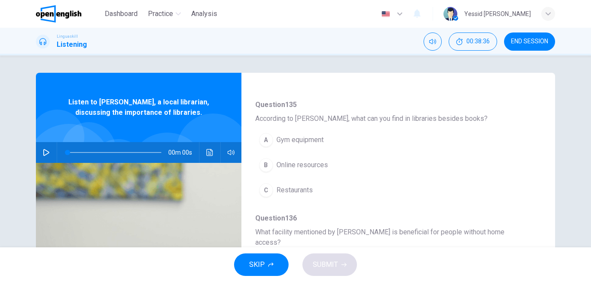
scroll to position [87, 0]
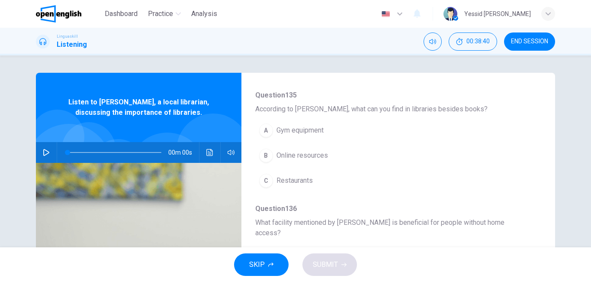
click at [318, 156] on span "Online resources" at bounding box center [301, 155] width 51 height 10
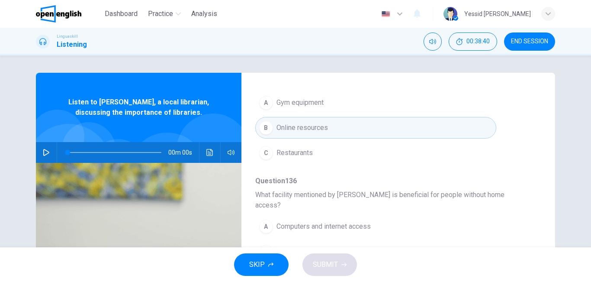
scroll to position [173, 0]
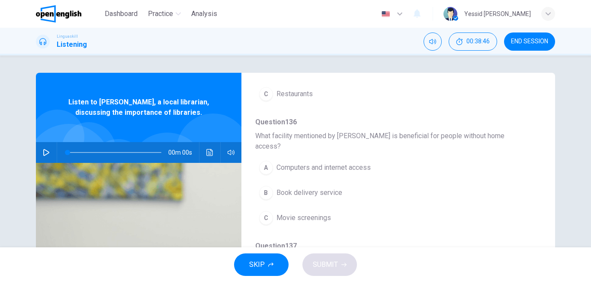
click at [363, 162] on span "Computers and internet access" at bounding box center [323, 167] width 94 height 10
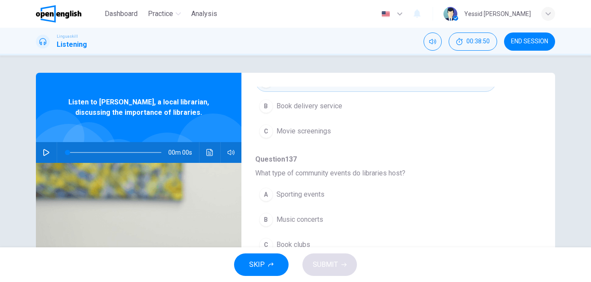
scroll to position [303, 0]
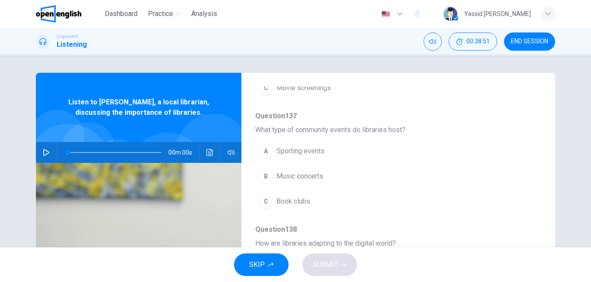
click at [320, 192] on button "C Book clubs" at bounding box center [375, 201] width 241 height 22
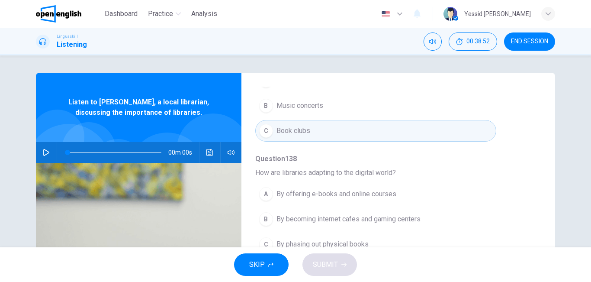
scroll to position [43, 0]
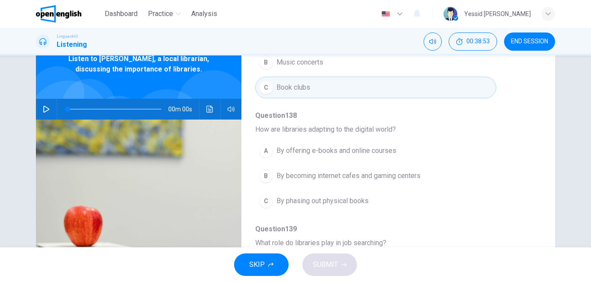
click at [345, 138] on div "A By offering e-books and online courses B By becoming internet cafes and gamin…" at bounding box center [391, 175] width 272 height 75
click at [348, 145] on span "By offering e-books and online courses" at bounding box center [336, 150] width 120 height 10
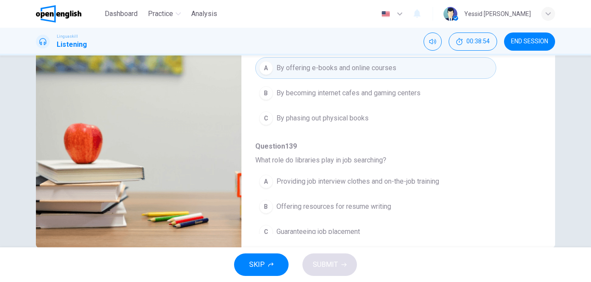
scroll to position [130, 0]
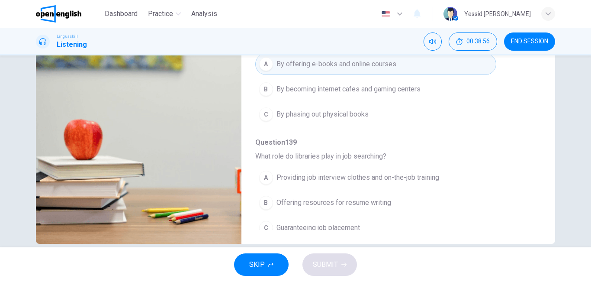
click at [363, 197] on span "Offering resources for resume writing" at bounding box center [333, 202] width 115 height 10
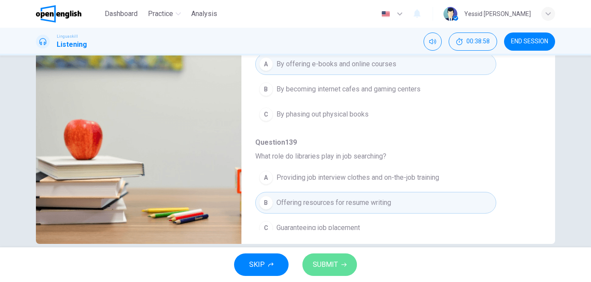
click at [328, 264] on span "SUBMIT" at bounding box center [325, 264] width 25 height 12
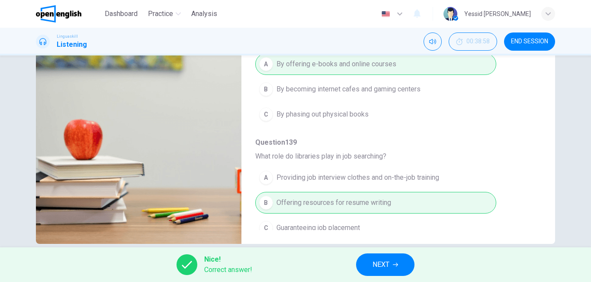
click at [389, 255] on button "NEXT" at bounding box center [385, 264] width 58 height 22
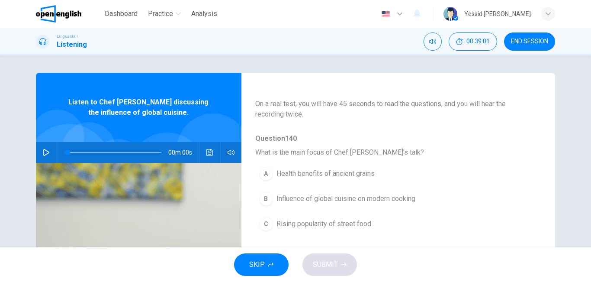
scroll to position [87, 0]
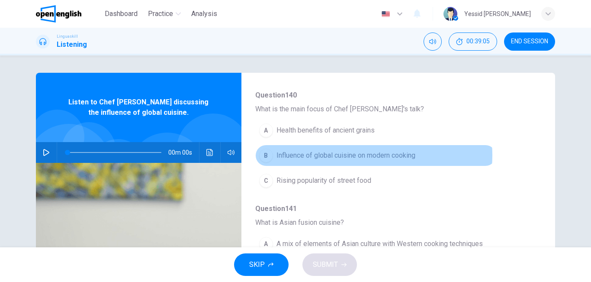
click at [355, 155] on span "Influence of global cuisine on modern cooking" at bounding box center [345, 155] width 139 height 10
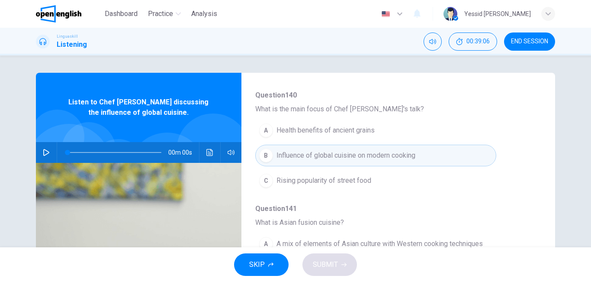
scroll to position [173, 0]
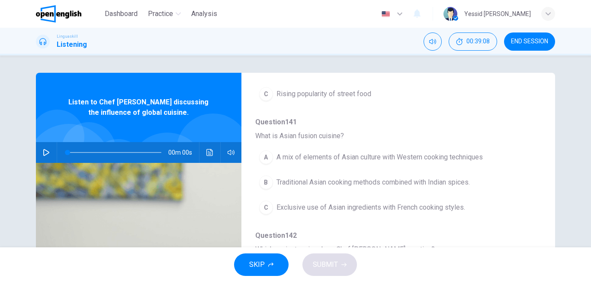
click at [380, 159] on span "A mix of elements of Asian culture with Western cooking techniques" at bounding box center [379, 157] width 206 height 10
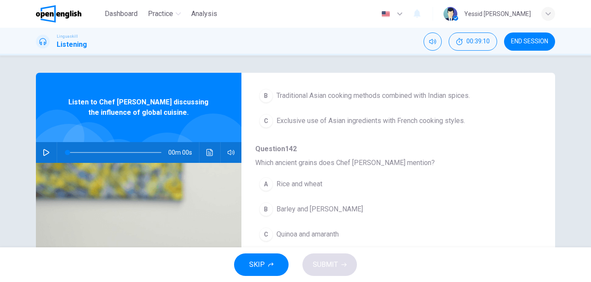
scroll to position [303, 0]
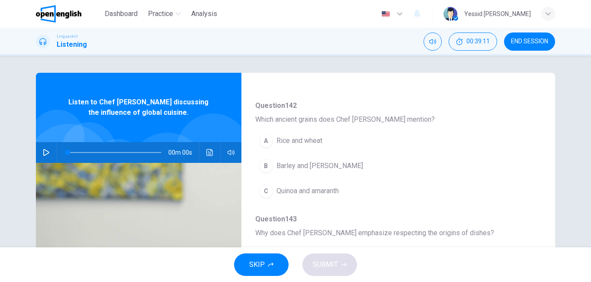
click at [348, 192] on button "C Quinoa and amaranth" at bounding box center [375, 191] width 241 height 22
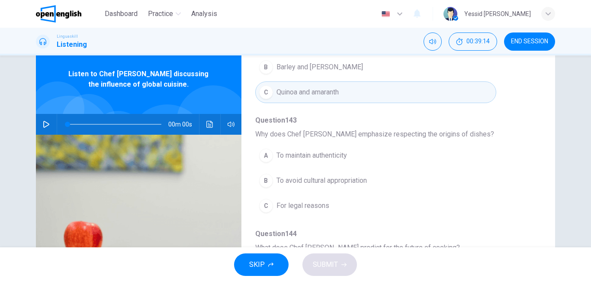
scroll to position [43, 0]
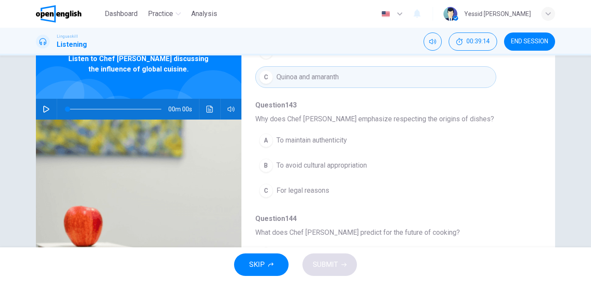
click at [366, 171] on button "B To avoid cultural appropriation" at bounding box center [375, 165] width 241 height 22
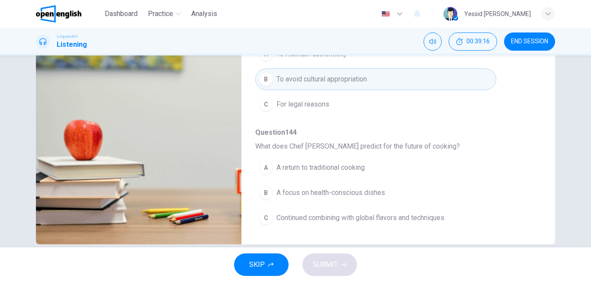
scroll to position [130, 0]
click at [388, 218] on span "Continued combining with global flavors and techniques" at bounding box center [360, 217] width 168 height 10
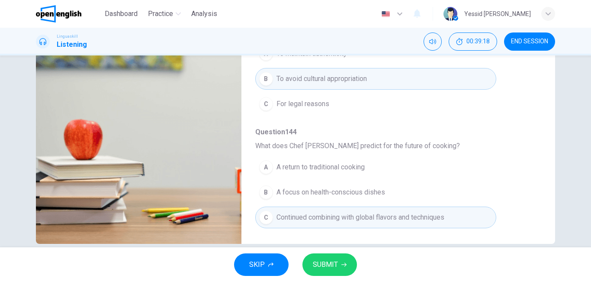
click at [340, 268] on button "SUBMIT" at bounding box center [329, 264] width 55 height 22
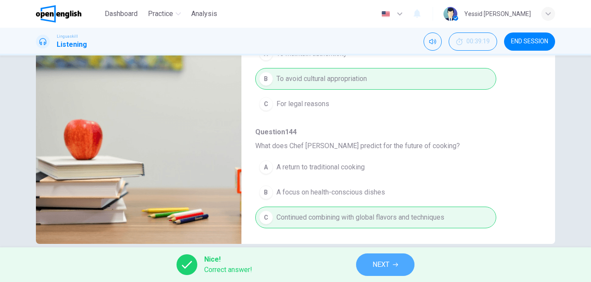
click at [382, 270] on span "NEXT" at bounding box center [380, 264] width 17 height 12
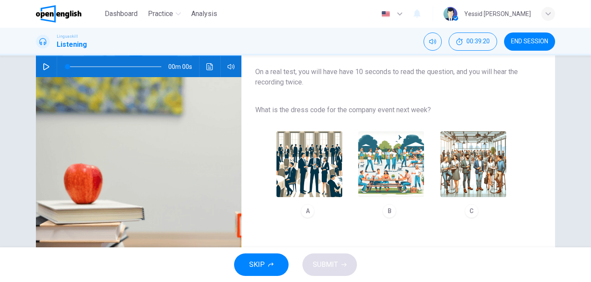
scroll to position [87, 0]
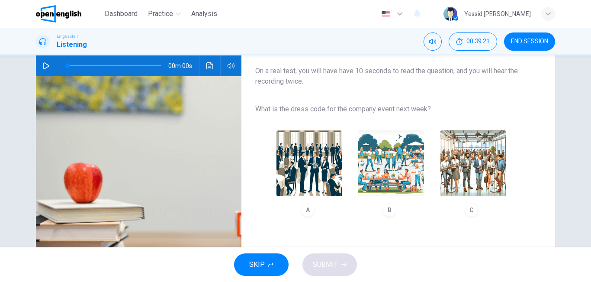
click at [493, 169] on img "button" at bounding box center [473, 163] width 66 height 66
click at [343, 264] on icon "button" at bounding box center [343, 264] width 5 height 5
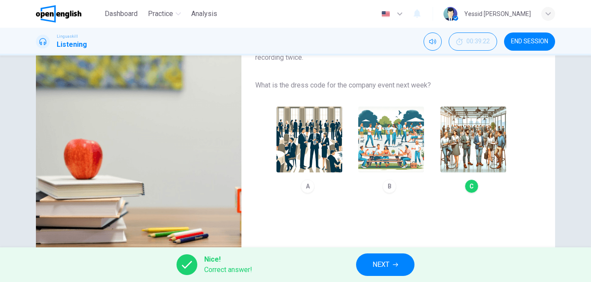
scroll to position [130, 0]
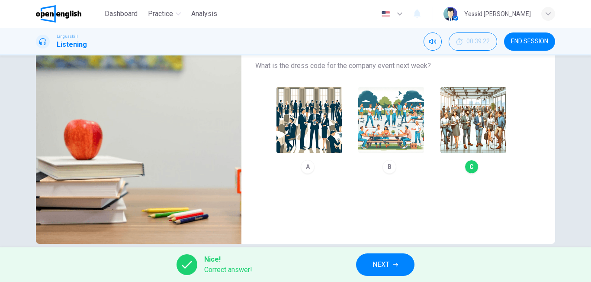
click at [386, 265] on span "NEXT" at bounding box center [380, 264] width 17 height 12
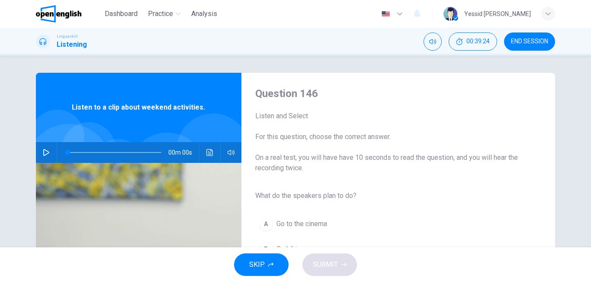
scroll to position [43, 0]
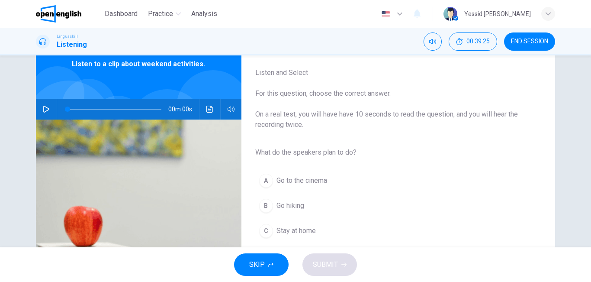
click at [306, 205] on button "B Go hiking" at bounding box center [391, 206] width 272 height 22
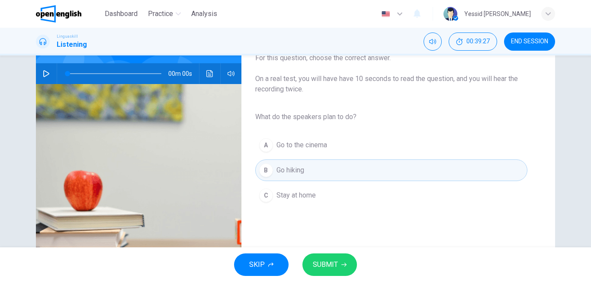
scroll to position [87, 0]
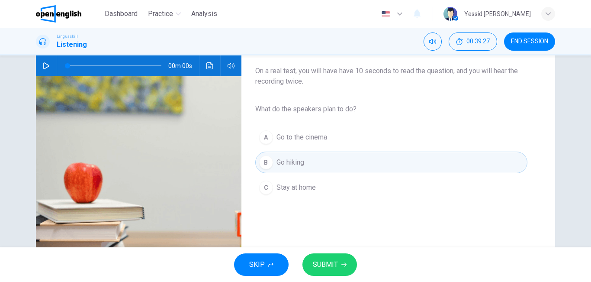
click at [329, 260] on span "SUBMIT" at bounding box center [325, 264] width 25 height 12
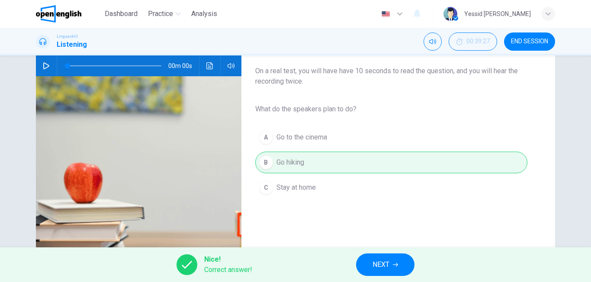
click at [372, 270] on button "NEXT" at bounding box center [385, 264] width 58 height 22
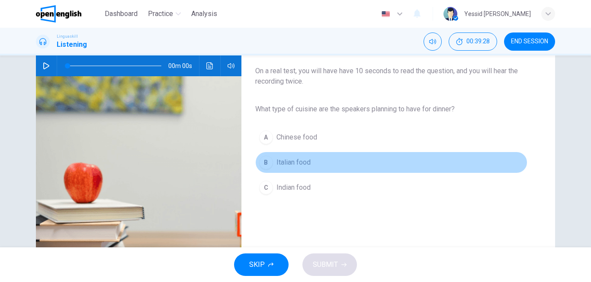
click at [293, 165] on span "Italian food" at bounding box center [293, 162] width 34 height 10
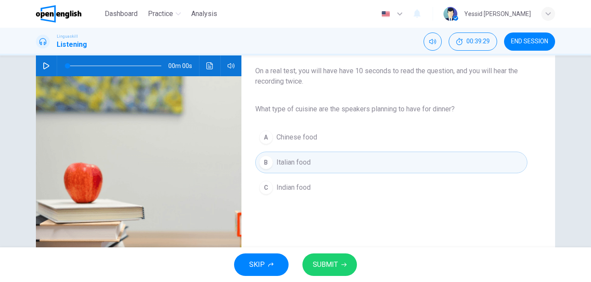
click at [318, 263] on span "SUBMIT" at bounding box center [325, 264] width 25 height 12
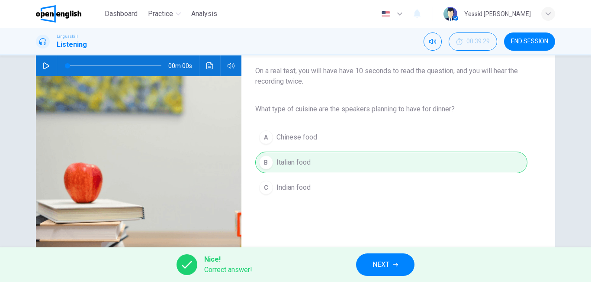
click at [370, 263] on button "NEXT" at bounding box center [385, 264] width 58 height 22
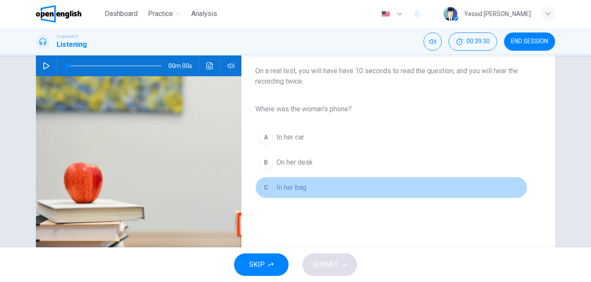
click at [314, 187] on button "C In her bag" at bounding box center [391, 188] width 272 height 22
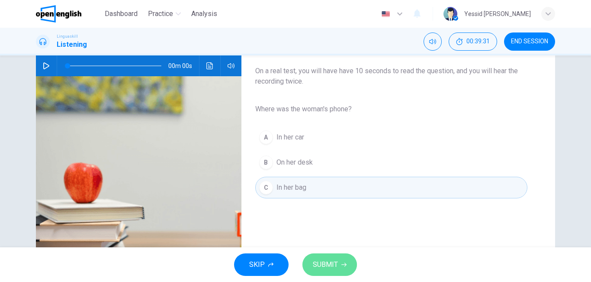
click at [325, 269] on span "SUBMIT" at bounding box center [325, 264] width 25 height 12
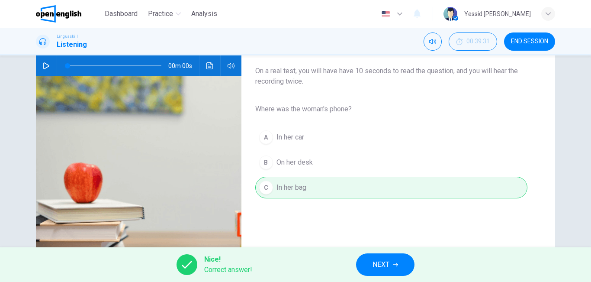
click at [386, 268] on span "NEXT" at bounding box center [380, 264] width 17 height 12
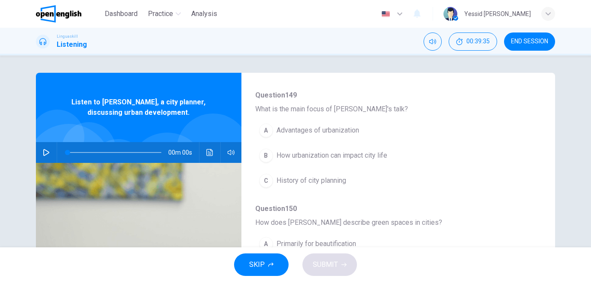
click at [337, 158] on span "How urbanization can impact city life" at bounding box center [331, 155] width 111 height 10
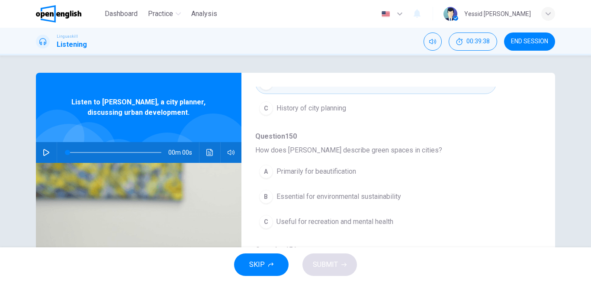
scroll to position [173, 0]
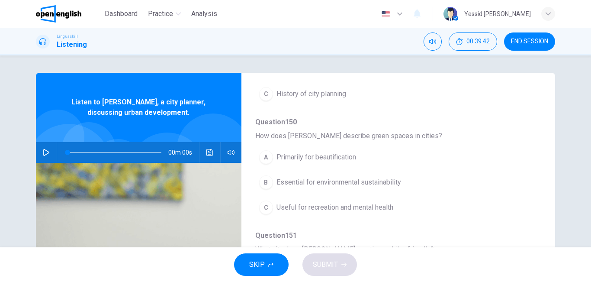
click at [369, 214] on button "C Useful for recreation and mental health" at bounding box center [375, 207] width 241 height 22
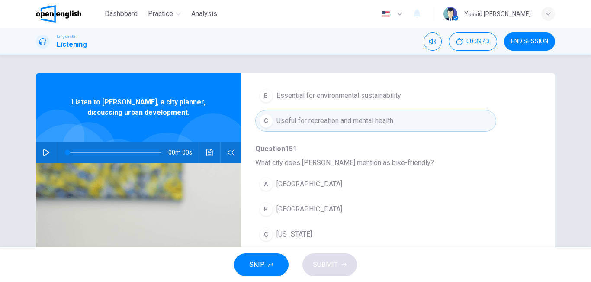
scroll to position [303, 0]
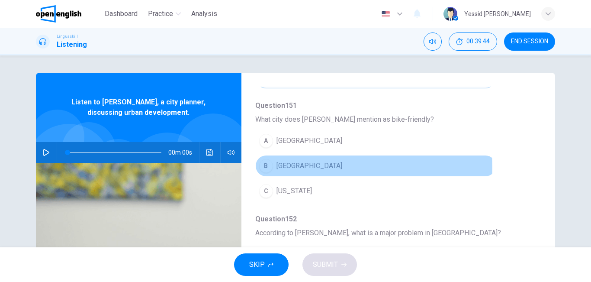
click at [307, 167] on span "[GEOGRAPHIC_DATA]" at bounding box center [309, 165] width 66 height 10
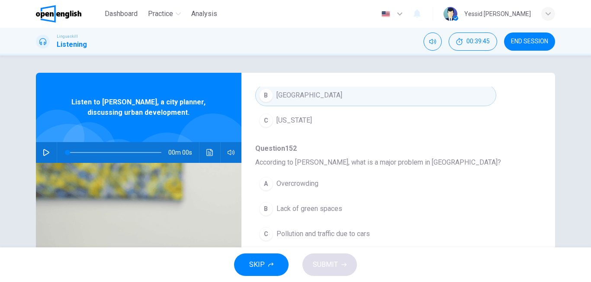
scroll to position [43, 0]
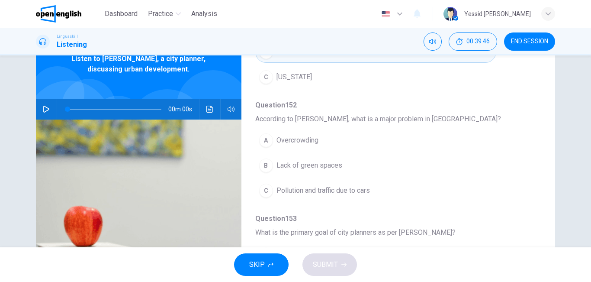
click at [353, 187] on span "Pollution and traffic due to cars" at bounding box center [322, 190] width 93 height 10
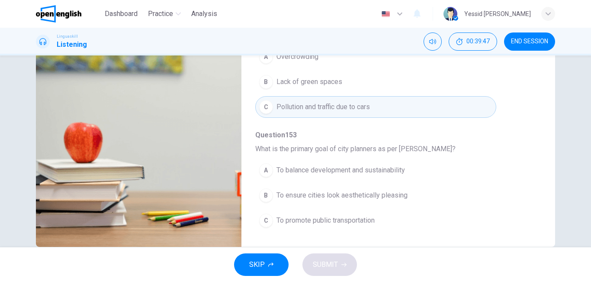
scroll to position [130, 0]
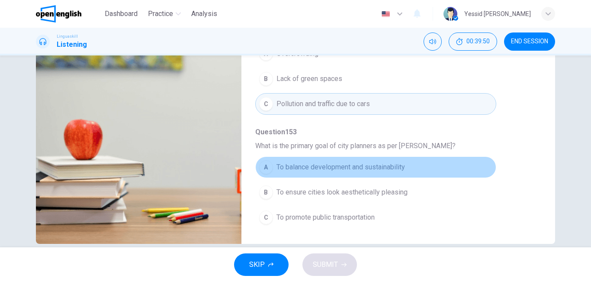
click at [379, 160] on button "A To balance development and sustainability" at bounding box center [375, 167] width 241 height 22
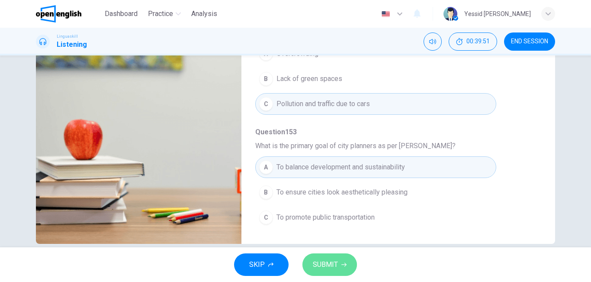
click at [329, 269] on span "SUBMIT" at bounding box center [325, 264] width 25 height 12
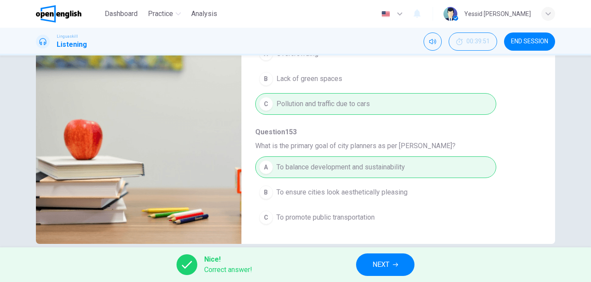
click at [363, 266] on button "NEXT" at bounding box center [385, 264] width 58 height 22
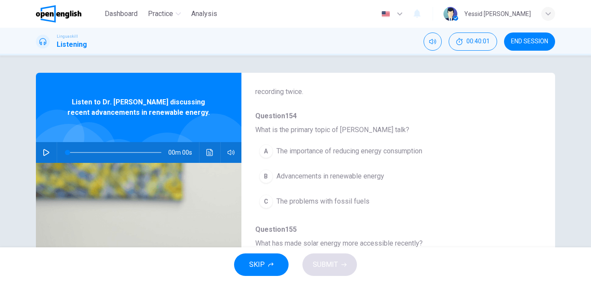
scroll to position [87, 0]
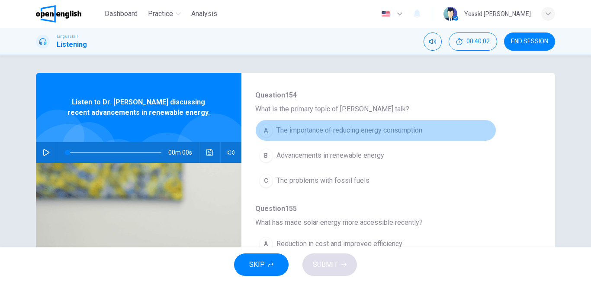
click at [378, 131] on span "The importance of reducing energy consumption" at bounding box center [349, 130] width 146 height 10
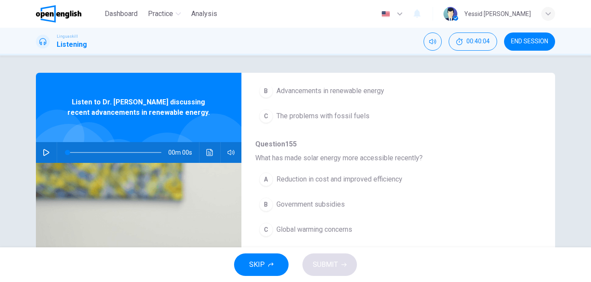
scroll to position [216, 0]
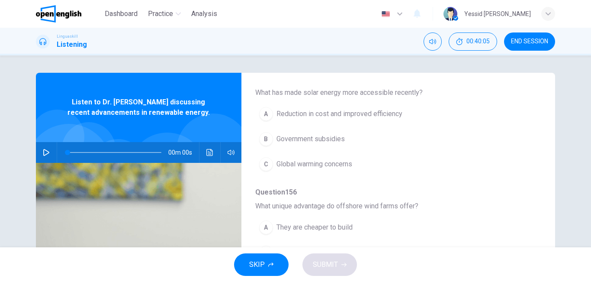
click at [387, 118] on span "Reduction in cost and improved efficiency" at bounding box center [339, 114] width 126 height 10
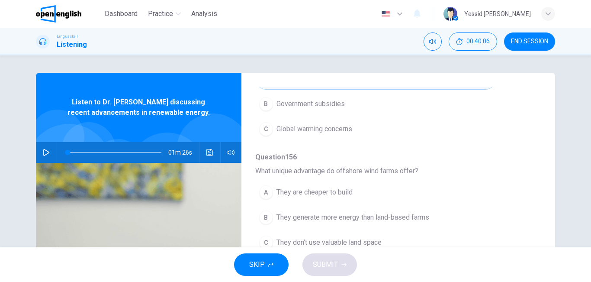
scroll to position [303, 0]
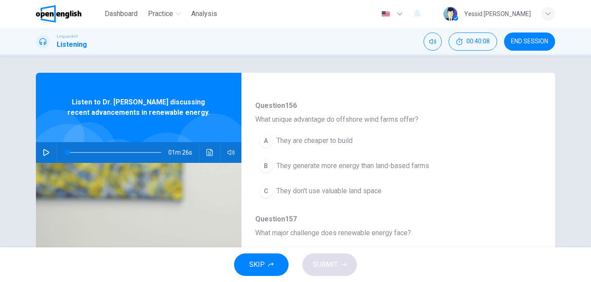
click at [385, 168] on span "They generate more energy than land-based farms" at bounding box center [352, 165] width 153 height 10
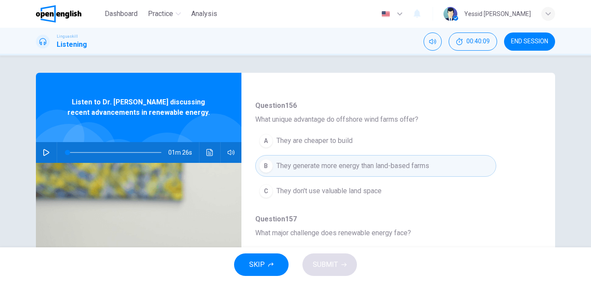
click at [381, 183] on button "C They don't use valuable land space" at bounding box center [375, 191] width 241 height 22
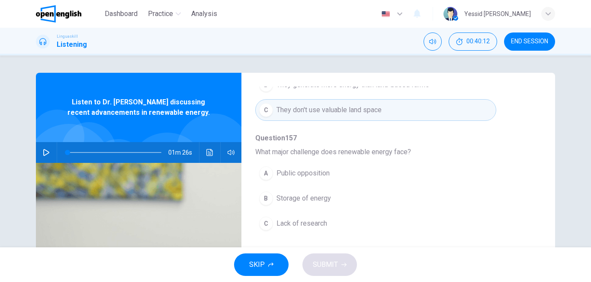
scroll to position [43, 0]
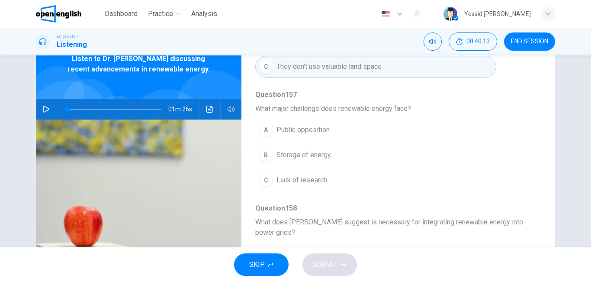
click at [325, 150] on span "Storage of energy" at bounding box center [303, 155] width 55 height 10
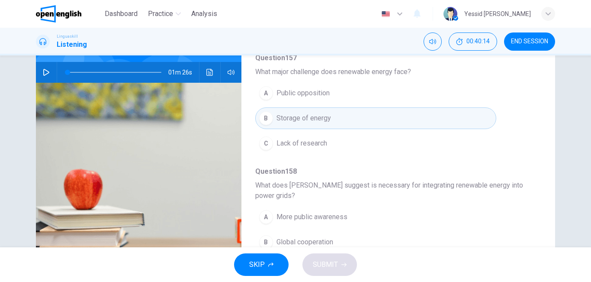
scroll to position [130, 0]
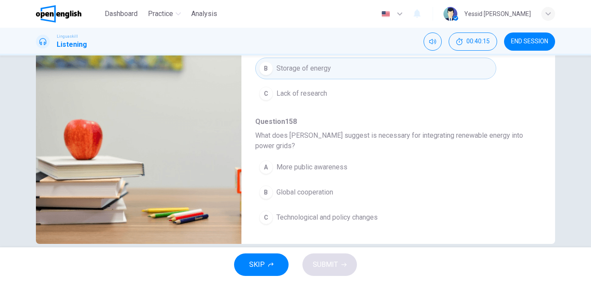
click at [346, 216] on span "Technological and policy changes" at bounding box center [326, 217] width 101 height 10
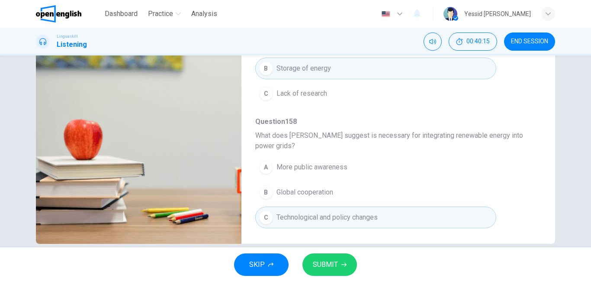
click at [341, 255] on button "SUBMIT" at bounding box center [329, 264] width 55 height 22
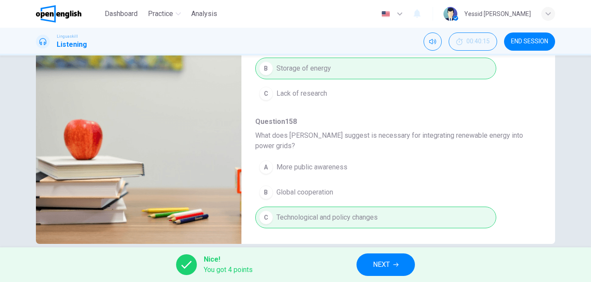
click at [381, 261] on span "NEXT" at bounding box center [381, 264] width 17 height 12
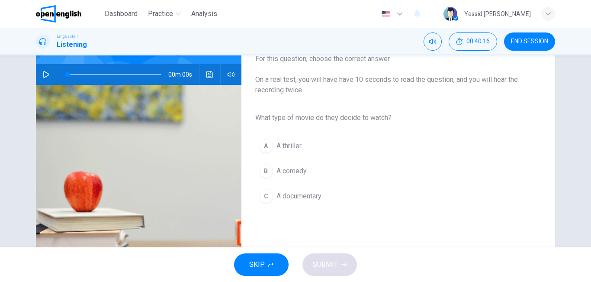
scroll to position [87, 0]
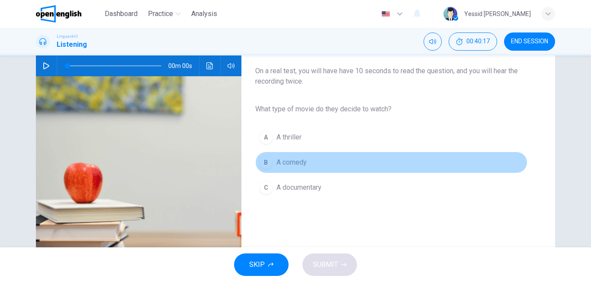
click at [292, 163] on span "A comedy" at bounding box center [291, 162] width 30 height 10
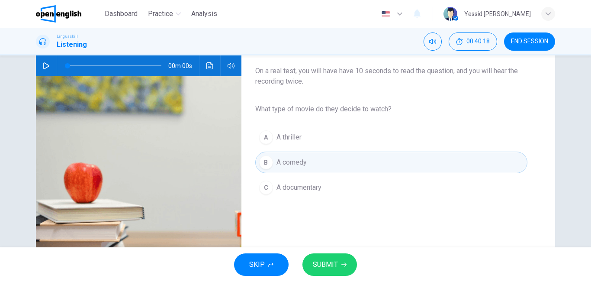
click at [316, 264] on span "SUBMIT" at bounding box center [325, 264] width 25 height 12
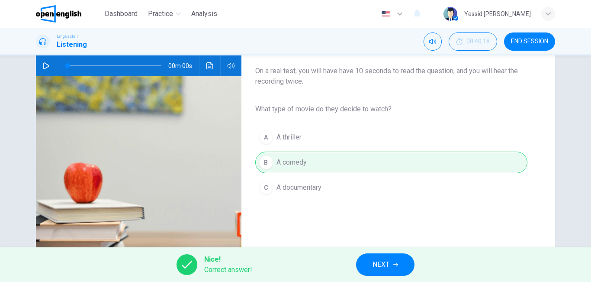
click at [391, 258] on button "NEXT" at bounding box center [385, 264] width 58 height 22
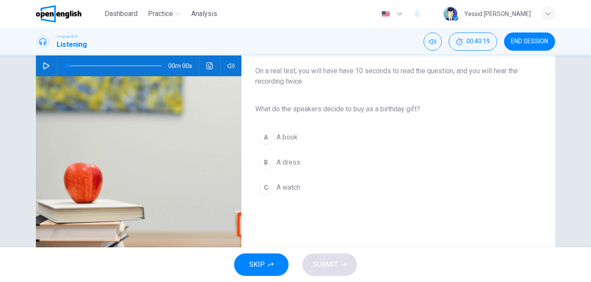
click at [271, 140] on button "A A book" at bounding box center [391, 137] width 272 height 22
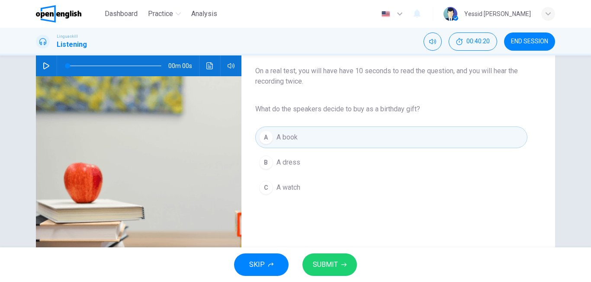
click at [319, 264] on span "SUBMIT" at bounding box center [325, 264] width 25 height 12
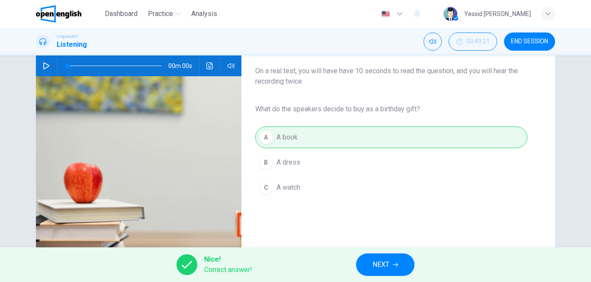
click at [410, 270] on button "NEXT" at bounding box center [385, 264] width 58 height 22
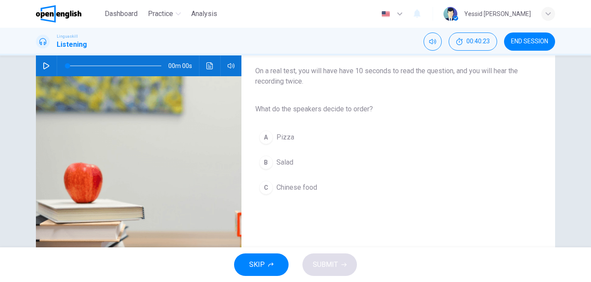
click at [285, 161] on span "Salad" at bounding box center [284, 162] width 17 height 10
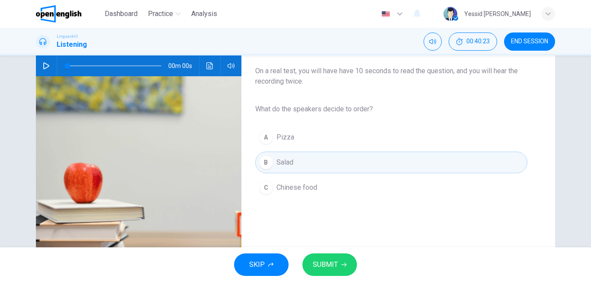
click at [327, 259] on span "SUBMIT" at bounding box center [325, 264] width 25 height 12
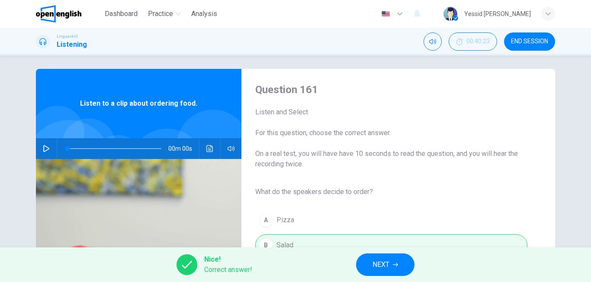
scroll to position [0, 0]
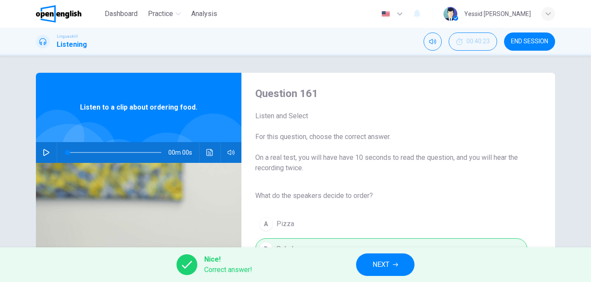
click at [381, 279] on div "Nice! Correct answer! NEXT" at bounding box center [295, 264] width 591 height 35
click at [381, 265] on span "NEXT" at bounding box center [380, 264] width 17 height 12
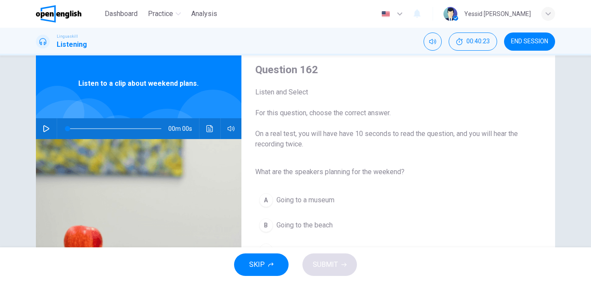
scroll to position [87, 0]
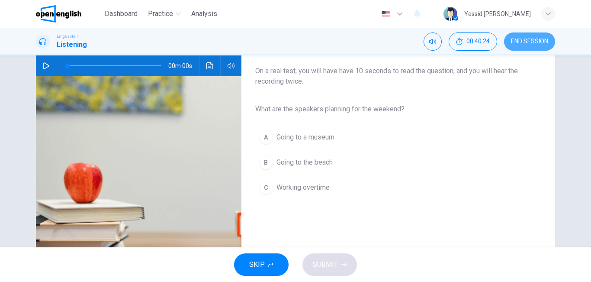
click at [523, 42] on span "END SESSION" at bounding box center [529, 41] width 37 height 7
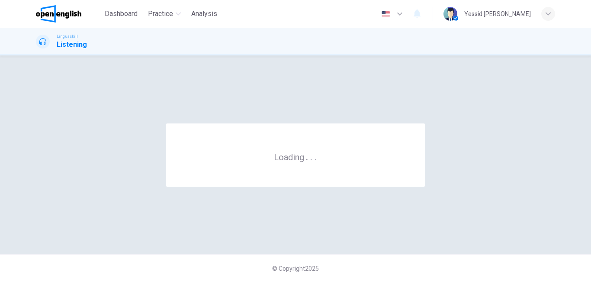
scroll to position [0, 0]
